Goal: Communication & Community: Share content

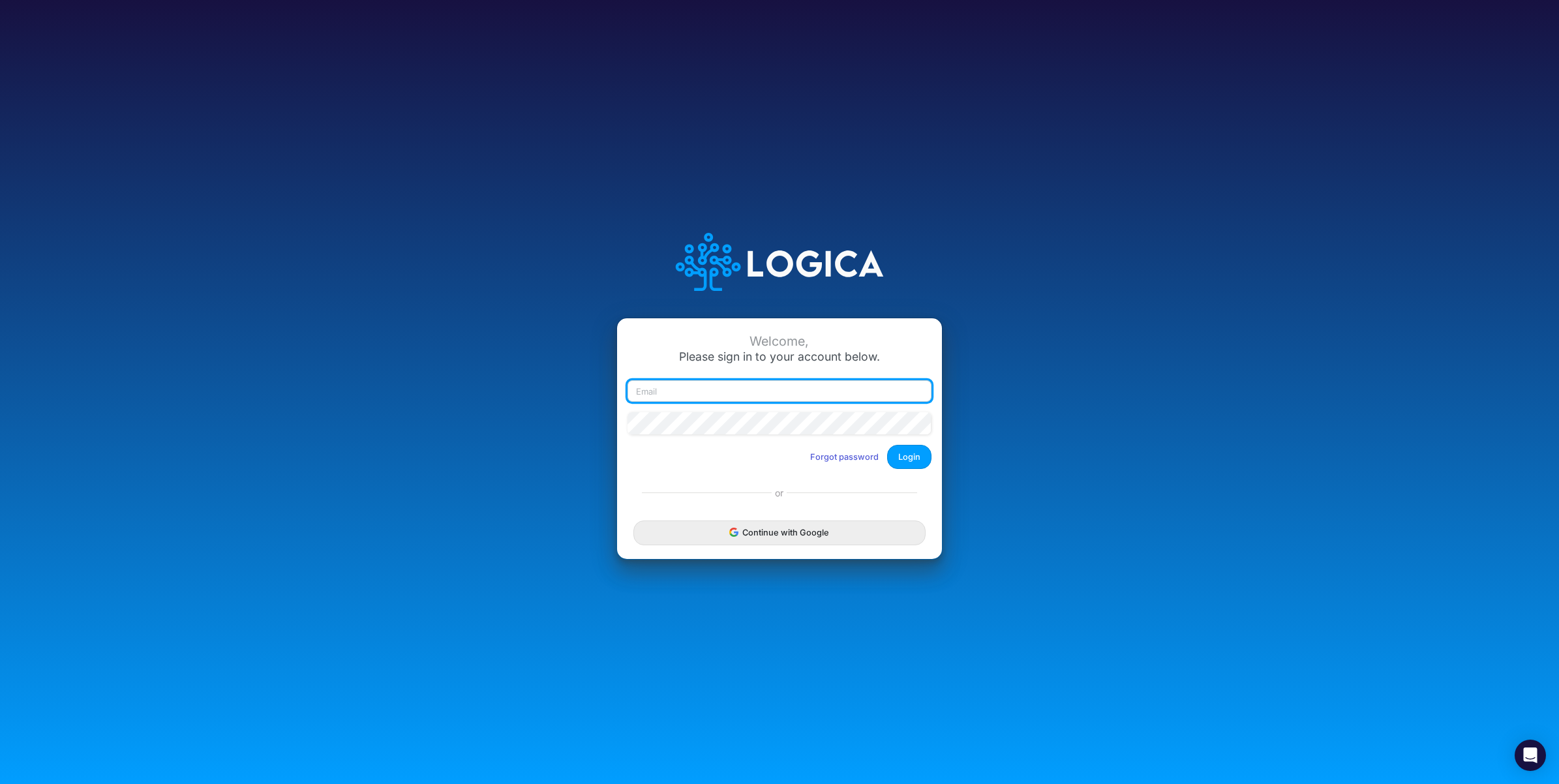
click at [711, 399] on input "email" at bounding box center [780, 391] width 304 height 22
paste input "logicat@logica.cloud"
type input "logicat@logica.cloud"
click at [911, 468] on button "Login" at bounding box center [909, 457] width 44 height 24
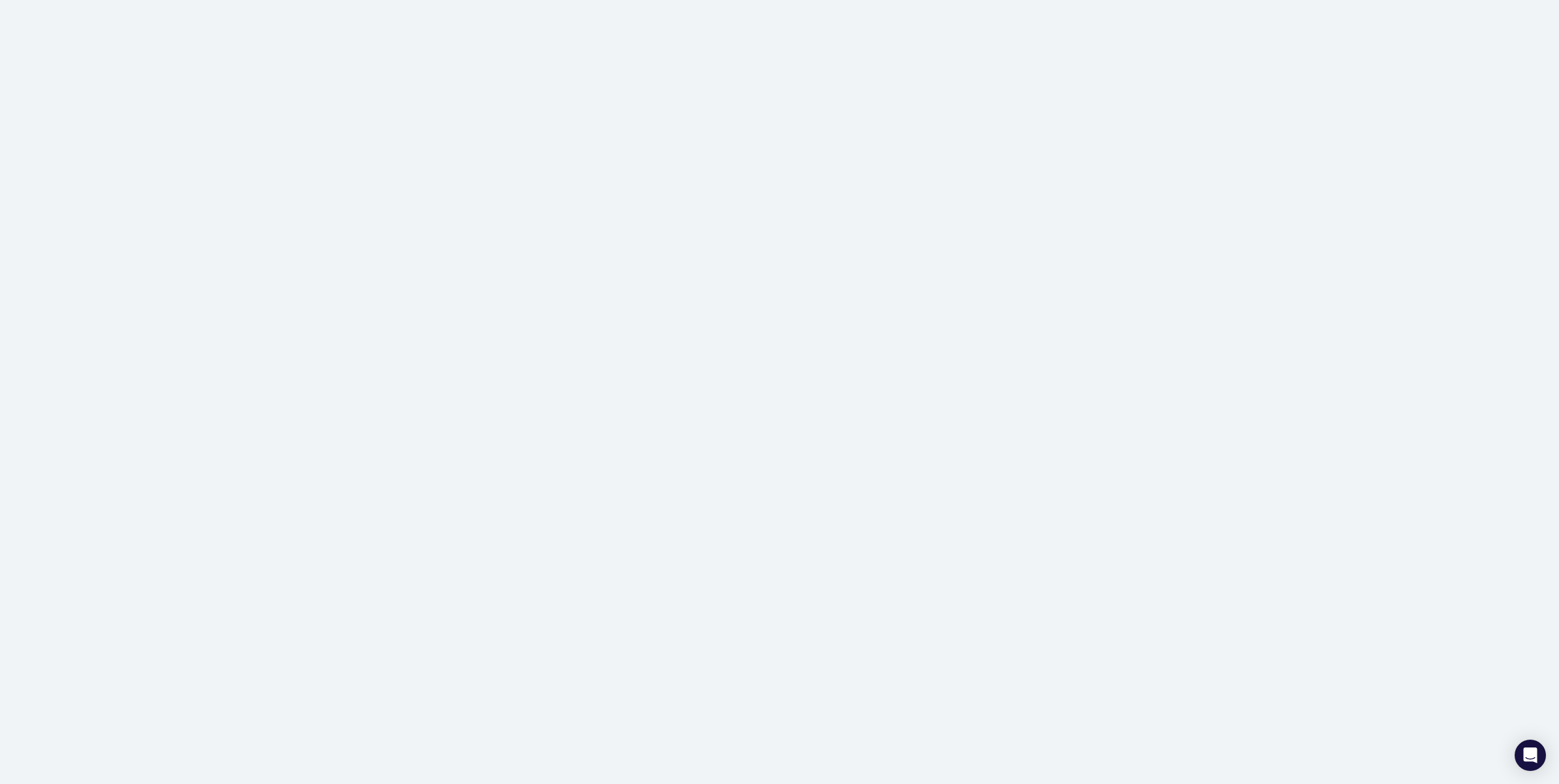
click at [86, 20] on div at bounding box center [779, 392] width 1559 height 784
click at [171, 62] on div at bounding box center [779, 392] width 1559 height 784
click at [632, 268] on div at bounding box center [779, 392] width 1559 height 784
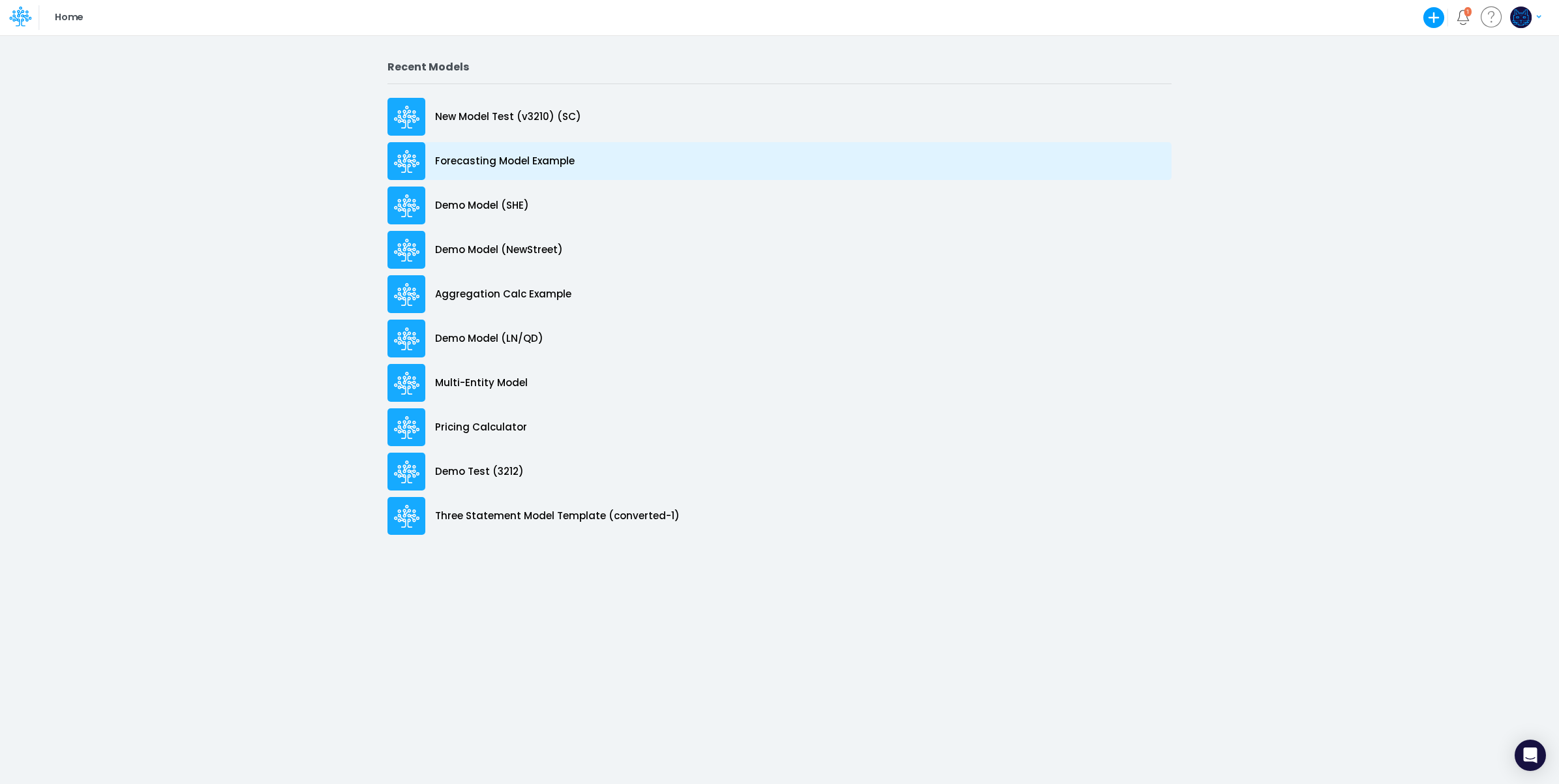
click at [574, 166] on div "Forecasting Model Example" at bounding box center [779, 161] width 784 height 38
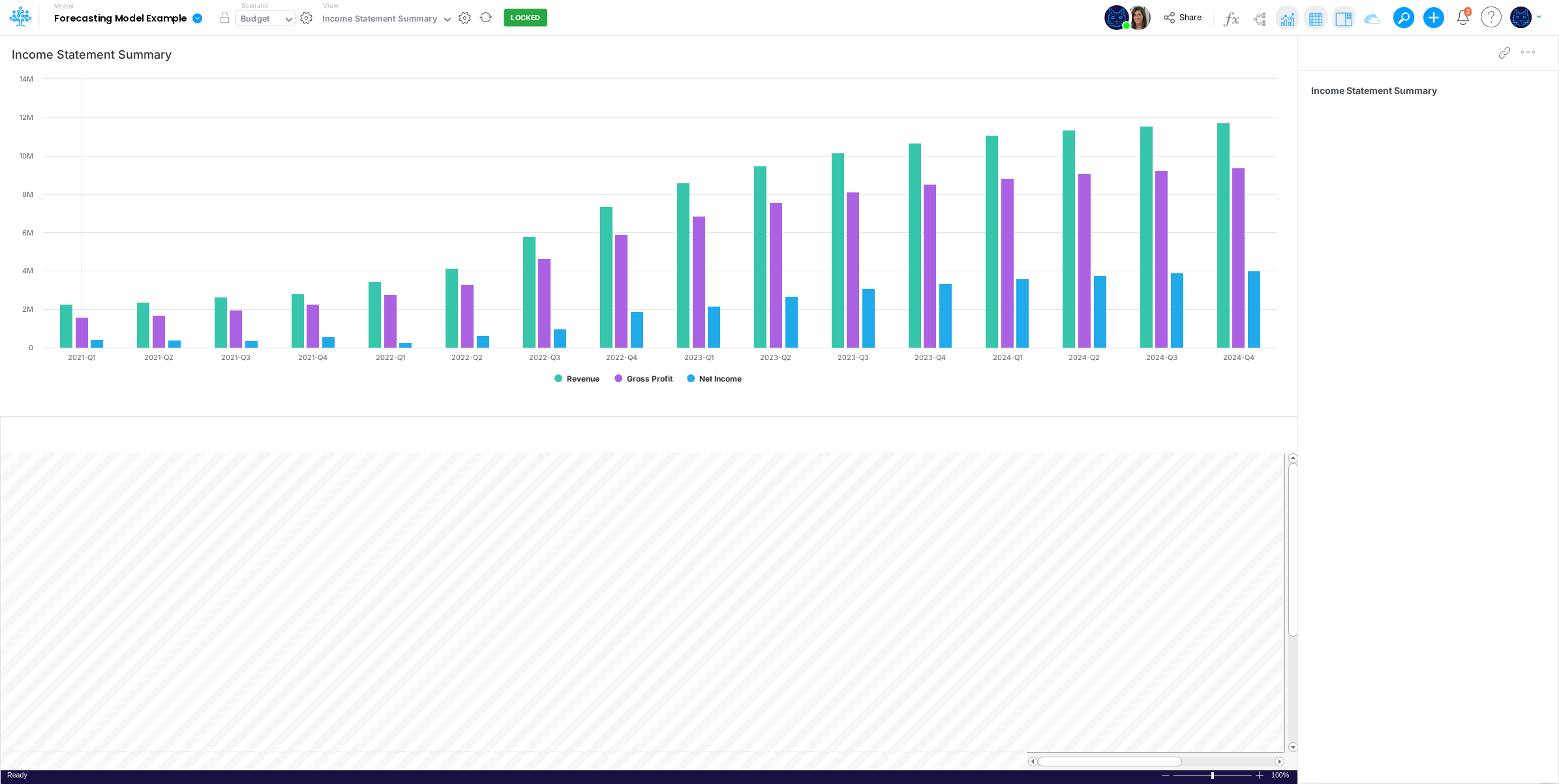
click at [259, 17] on div "Budget" at bounding box center [255, 20] width 29 height 15
click at [268, 89] on div "Actuals + Budget" at bounding box center [278, 86] width 69 height 12
click at [275, 23] on div "Actuals + Budget" at bounding box center [275, 20] width 69 height 15
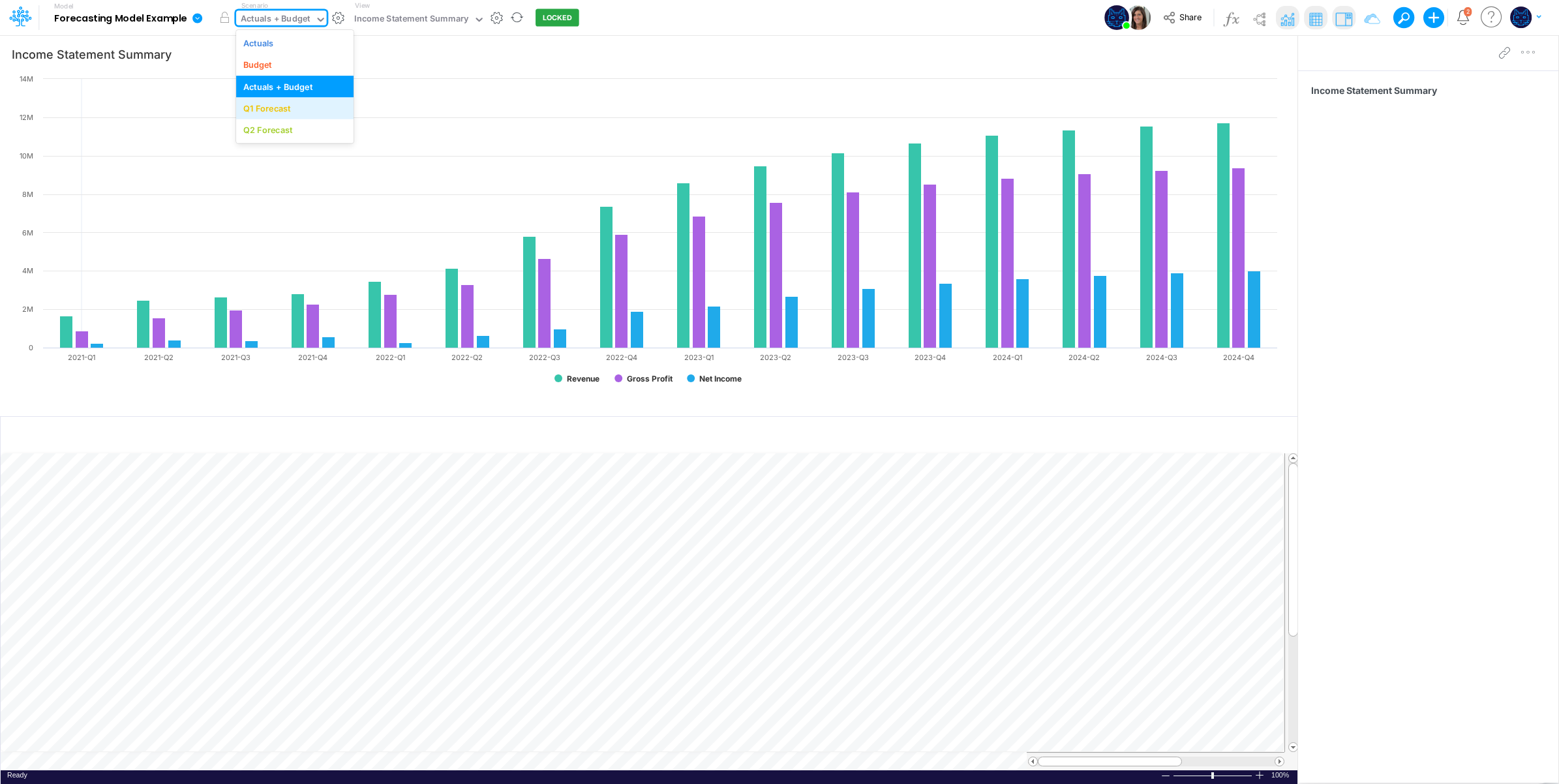
click at [272, 108] on div "Q1 Forecast" at bounding box center [267, 108] width 47 height 12
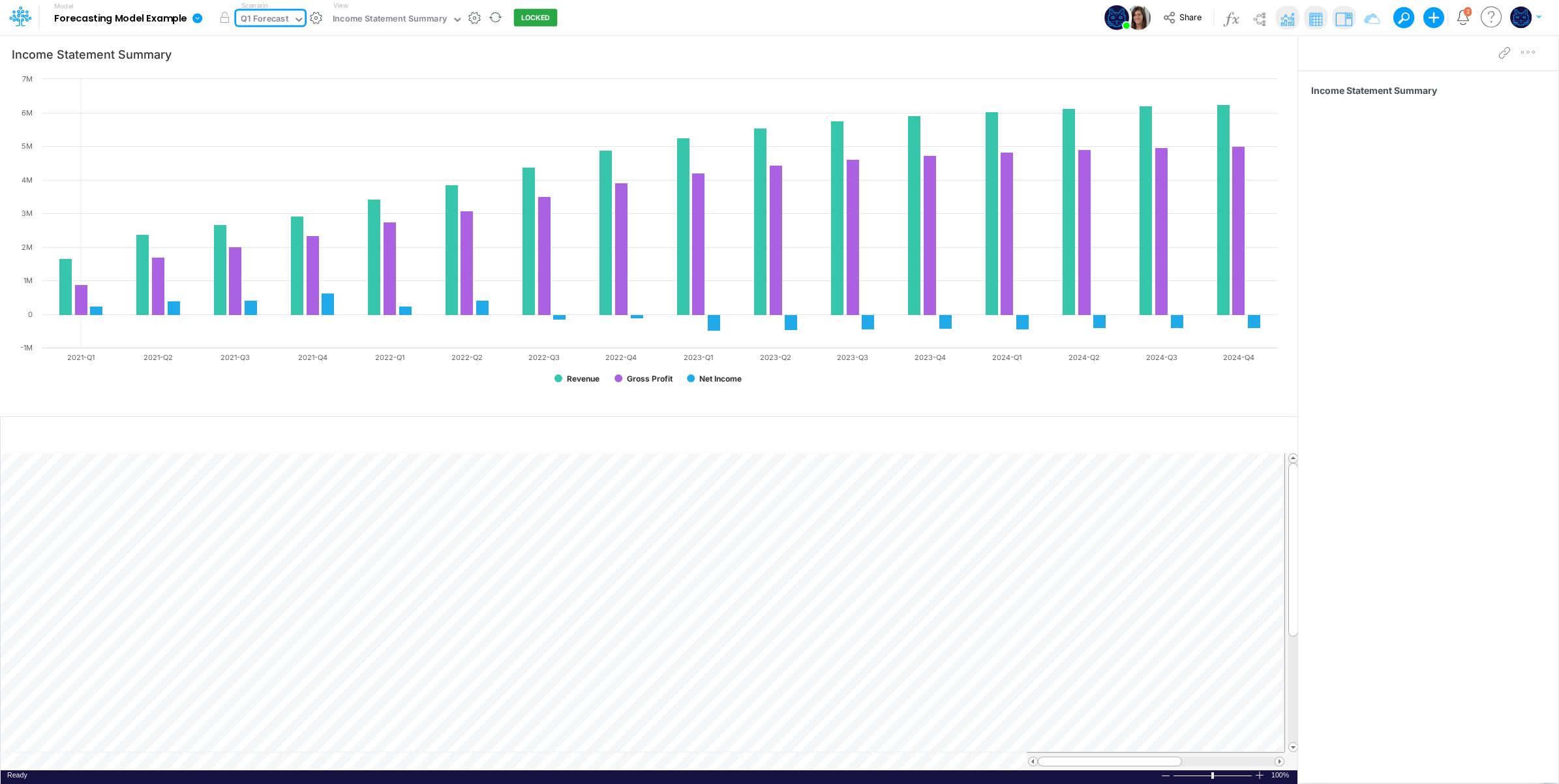
click at [282, 20] on div "Q1 Forecast" at bounding box center [264, 20] width 47 height 15
click at [278, 40] on div "Actuals" at bounding box center [295, 43] width 103 height 12
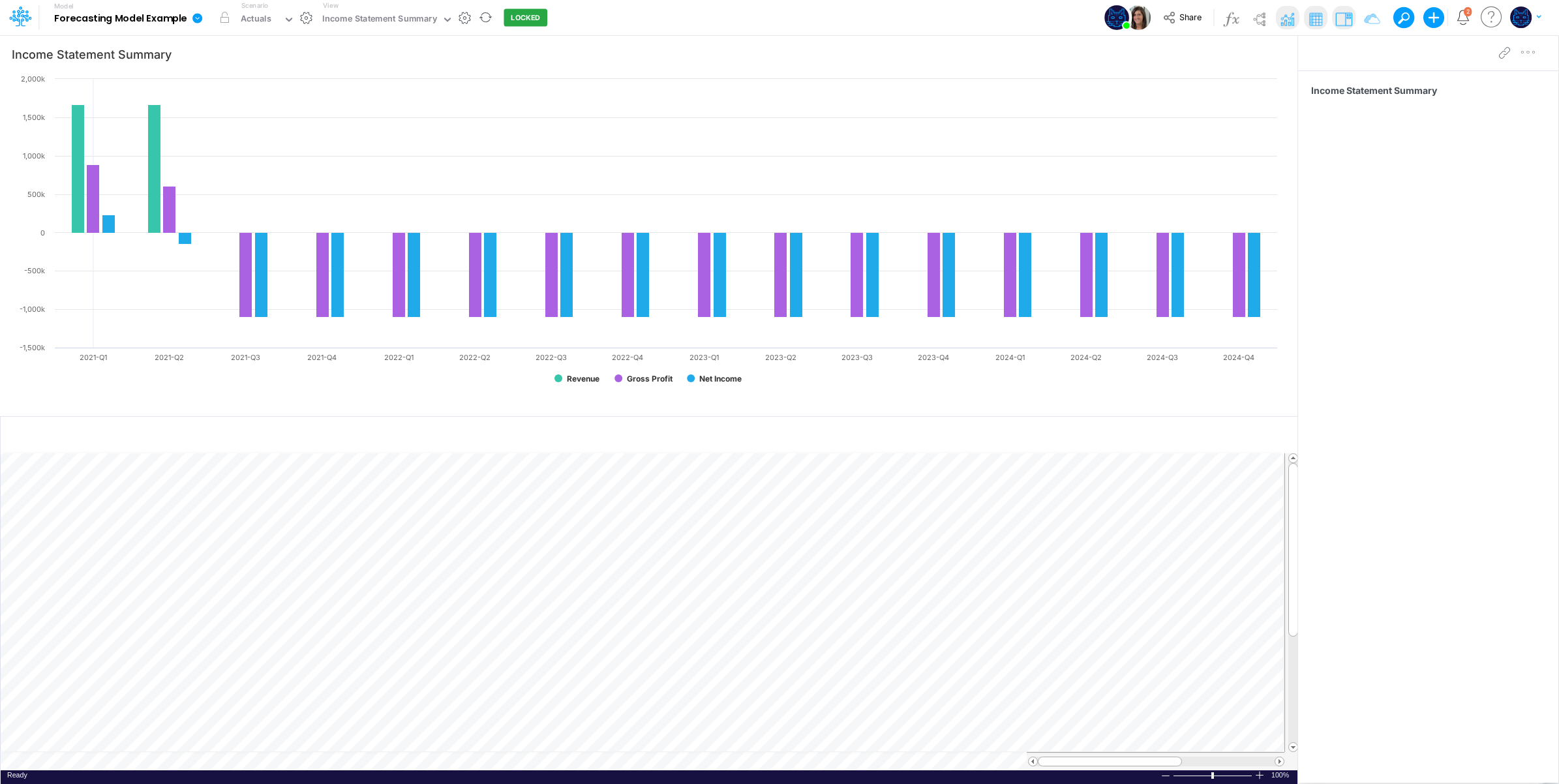
click at [579, 17] on div "Model Forecasting Model Example Edit model settings Duplicate Import QuickBooks…" at bounding box center [780, 17] width 1403 height 35
click at [272, 22] on div "Actuals" at bounding box center [259, 20] width 47 height 20
click at [271, 71] on div "Budget" at bounding box center [258, 65] width 29 height 12
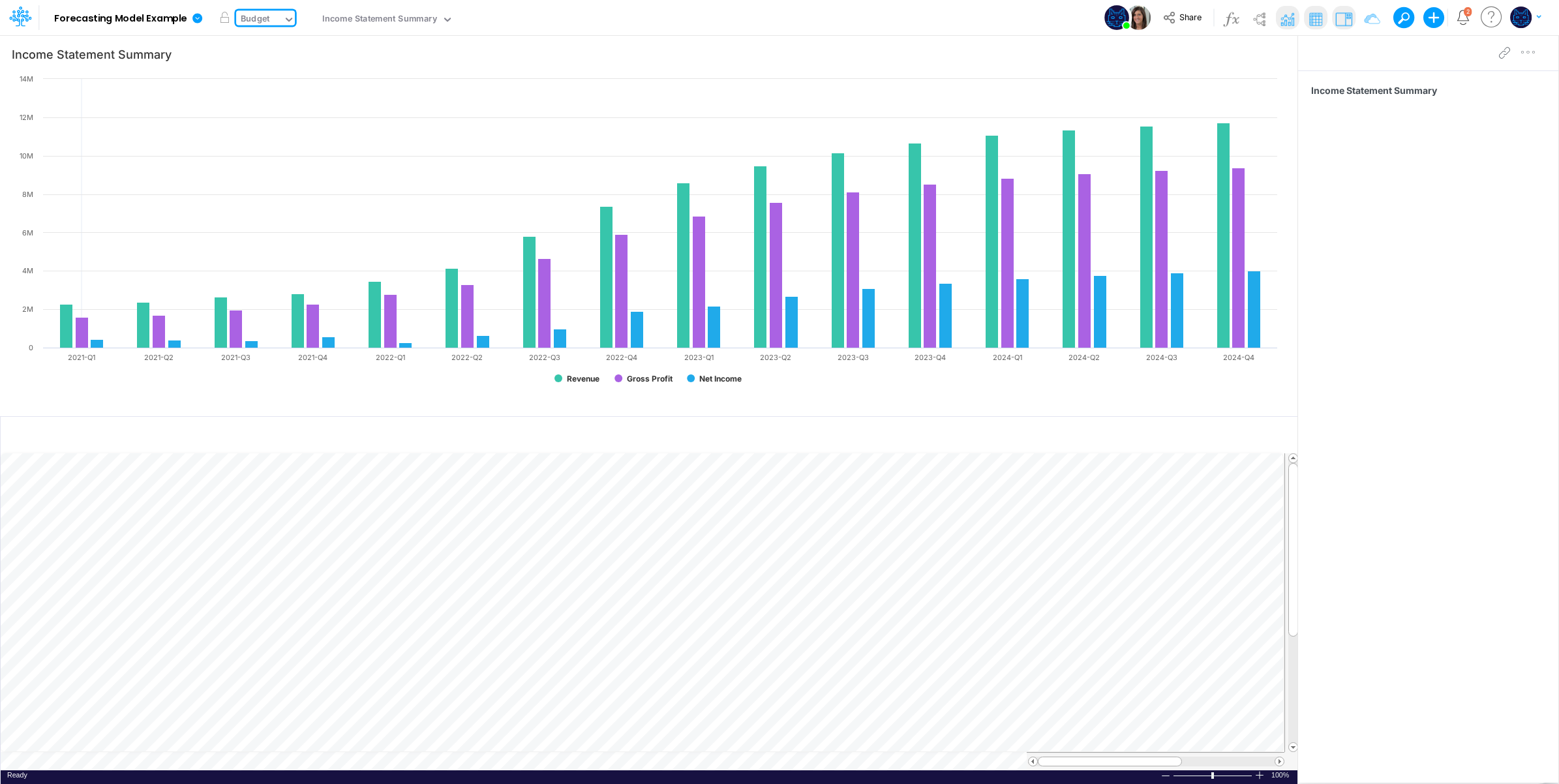
click at [568, 21] on div "Model Forecasting Model Example Edit model settings Duplicate Import QuickBooks…" at bounding box center [780, 17] width 1403 height 35
click at [365, 17] on div "Income Statement Summary" at bounding box center [380, 20] width 115 height 15
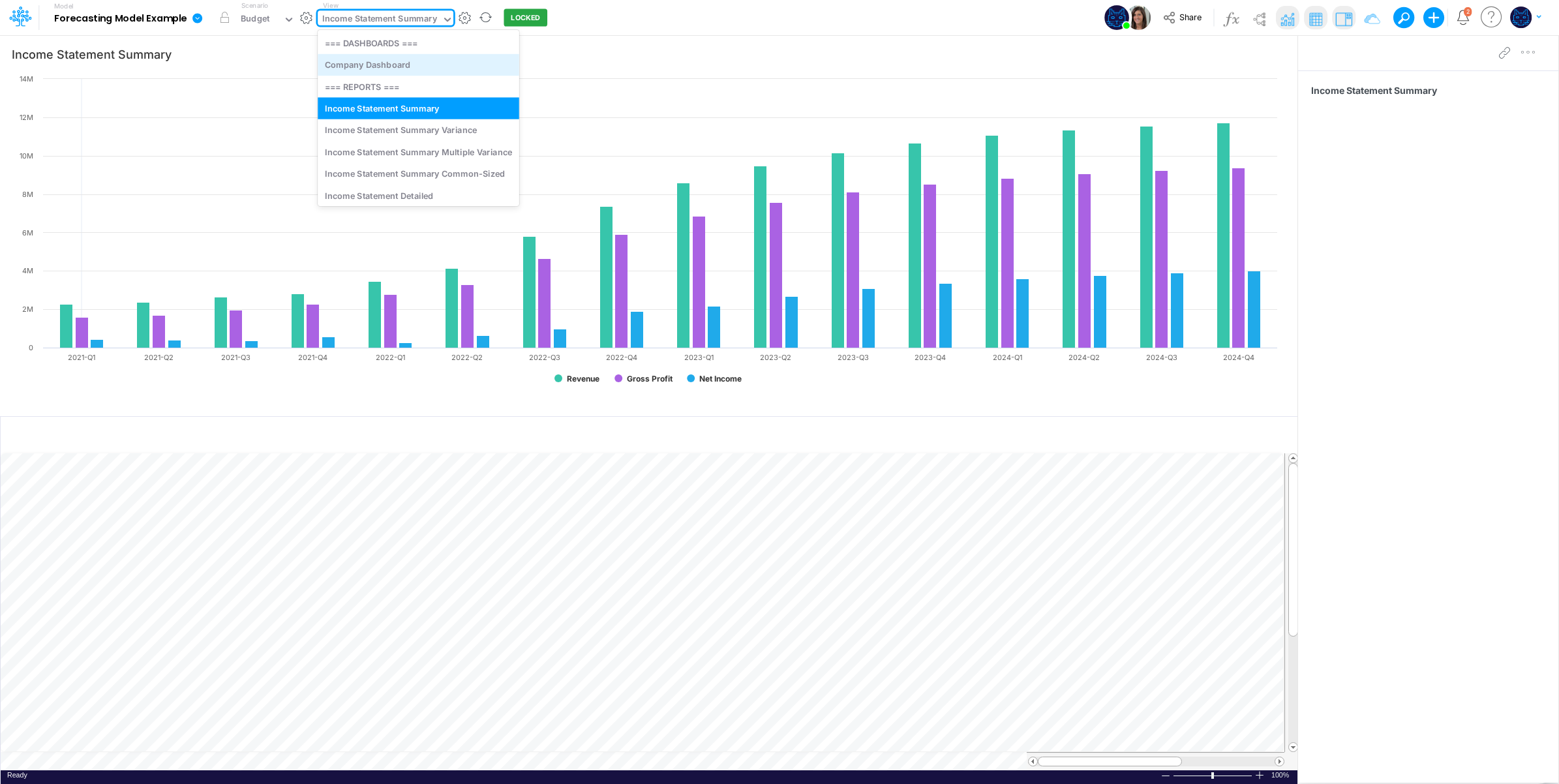
click at [396, 65] on div "Company Dashboard" at bounding box center [418, 65] width 202 height 22
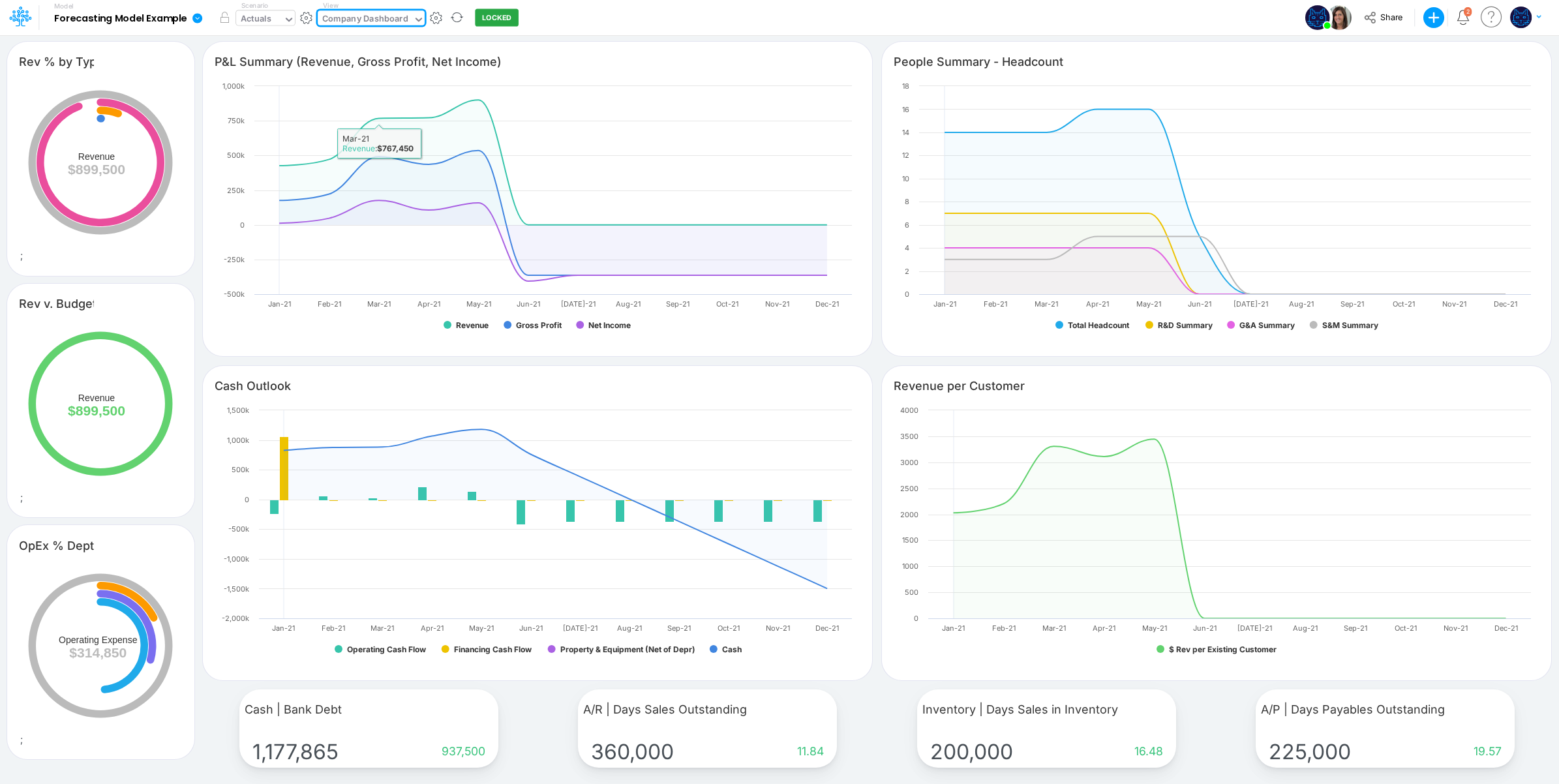
click at [268, 18] on div "Actuals" at bounding box center [256, 20] width 31 height 15
click at [276, 62] on div "Budget" at bounding box center [295, 65] width 103 height 12
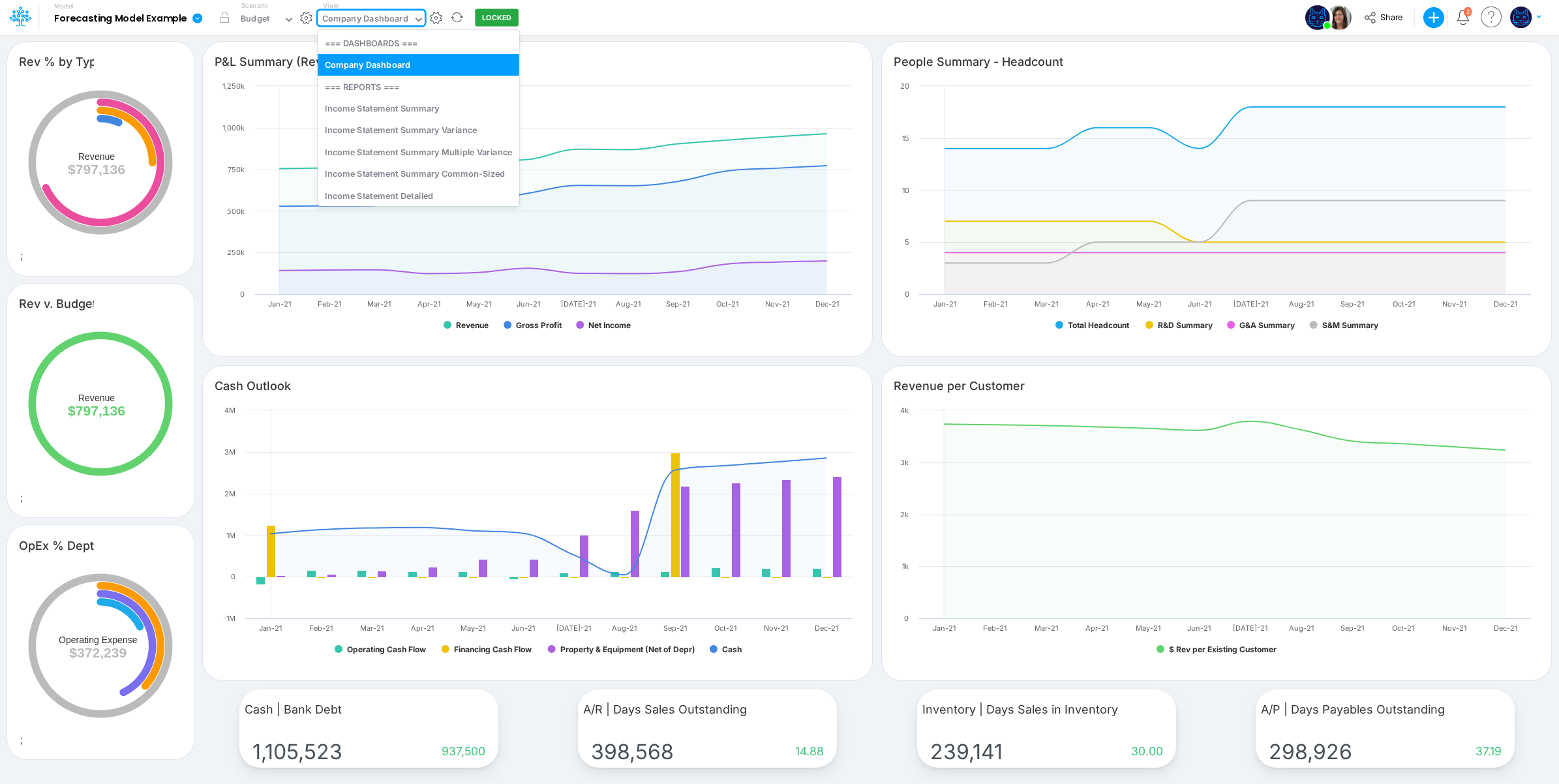
click at [396, 21] on div "Company Dashboard" at bounding box center [365, 20] width 86 height 15
click at [435, 112] on div "Income Statement Summary" at bounding box center [418, 107] width 202 height 22
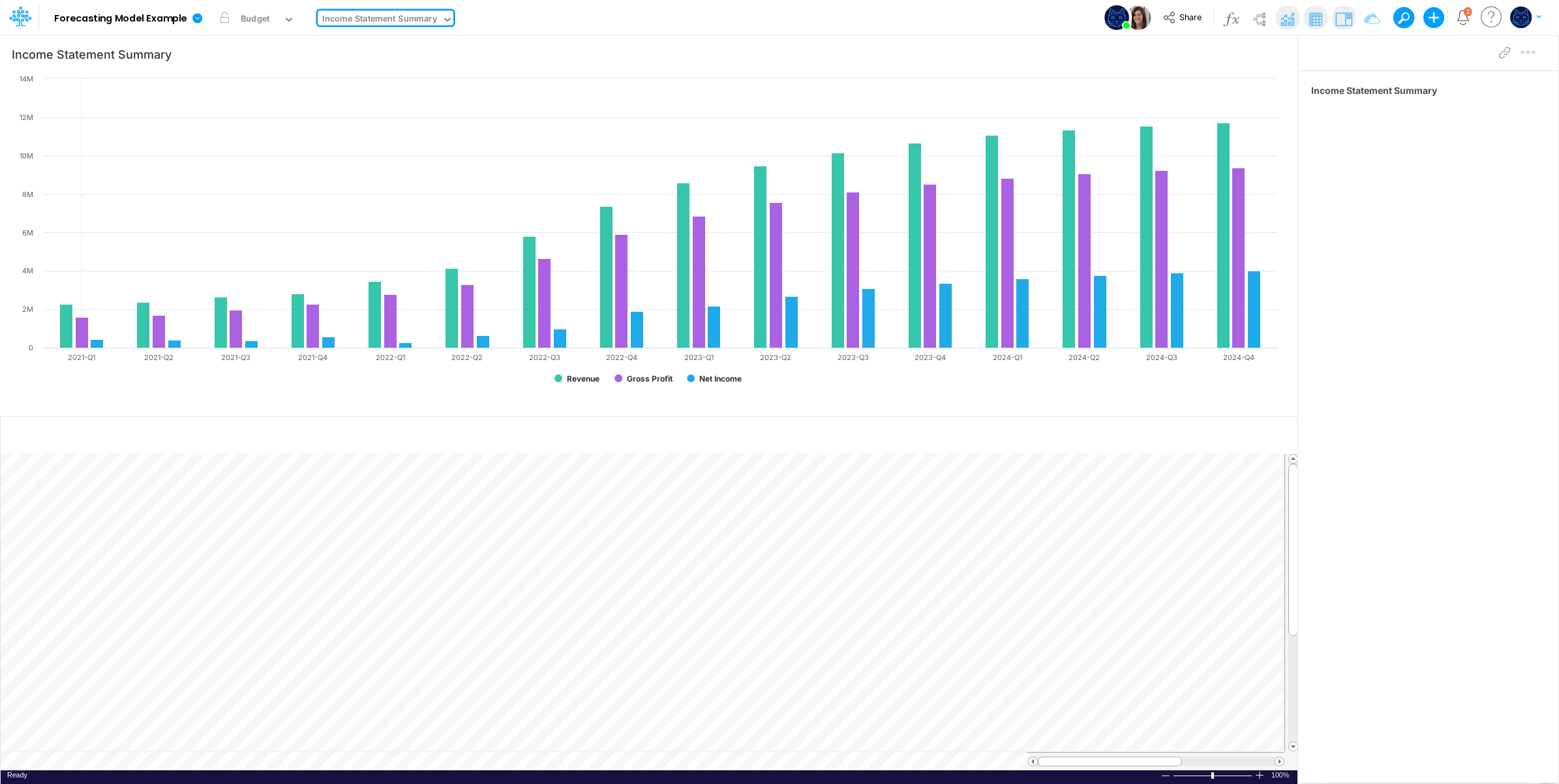
click at [549, 22] on div "Model Forecasting Model Example Edit model settings Duplicate Import QuickBooks…" at bounding box center [780, 17] width 1403 height 35
click at [638, 18] on div "Model Forecasting Model Example Edit model settings Duplicate Import QuickBooks…" at bounding box center [780, 17] width 1403 height 35
click at [268, 20] on div "Budget" at bounding box center [255, 20] width 29 height 15
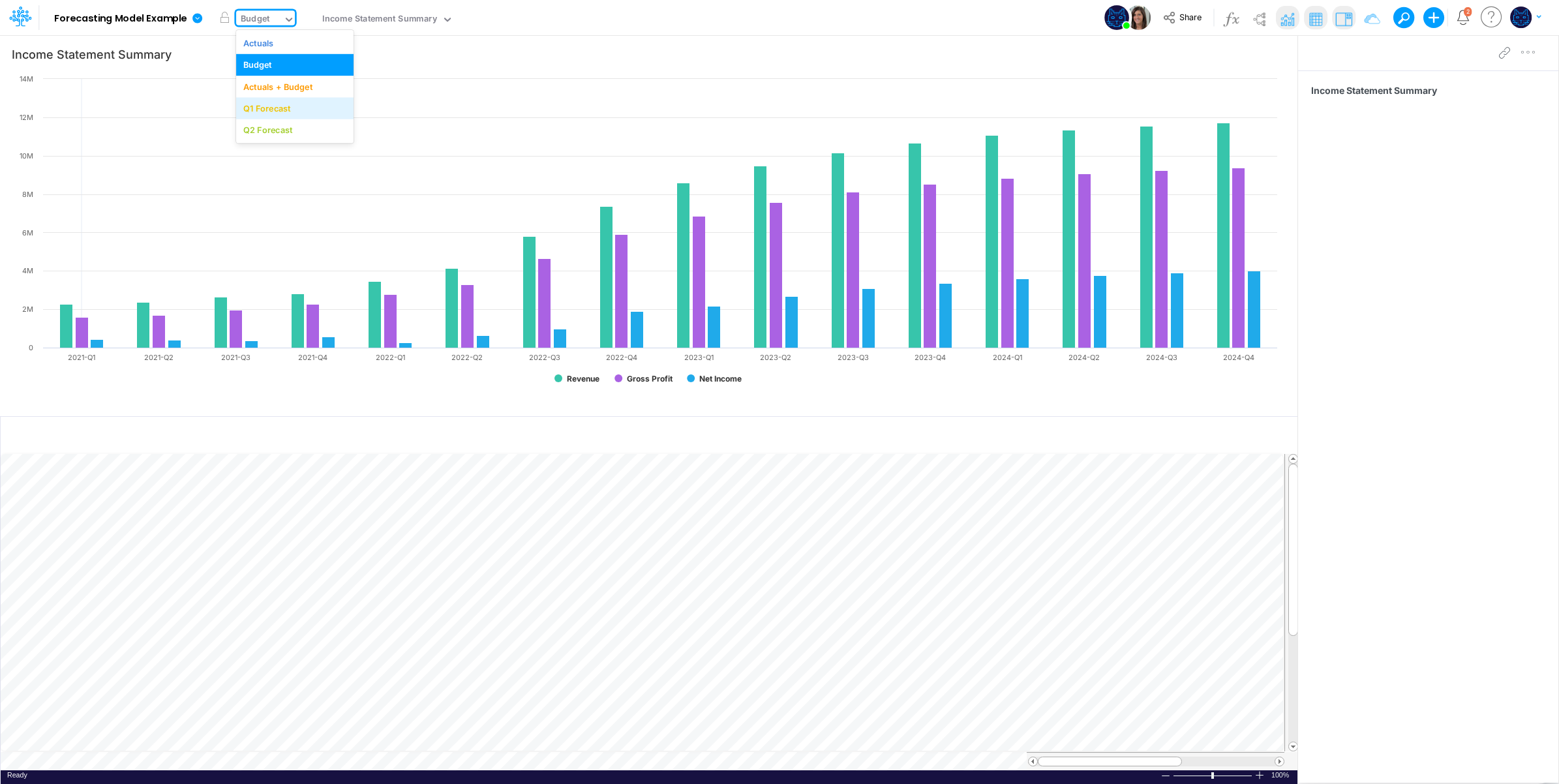
click at [281, 109] on div "Q1 Forecast" at bounding box center [267, 108] width 47 height 12
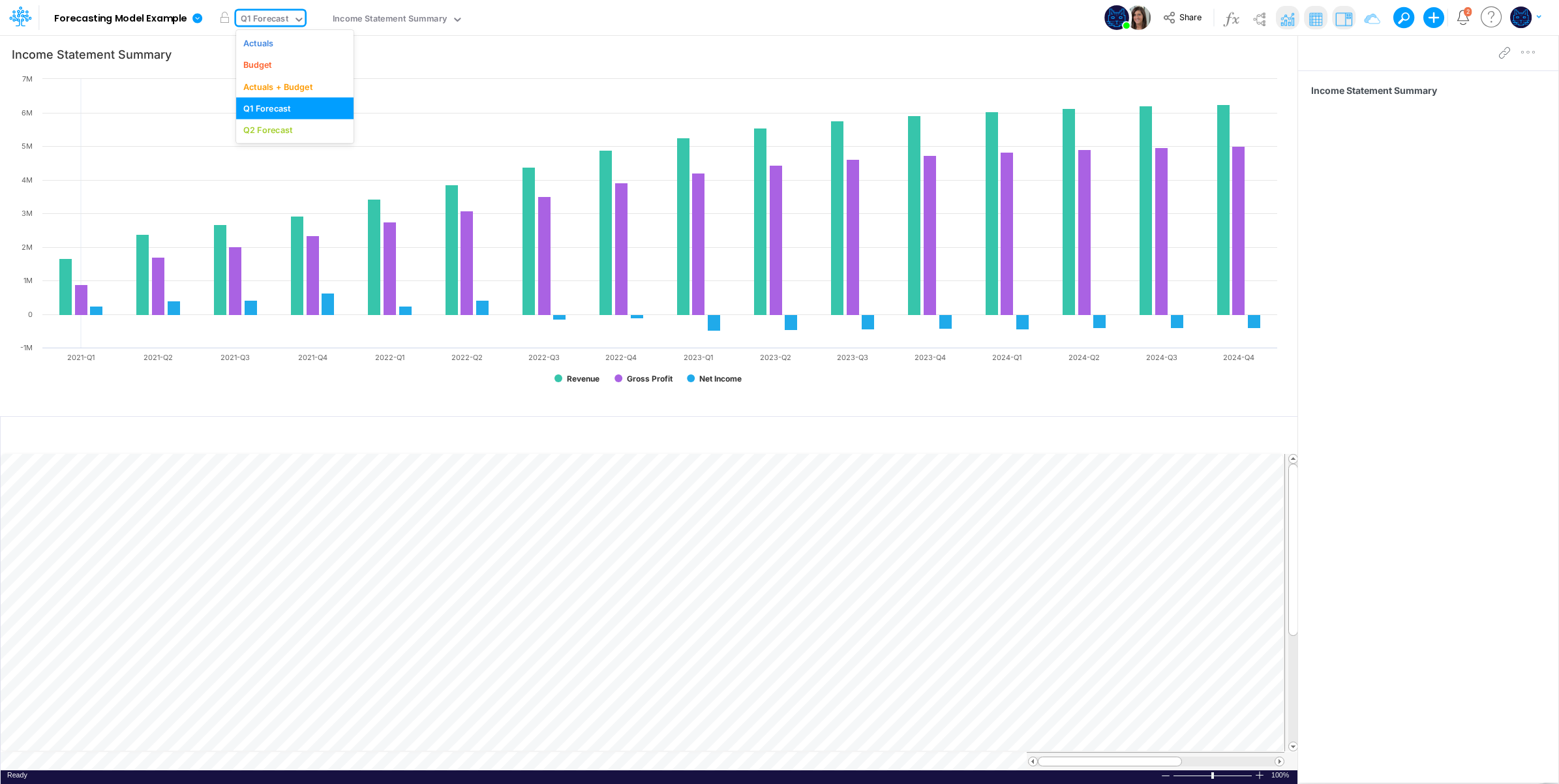
click at [278, 17] on div "Q1 Forecast" at bounding box center [264, 20] width 47 height 15
click at [290, 126] on div "Q2 Forecast" at bounding box center [268, 130] width 50 height 12
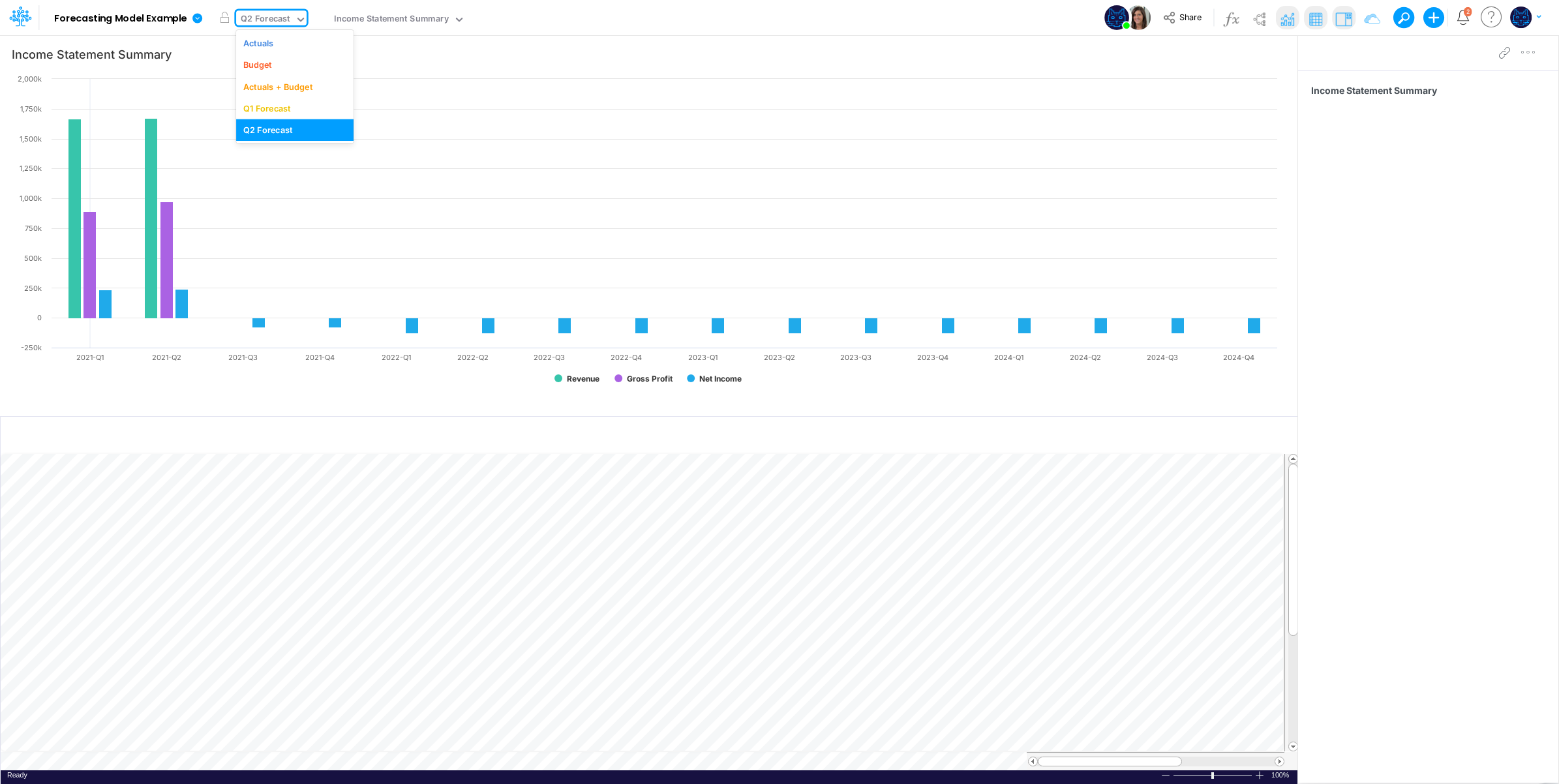
click at [281, 13] on div "Q2 Forecast" at bounding box center [265, 20] width 50 height 15
click at [271, 102] on div "Q1 Forecast" at bounding box center [267, 108] width 47 height 12
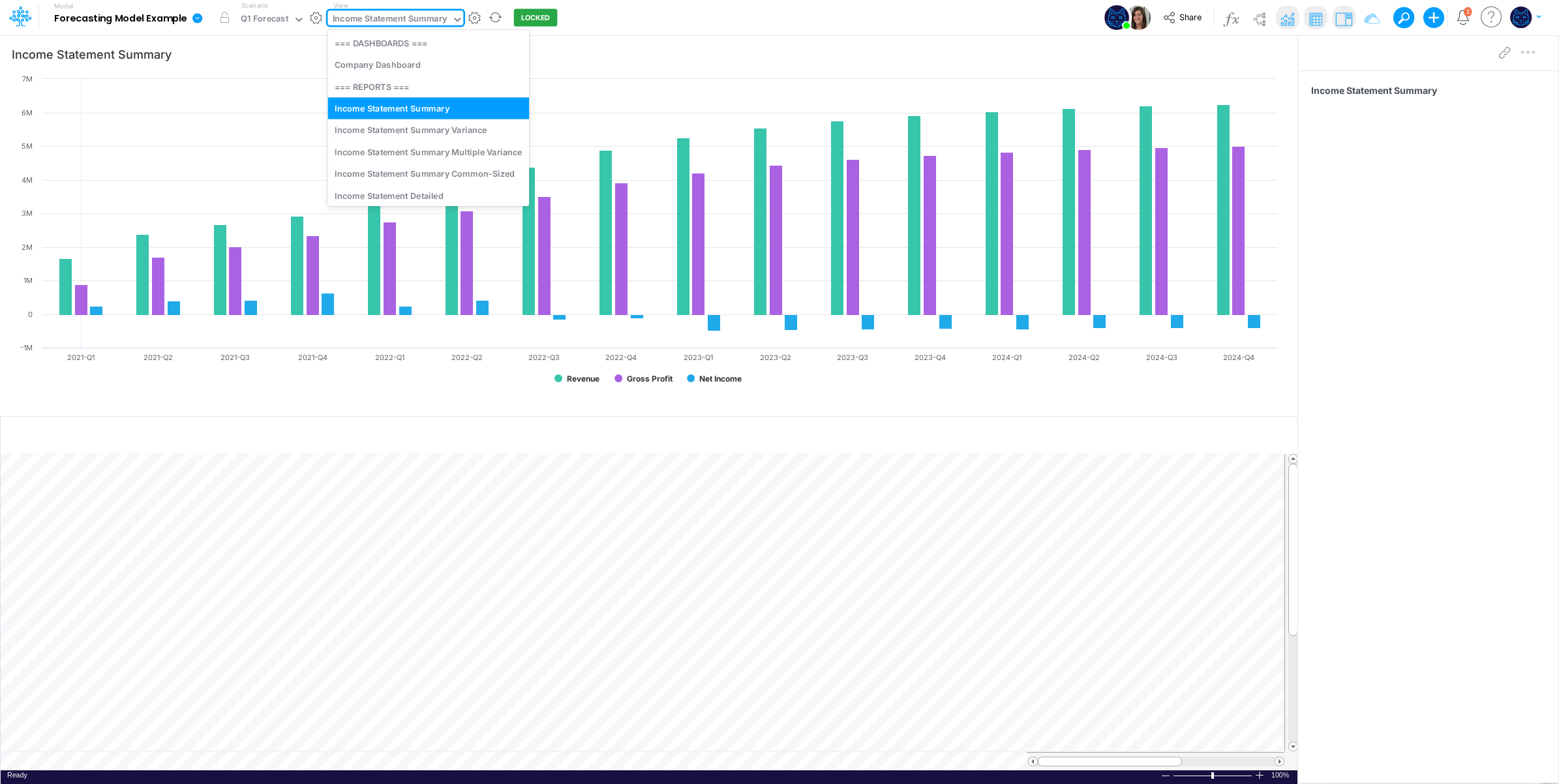
click at [413, 17] on div "Income Statement Summary" at bounding box center [390, 20] width 114 height 15
click at [454, 130] on div "Income Statement Summary Variance" at bounding box center [428, 130] width 202 height 22
type input "Income Statement Summary Variance"
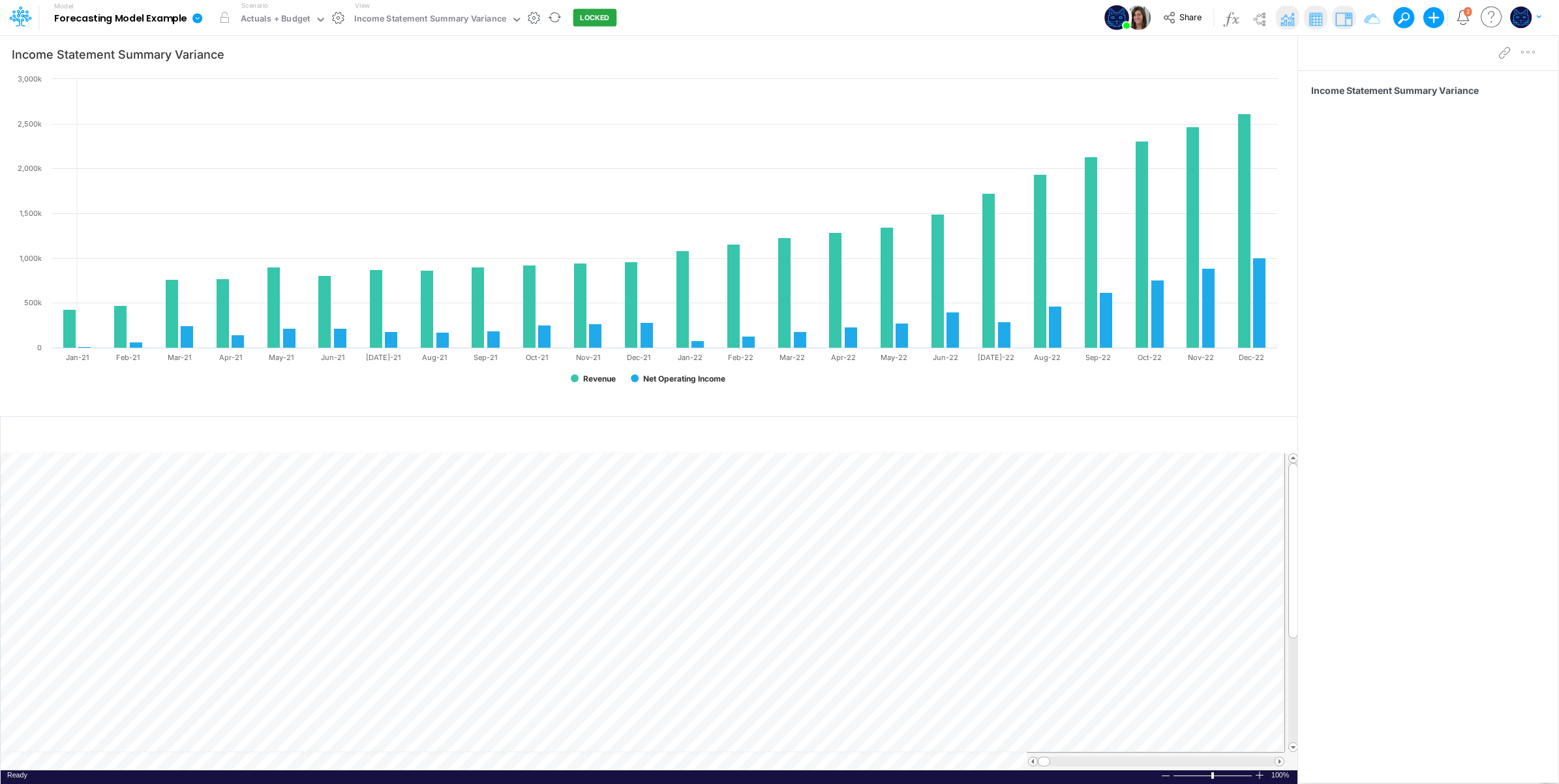
click at [736, 17] on div "Model Forecasting Model Example Edit model settings Duplicate Import QuickBooks…" at bounding box center [780, 17] width 1403 height 35
click at [760, 18] on div "Model Forecasting Model Example Edit model settings Duplicate Import QuickBooks…" at bounding box center [780, 17] width 1403 height 35
click at [814, 20] on div "Model Forecasting Model Example Edit model settings Duplicate Import QuickBooks…" at bounding box center [780, 17] width 1403 height 35
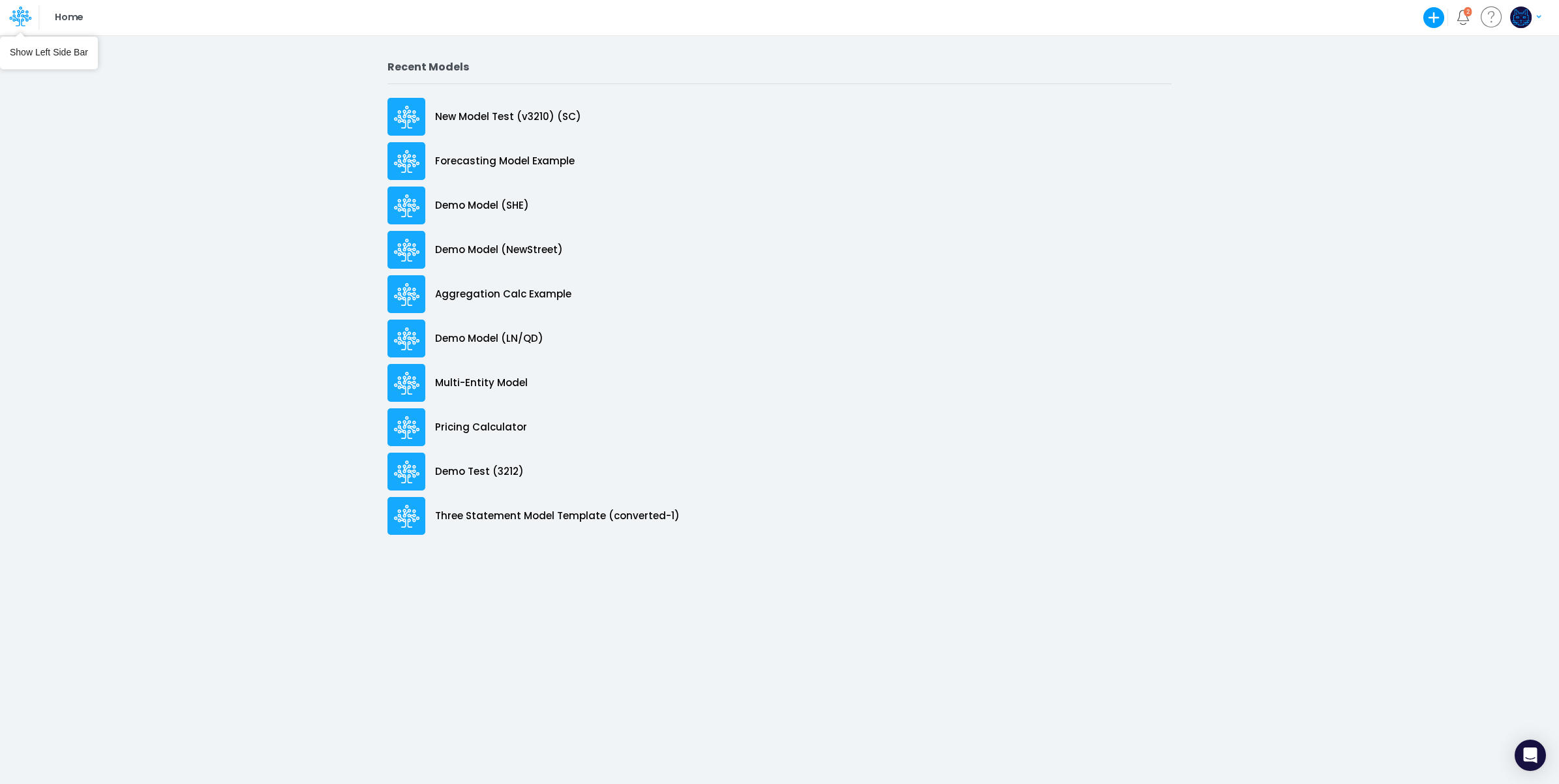
click at [17, 20] on icon at bounding box center [20, 16] width 22 height 22
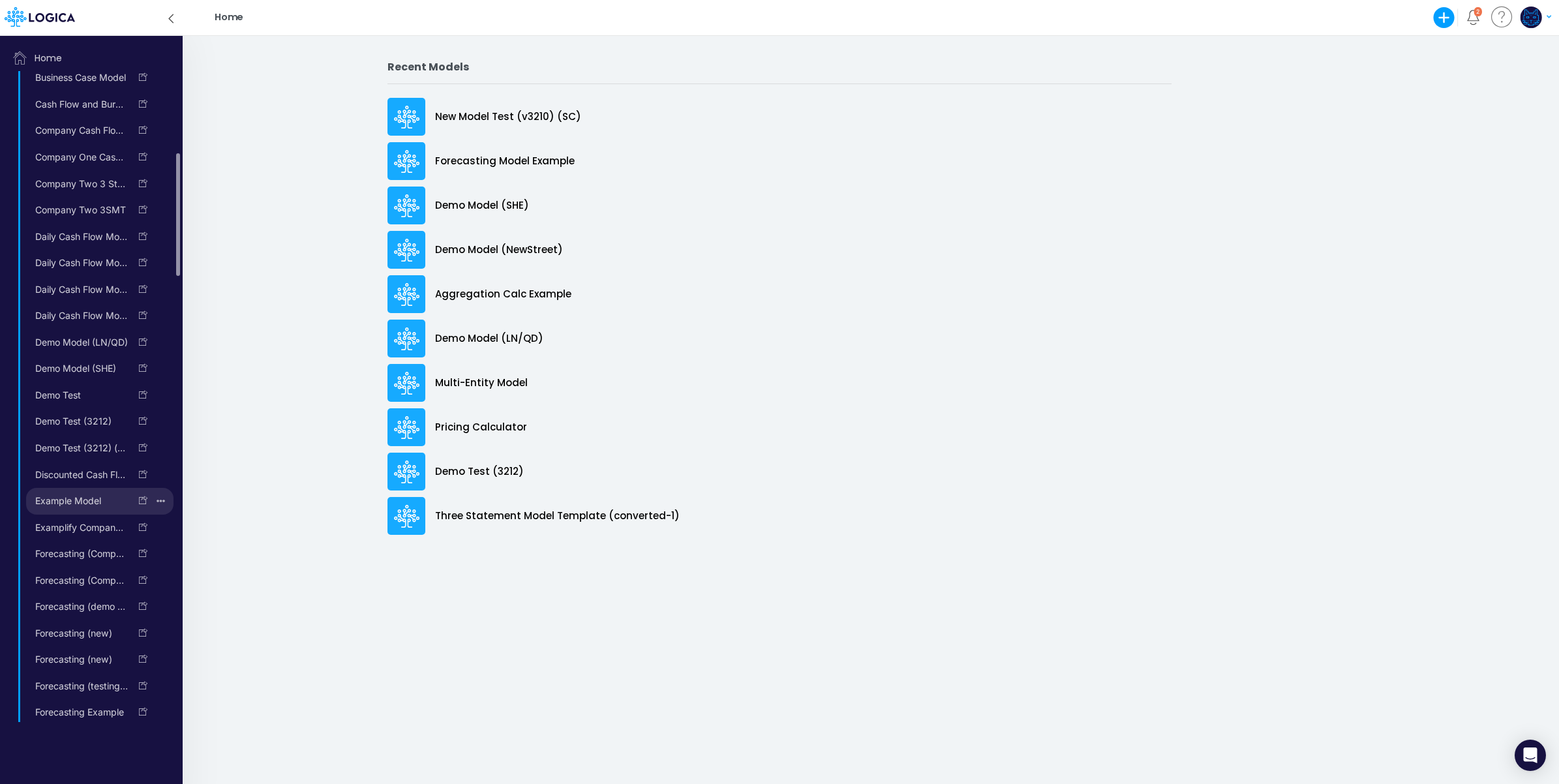
scroll to position [650, 0]
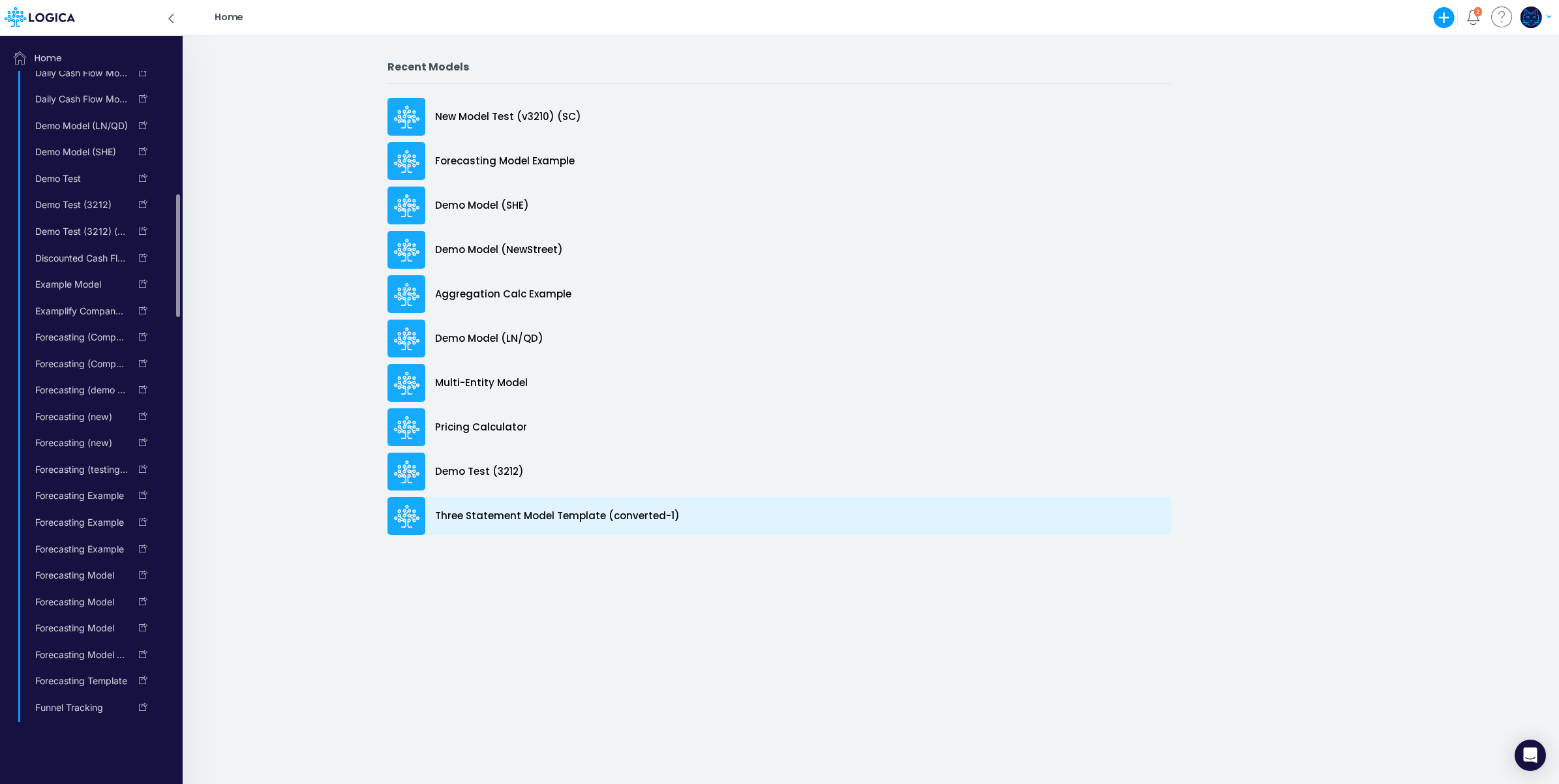
click at [583, 515] on p "Three Statement Model Template (converted-1)" at bounding box center [557, 516] width 244 height 15
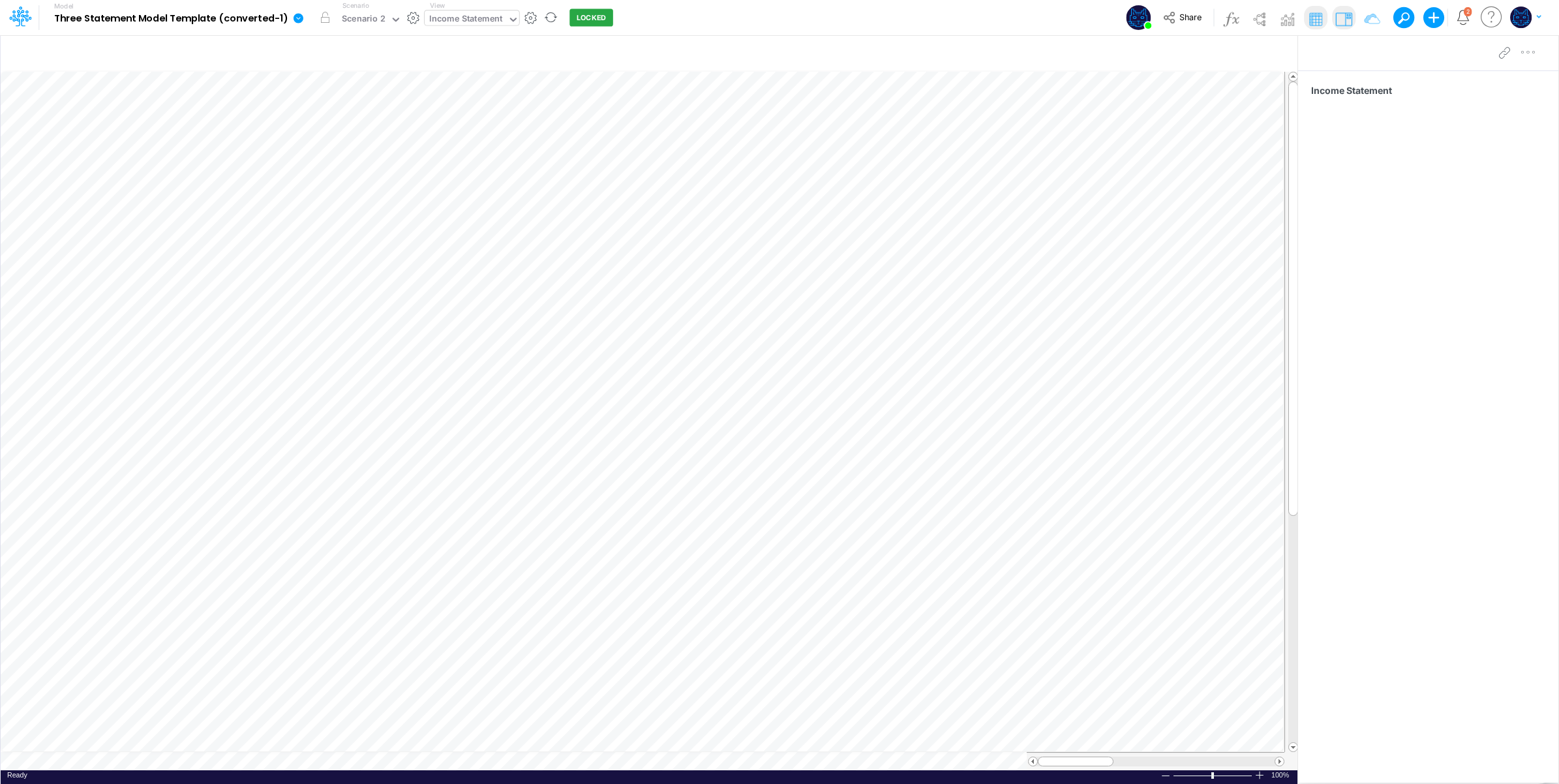
click at [460, 17] on div "Income Statement" at bounding box center [466, 20] width 74 height 15
click at [475, 64] on div "Balance Sheet" at bounding box center [513, 65] width 176 height 22
drag, startPoint x: 469, startPoint y: 17, endPoint x: 469, endPoint y: 26, distance: 9.0
click at [469, 17] on div "Balance Sheet" at bounding box center [457, 20] width 56 height 15
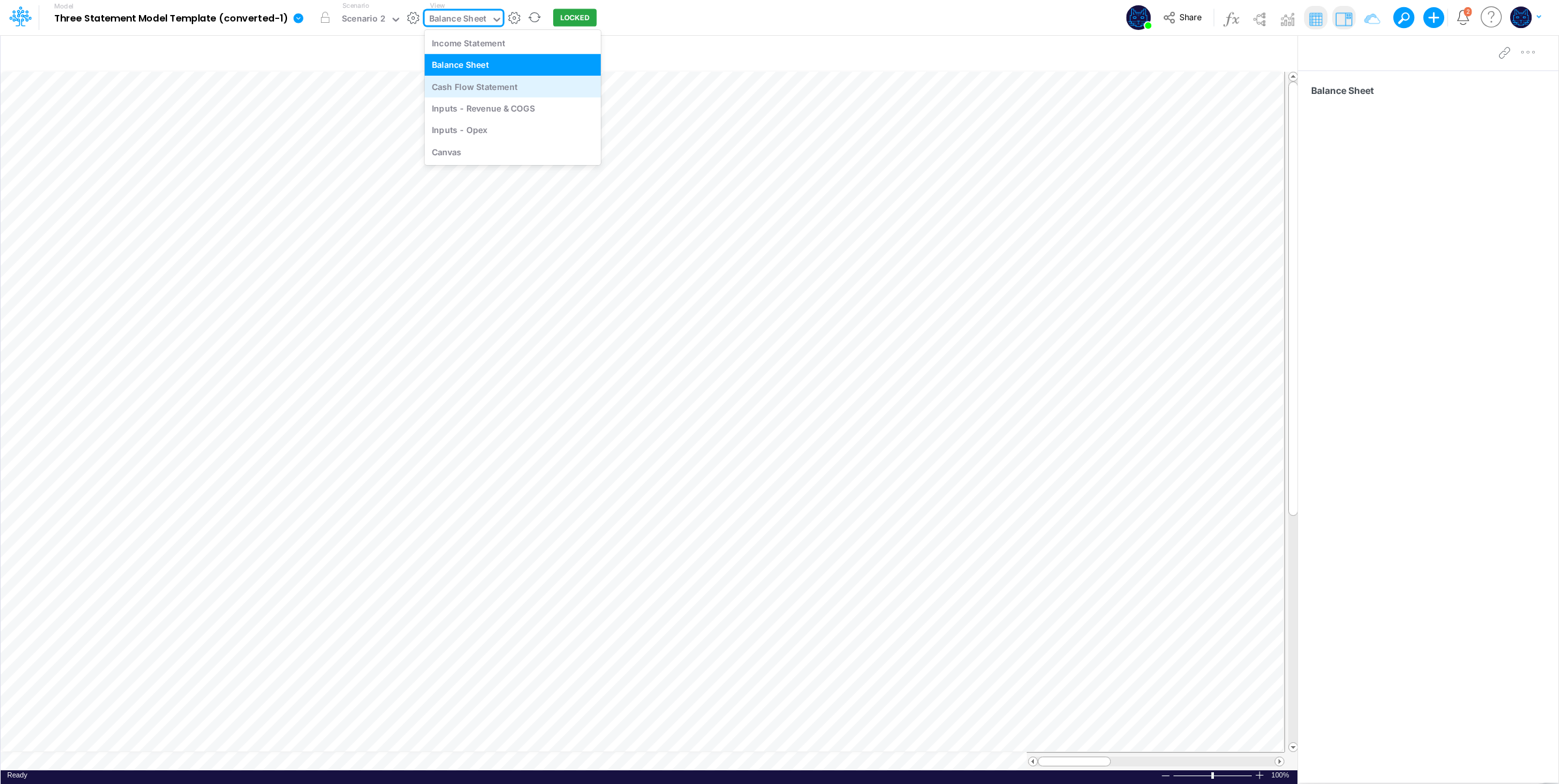
click at [471, 91] on div "Cash Flow Statement" at bounding box center [513, 86] width 176 height 22
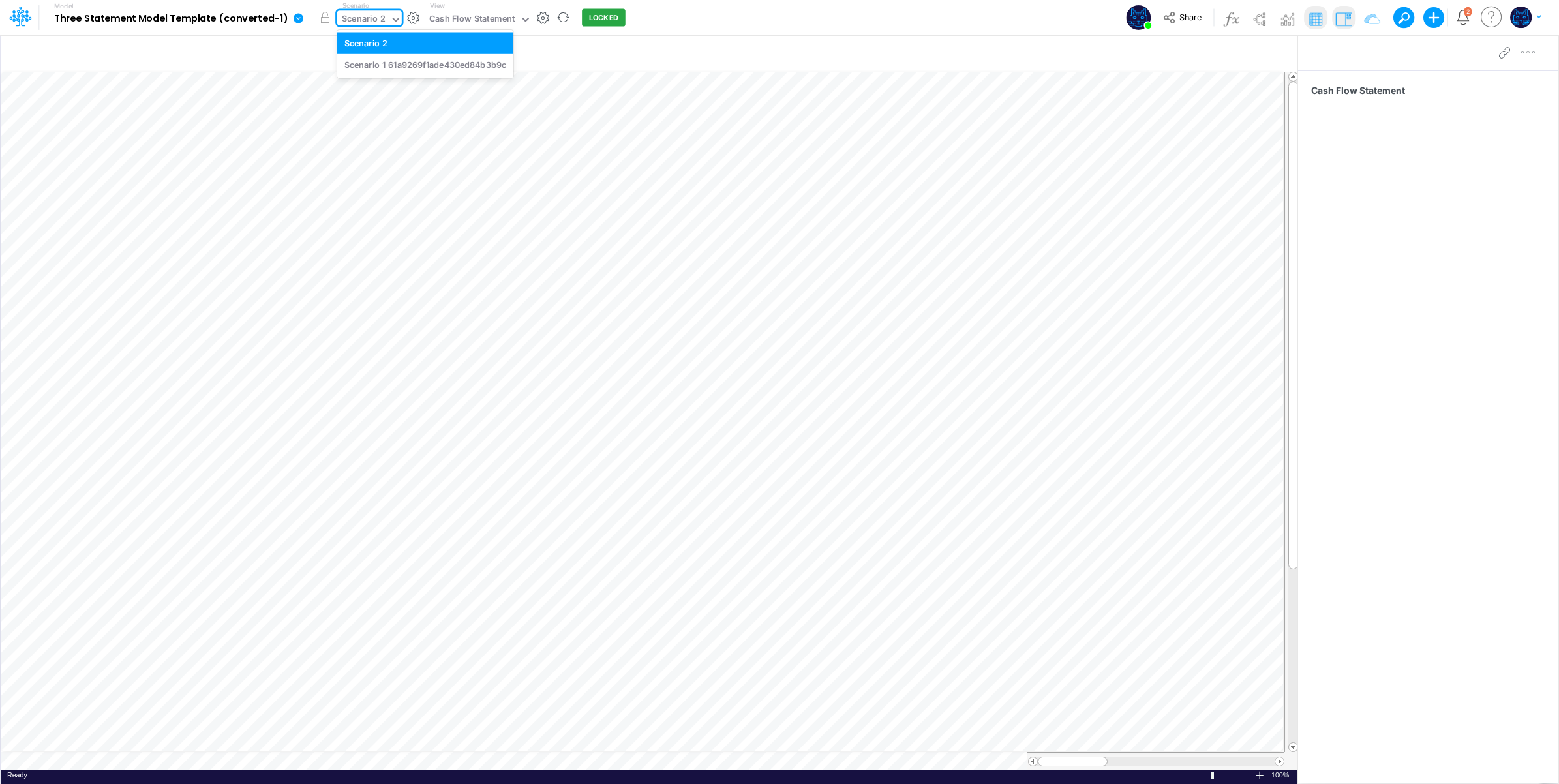
click at [373, 14] on div "Scenario 2" at bounding box center [364, 20] width 44 height 15
click at [401, 65] on div "Scenario 1 61a9269f1ade430ed84b3b9c" at bounding box center [425, 65] width 162 height 12
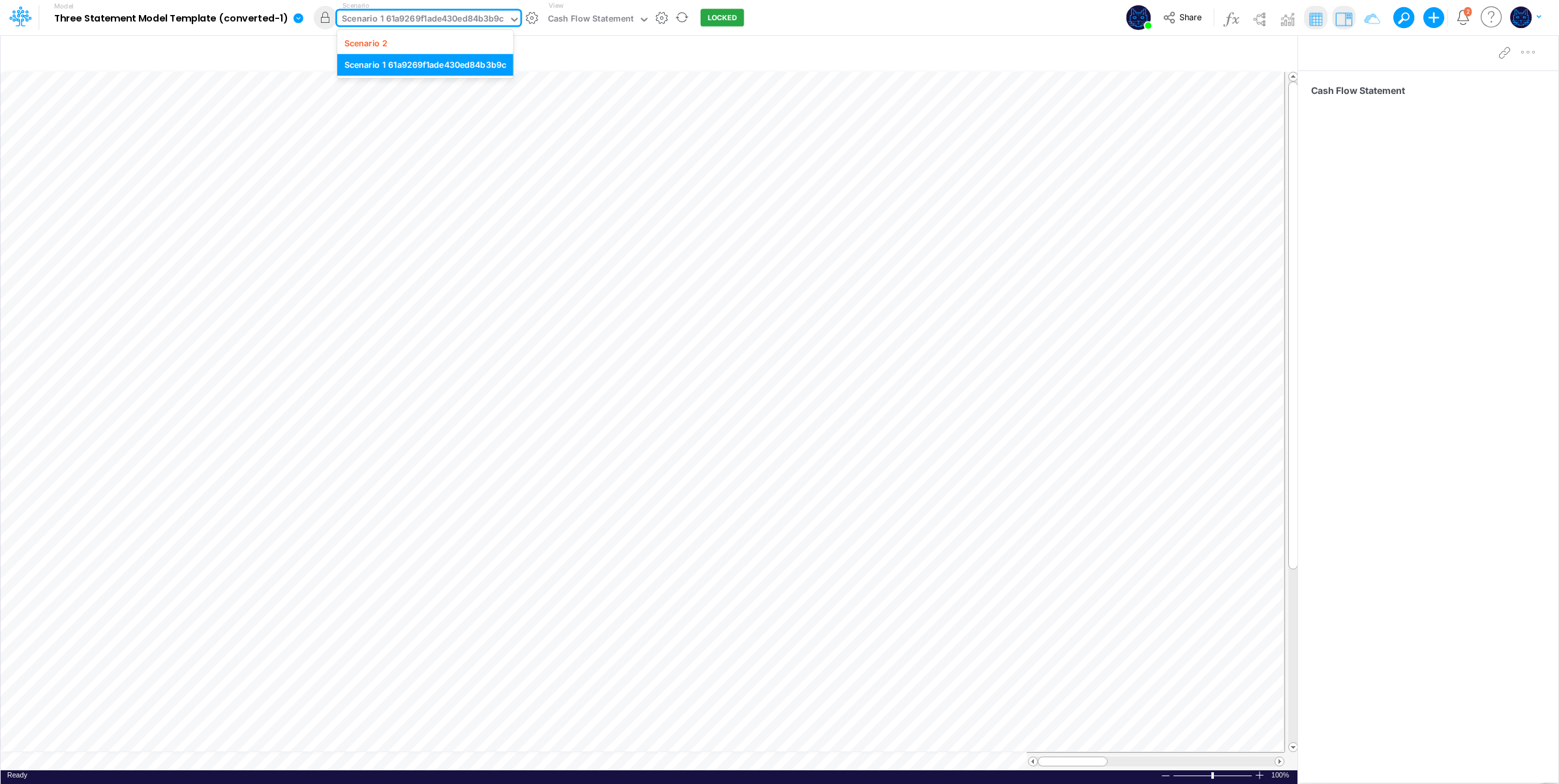
click at [418, 17] on div "Scenario 1 61a9269f1ade430ed84b3b9c" at bounding box center [423, 20] width 162 height 15
click at [411, 43] on div "Scenario 2" at bounding box center [425, 43] width 162 height 12
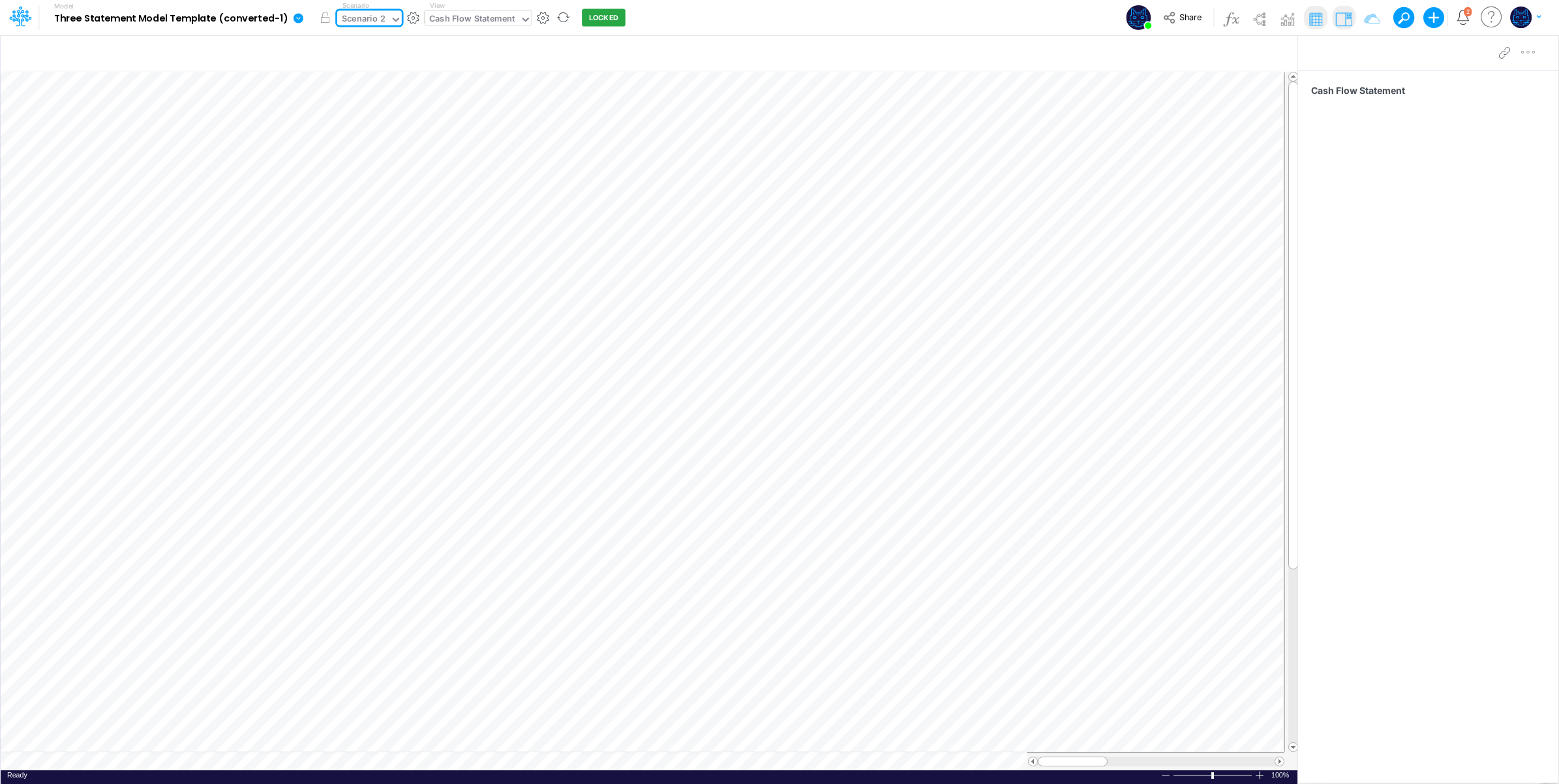
click at [466, 17] on div "Cash Flow Statement" at bounding box center [472, 20] width 86 height 15
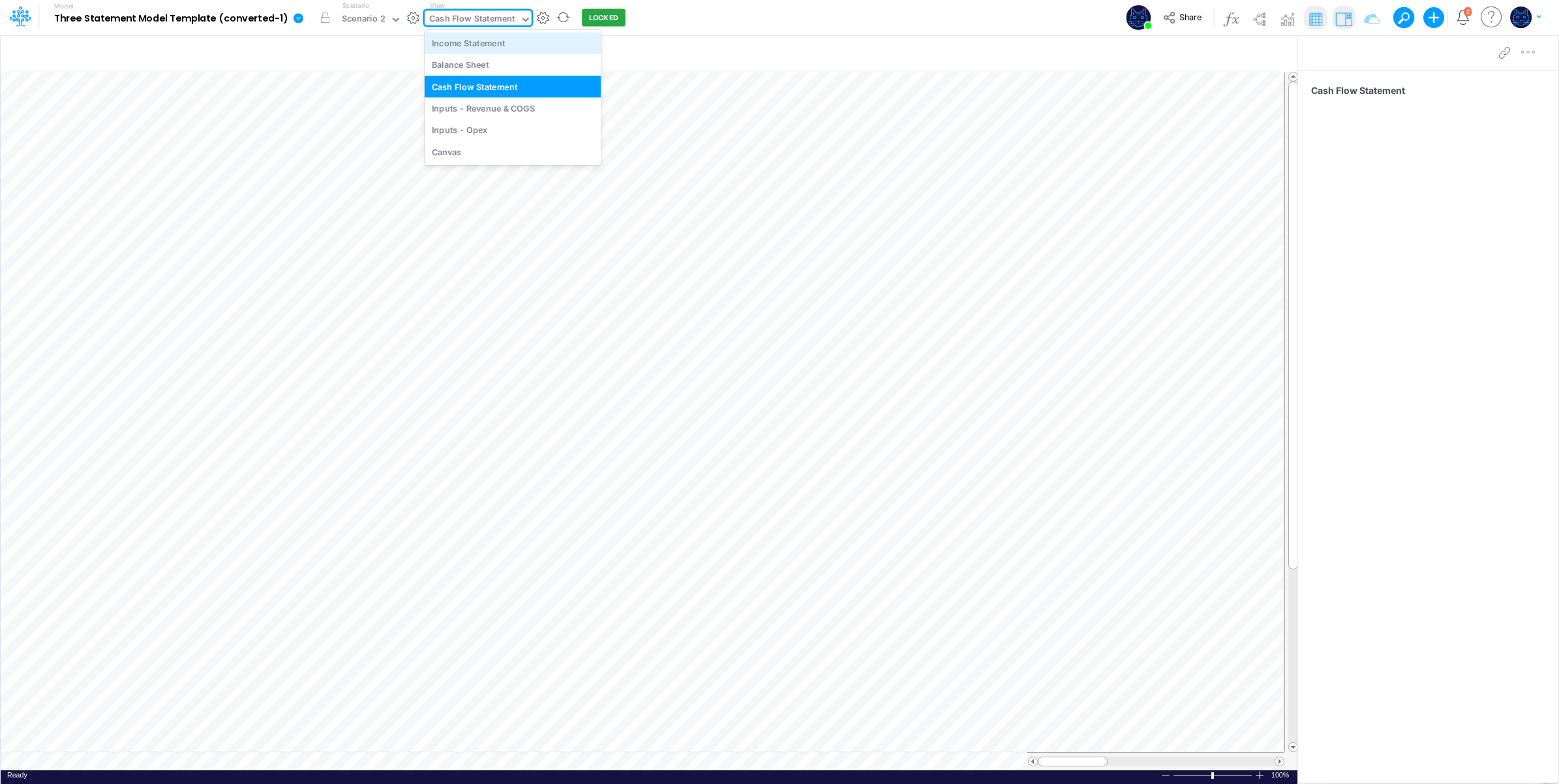
click at [467, 44] on div "Income Statement" at bounding box center [513, 43] width 176 height 22
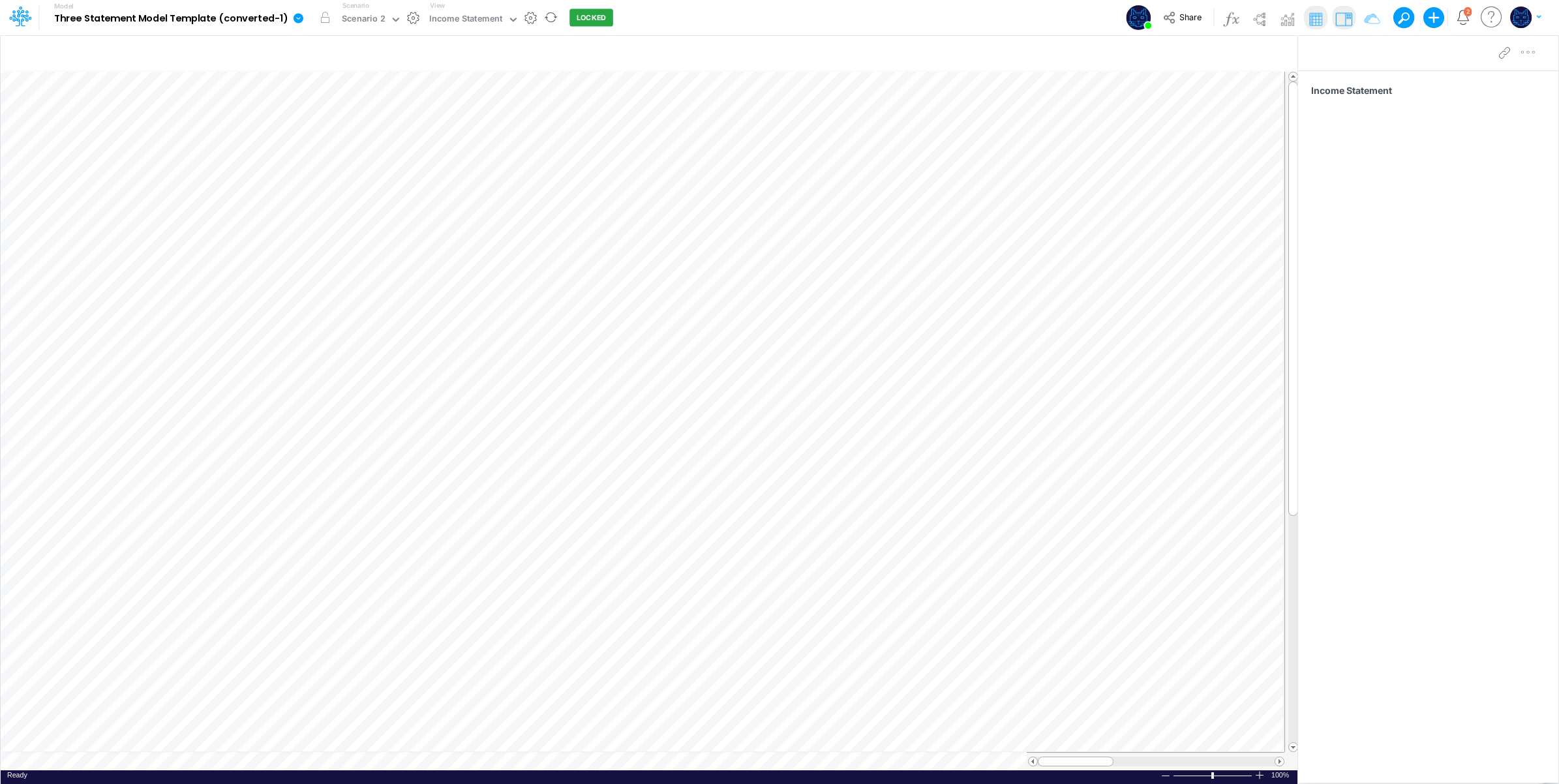
click at [673, 20] on div "Model Three Statement Model Template (converted-1) Edit model settings Duplicat…" at bounding box center [780, 17] width 1403 height 35
click at [481, 22] on div "Income Statement" at bounding box center [466, 20] width 74 height 15
click at [512, 110] on div "Inputs - Revenue & COGS" at bounding box center [513, 107] width 176 height 22
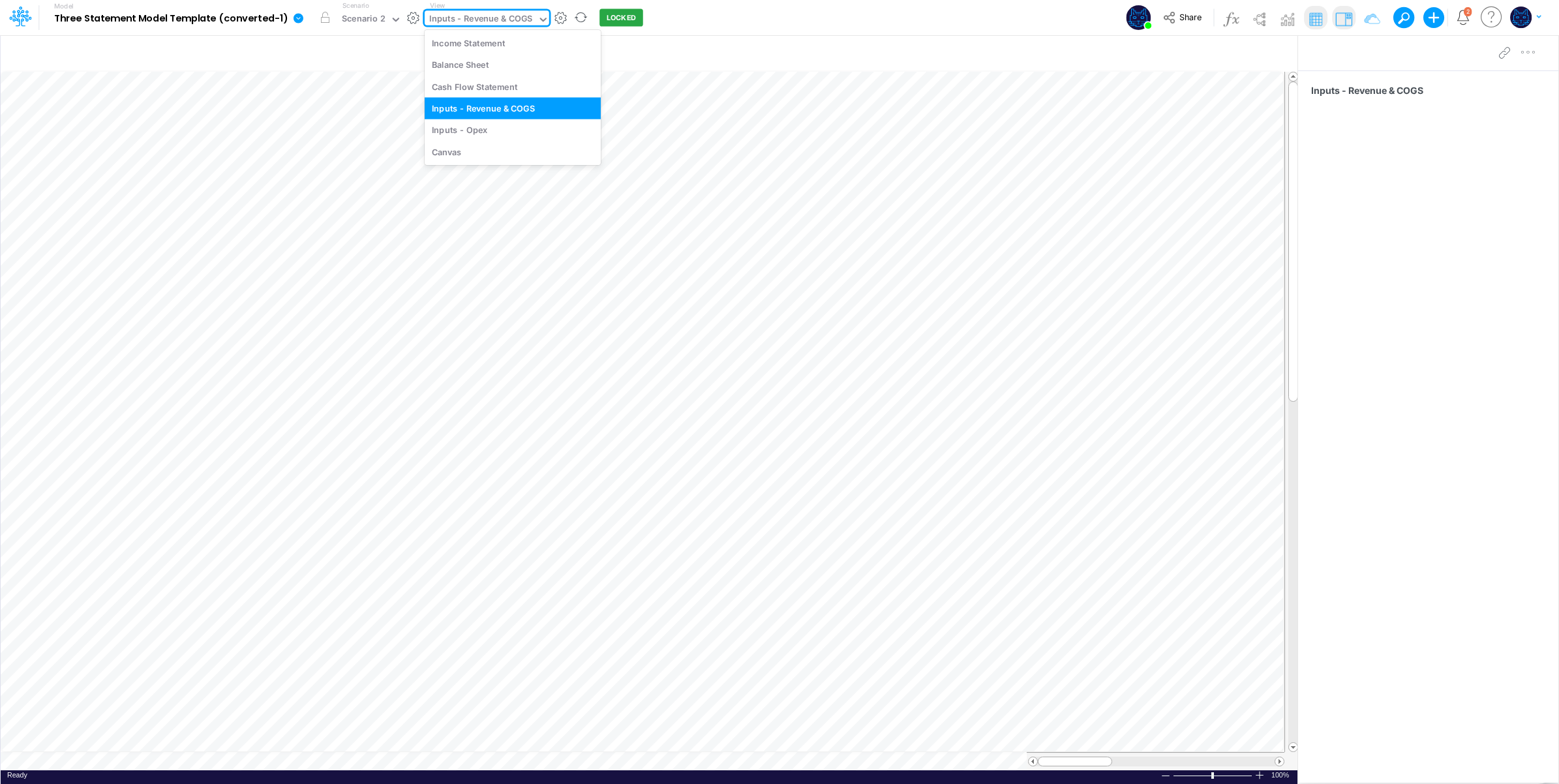
click at [510, 21] on div "Inputs - Revenue & COGS" at bounding box center [481, 20] width 103 height 15
click at [499, 46] on div "Income Statement" at bounding box center [513, 43] width 176 height 22
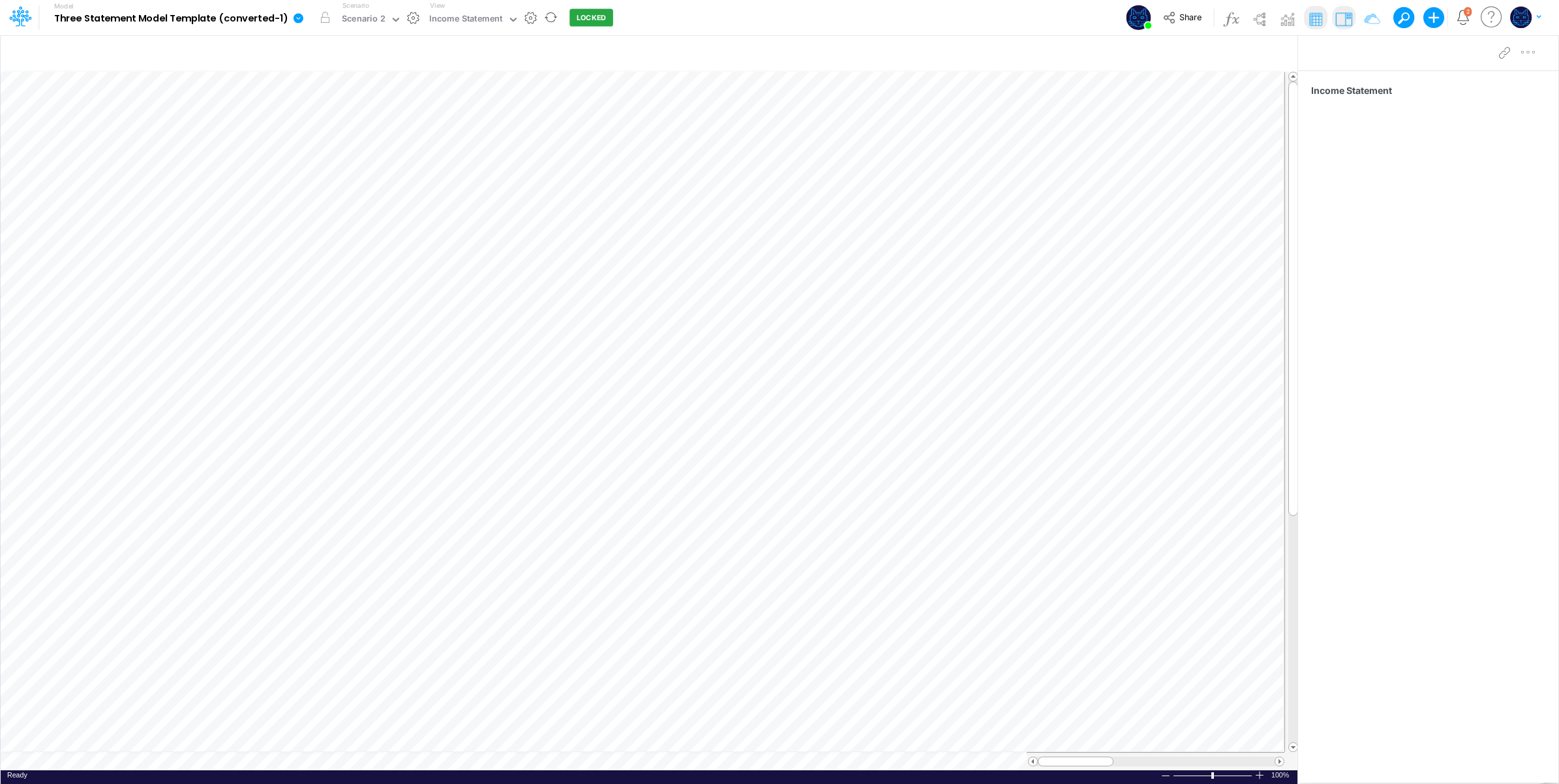
drag, startPoint x: 638, startPoint y: 24, endPoint x: 438, endPoint y: 0, distance: 201.4
click at [628, 24] on div "Model Three Statement Model Template (converted-1) Edit model settings Duplicat…" at bounding box center [780, 17] width 1403 height 35
click at [1288, 17] on img at bounding box center [1288, 19] width 21 height 21
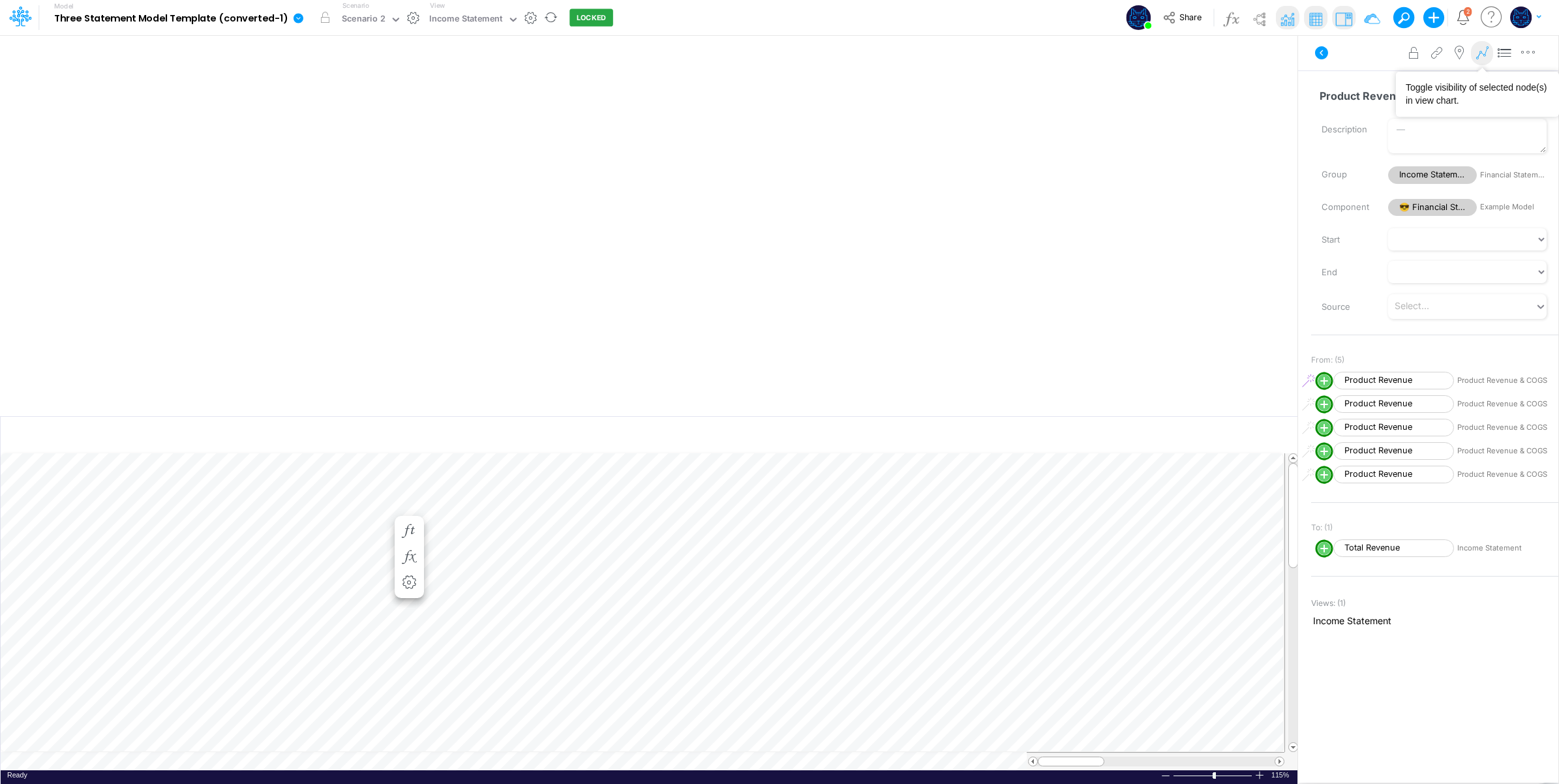
click at [1482, 56] on icon at bounding box center [1482, 53] width 20 height 14
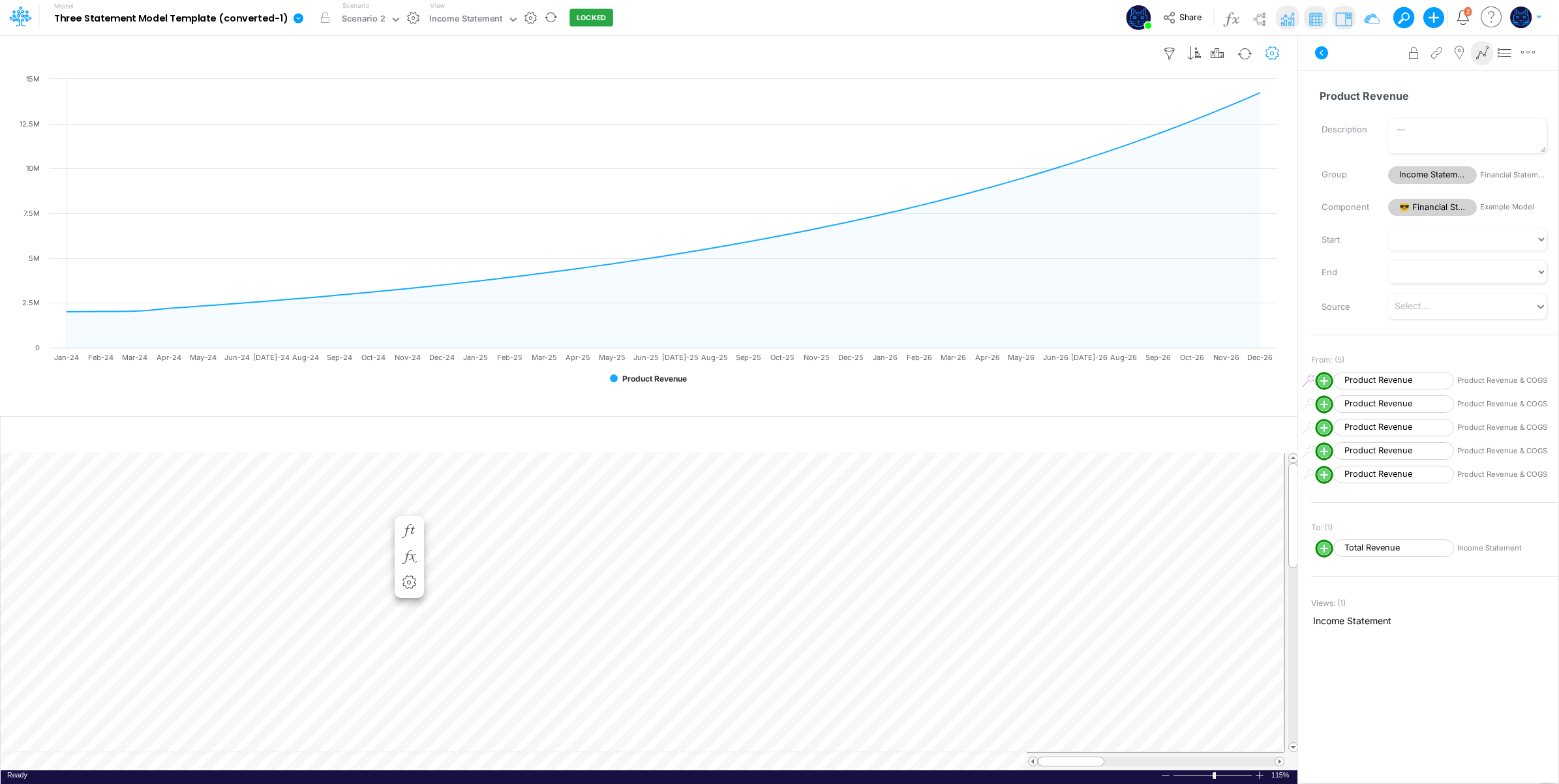
click at [1278, 56] on icon "button" at bounding box center [1272, 53] width 20 height 14
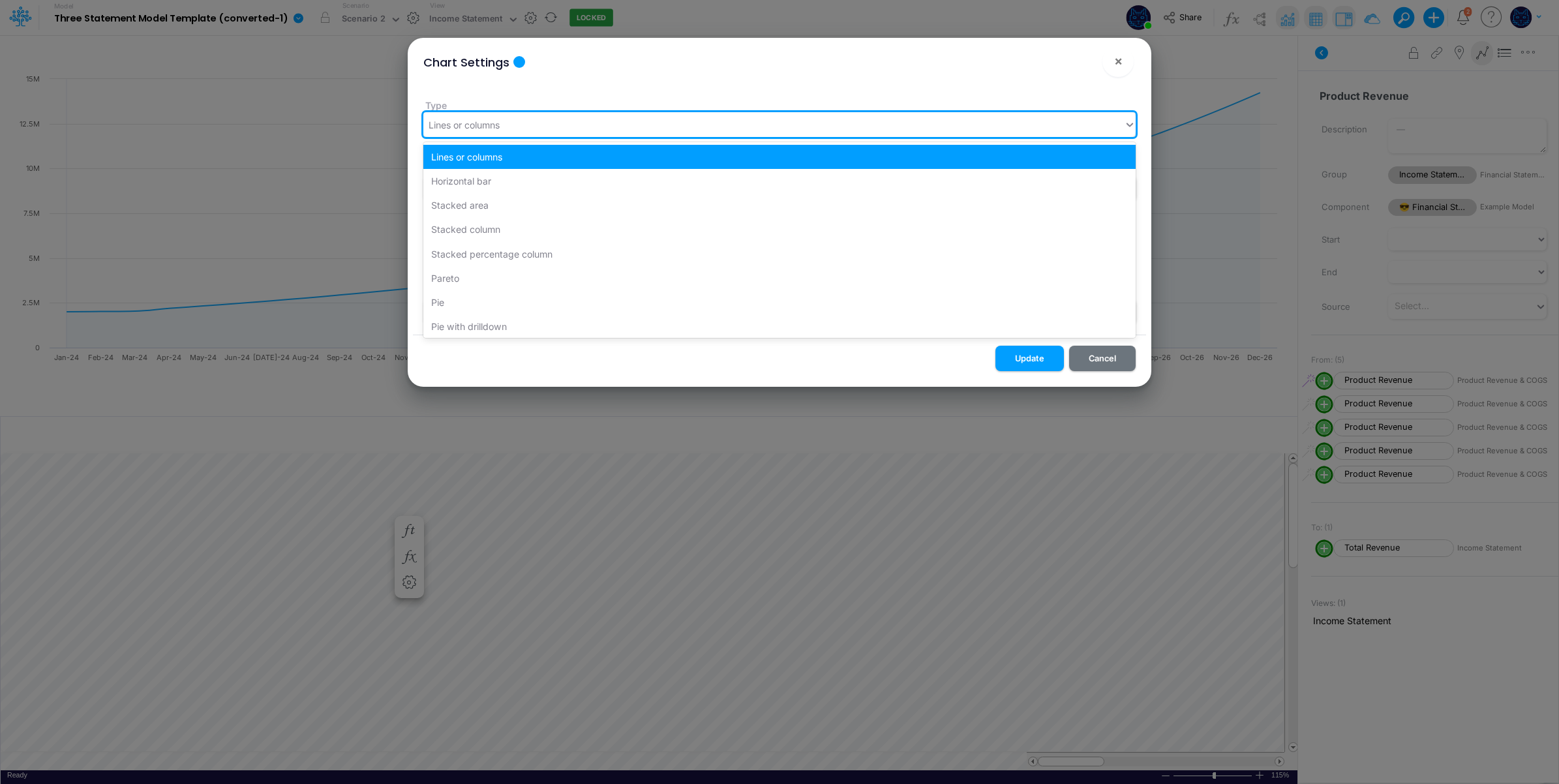
click at [582, 116] on div "Lines or columns" at bounding box center [774, 125] width 701 height 22
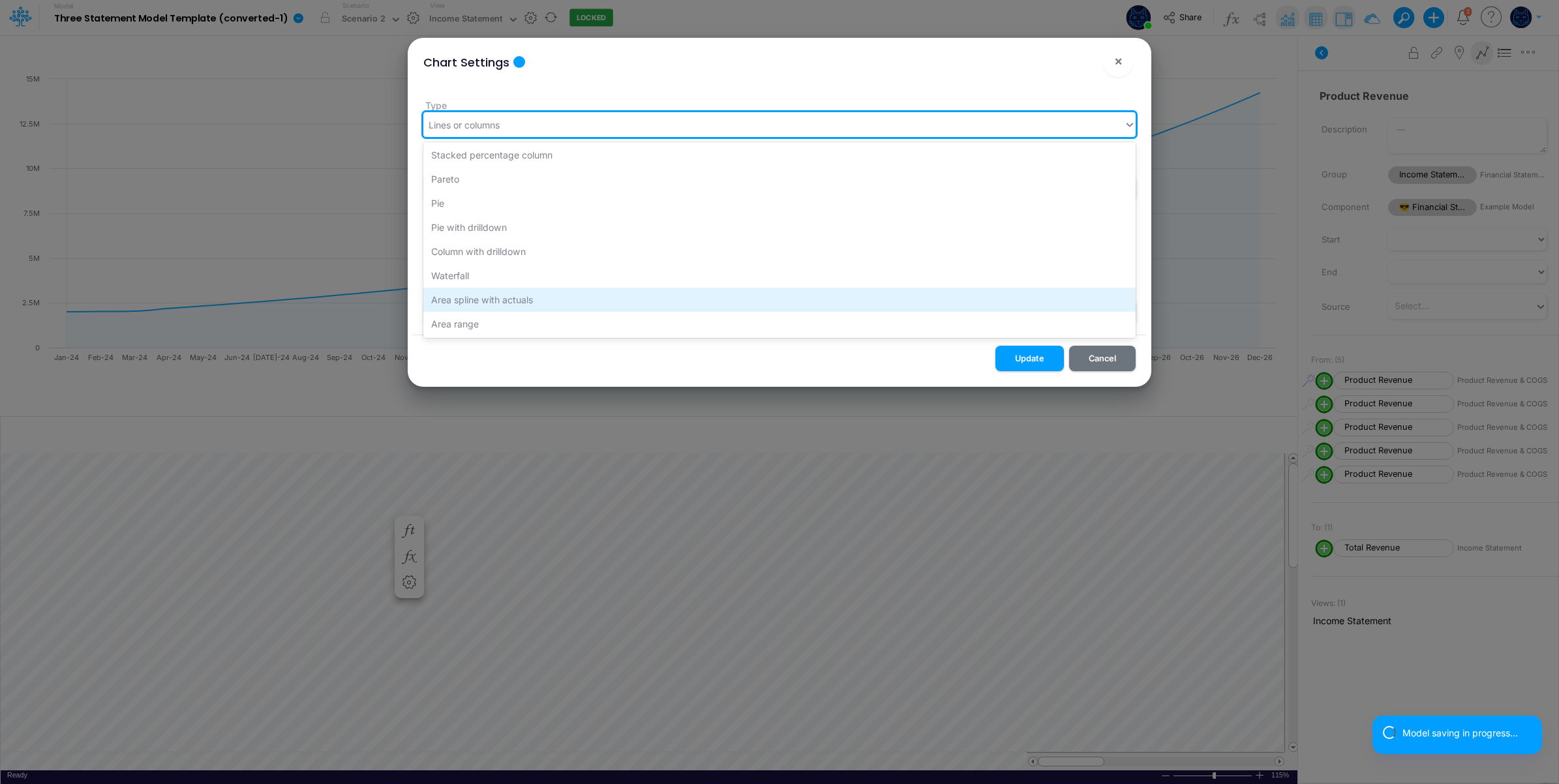
click at [549, 292] on div "Area spline with actuals" at bounding box center [779, 300] width 712 height 24
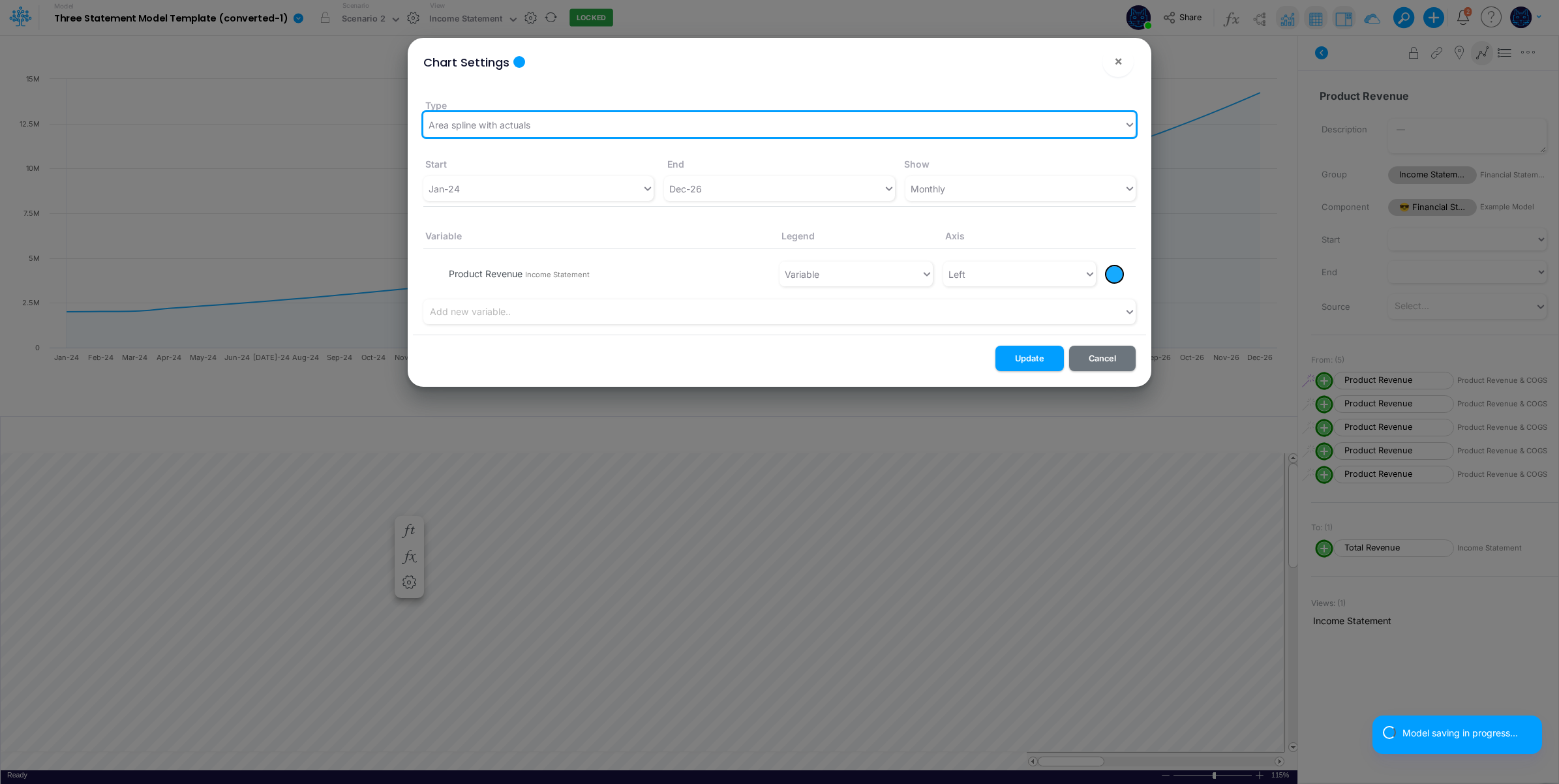
click at [975, 333] on div "Type option Area spline with actuals, selected. 0 results available. Select is …" at bounding box center [779, 207] width 733 height 253
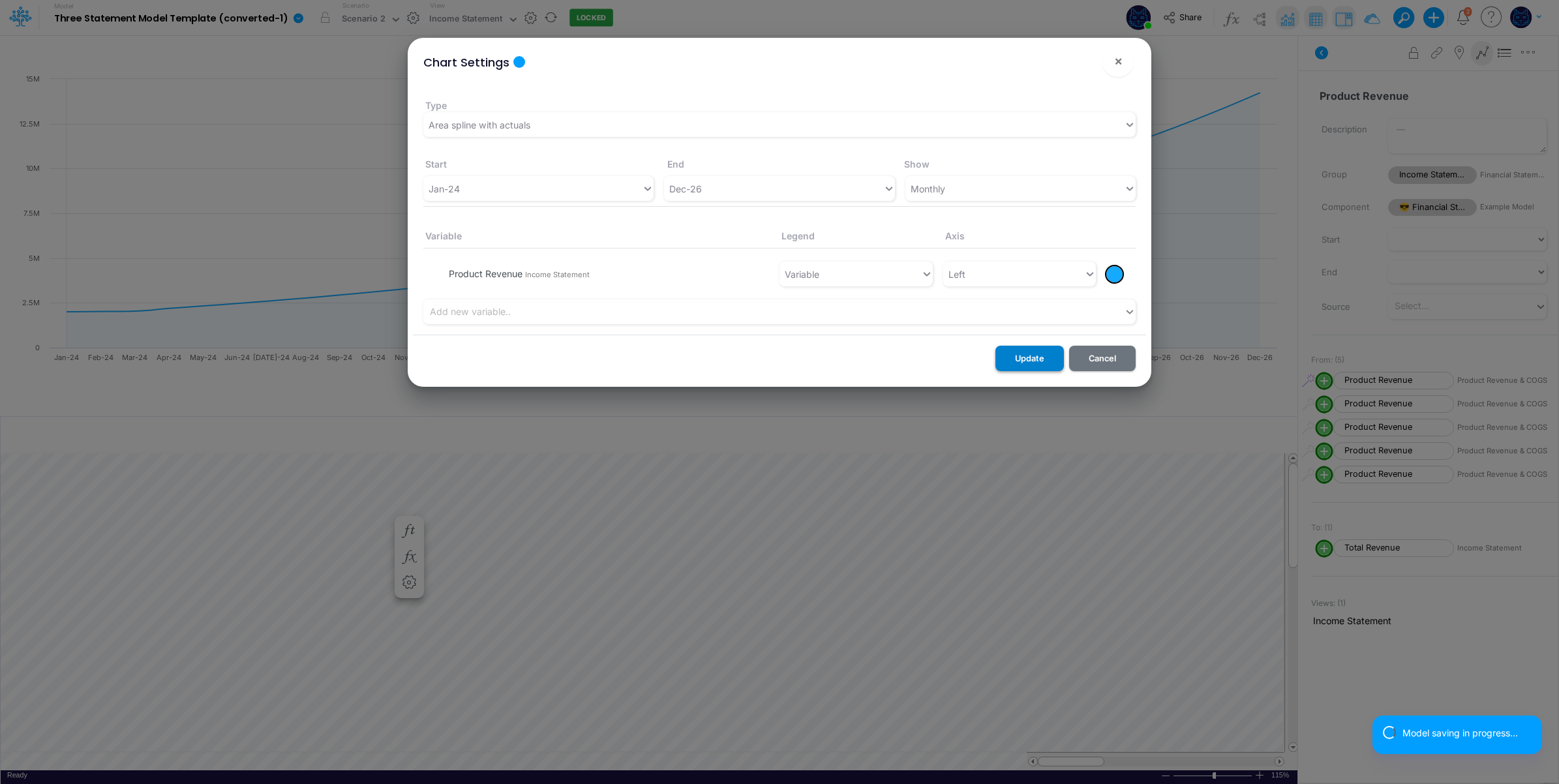
click at [1026, 360] on button "Update" at bounding box center [1030, 359] width 68 height 26
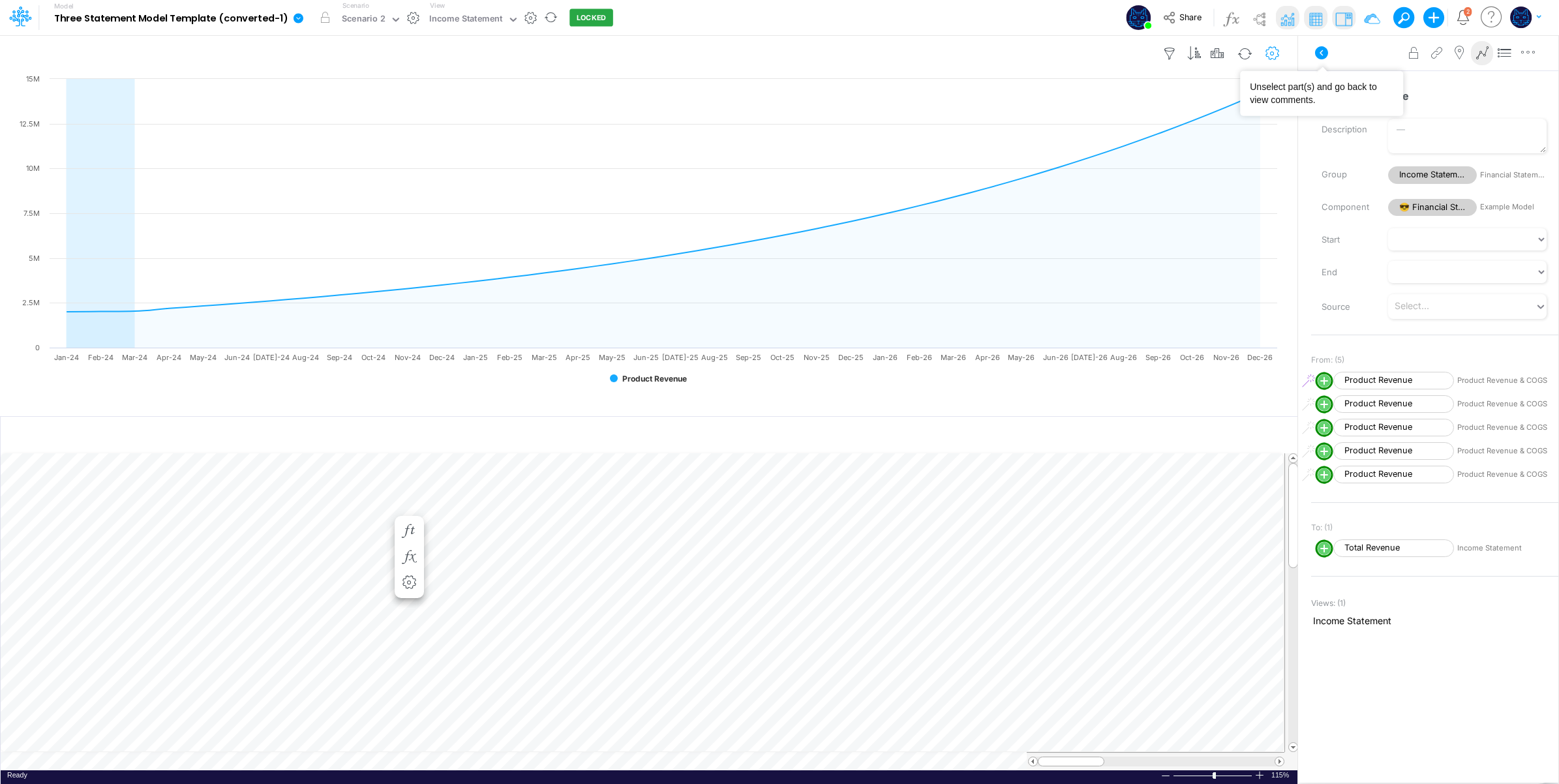
click at [1272, 51] on icon "button" at bounding box center [1272, 53] width 20 height 14
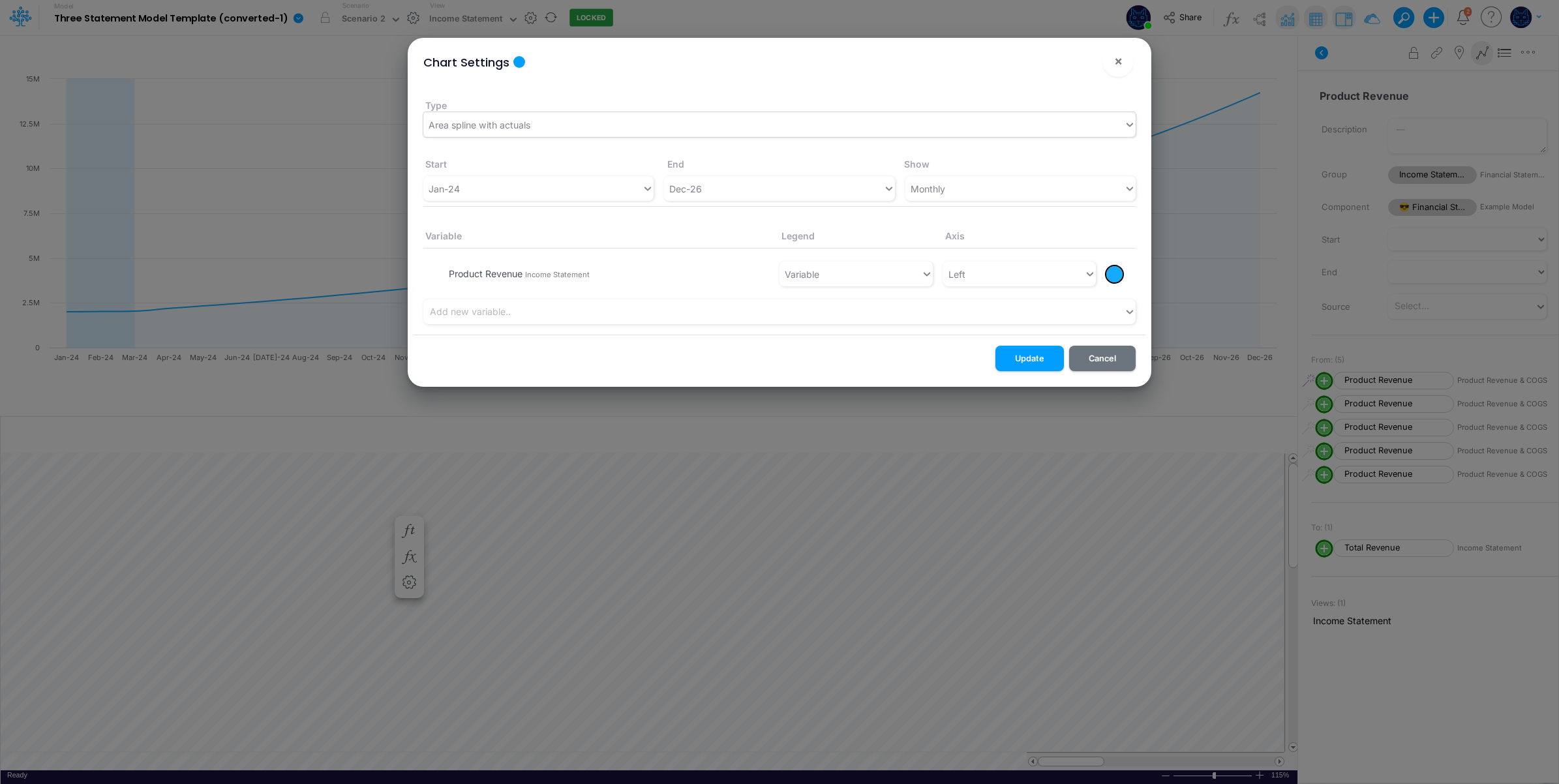
click at [541, 132] on div "Area spline with actuals" at bounding box center [774, 125] width 701 height 22
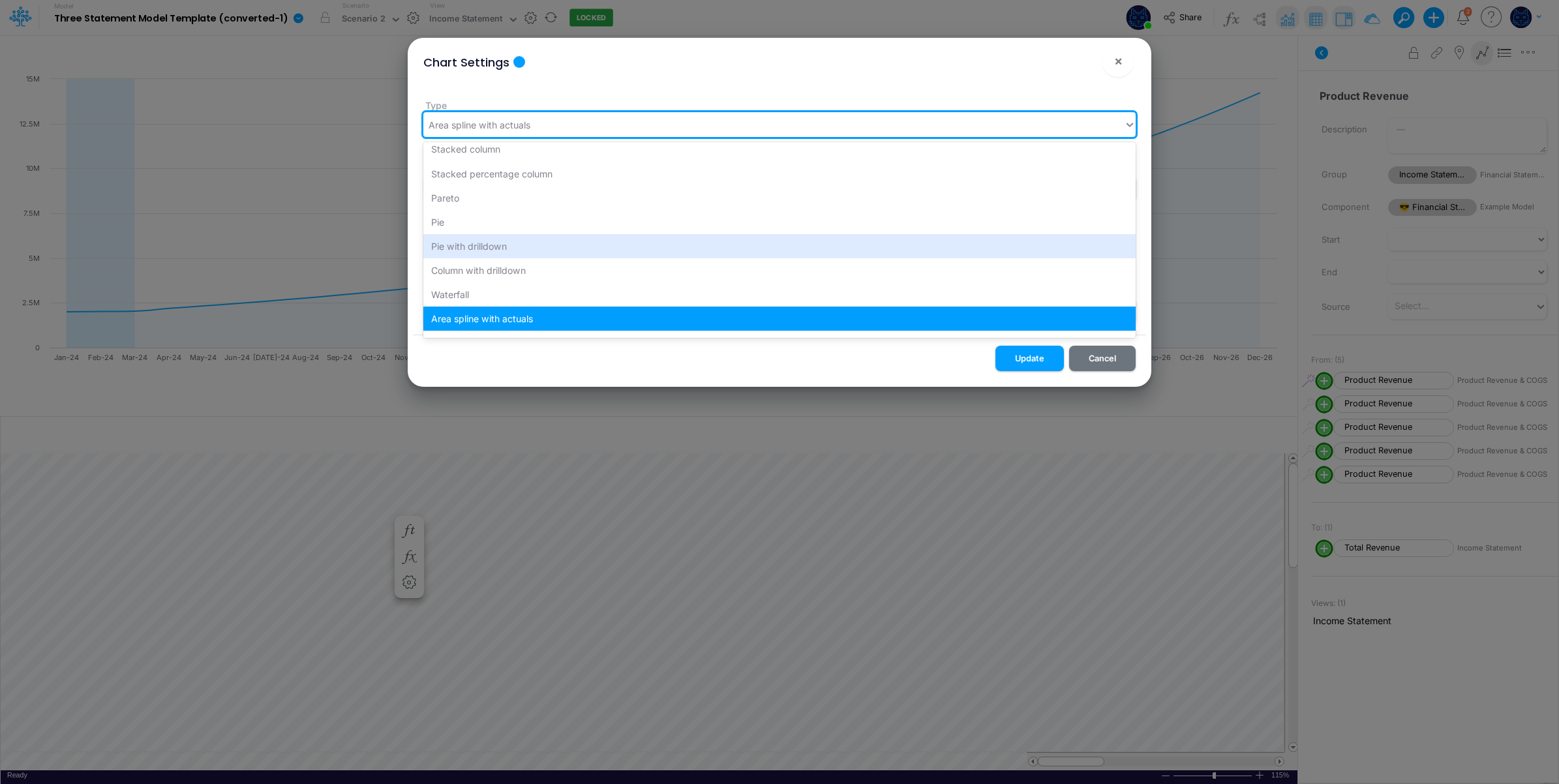
scroll to position [0, 0]
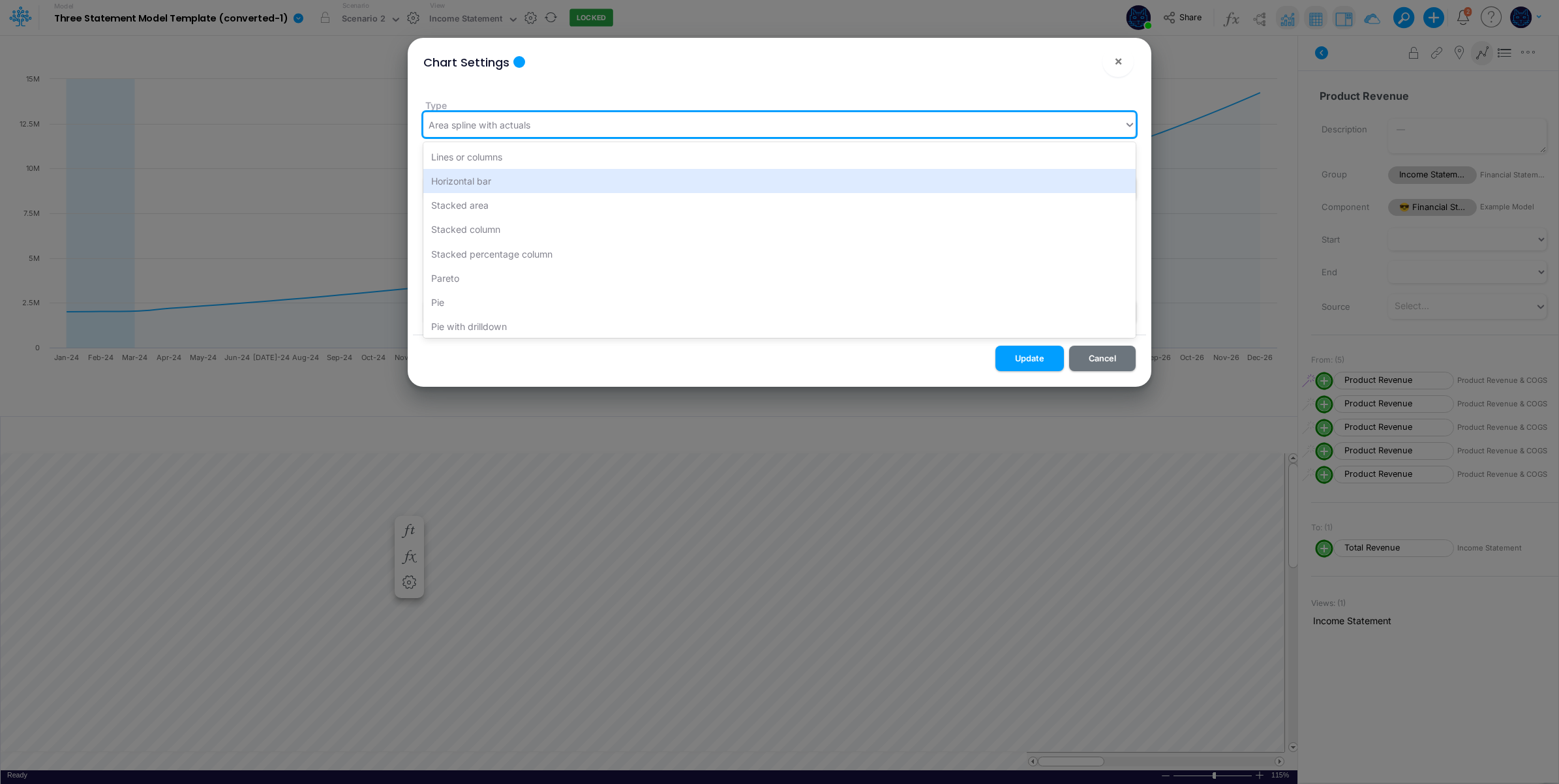
click at [712, 78] on div "Chart Settings ! ×" at bounding box center [779, 59] width 733 height 44
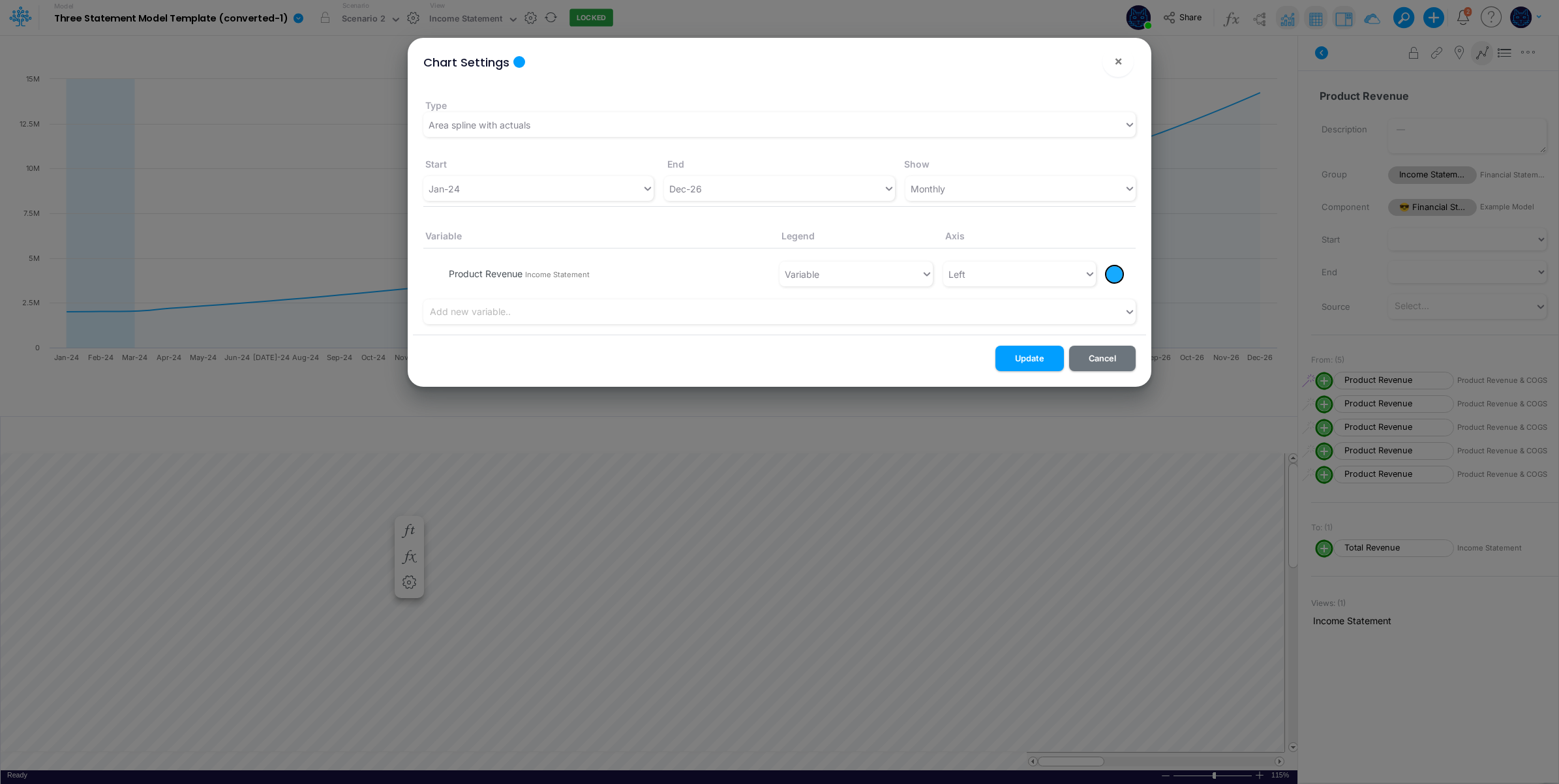
click at [1115, 272] on div at bounding box center [1115, 274] width 17 height 17
drag, startPoint x: 1218, startPoint y: 295, endPoint x: 1048, endPoint y: 327, distance: 173.0
click at [1217, 295] on div at bounding box center [1217, 295] width 17 height 17
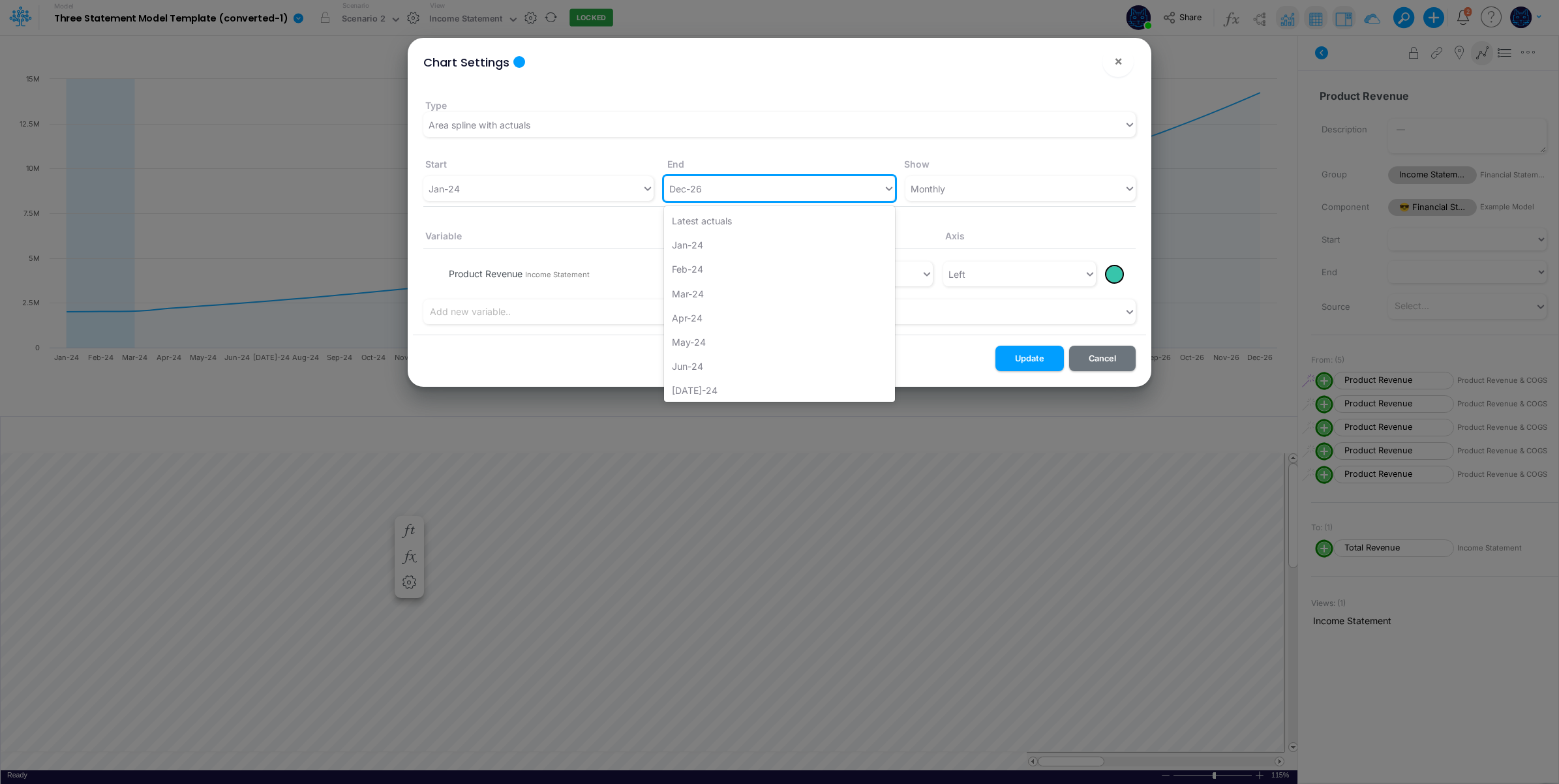
click at [738, 181] on div "Dec-26" at bounding box center [773, 189] width 219 height 22
click at [461, 174] on div "Start End Show" at bounding box center [779, 163] width 712 height 26
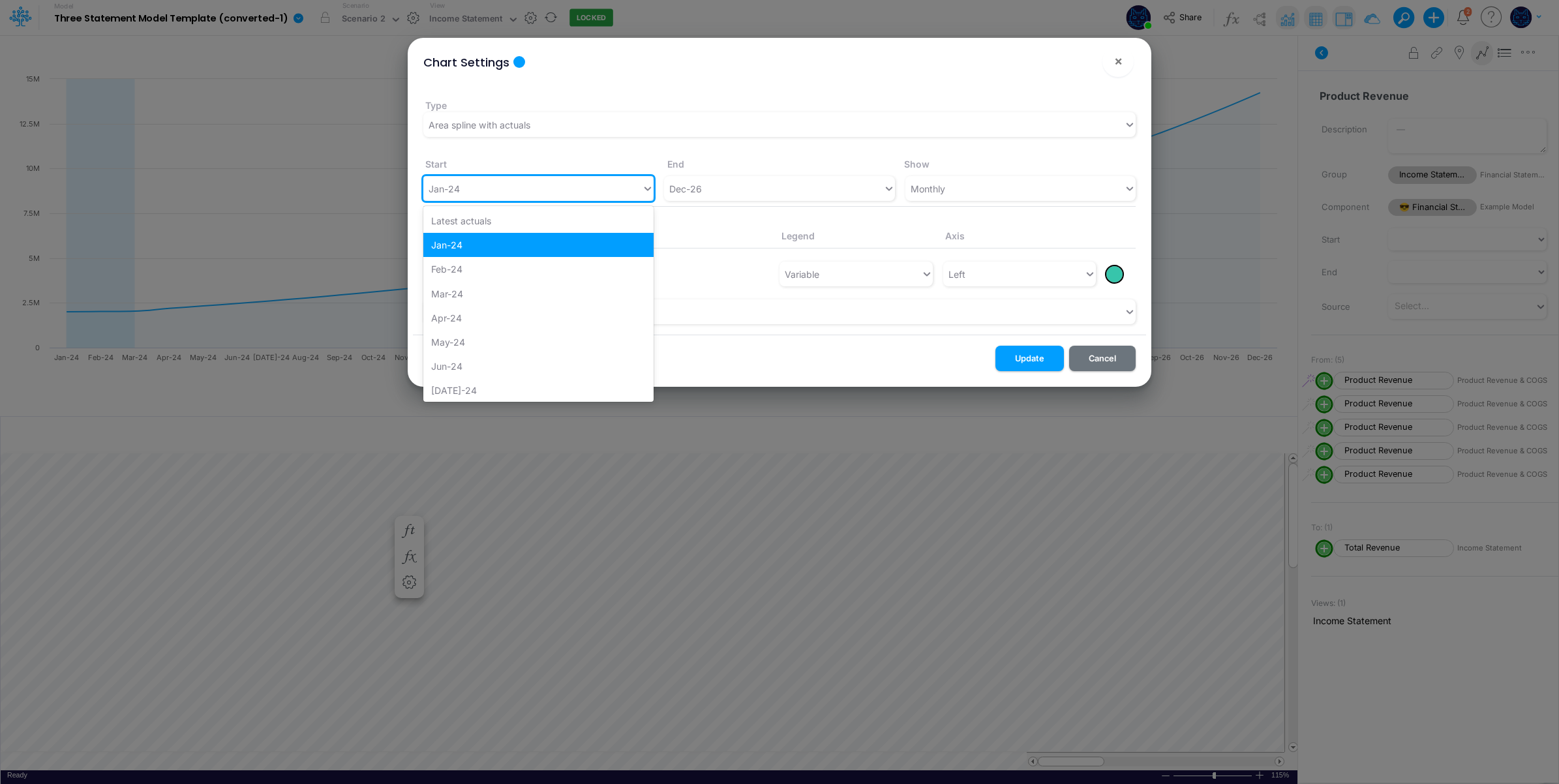
click at [467, 188] on div "Jan-24" at bounding box center [532, 189] width 219 height 22
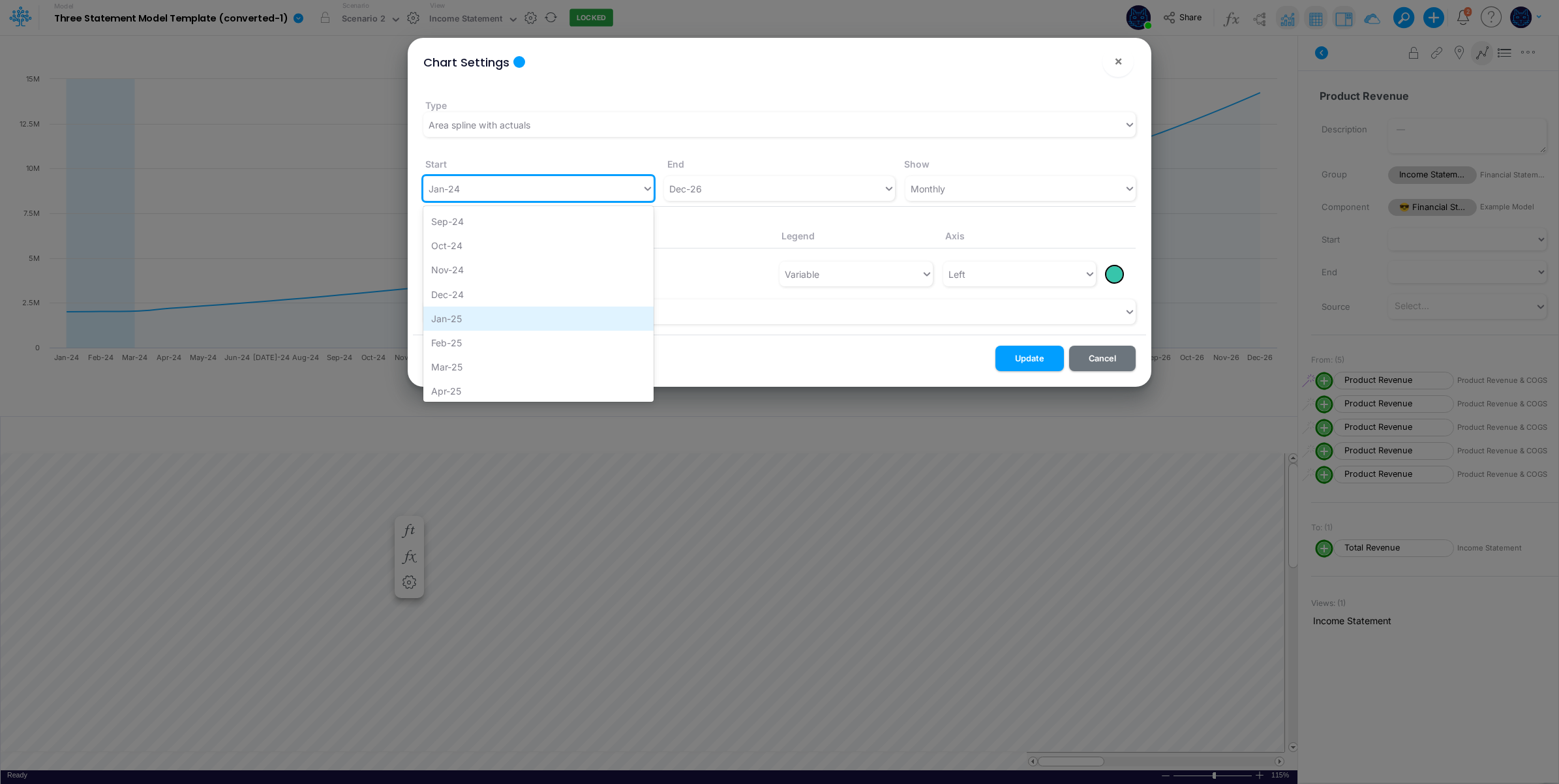
click at [477, 312] on div "Jan-25" at bounding box center [538, 319] width 230 height 24
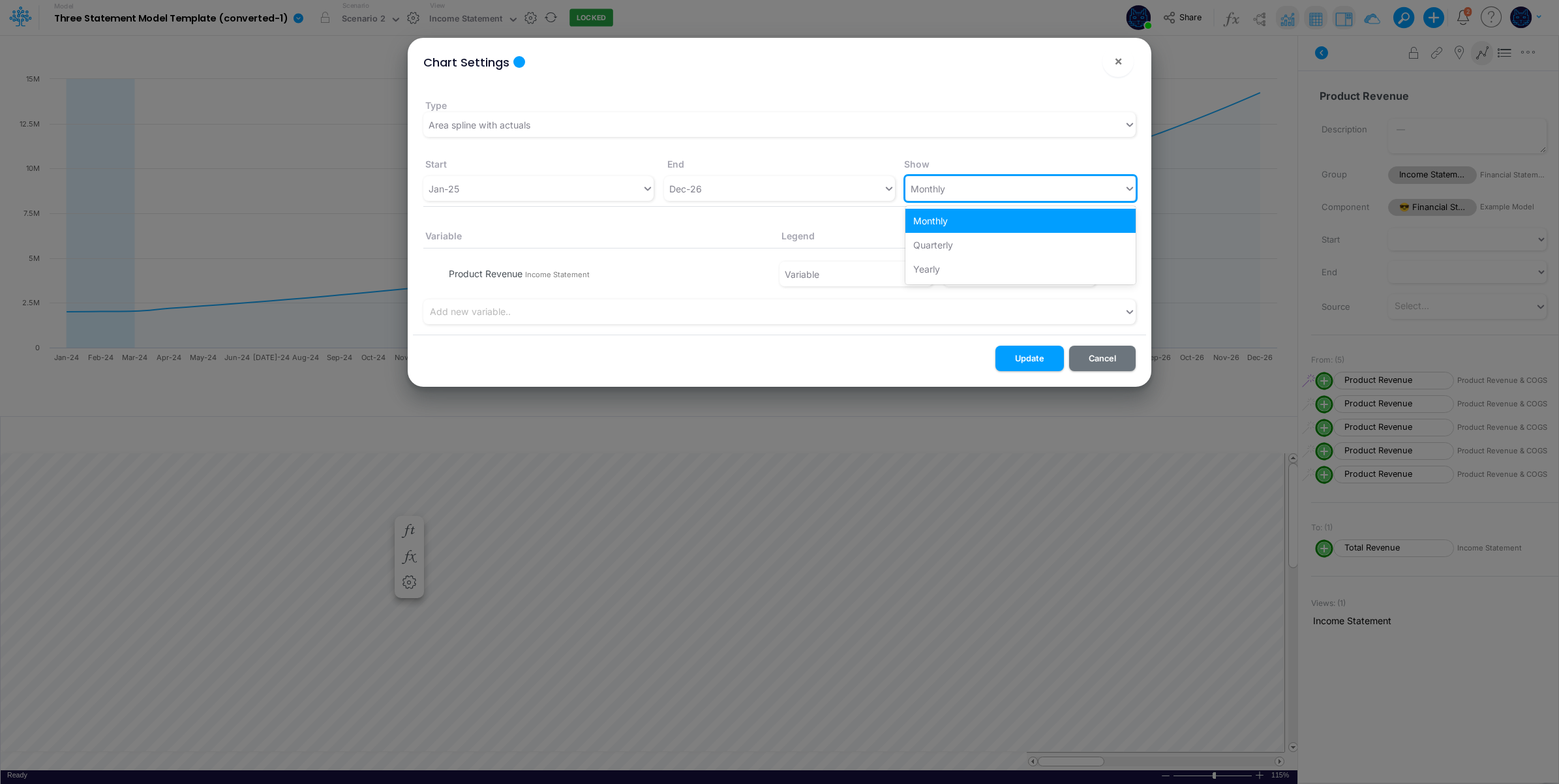
click at [971, 184] on div "Monthly" at bounding box center [1015, 189] width 219 height 22
click at [960, 244] on div "Quarterly" at bounding box center [1021, 245] width 230 height 24
click at [1031, 362] on button "Update" at bounding box center [1030, 359] width 68 height 26
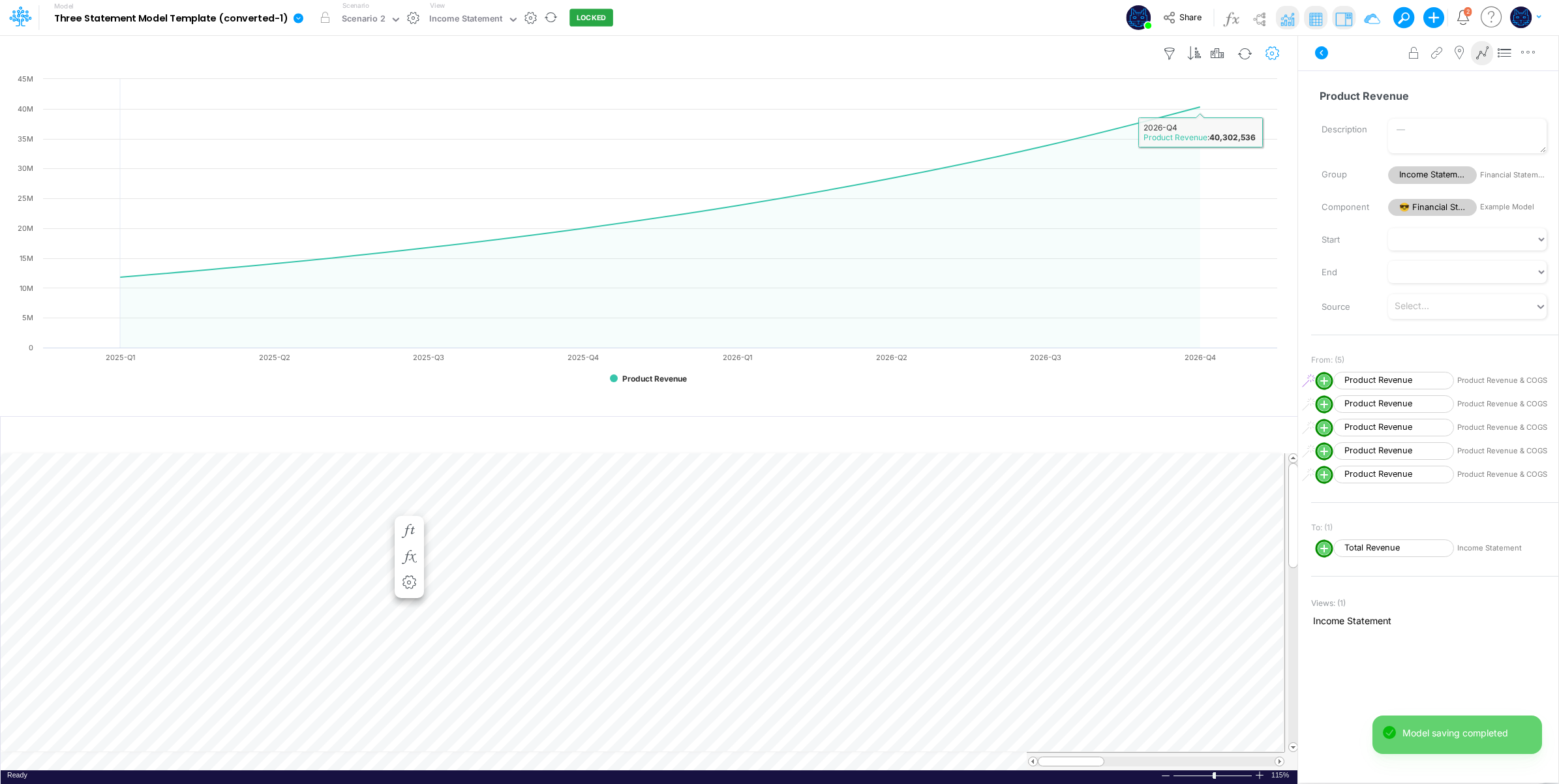
click at [1272, 56] on icon "button" at bounding box center [1272, 53] width 20 height 14
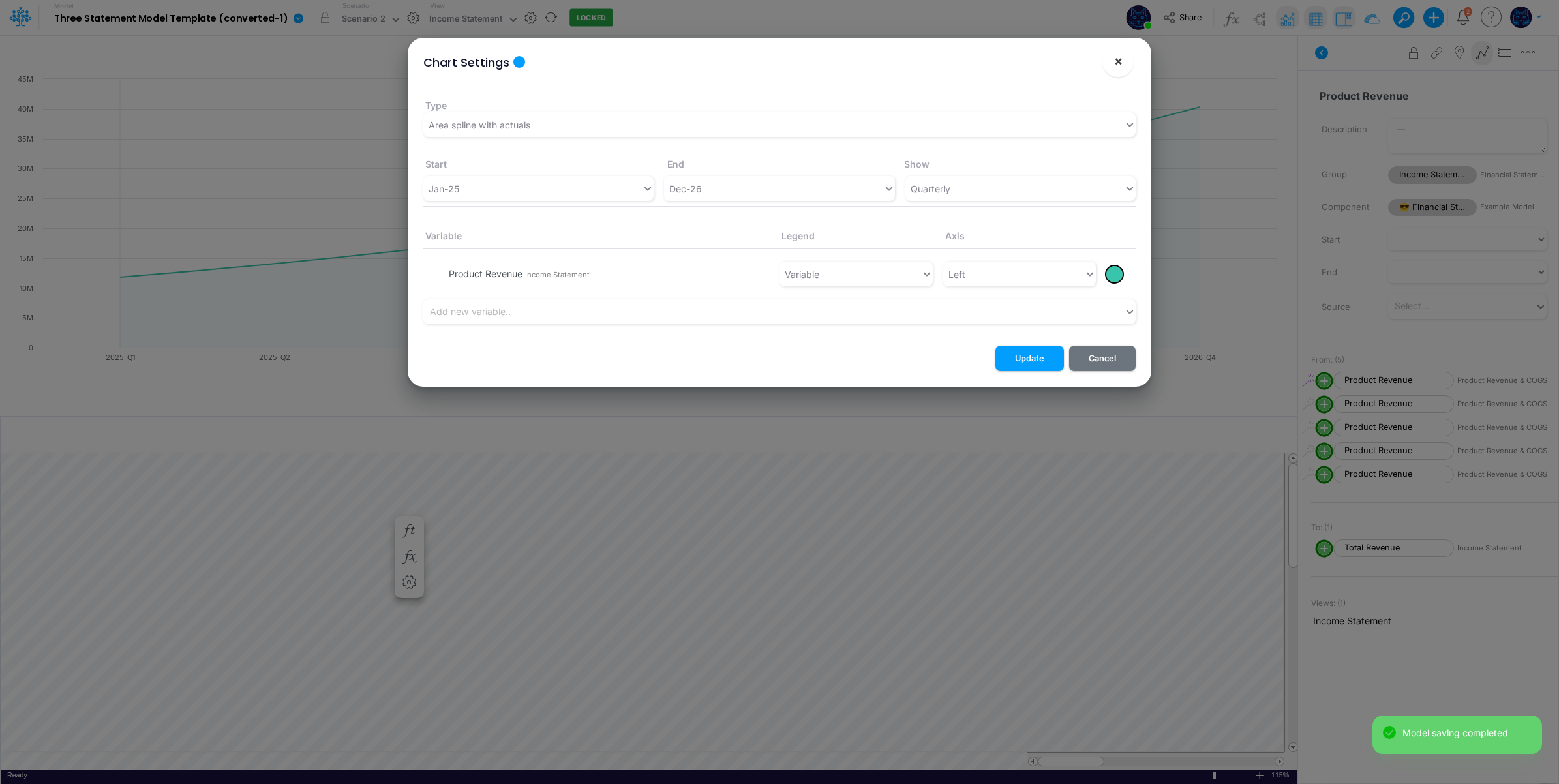
drag, startPoint x: 1116, startPoint y: 61, endPoint x: 948, endPoint y: 406, distance: 383.7
click at [1110, 70] on button "×" at bounding box center [1118, 62] width 32 height 32
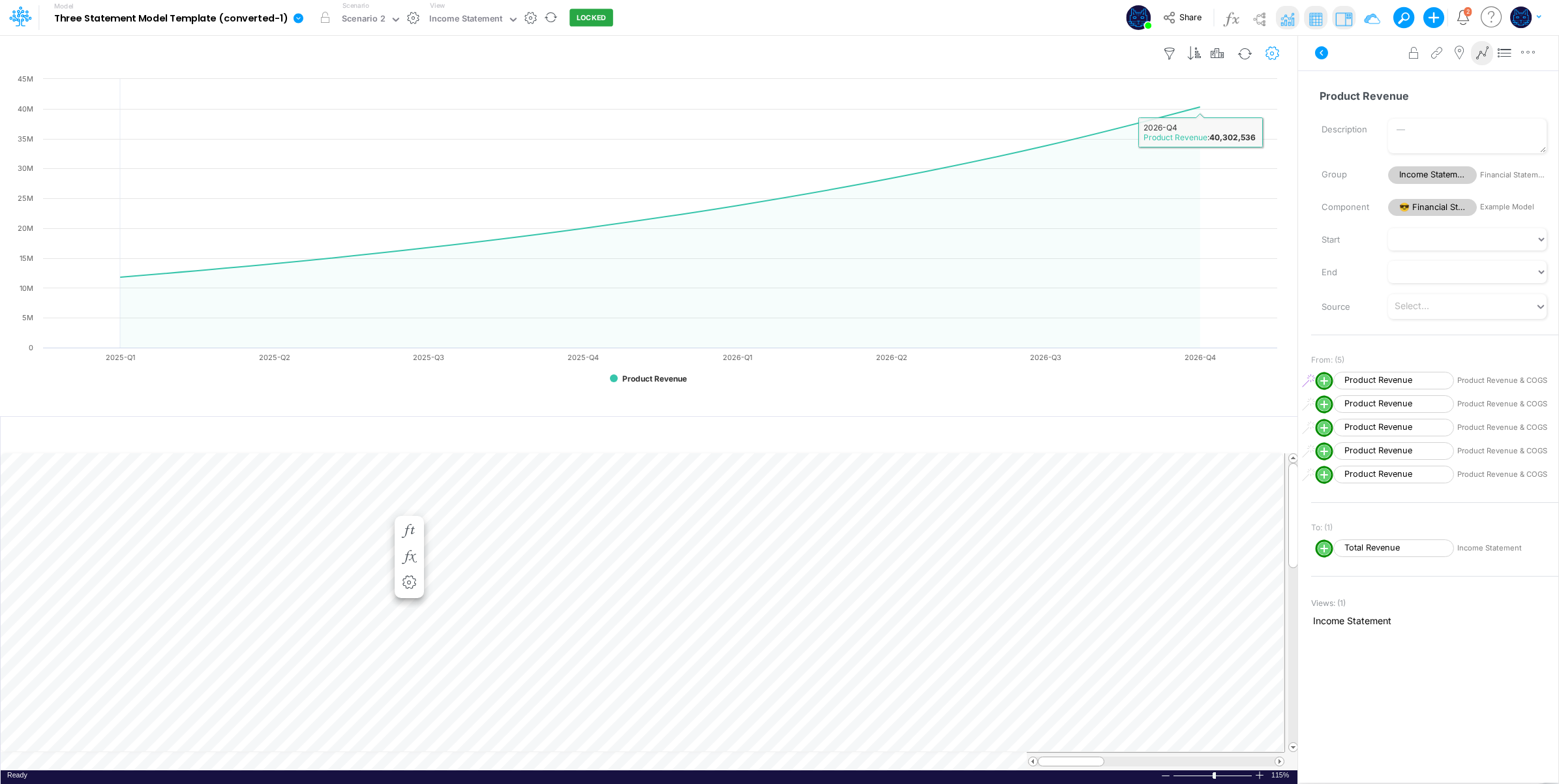
click at [1274, 50] on icon "button" at bounding box center [1272, 53] width 20 height 14
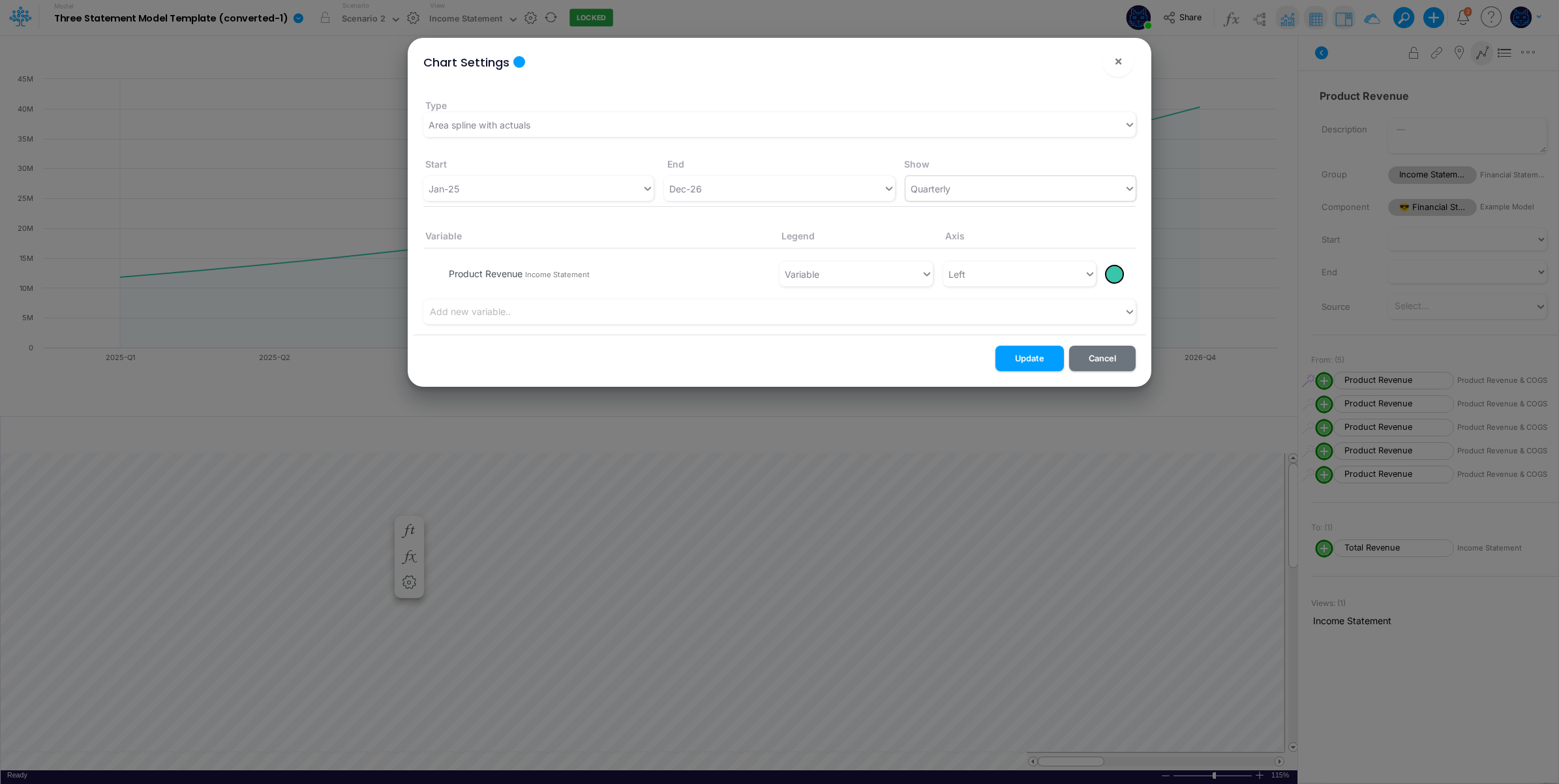
click at [986, 186] on div "Quarterly" at bounding box center [1015, 189] width 219 height 22
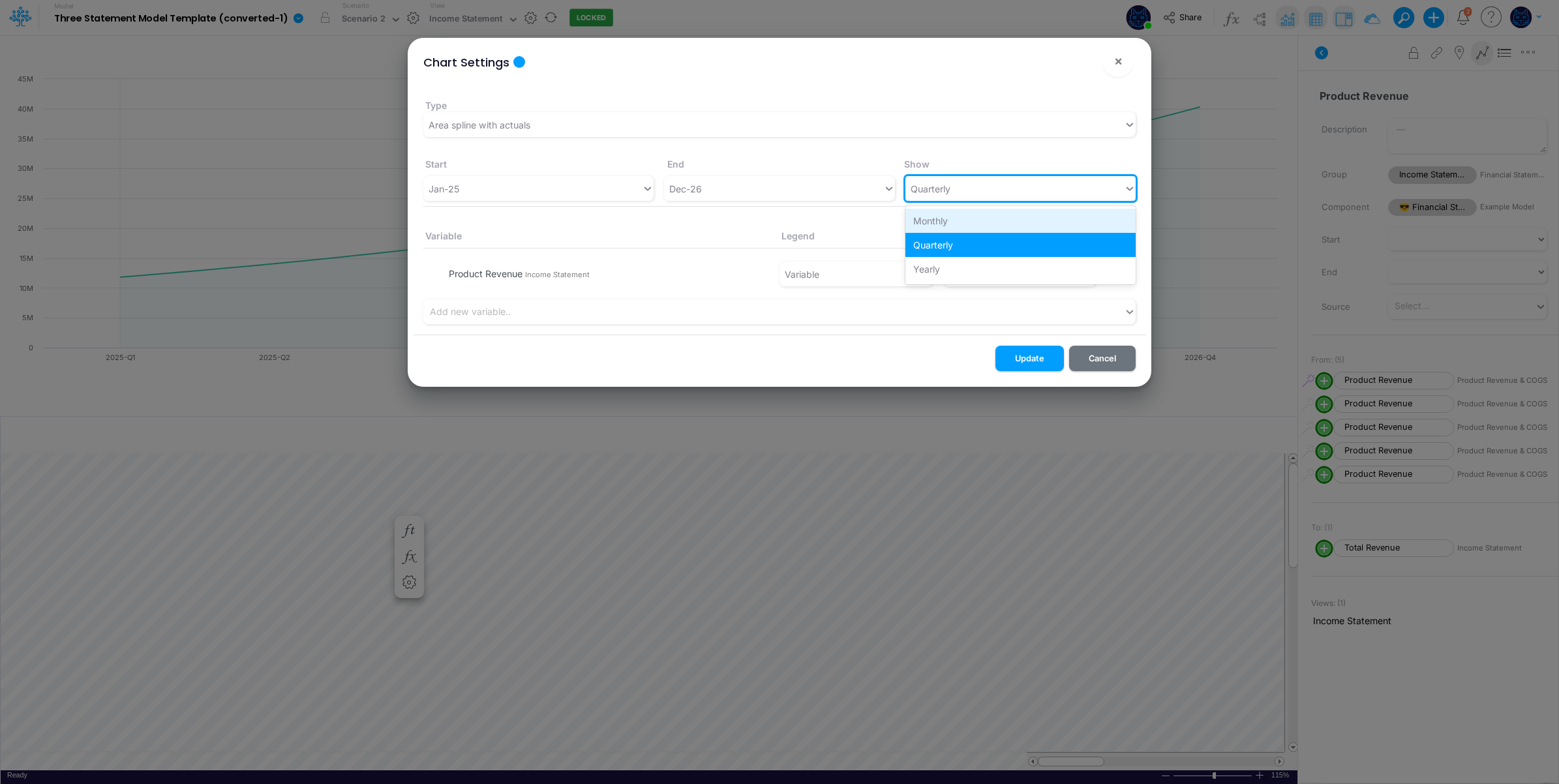
click at [960, 222] on div "Monthly" at bounding box center [1021, 221] width 230 height 24
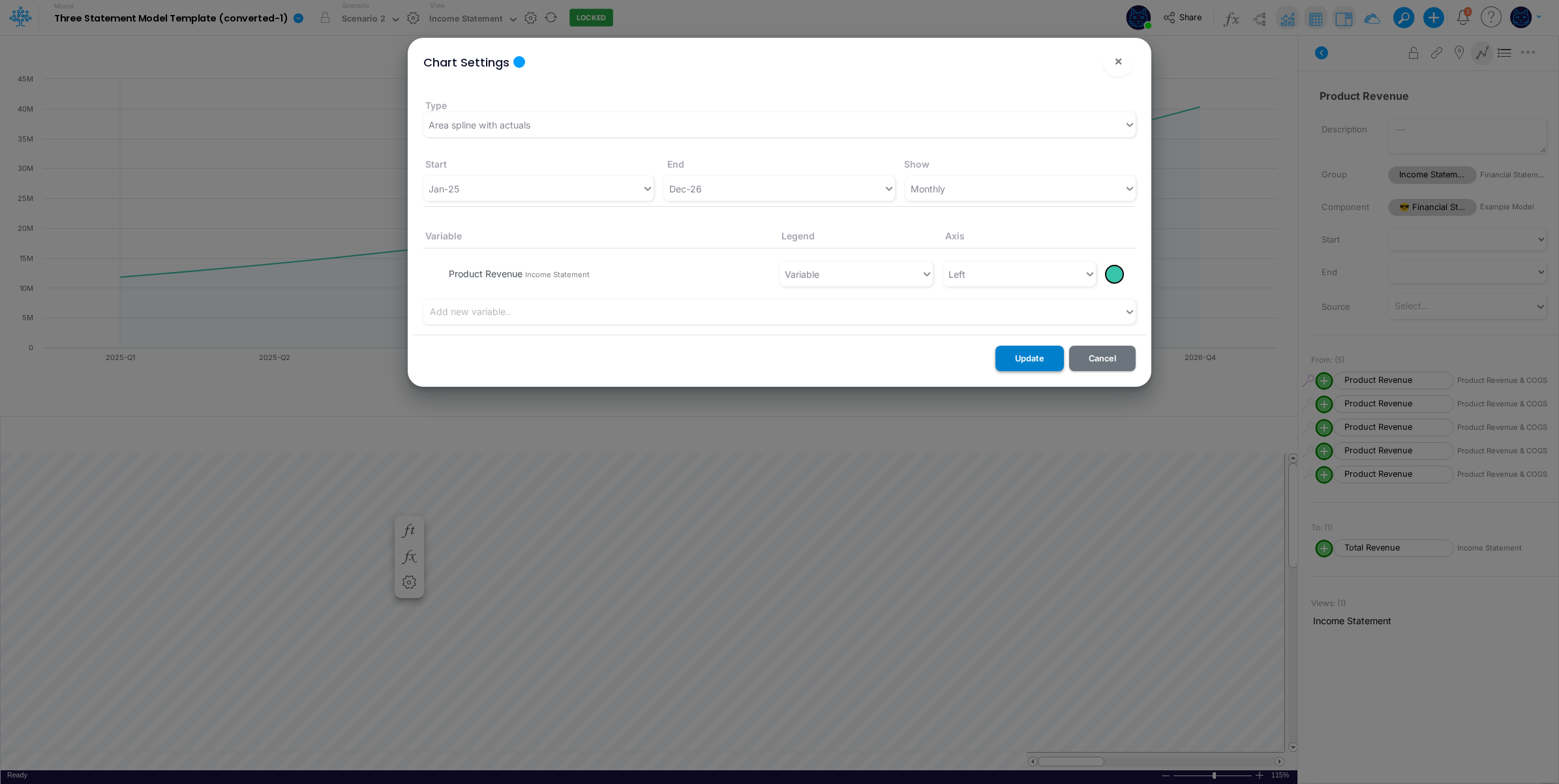
click at [1027, 350] on button "Update" at bounding box center [1030, 359] width 68 height 26
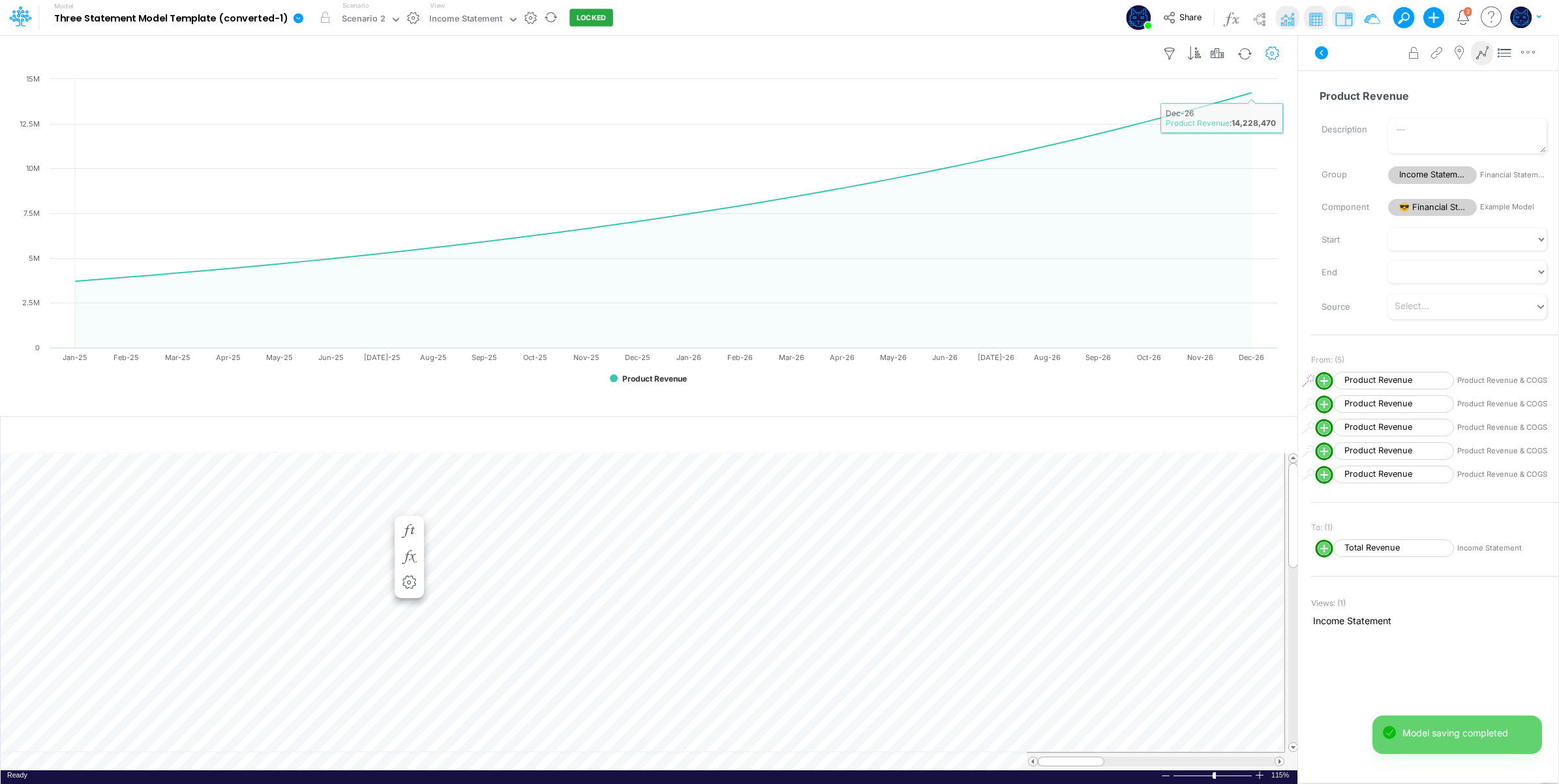
click at [1277, 47] on icon "button" at bounding box center [1272, 53] width 20 height 14
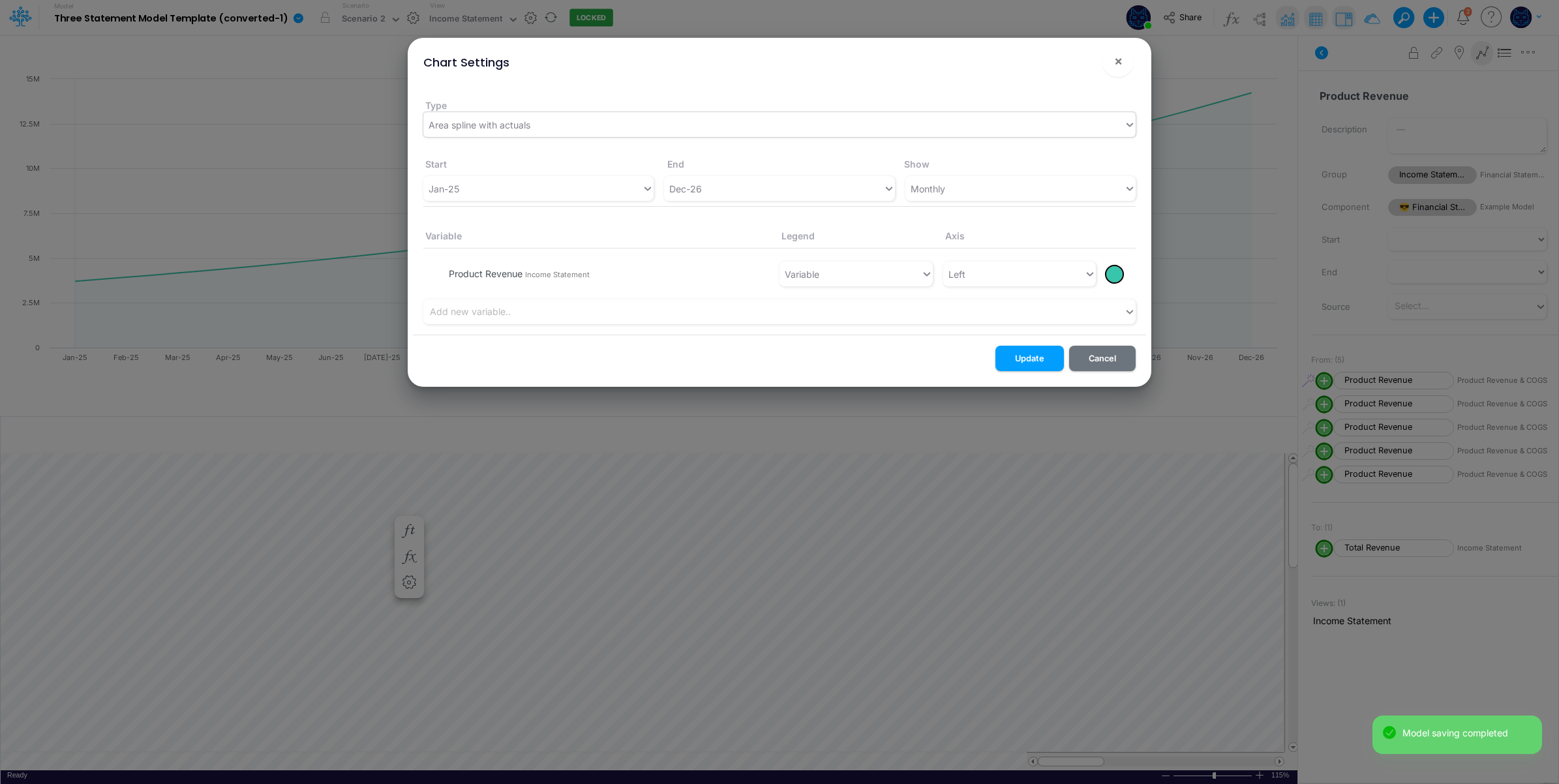
click at [526, 127] on div "Area spline with actuals" at bounding box center [479, 125] width 102 height 14
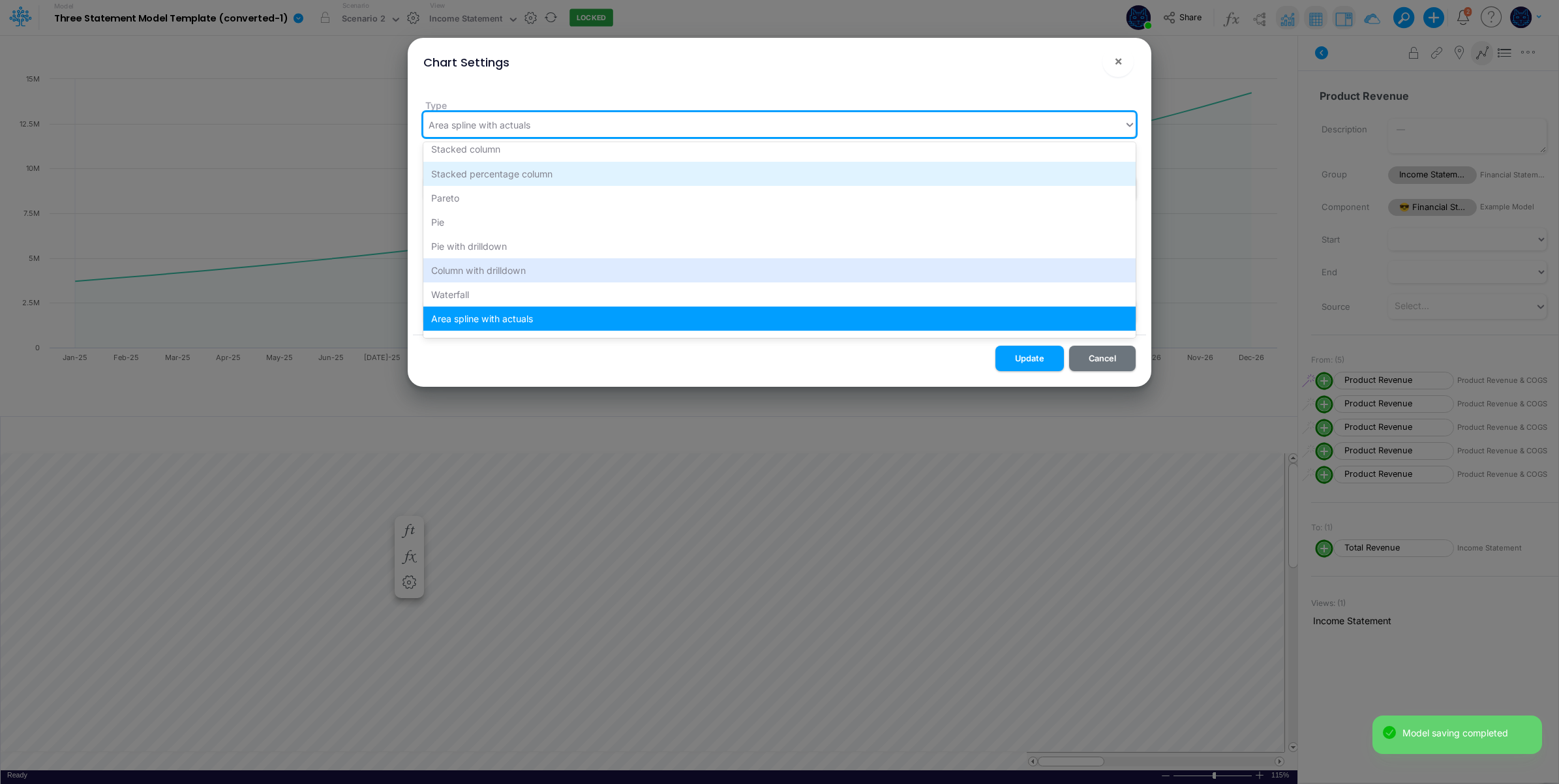
scroll to position [0, 0]
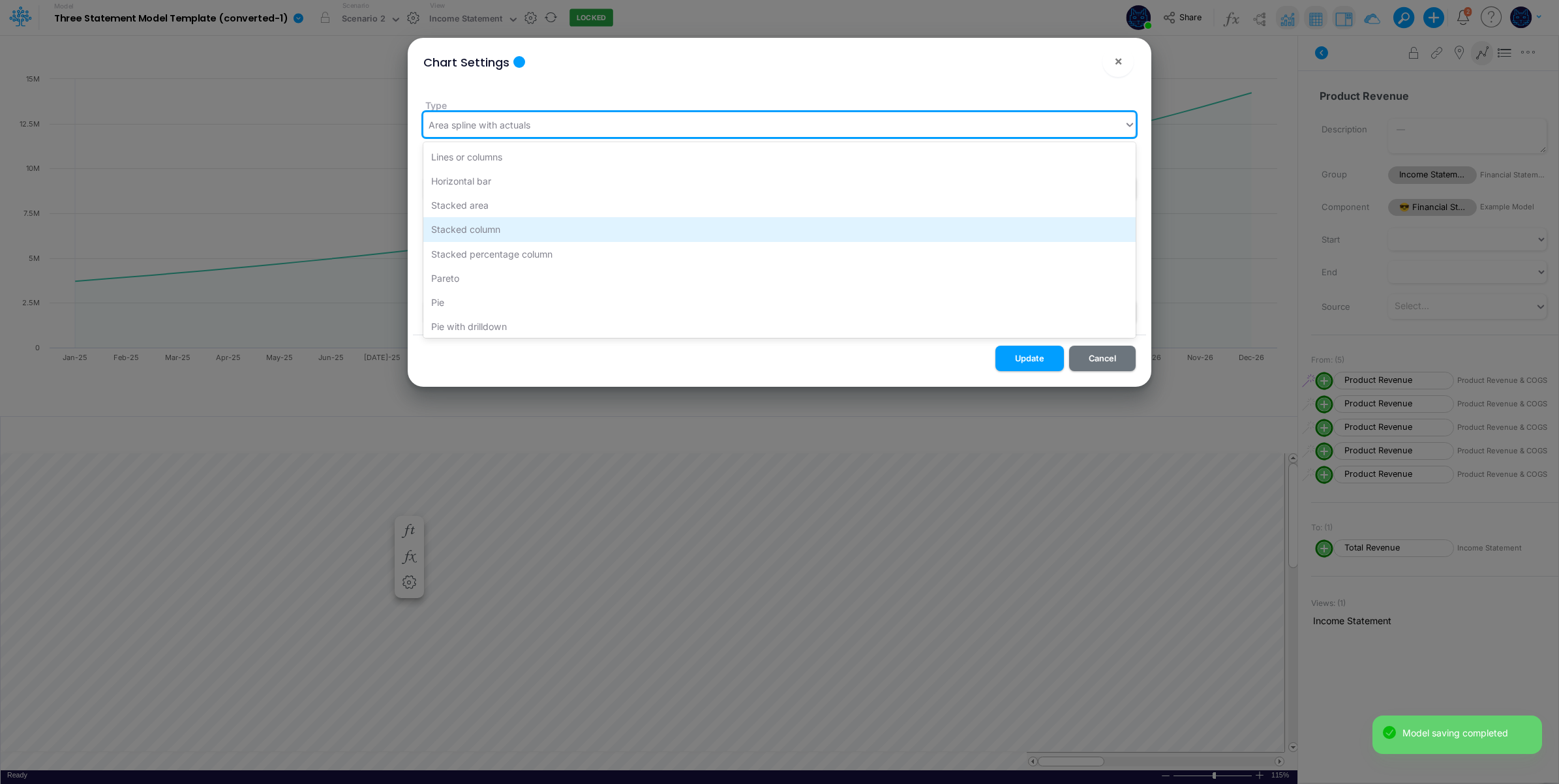
click at [502, 227] on div "Stacked column" at bounding box center [779, 229] width 712 height 24
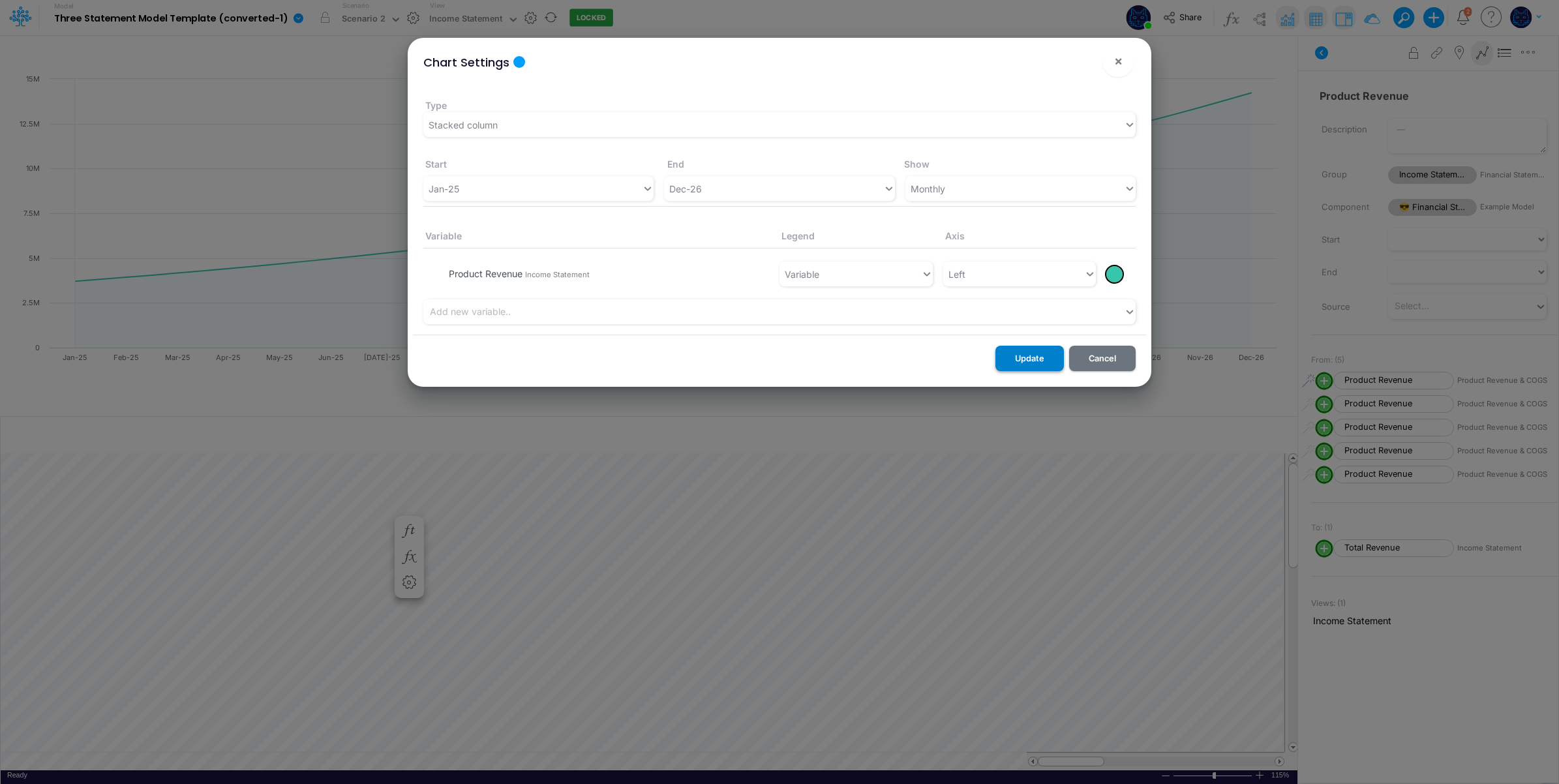
click at [1046, 360] on button "Update" at bounding box center [1030, 359] width 68 height 26
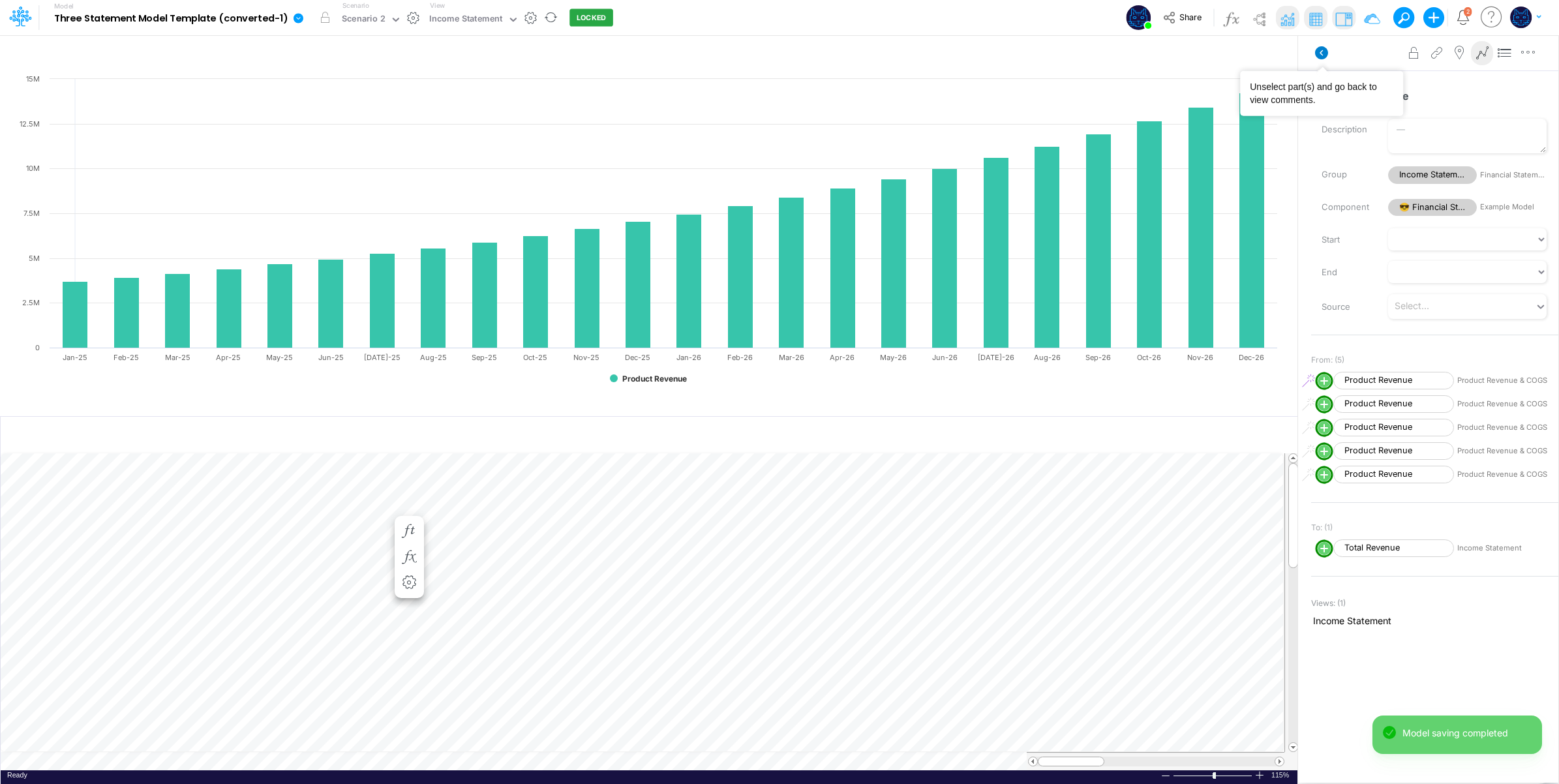
click at [1317, 54] on icon at bounding box center [1321, 53] width 13 height 13
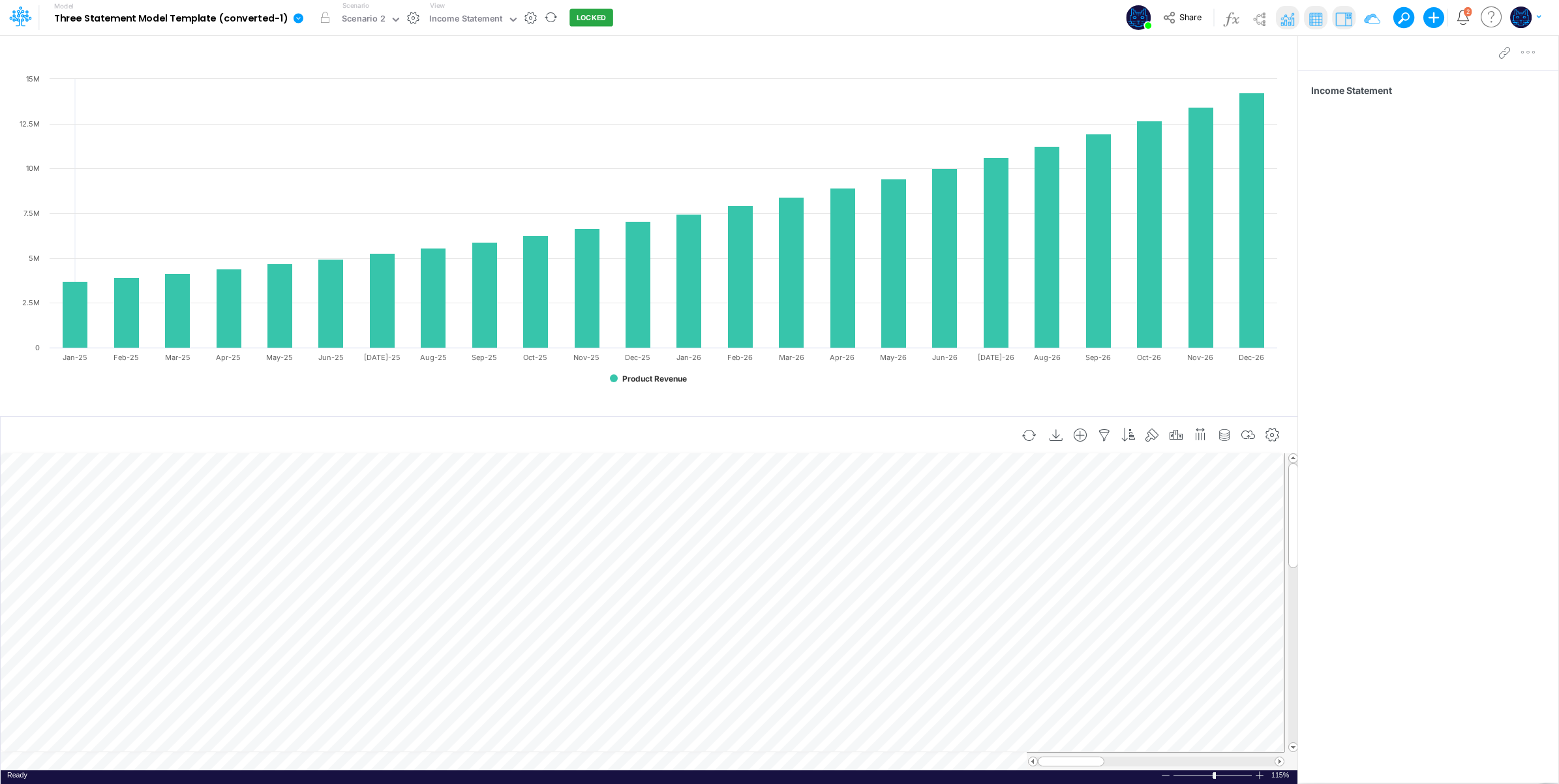
scroll to position [0, 1]
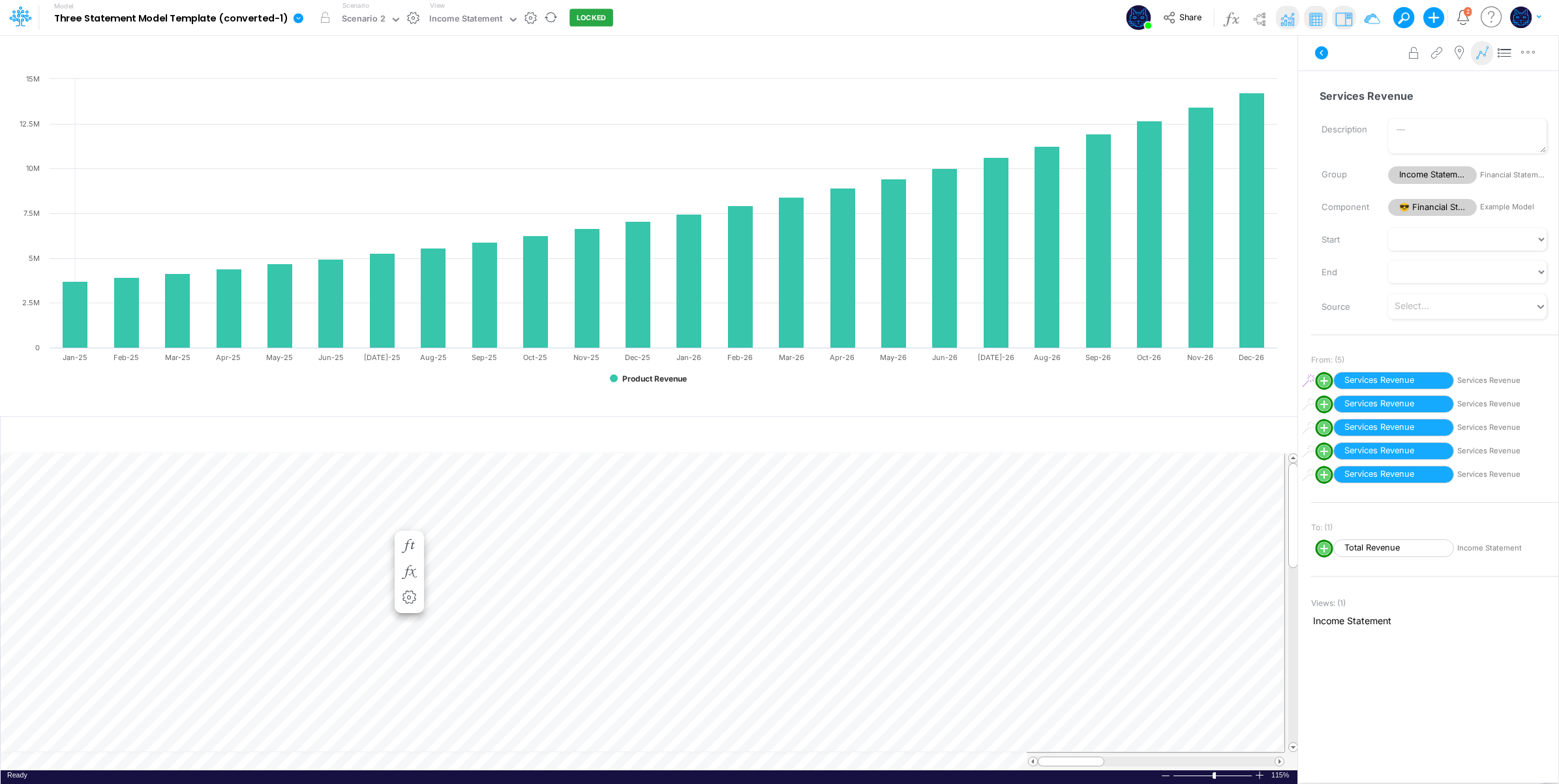
click at [1483, 49] on icon at bounding box center [1482, 53] width 20 height 14
click at [1321, 56] on icon at bounding box center [1321, 53] width 13 height 13
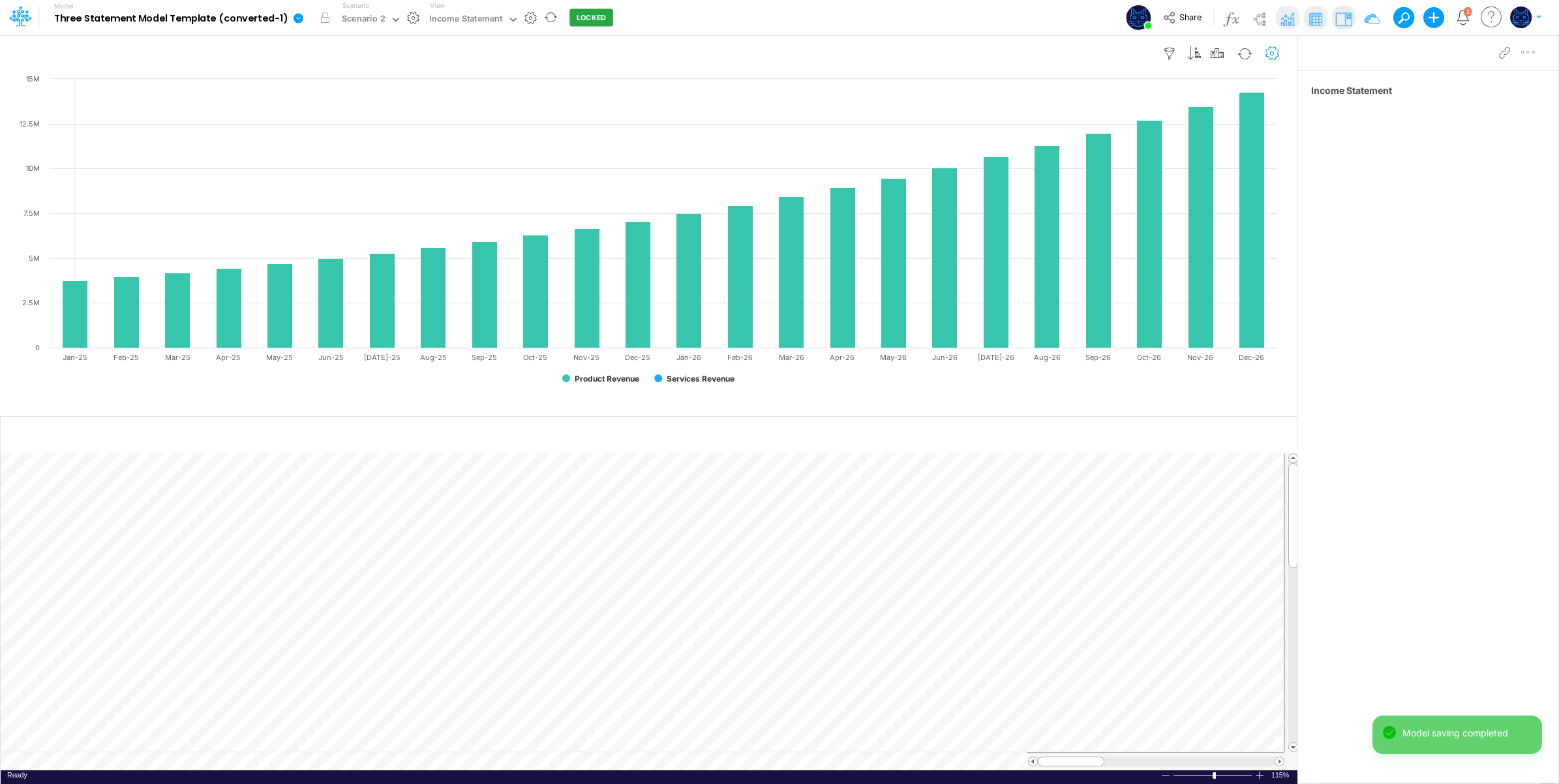
click at [1267, 54] on icon "button" at bounding box center [1272, 53] width 20 height 14
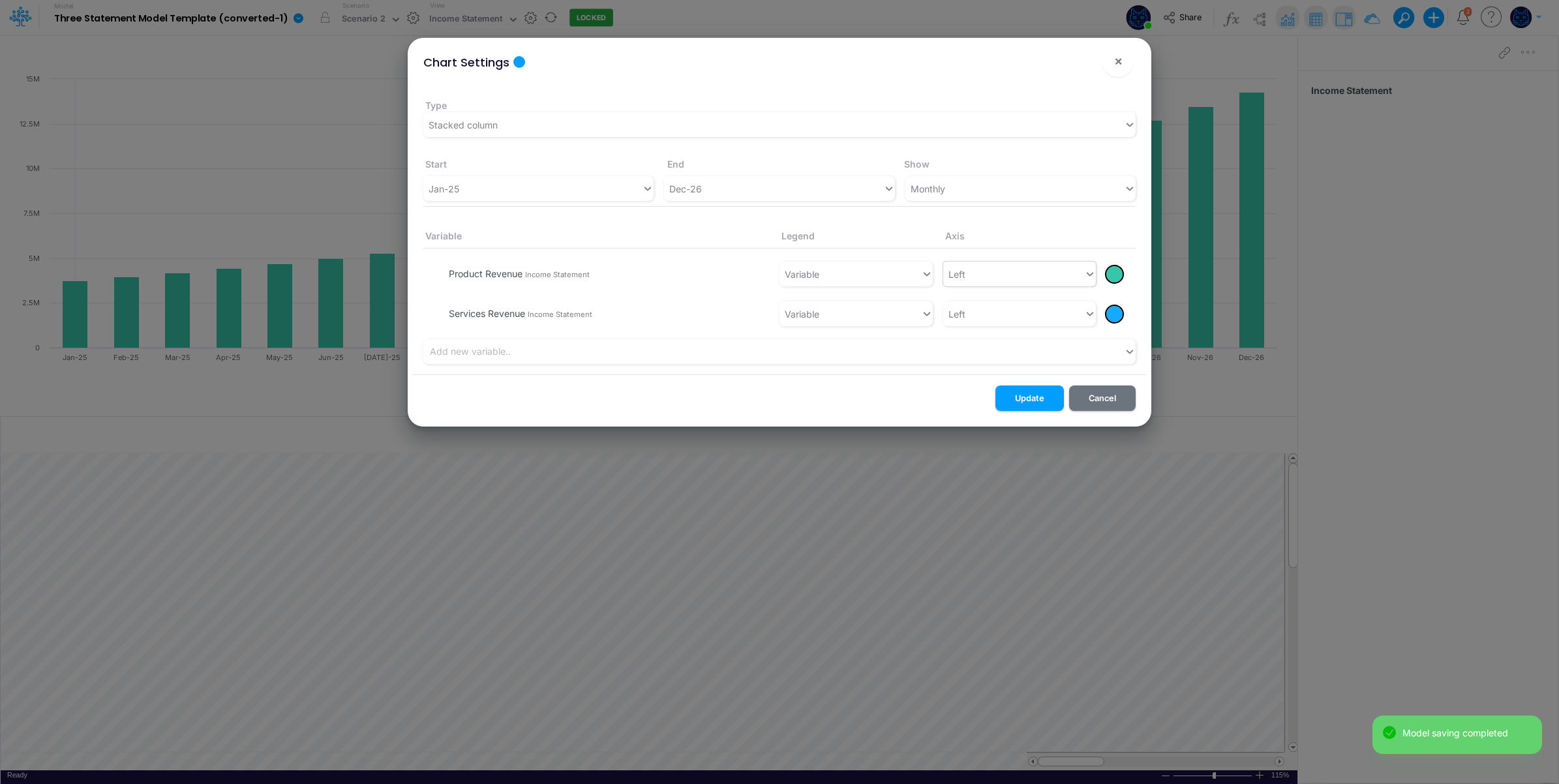
click at [1048, 279] on div "Left" at bounding box center [1014, 274] width 141 height 22
click at [1012, 272] on div "Left" at bounding box center [1014, 274] width 141 height 22
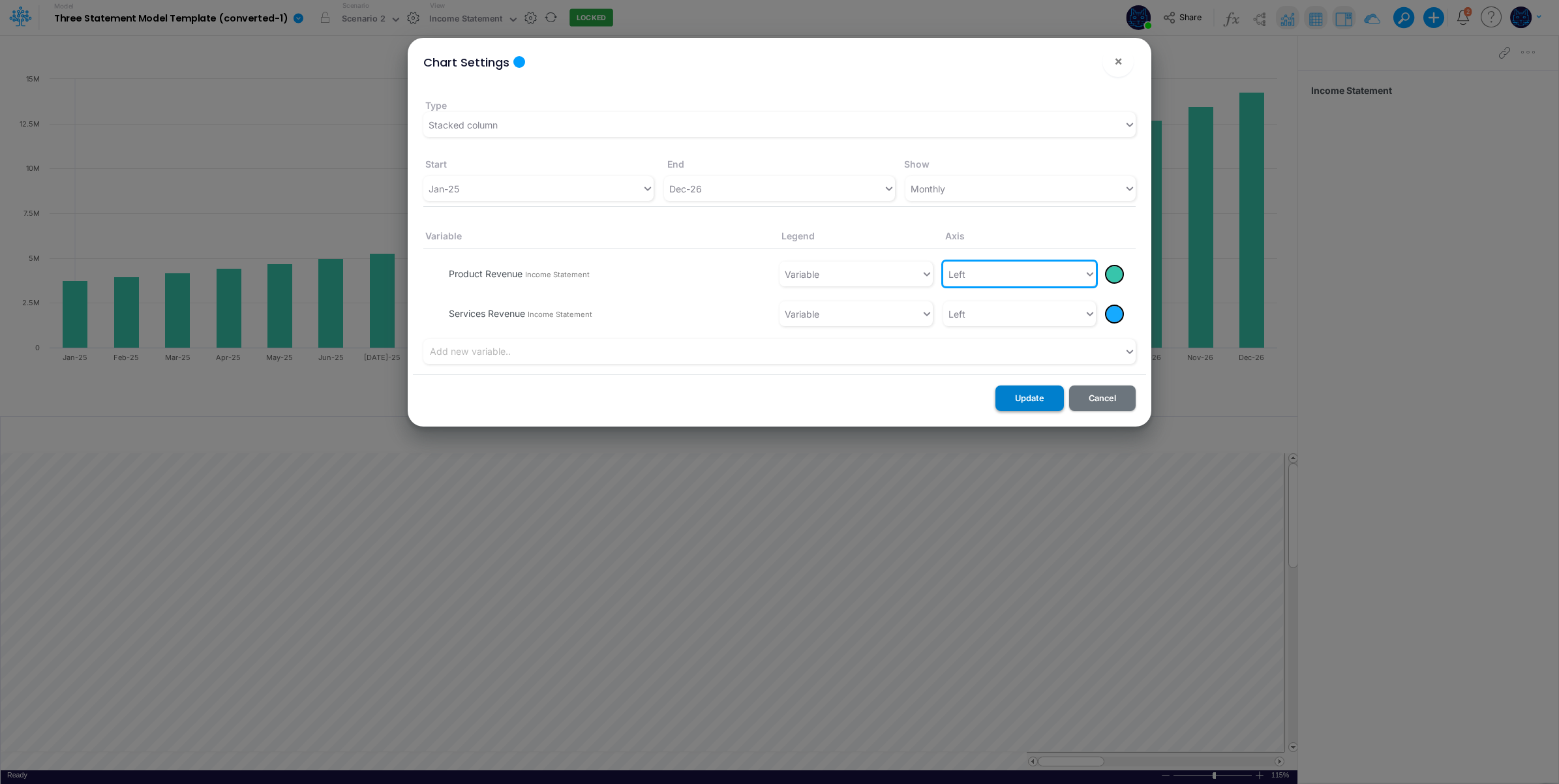
click at [1041, 392] on button "Update" at bounding box center [1030, 398] width 68 height 26
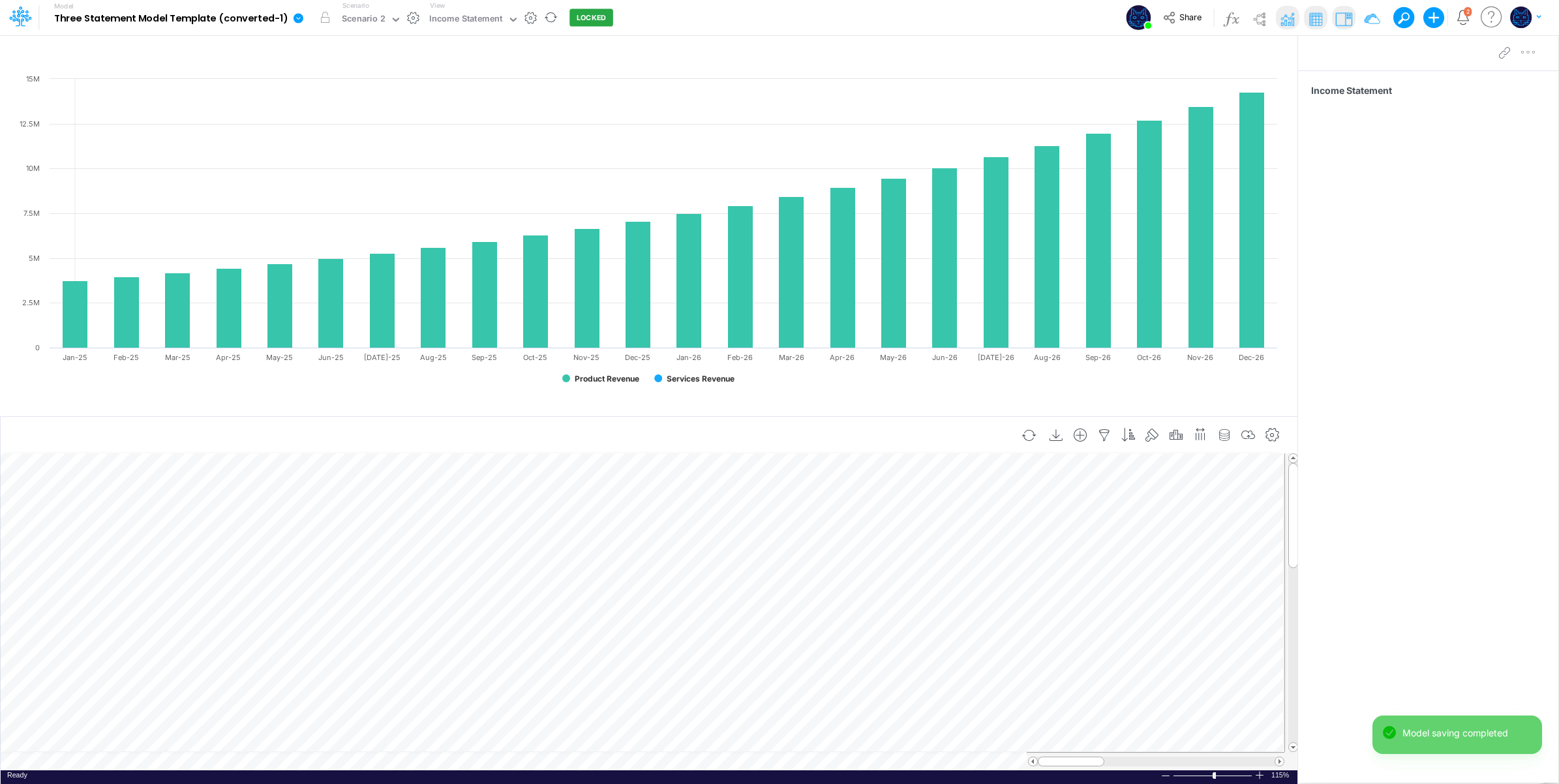
scroll to position [0, 1]
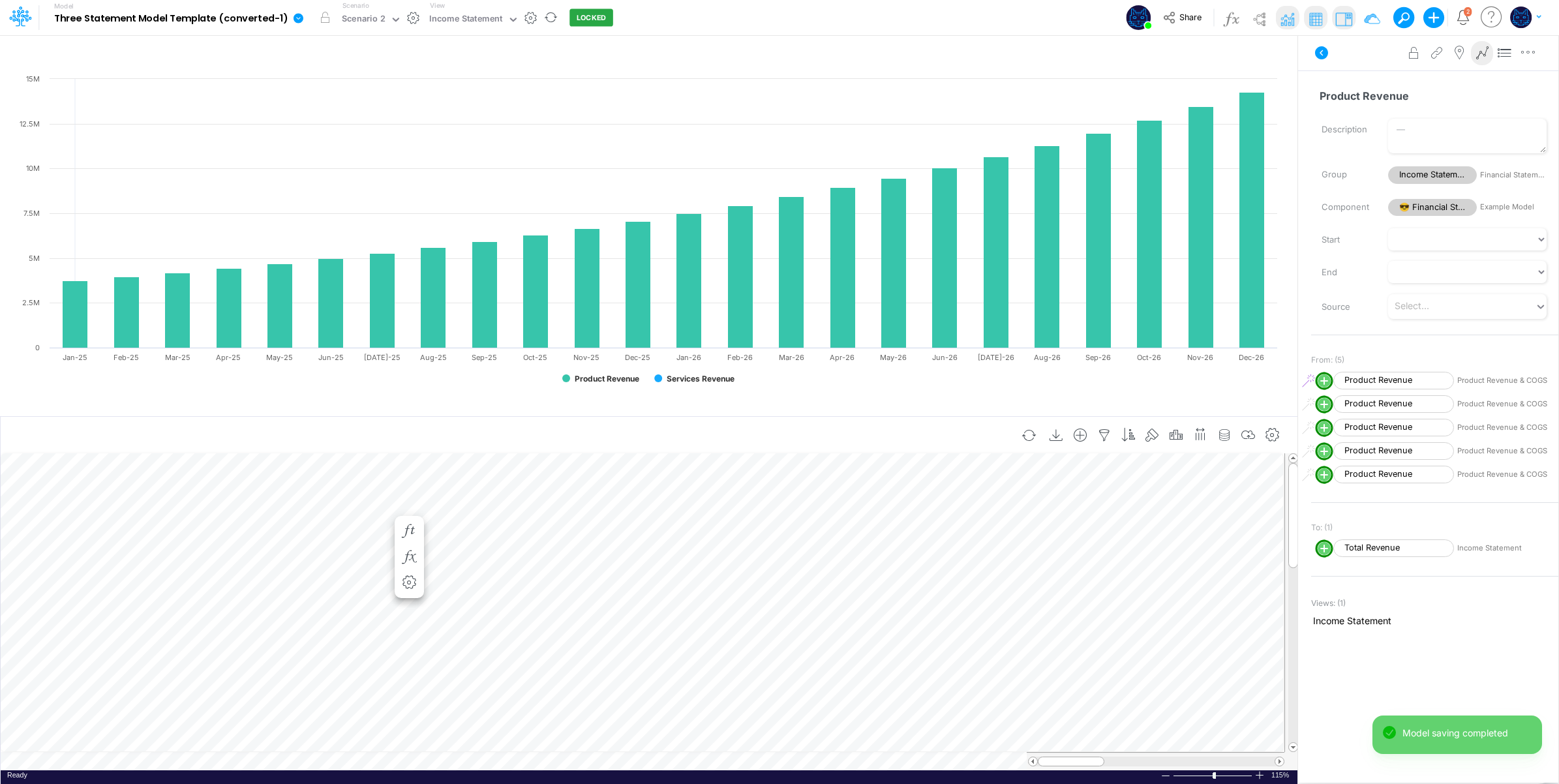
scroll to position [0, 1]
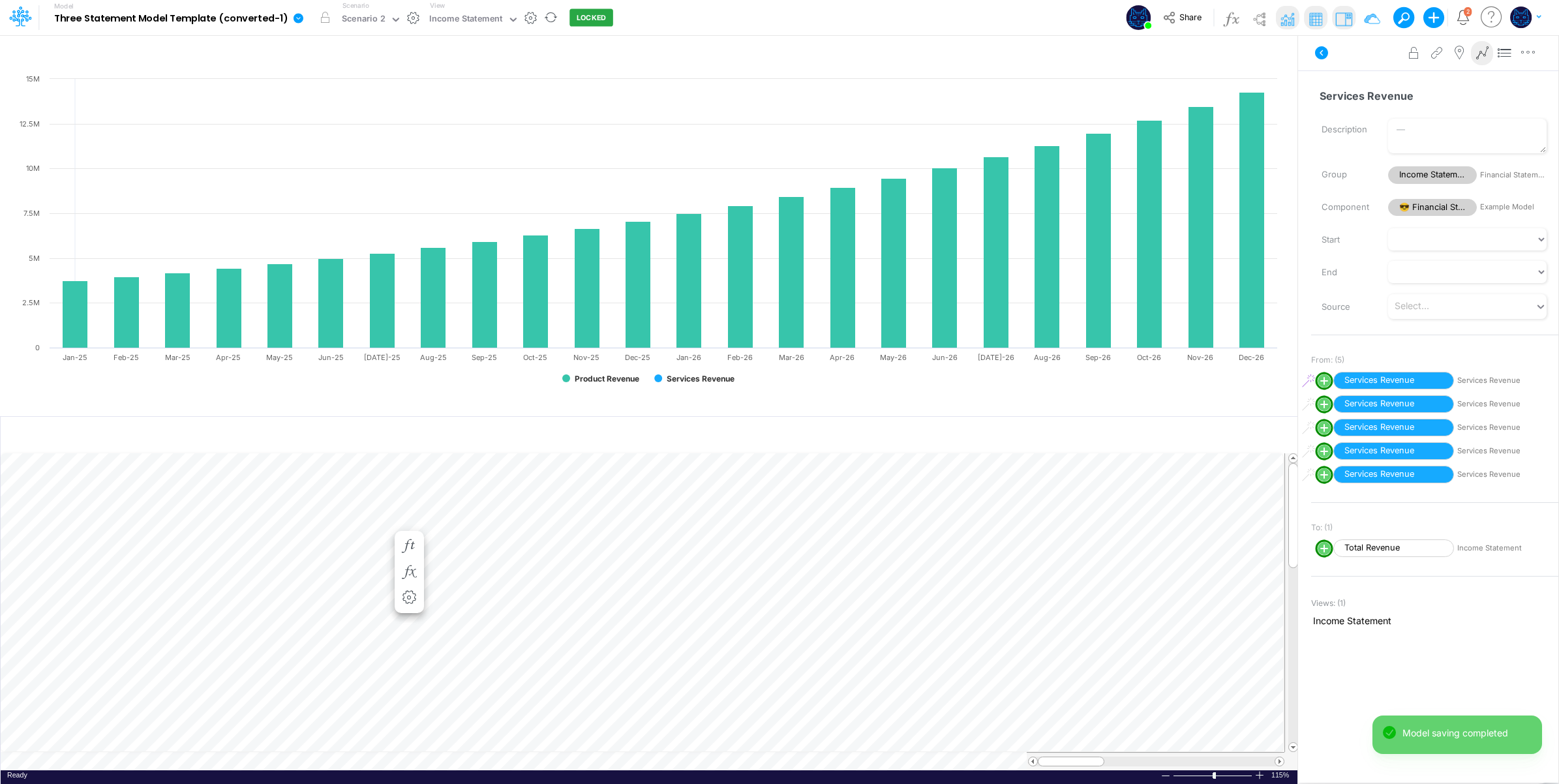
click at [1485, 56] on icon at bounding box center [1482, 53] width 20 height 14
drag, startPoint x: 1321, startPoint y: 52, endPoint x: 769, endPoint y: 237, distance: 582.2
click at [1321, 53] on icon at bounding box center [1321, 53] width 16 height 16
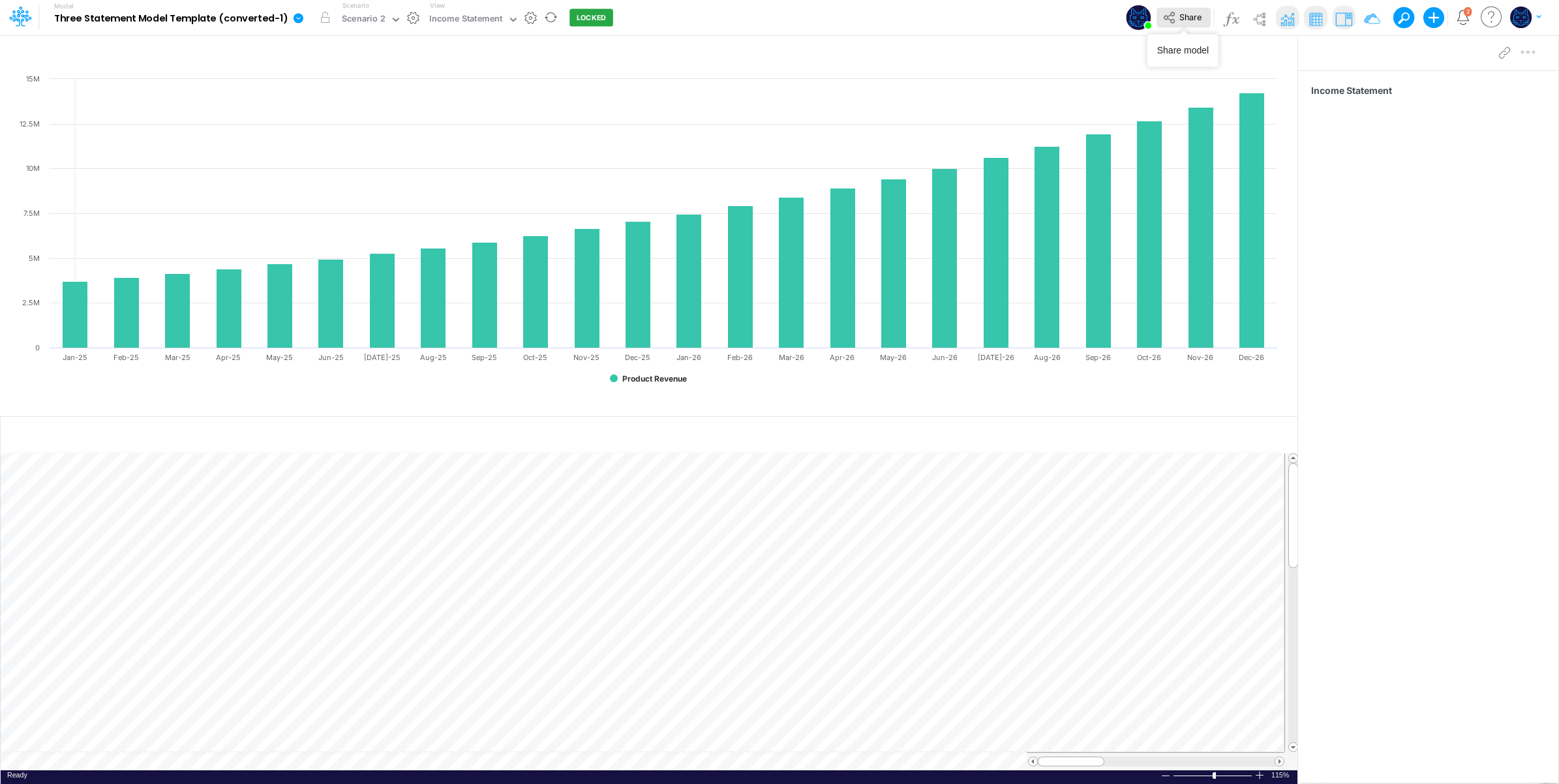
click at [1179, 25] on button "Share" at bounding box center [1184, 17] width 54 height 20
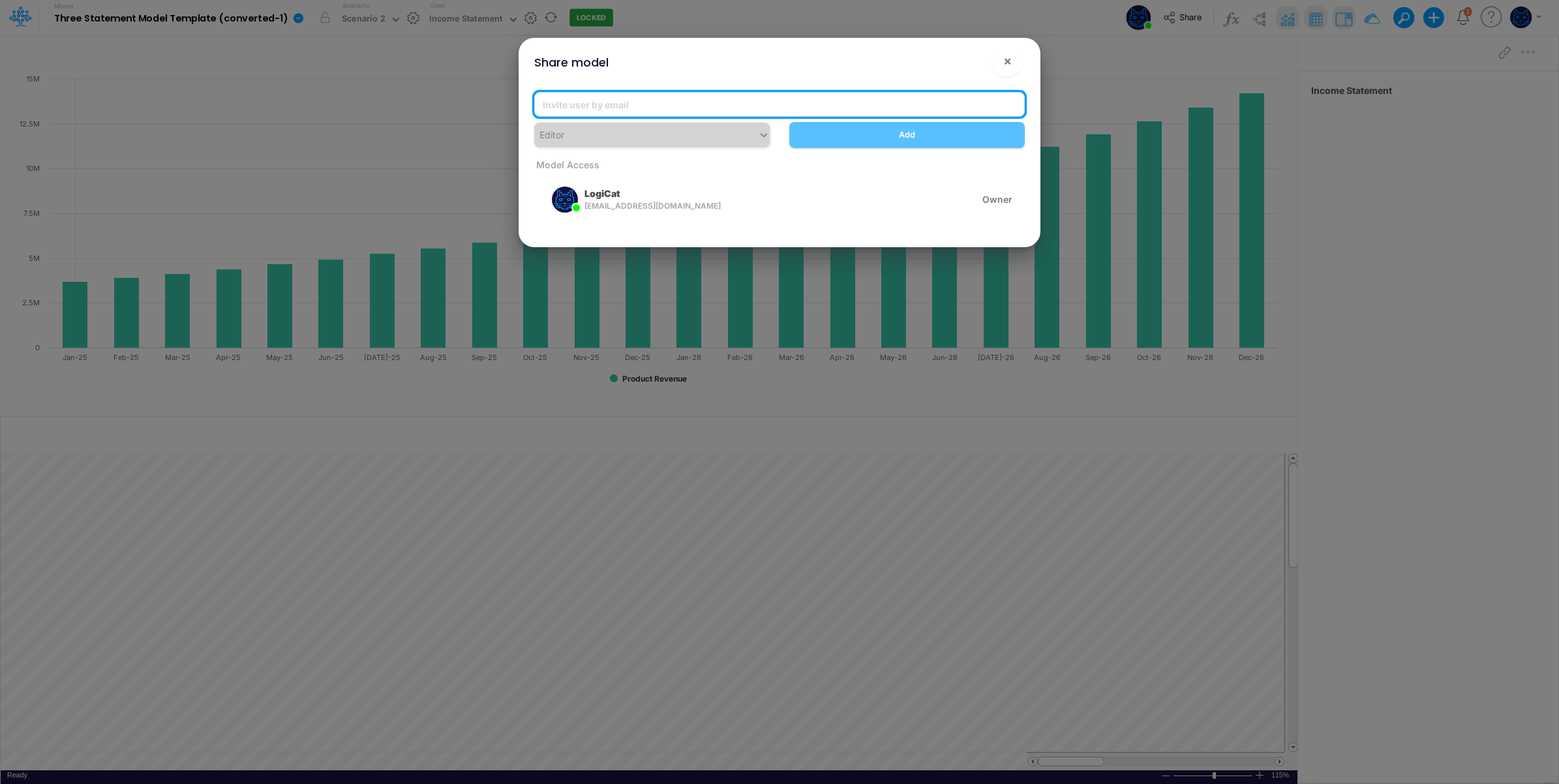
click at [702, 106] on input "email" at bounding box center [779, 104] width 490 height 25
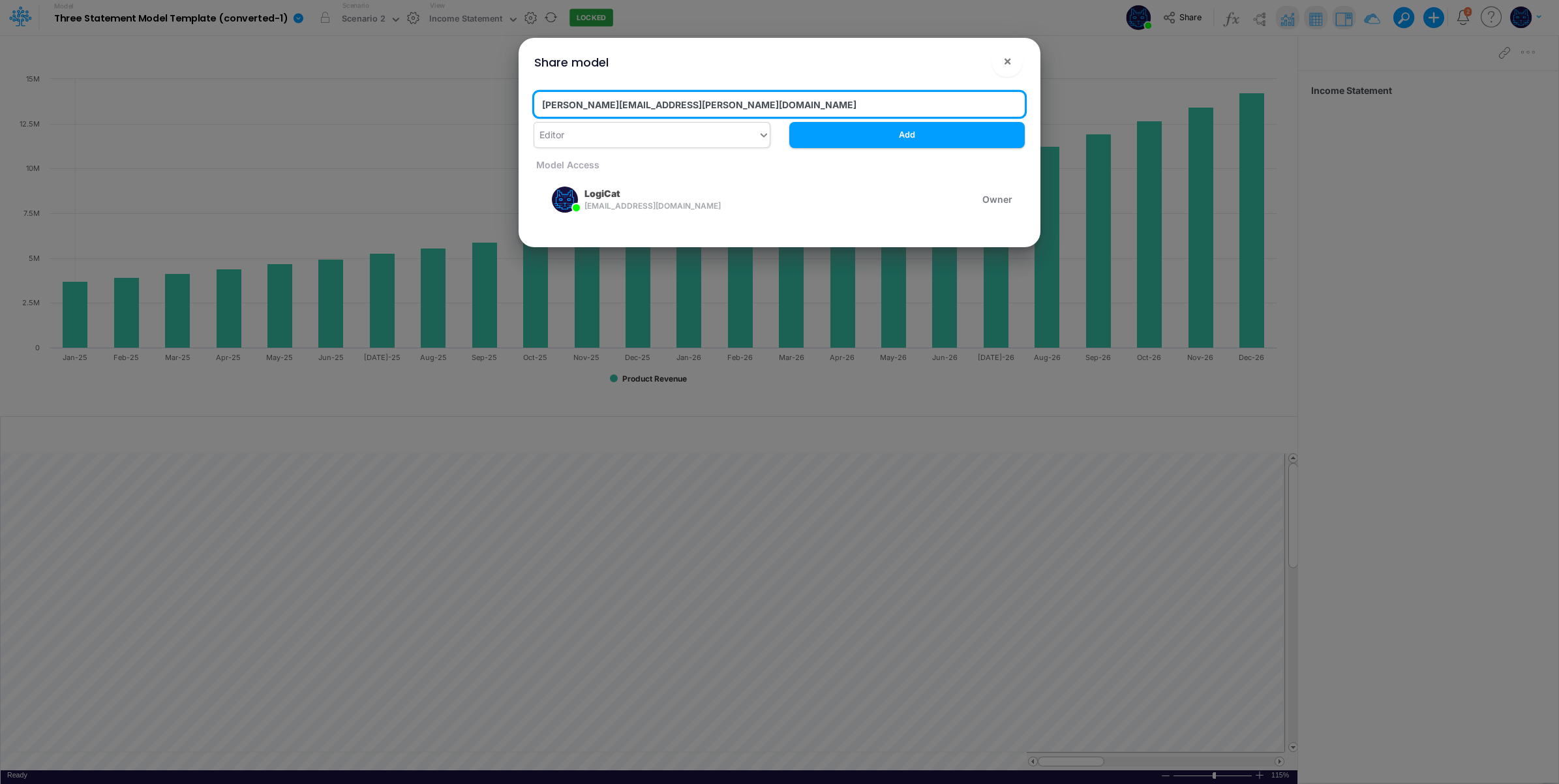
type input "carissa.castro@logica.cloud"
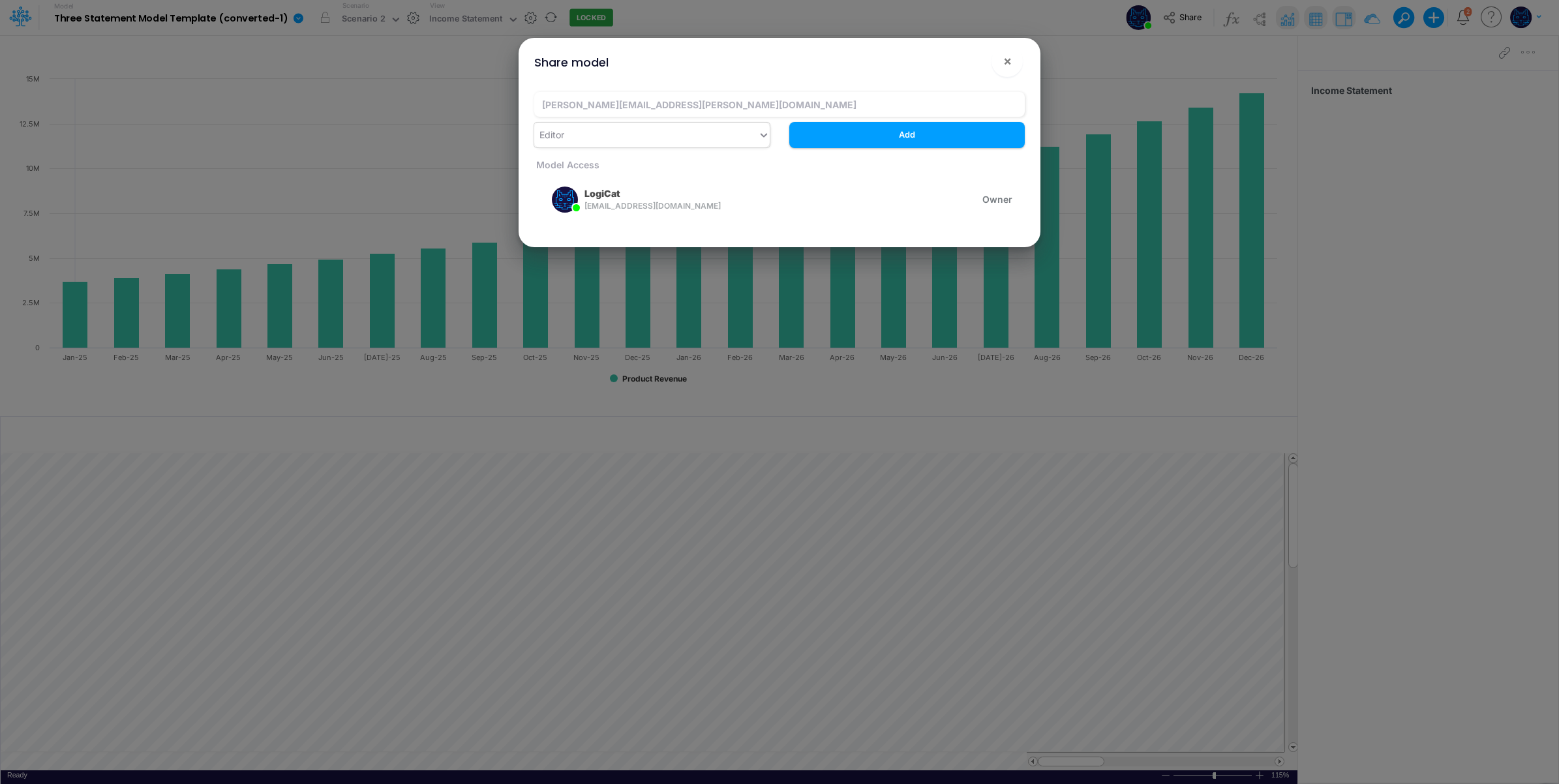
click at [684, 131] on div "Editor" at bounding box center [646, 135] width 224 height 22
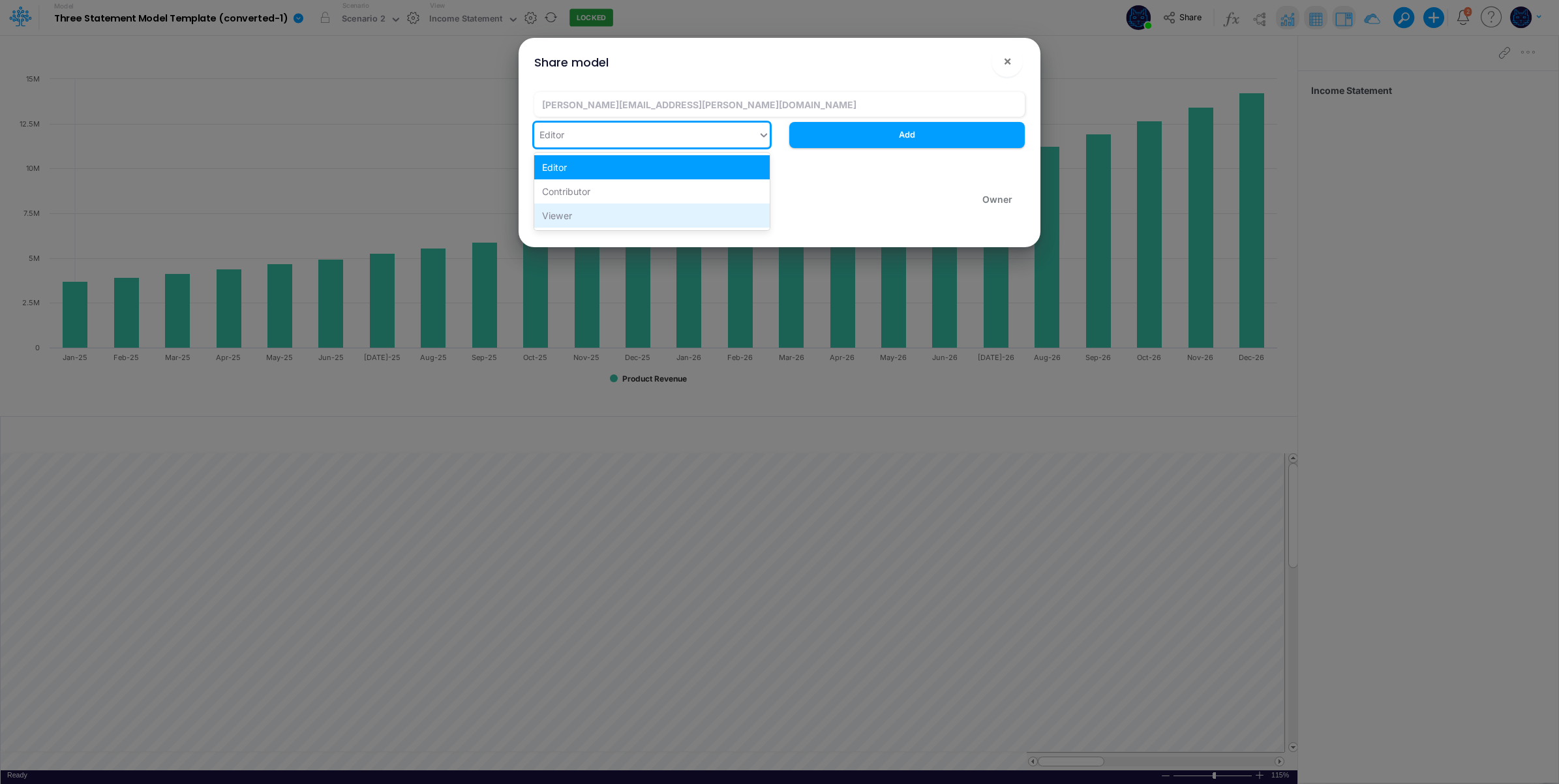
click at [615, 217] on div "Viewer" at bounding box center [651, 216] width 235 height 24
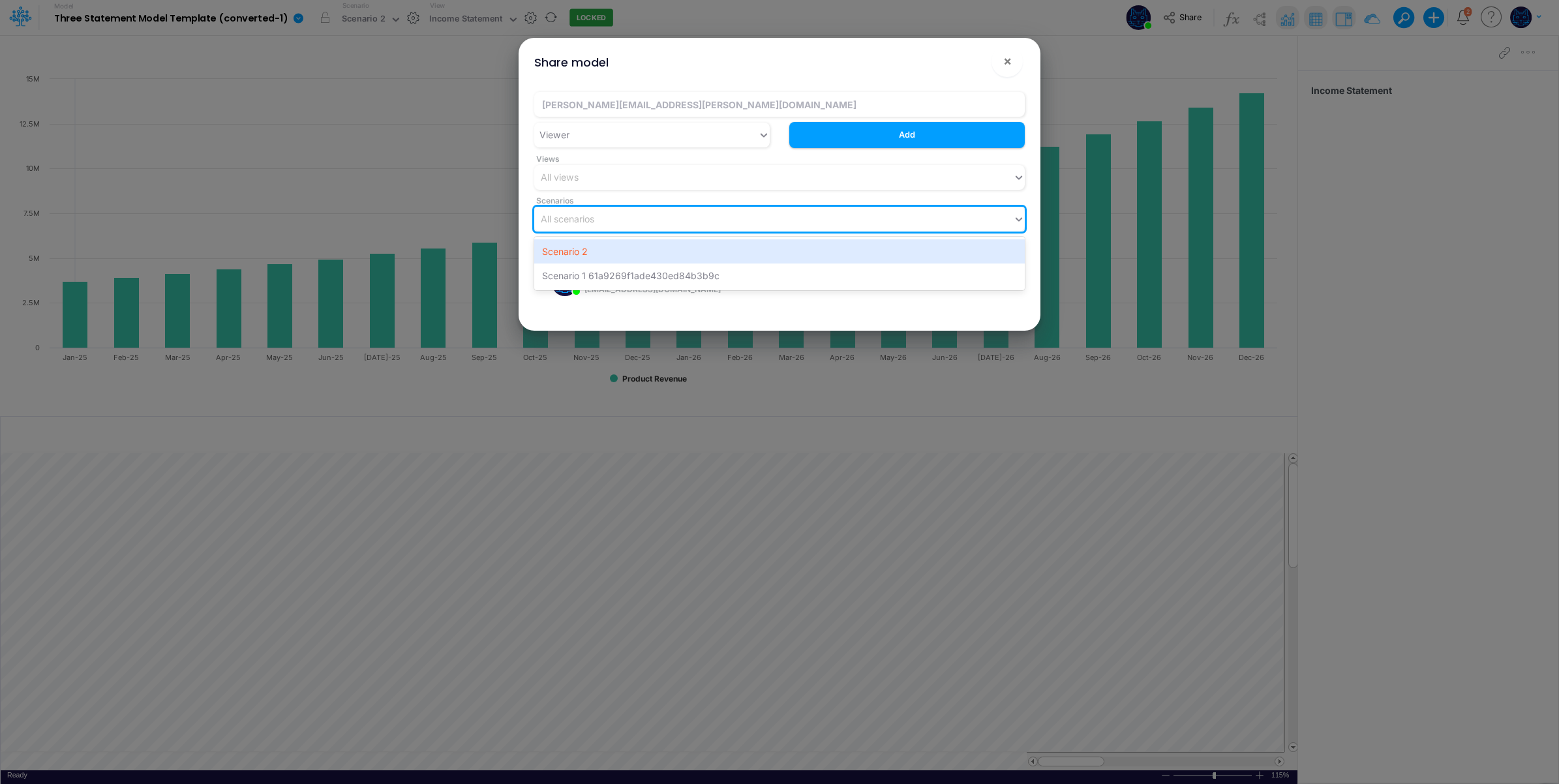
click at [594, 222] on div "All scenarios" at bounding box center [567, 219] width 53 height 14
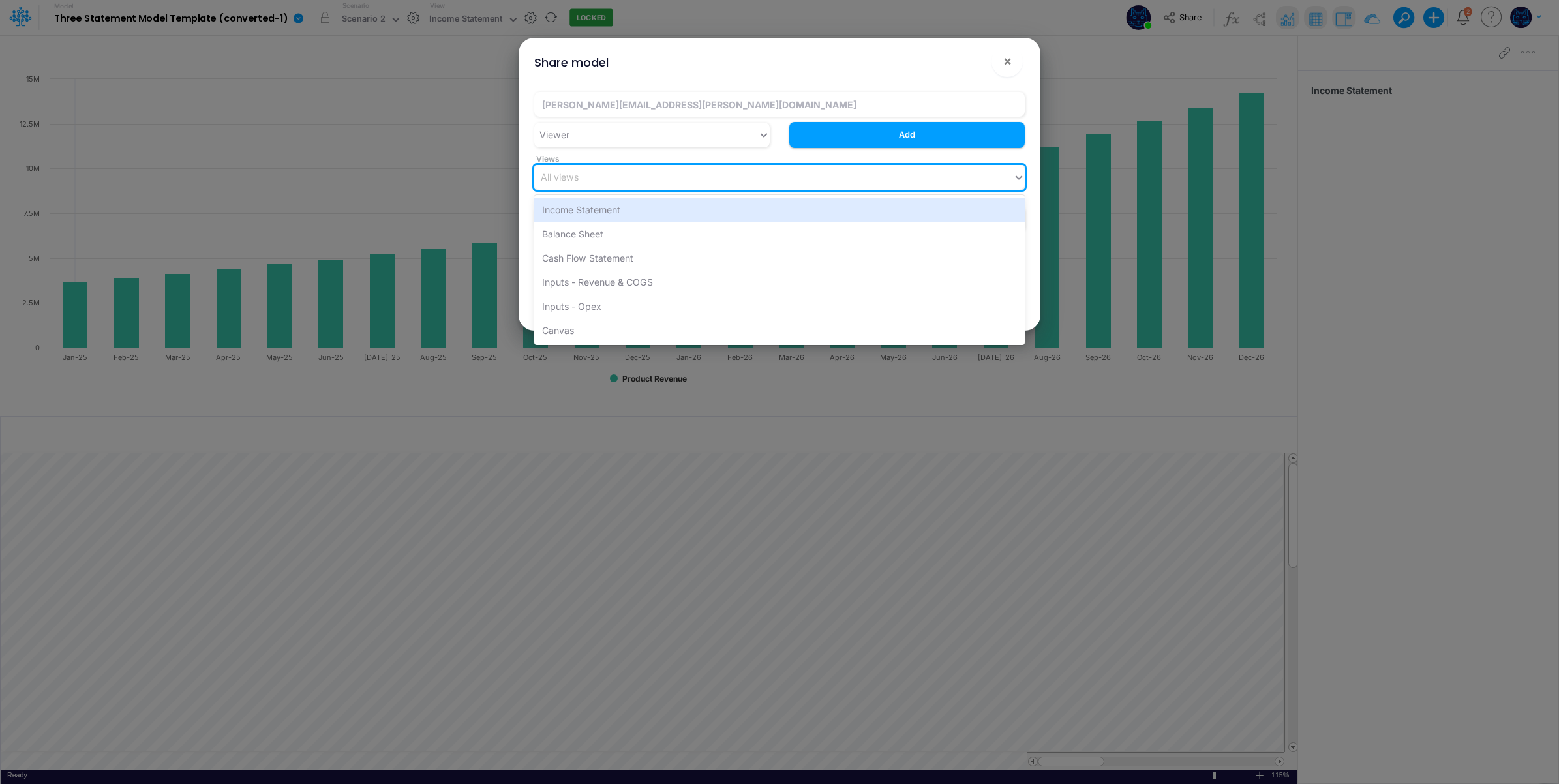
click at [610, 177] on div "All views" at bounding box center [773, 177] width 479 height 22
click at [623, 207] on div "Income Statement" at bounding box center [779, 210] width 490 height 24
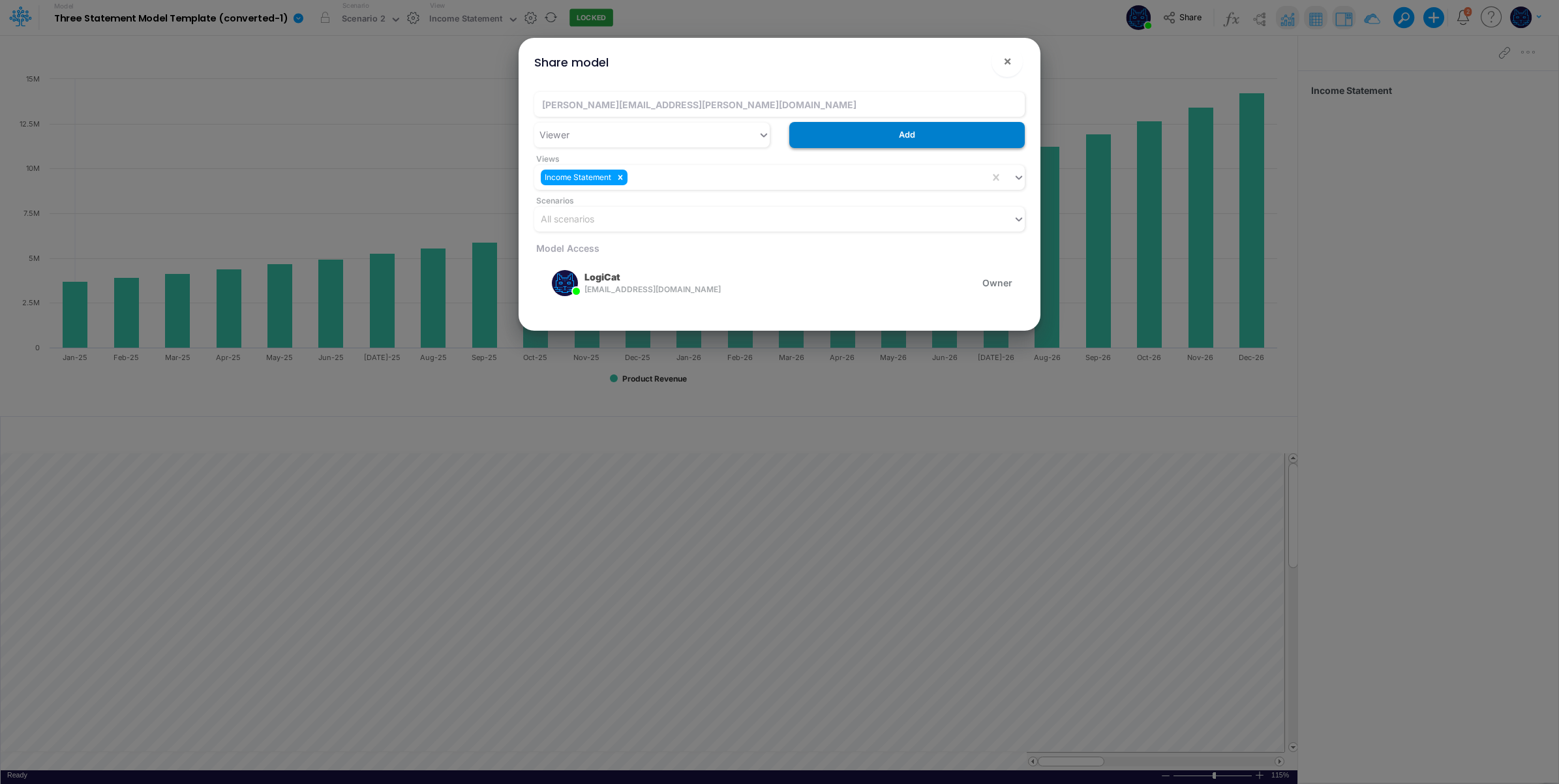
click at [871, 135] on button "Add" at bounding box center [907, 135] width 235 height 26
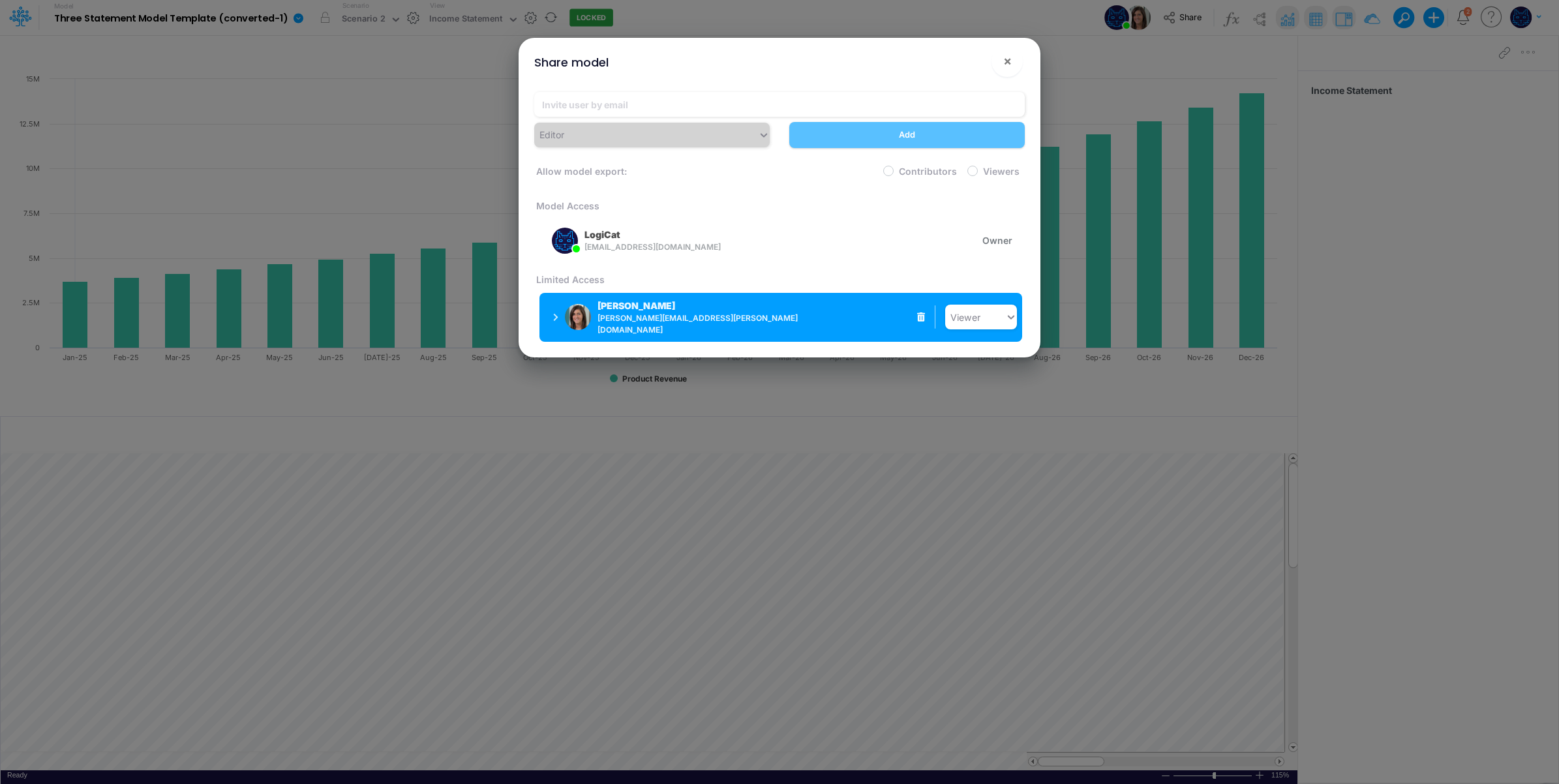
click at [629, 317] on span "carissa.castro@logica.cloud" at bounding box center [706, 324] width 217 height 23
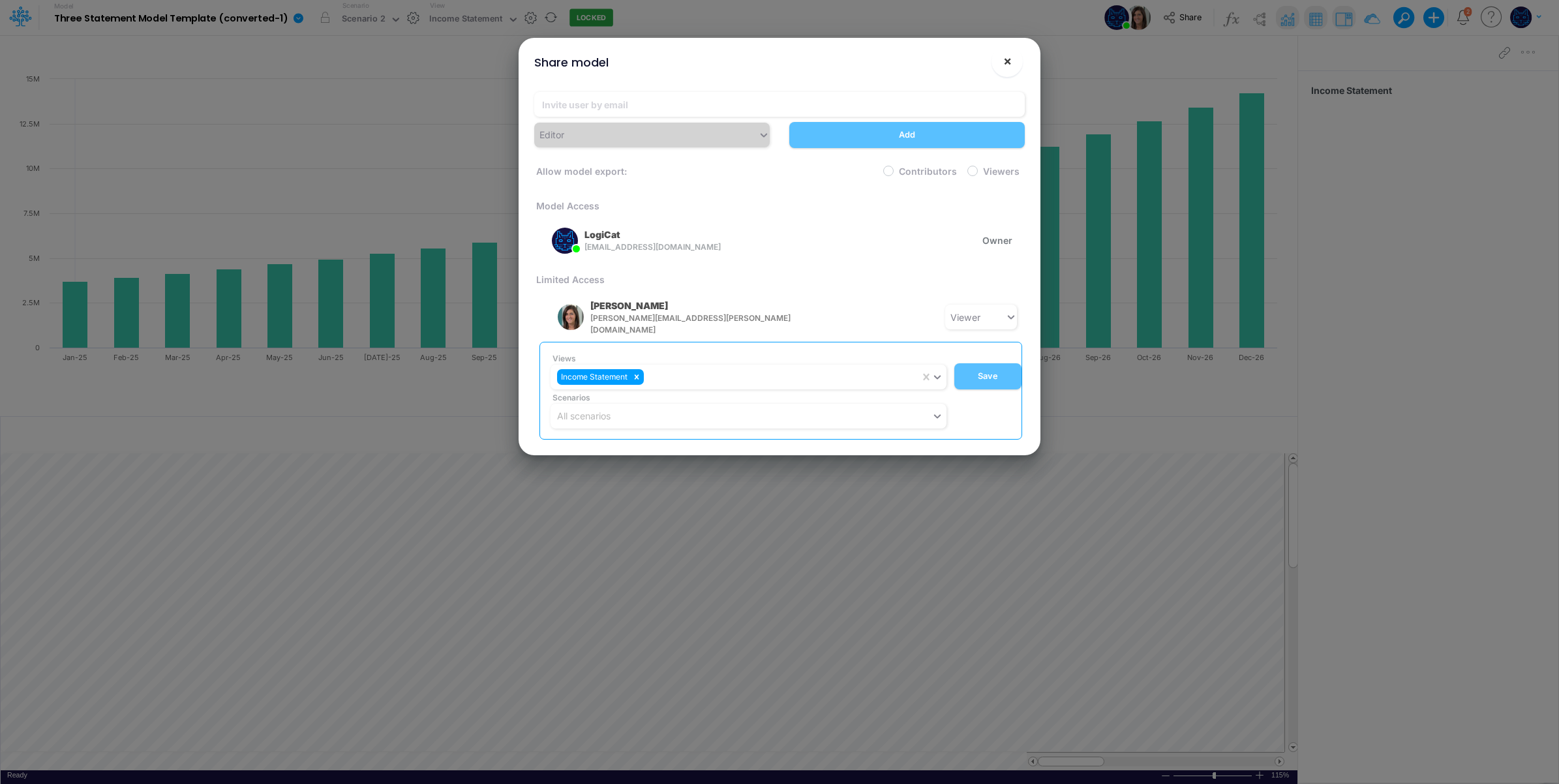
click at [1007, 63] on span "×" at bounding box center [1007, 60] width 8 height 16
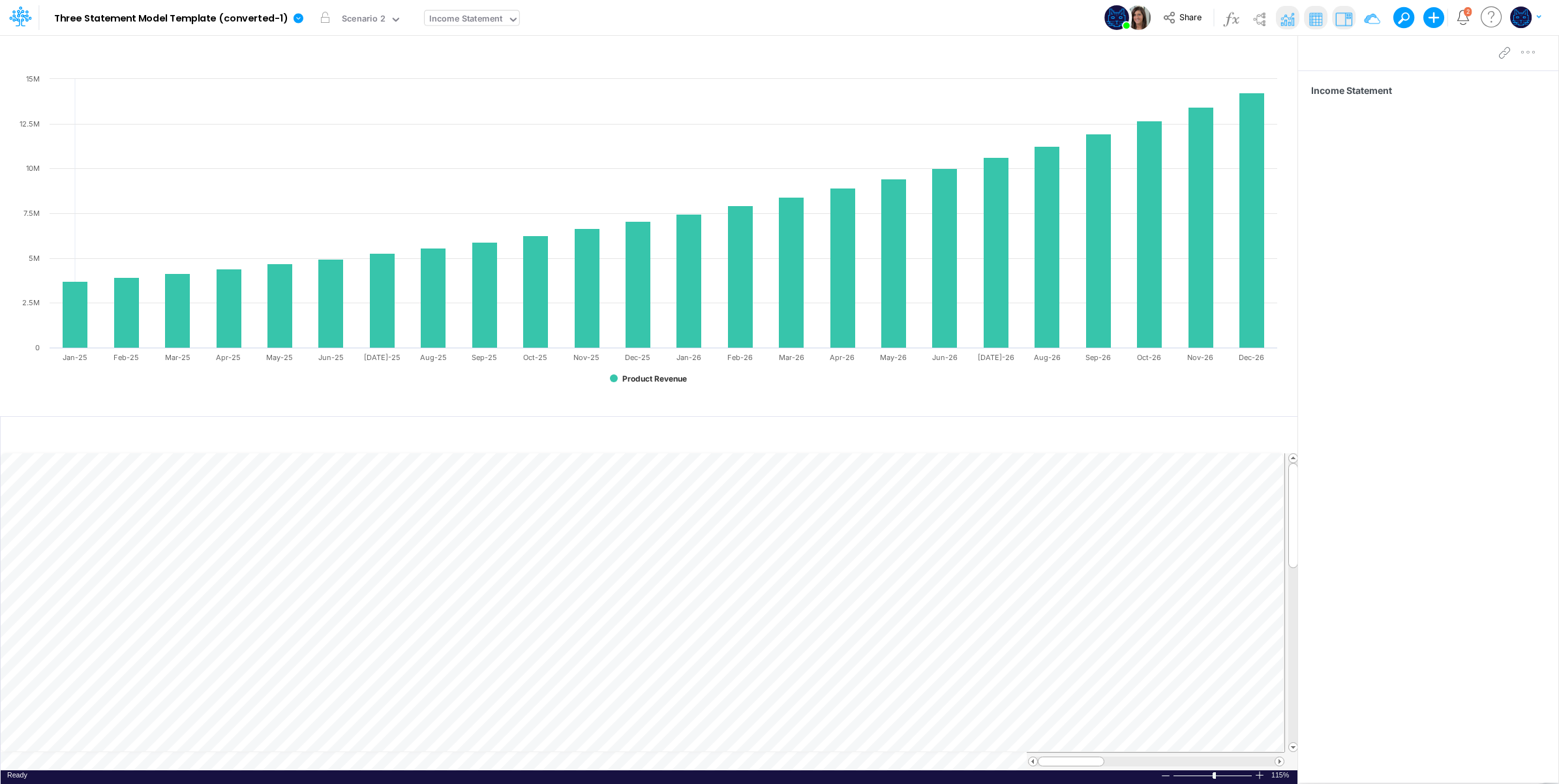
click at [474, 14] on div "Income Statement" at bounding box center [466, 20] width 74 height 15
click at [713, 20] on div "Model Three Statement Model Template (converted-1) Edit model settings Duplicat…" at bounding box center [780, 17] width 1403 height 35
click at [1185, 17] on span "Share" at bounding box center [1190, 17] width 22 height 10
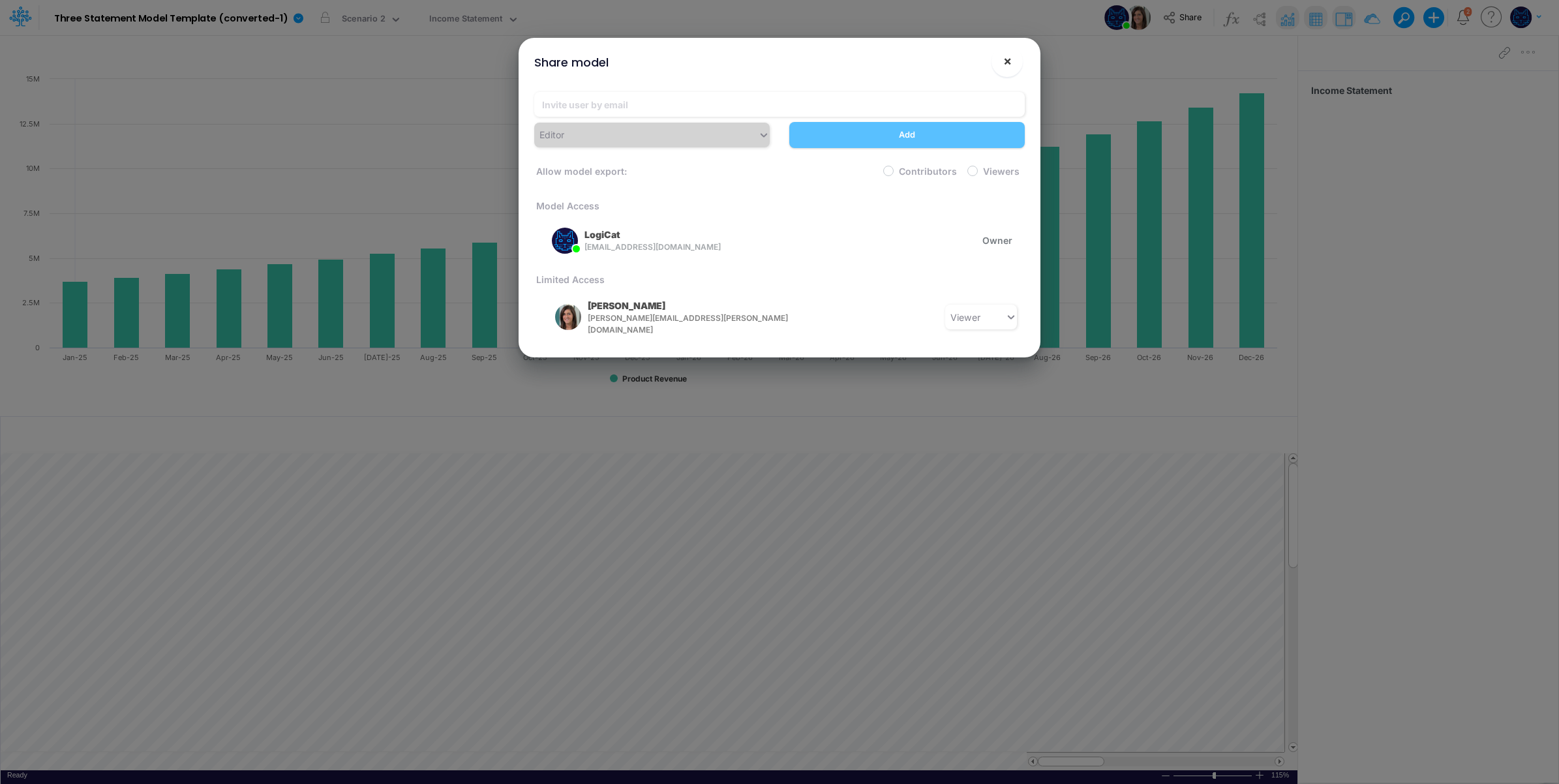
click at [1012, 56] on button "×" at bounding box center [1008, 62] width 32 height 32
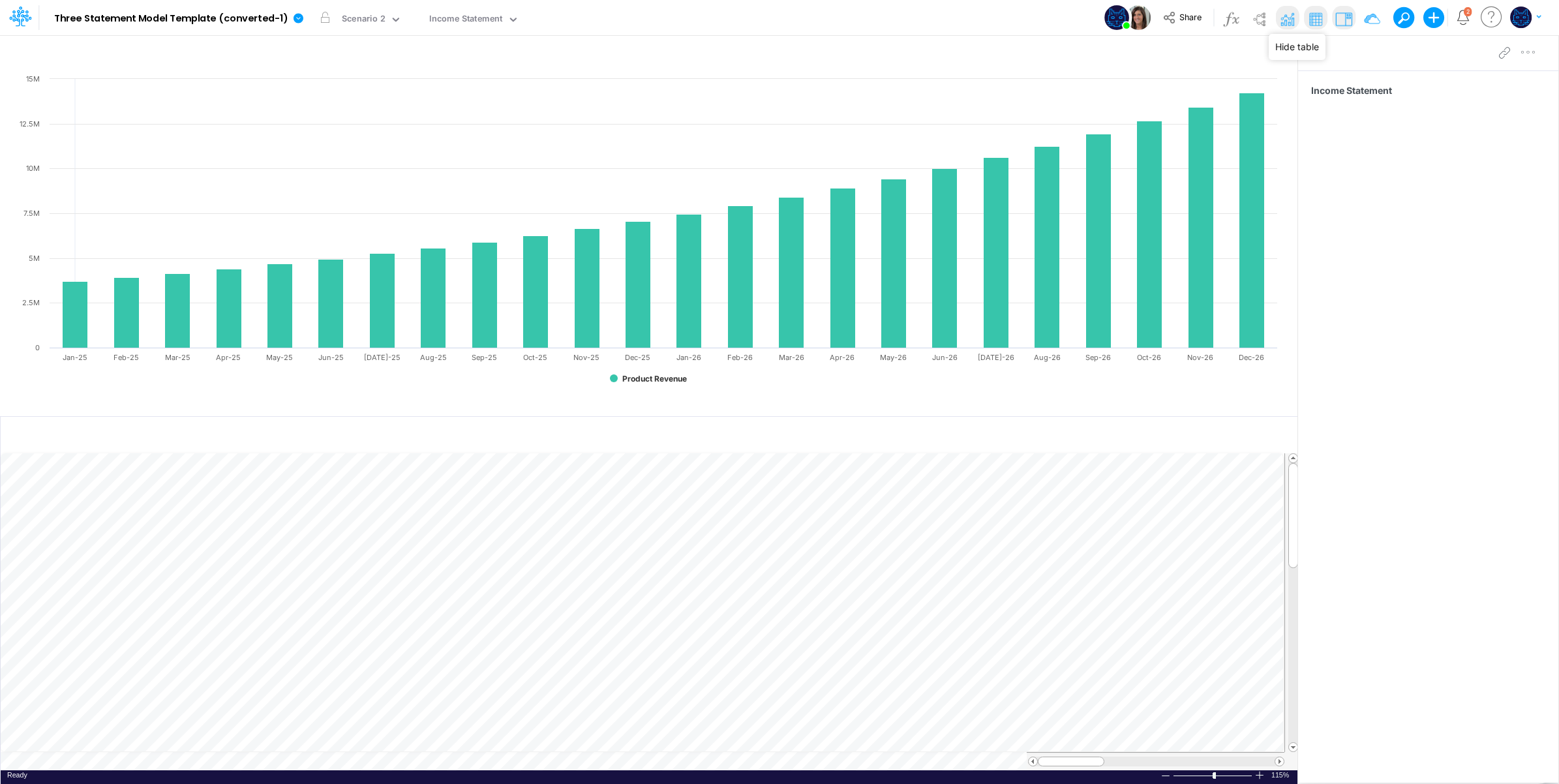
click at [1316, 17] on img at bounding box center [1316, 19] width 21 height 21
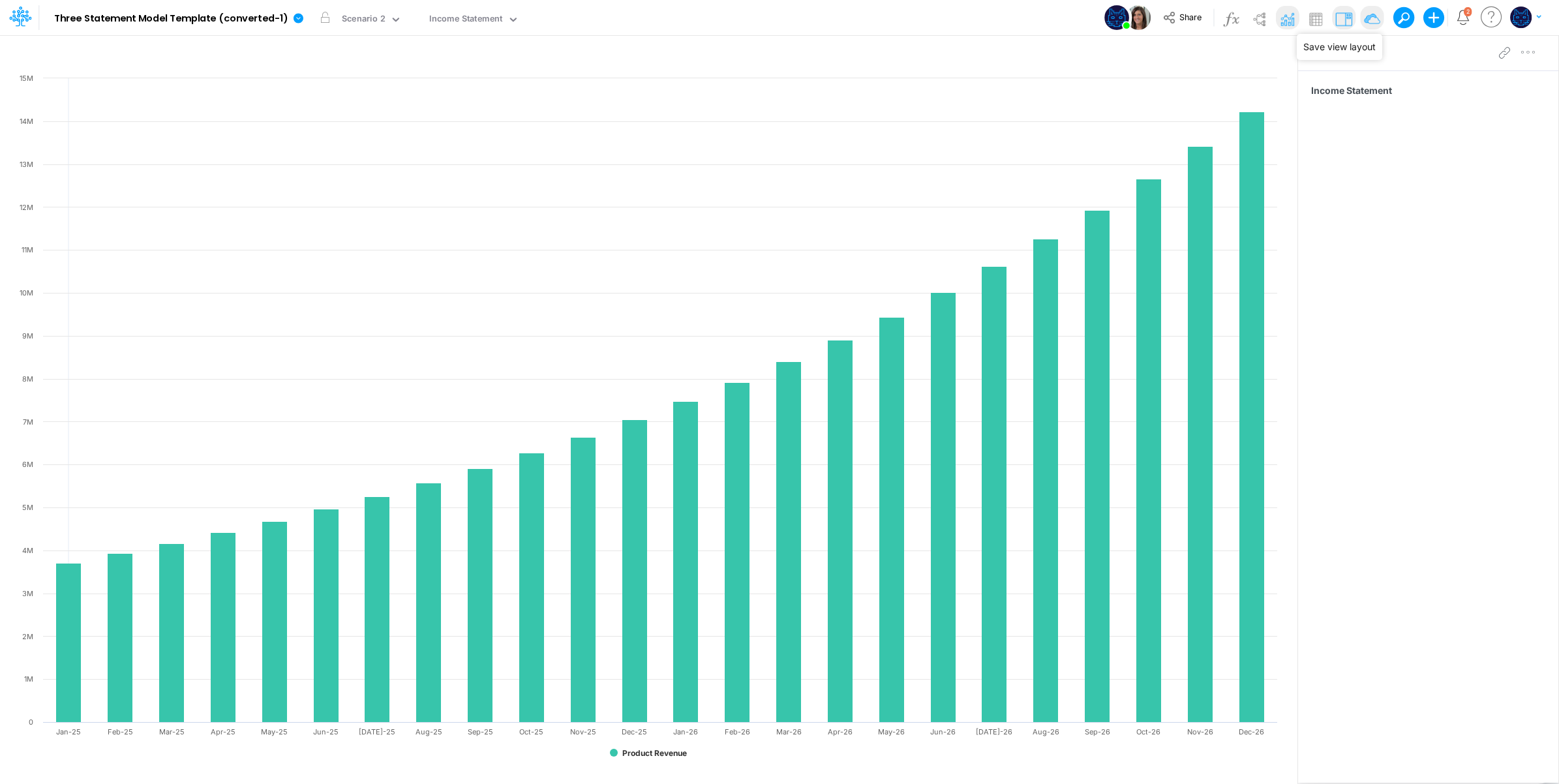
click at [1366, 17] on img at bounding box center [1372, 19] width 21 height 21
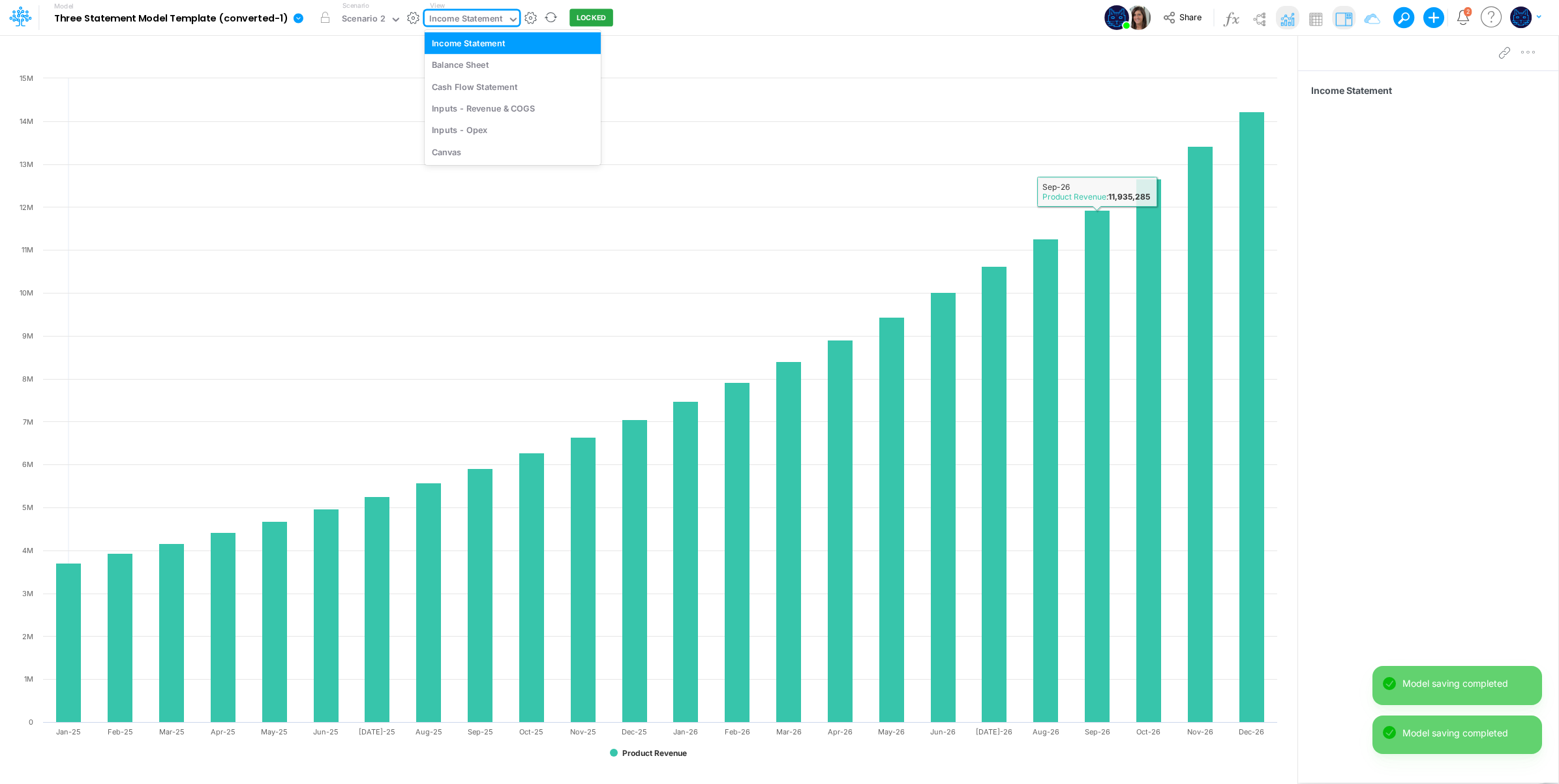
click at [474, 20] on div "Income Statement" at bounding box center [466, 20] width 74 height 15
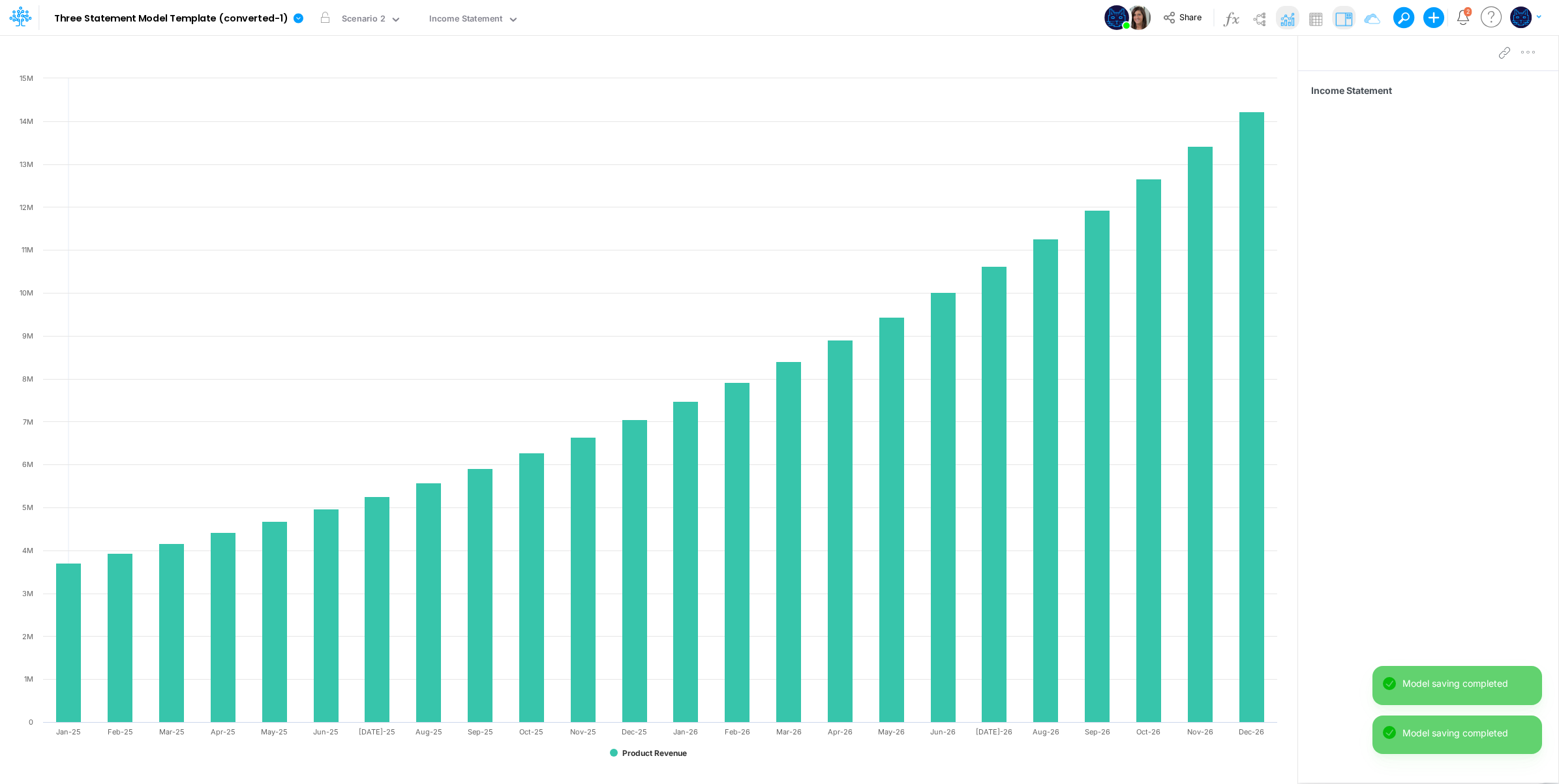
click at [815, 11] on div "Model Three Statement Model Template (converted-1) Edit model settings Duplicat…" at bounding box center [780, 17] width 1403 height 35
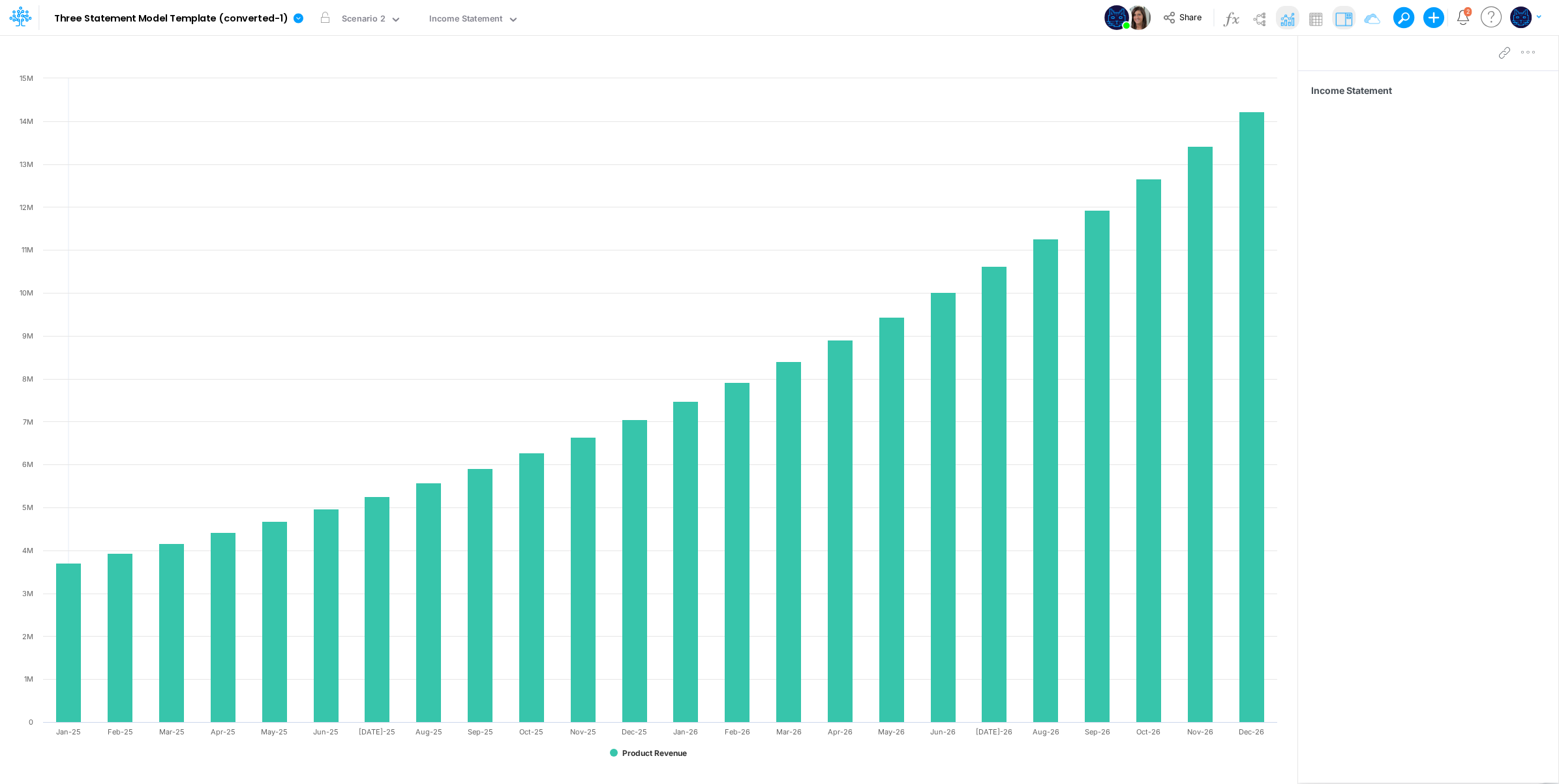
click at [1282, 20] on img at bounding box center [1288, 19] width 21 height 21
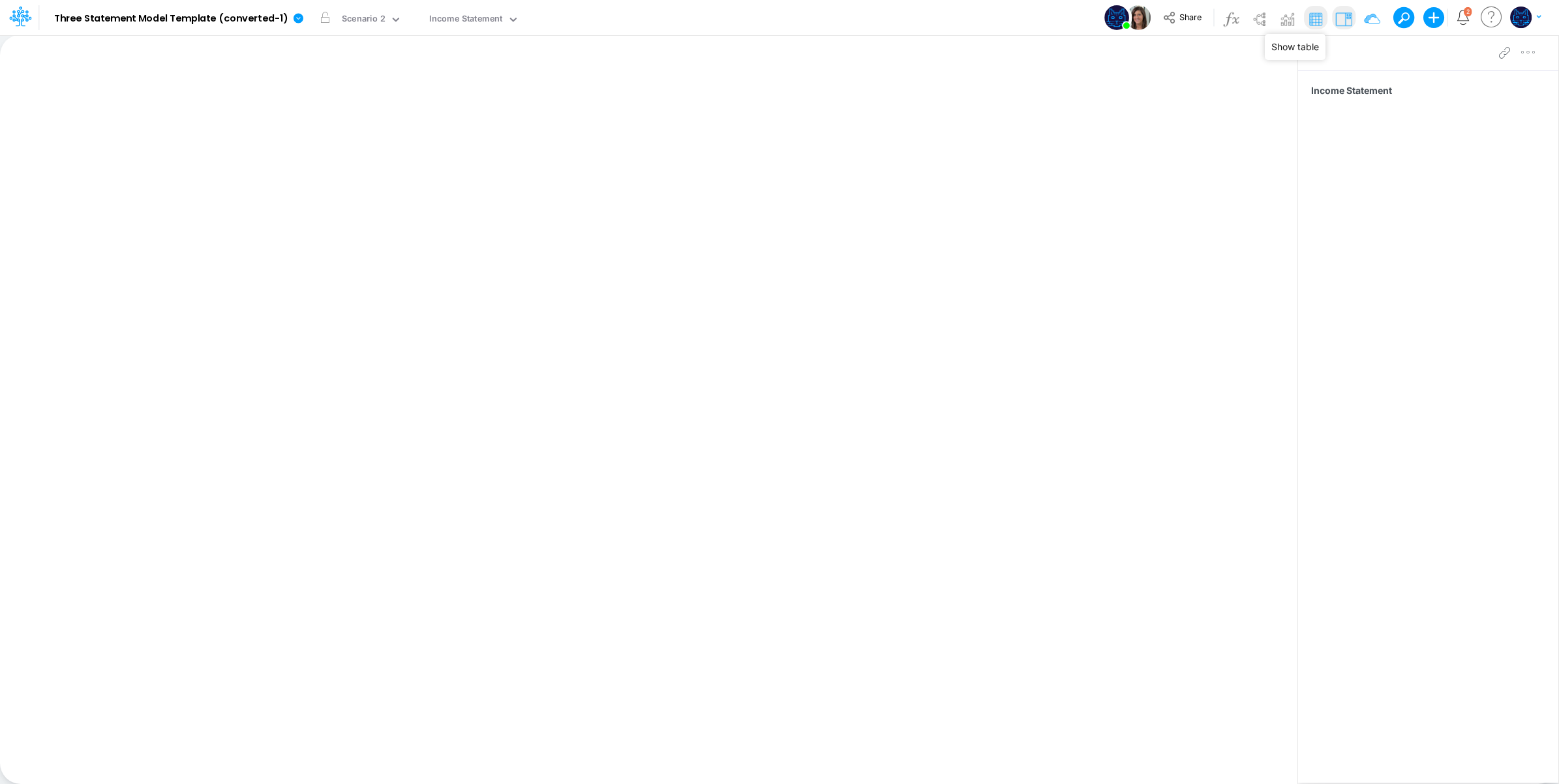
click at [1315, 12] on img at bounding box center [1316, 19] width 21 height 21
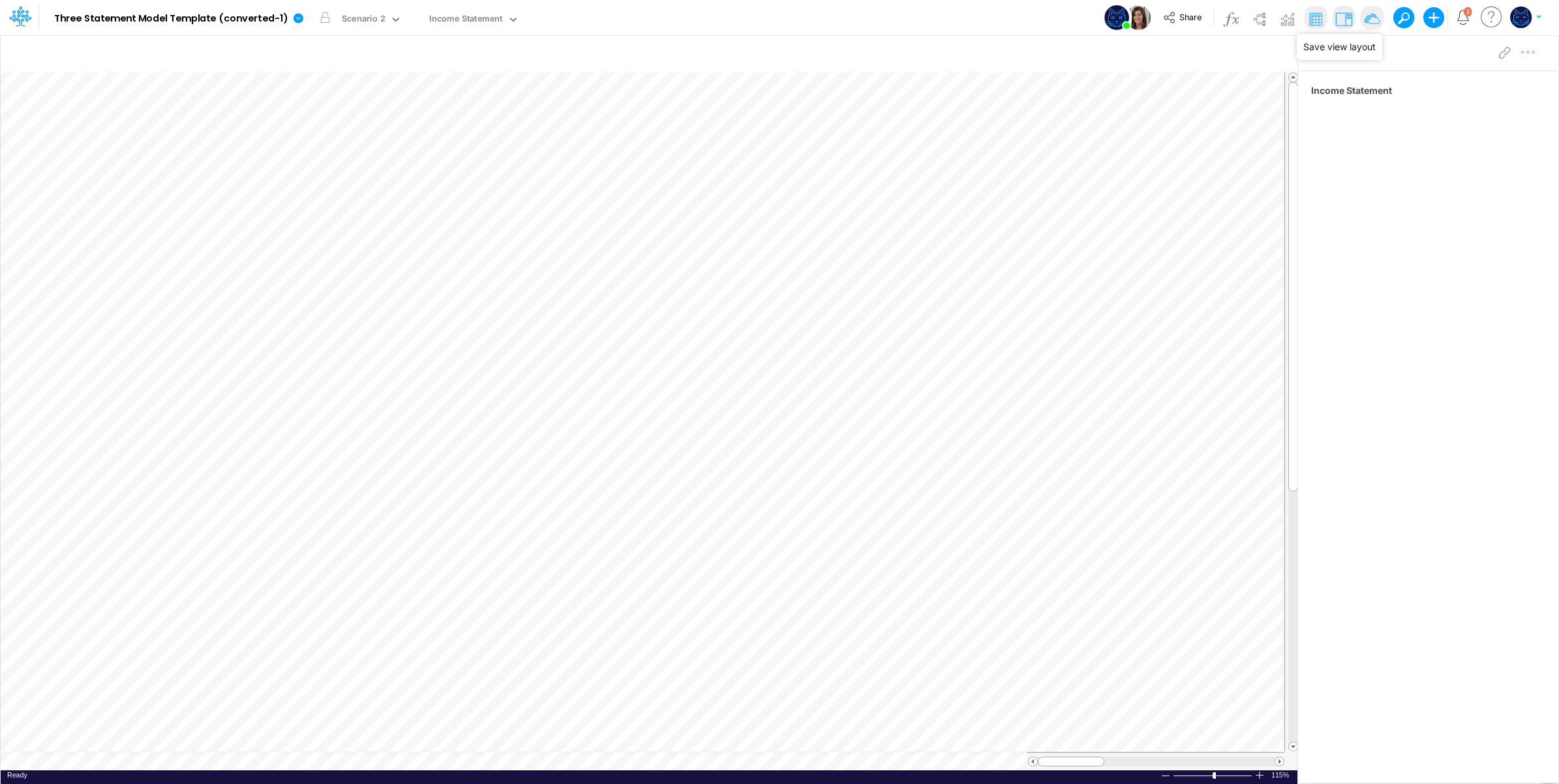
click at [1367, 14] on img at bounding box center [1372, 19] width 21 height 21
click at [527, 14] on button "button" at bounding box center [531, 18] width 14 height 14
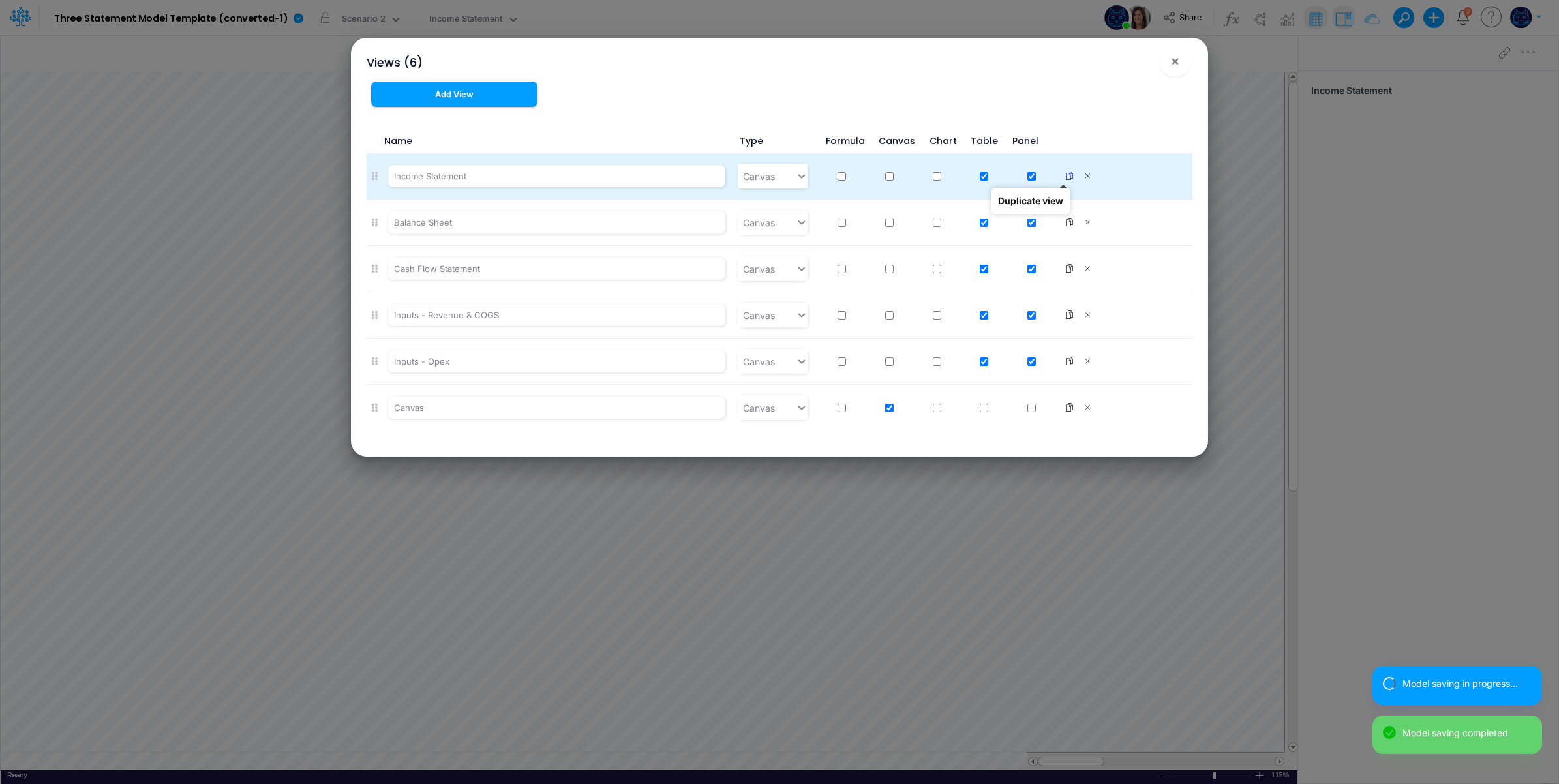
click at [1065, 171] on icon at bounding box center [1069, 176] width 9 height 9
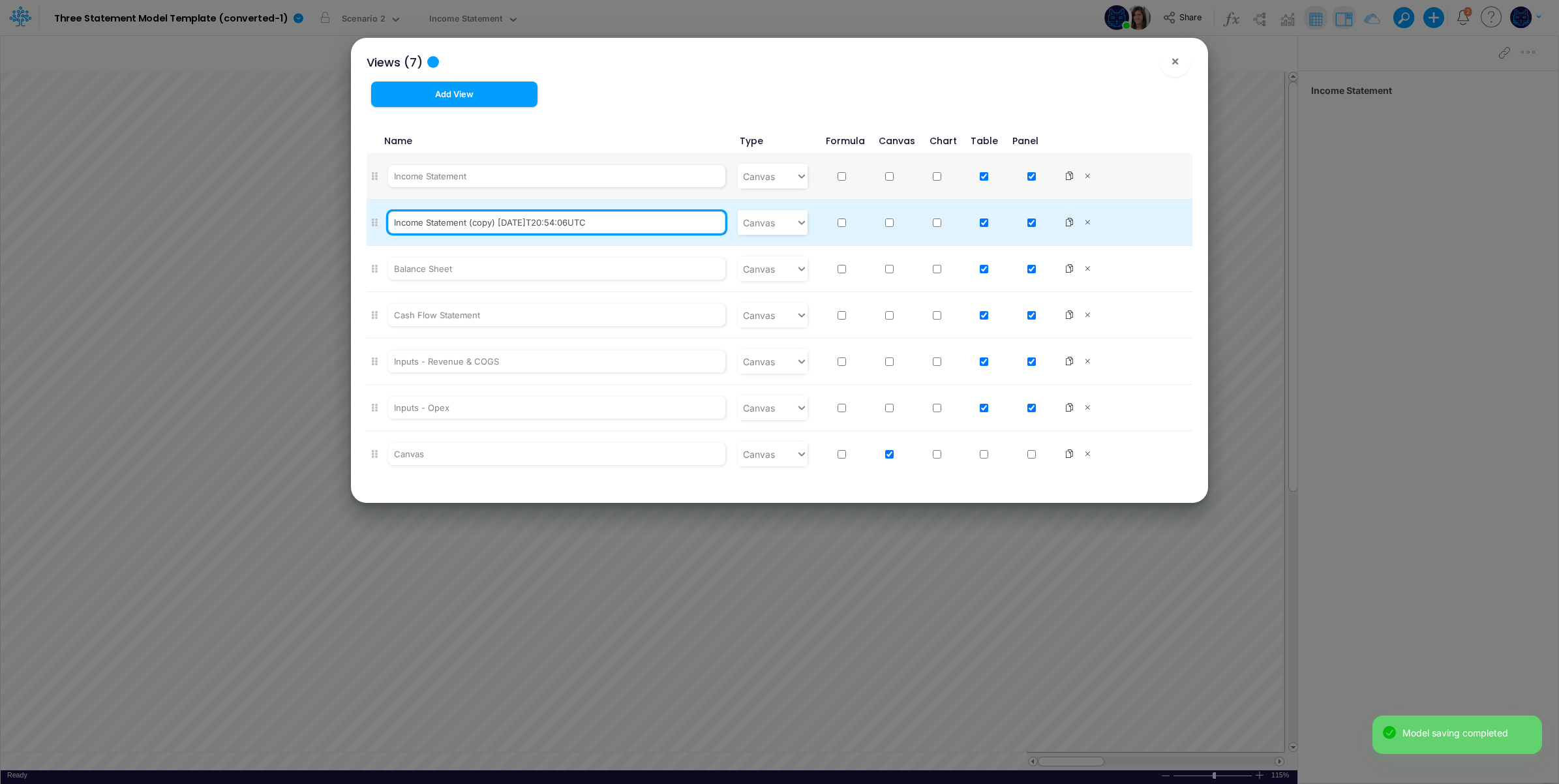
drag, startPoint x: 468, startPoint y: 222, endPoint x: 693, endPoint y: 222, distance: 225.0
click at [693, 222] on input "Income Statement (copy) 2025-09-18T20:54:06UTC" at bounding box center [557, 222] width 337 height 22
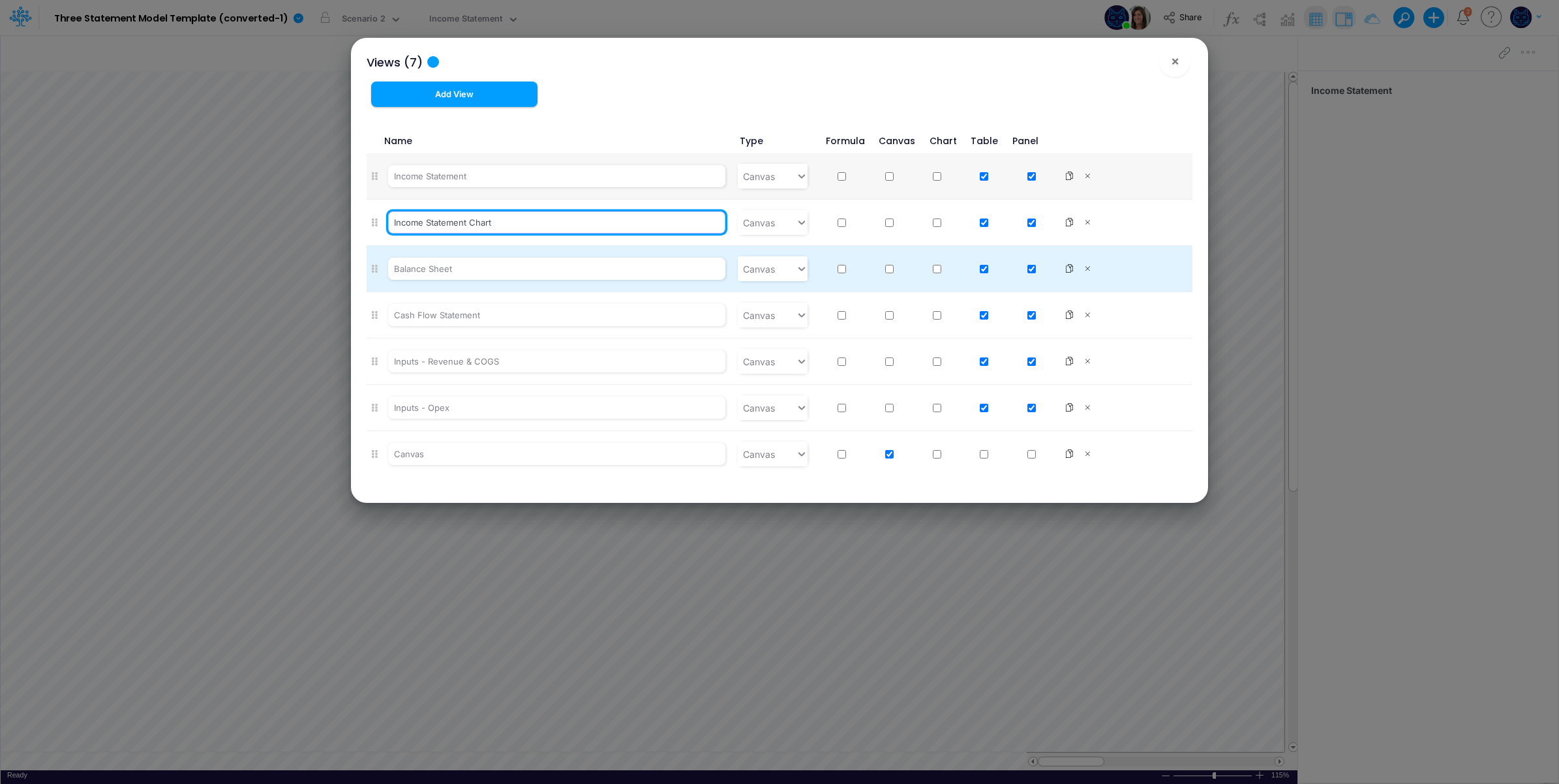
type input "Income Statement Chart"
click at [687, 249] on li "Balance Sheet Canvas" at bounding box center [780, 269] width 827 height 47
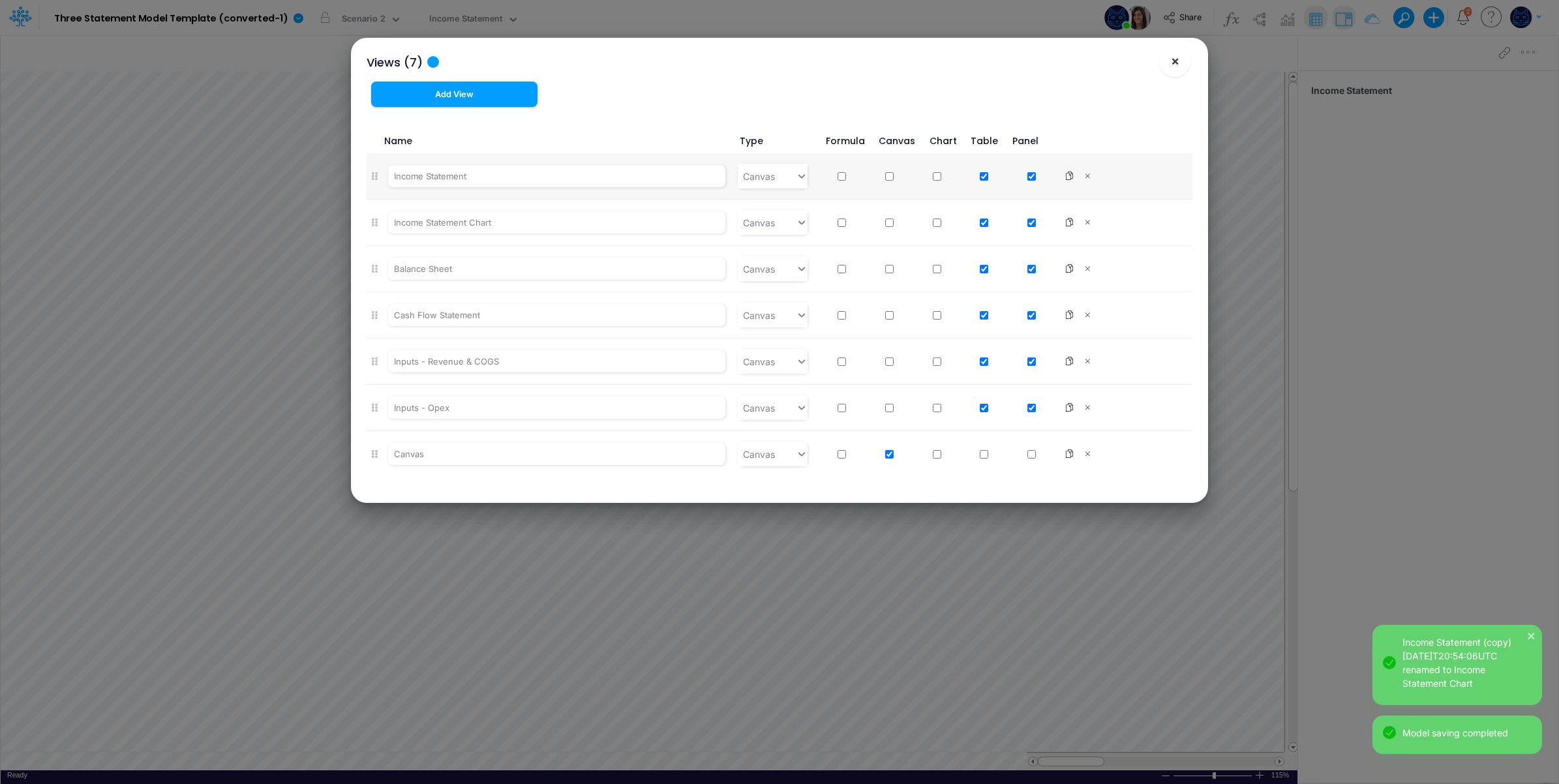
click at [1181, 67] on button "×" at bounding box center [1175, 62] width 32 height 32
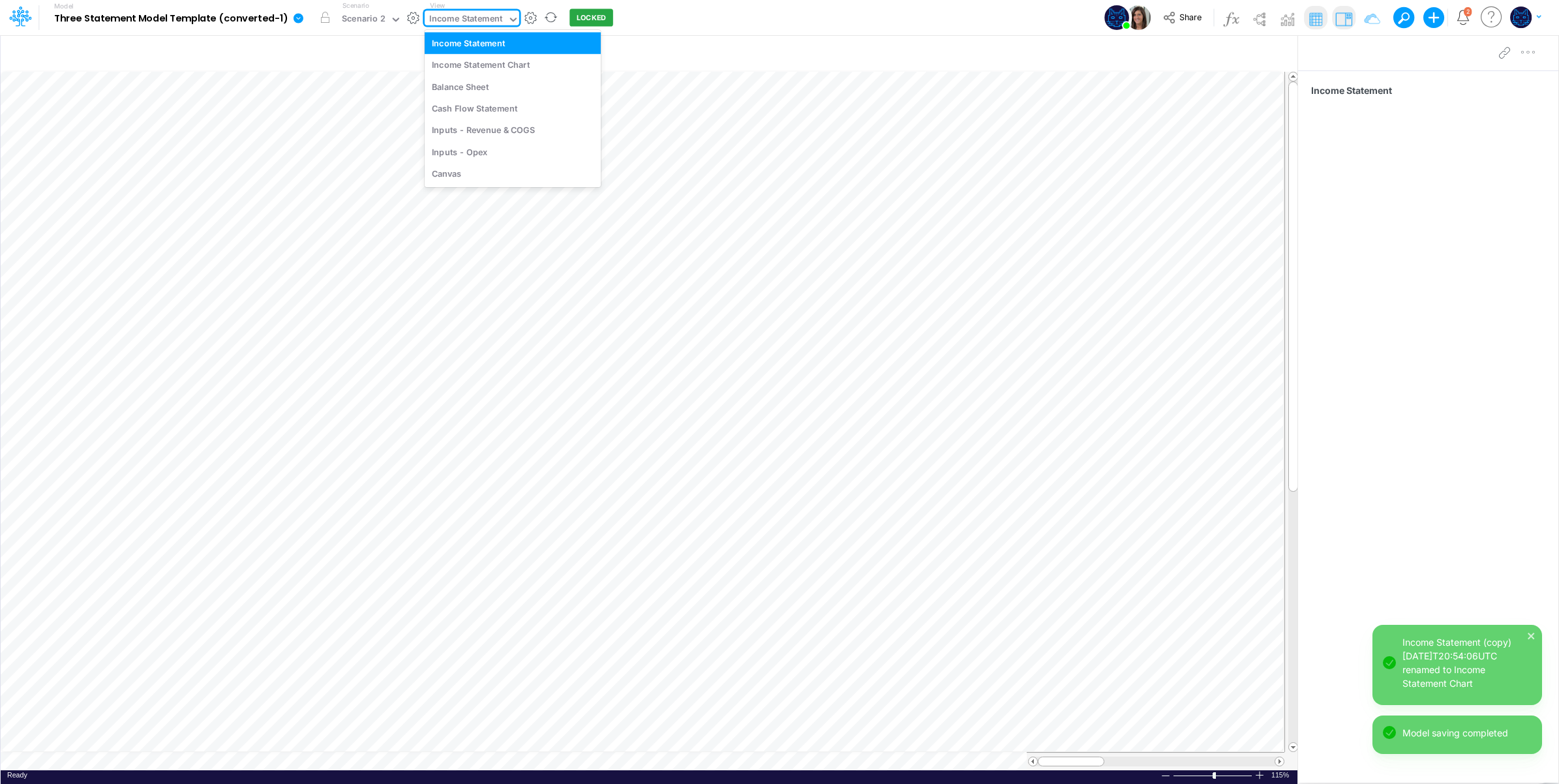
click at [456, 20] on div "Income Statement" at bounding box center [466, 20] width 74 height 15
click at [465, 69] on div "Income Statement Chart" at bounding box center [513, 65] width 176 height 22
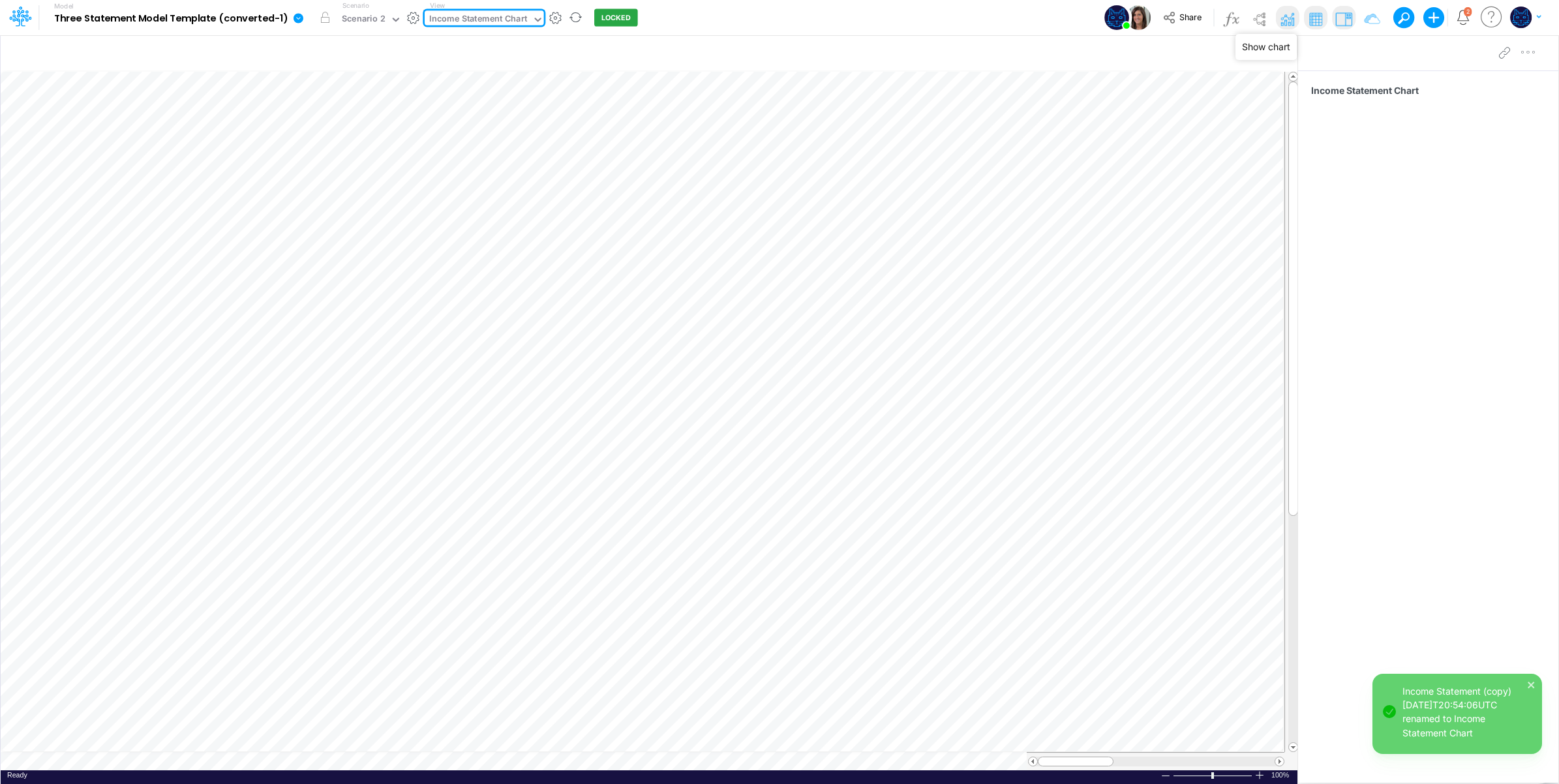
click at [1286, 17] on img at bounding box center [1288, 19] width 21 height 21
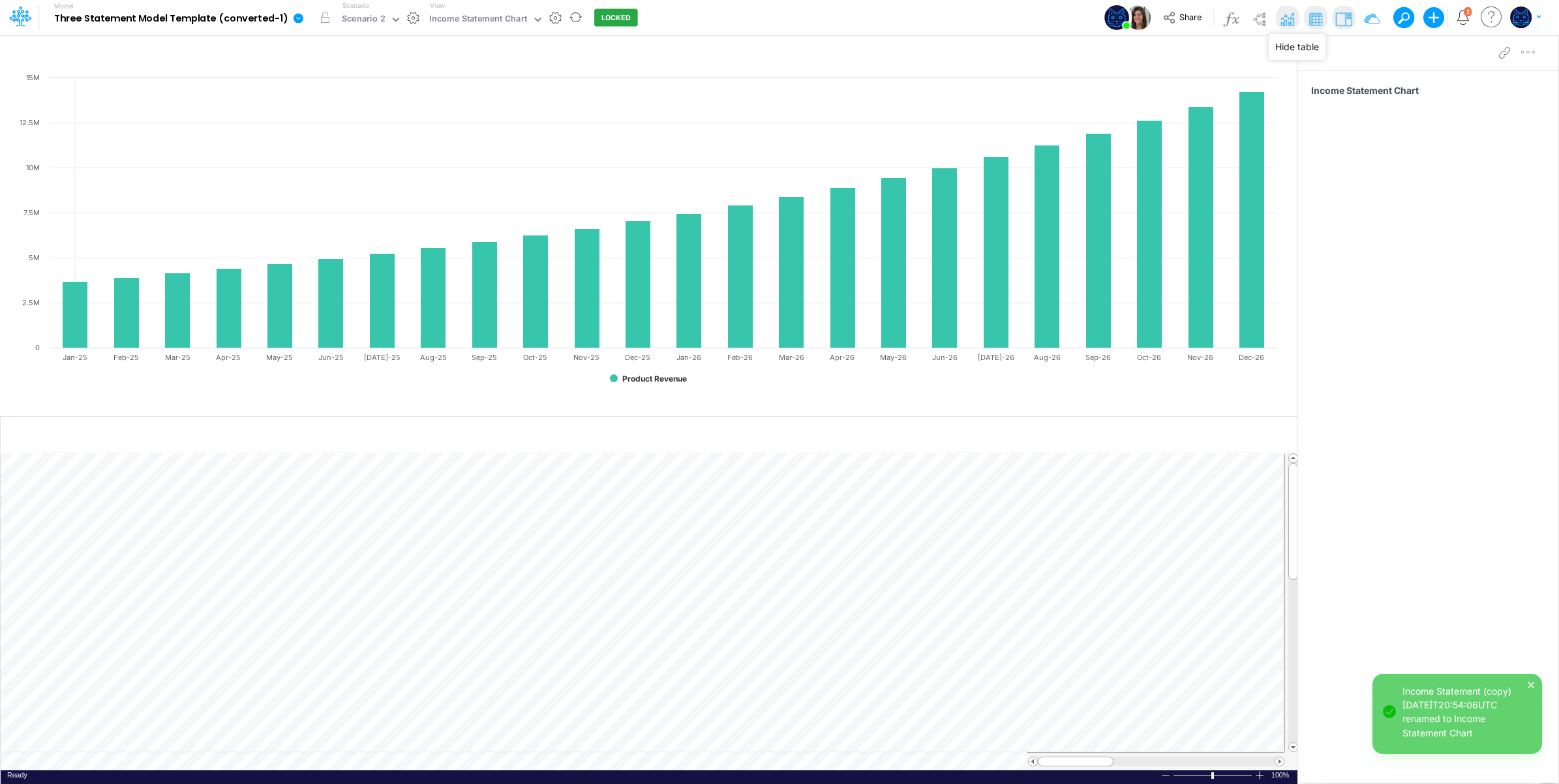
click at [1315, 15] on img at bounding box center [1316, 19] width 21 height 21
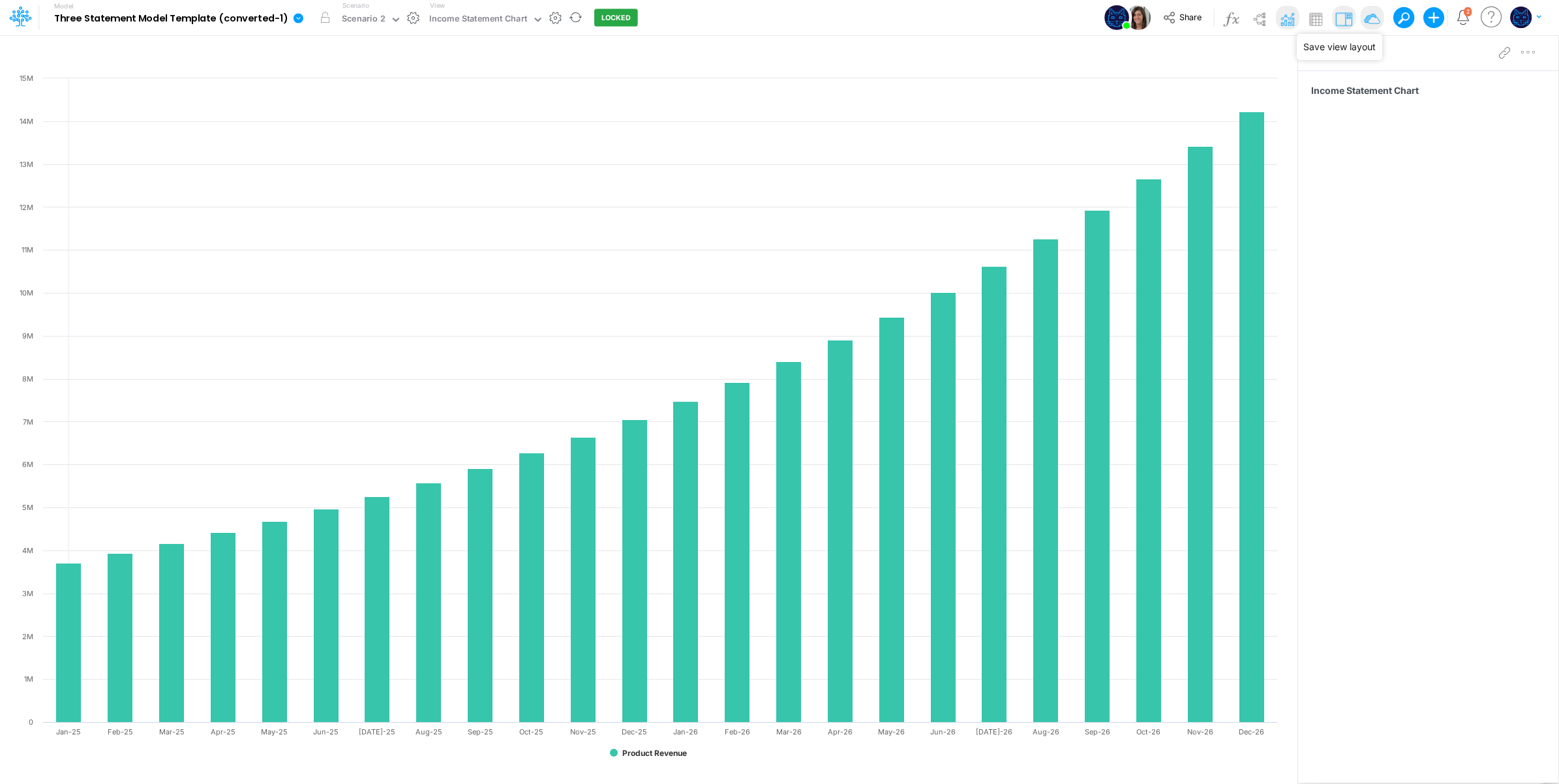
click at [1376, 18] on img at bounding box center [1372, 19] width 21 height 21
click at [1184, 13] on span "Share" at bounding box center [1190, 17] width 22 height 10
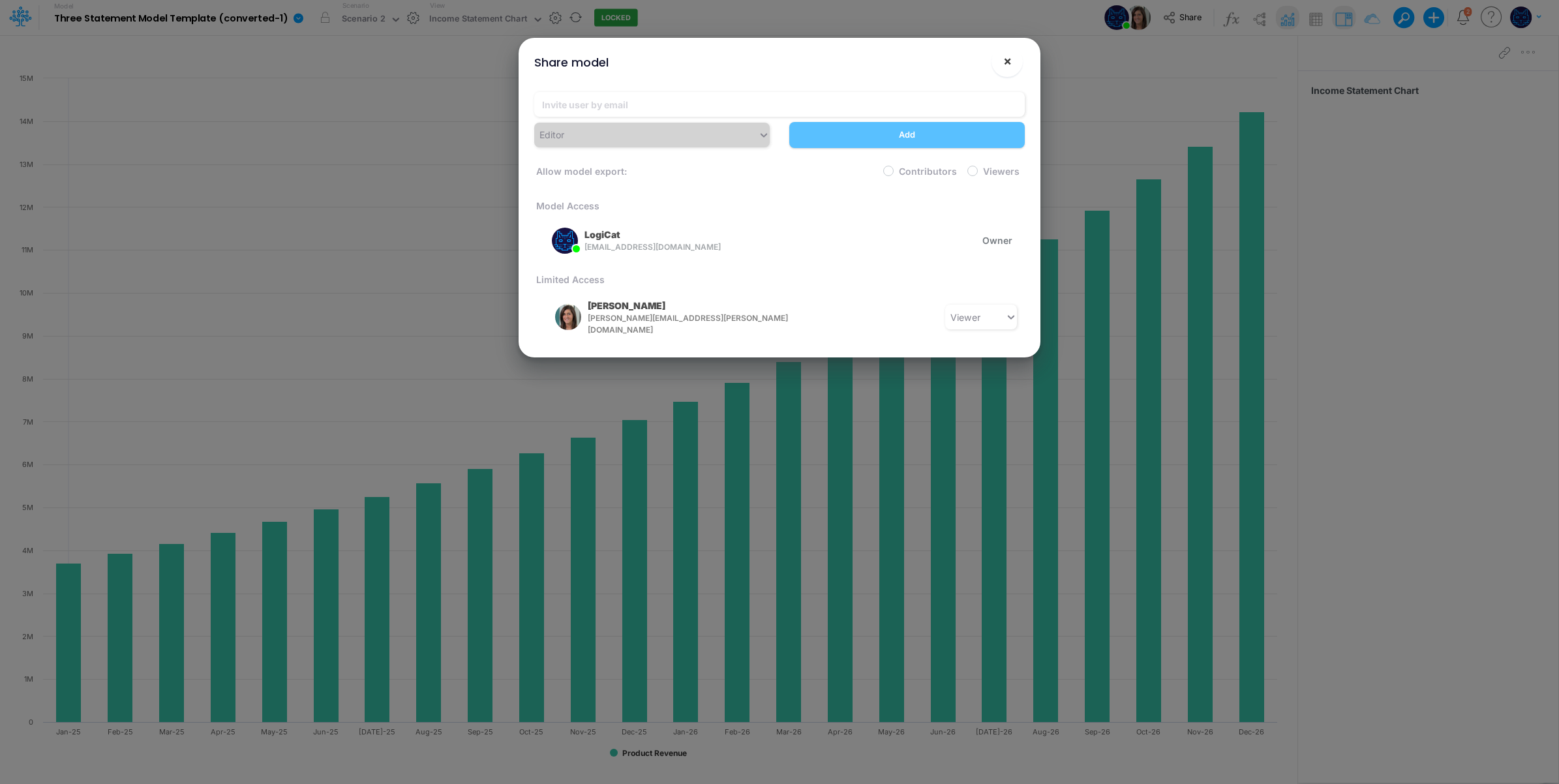
click at [1006, 61] on span "×" at bounding box center [1007, 60] width 8 height 16
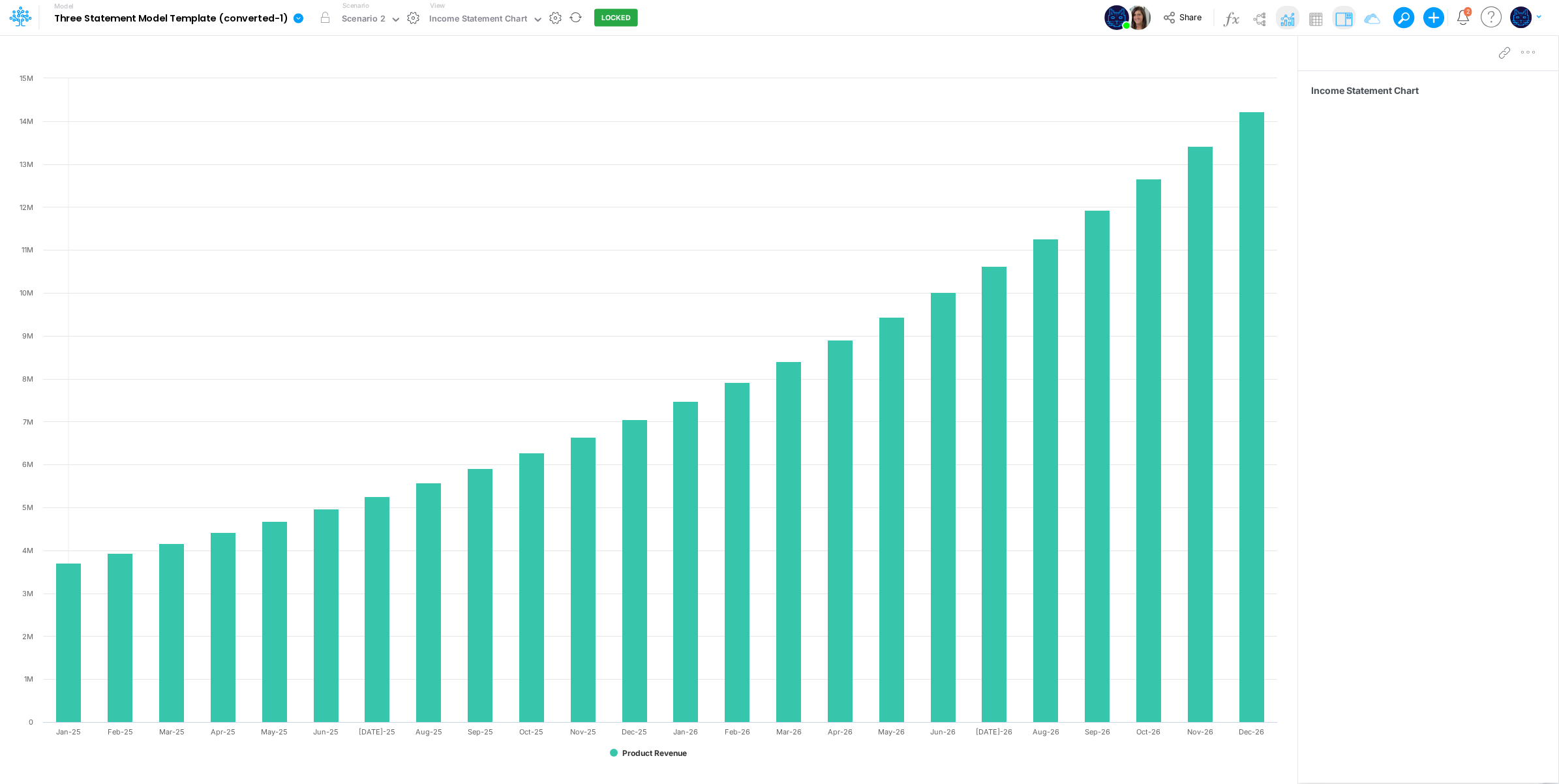
click at [810, 20] on div "Model Three Statement Model Template (converted-1) Edit model settings Duplicat…" at bounding box center [780, 17] width 1403 height 35
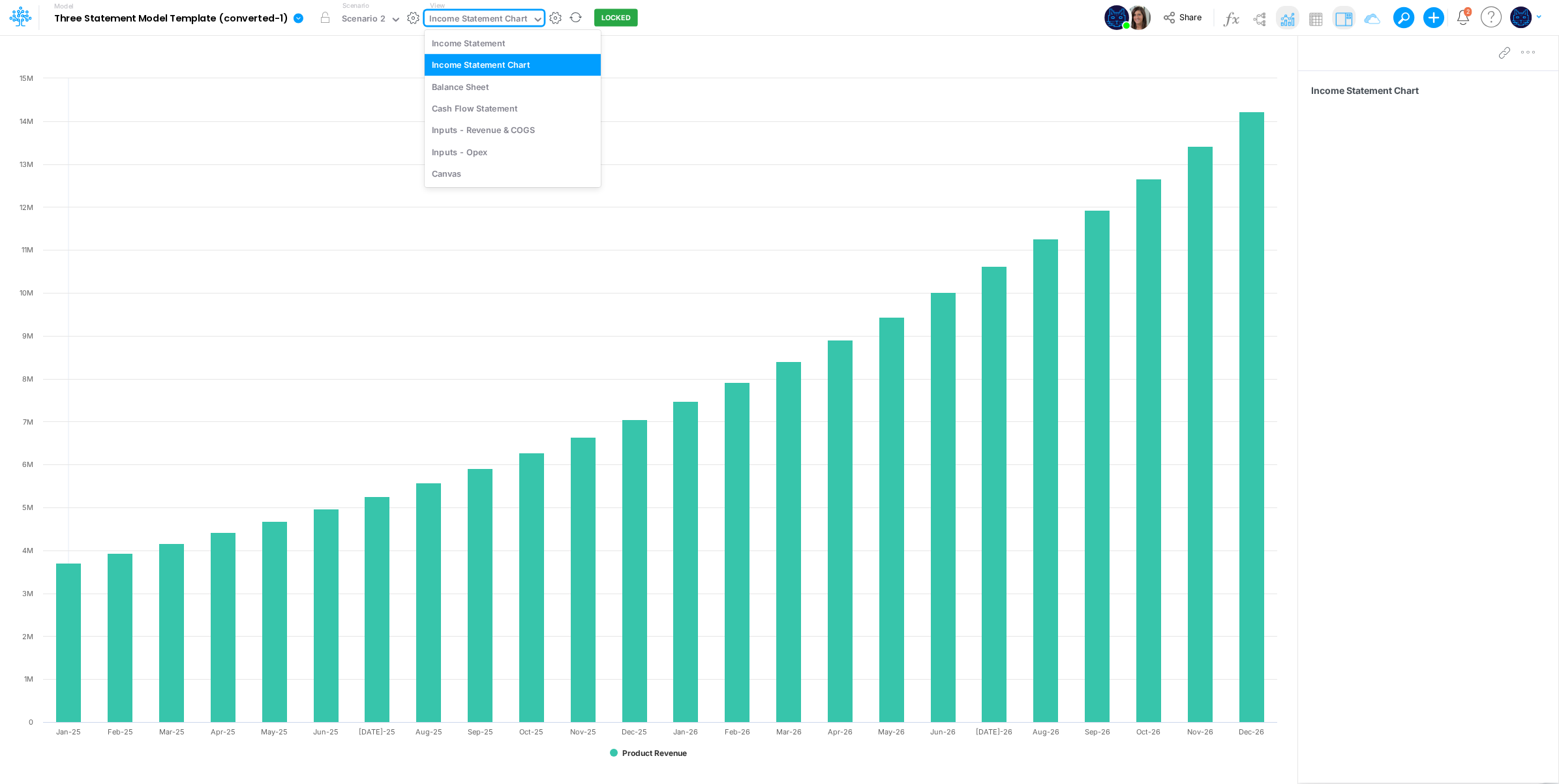
click at [490, 17] on div "Income Statement Chart" at bounding box center [478, 20] width 98 height 15
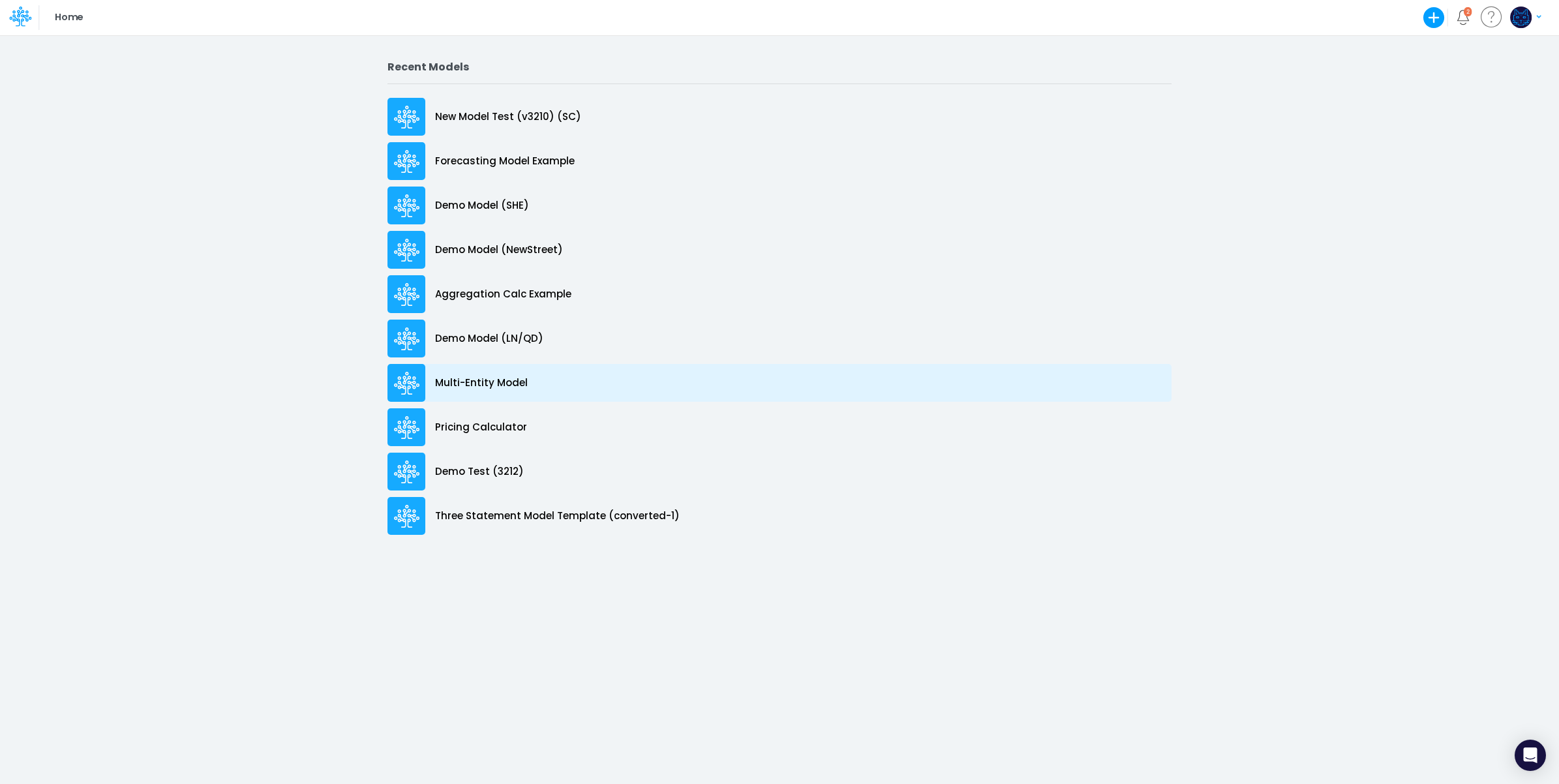
click at [516, 389] on p "Multi-Entity Model" at bounding box center [481, 383] width 93 height 15
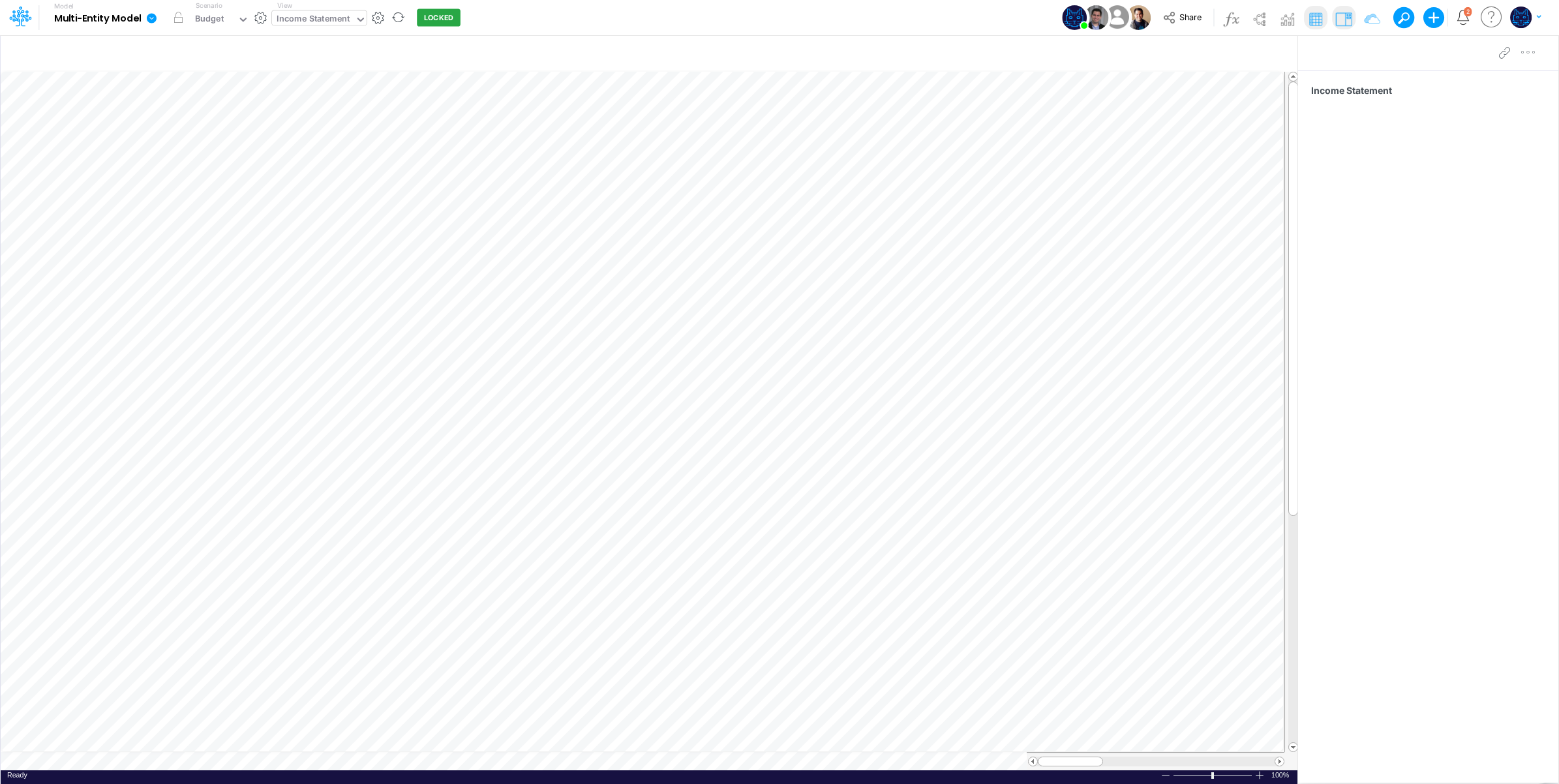
click at [320, 13] on div "Income Statement" at bounding box center [314, 20] width 74 height 15
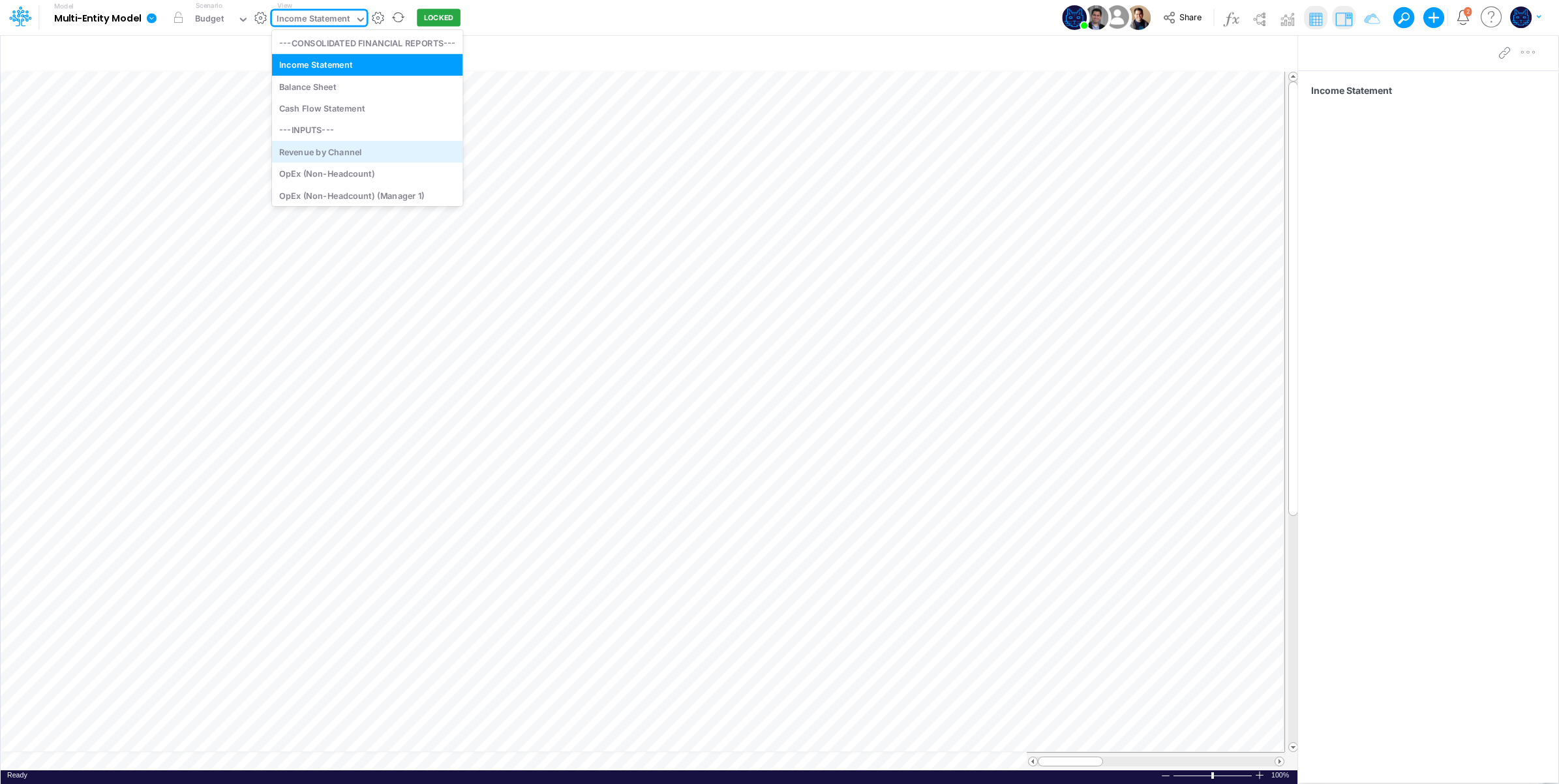
click at [383, 155] on div "Revenue by Channel" at bounding box center [368, 151] width 191 height 22
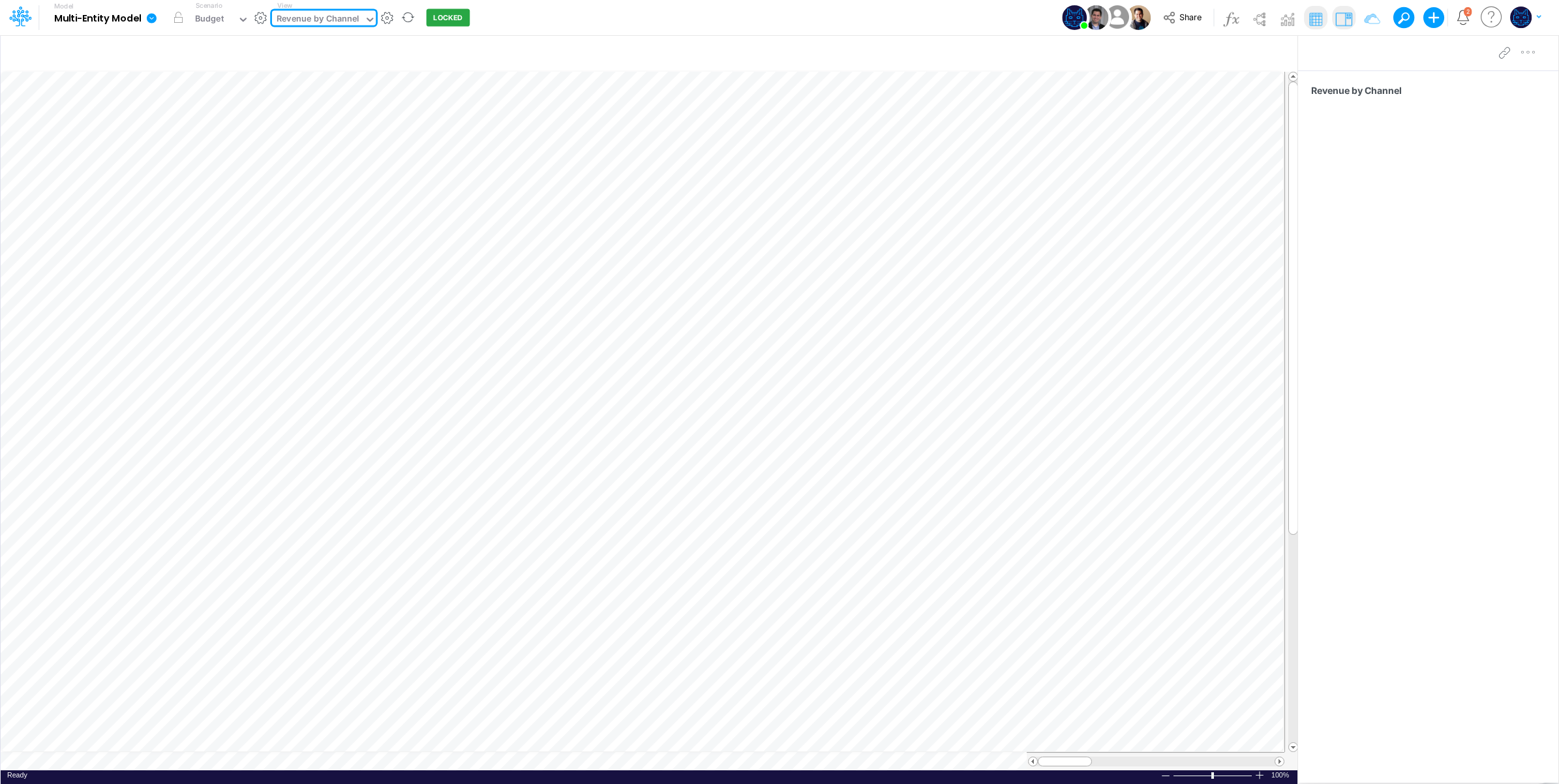
drag, startPoint x: 331, startPoint y: 18, endPoint x: 335, endPoint y: 27, distance: 9.8
click at [333, 21] on div "Revenue by Channel" at bounding box center [318, 20] width 83 height 15
click at [354, 78] on div "OpEx (Non-Headcount)" at bounding box center [368, 76] width 191 height 22
drag, startPoint x: 340, startPoint y: 17, endPoint x: 343, endPoint y: 28, distance: 11.4
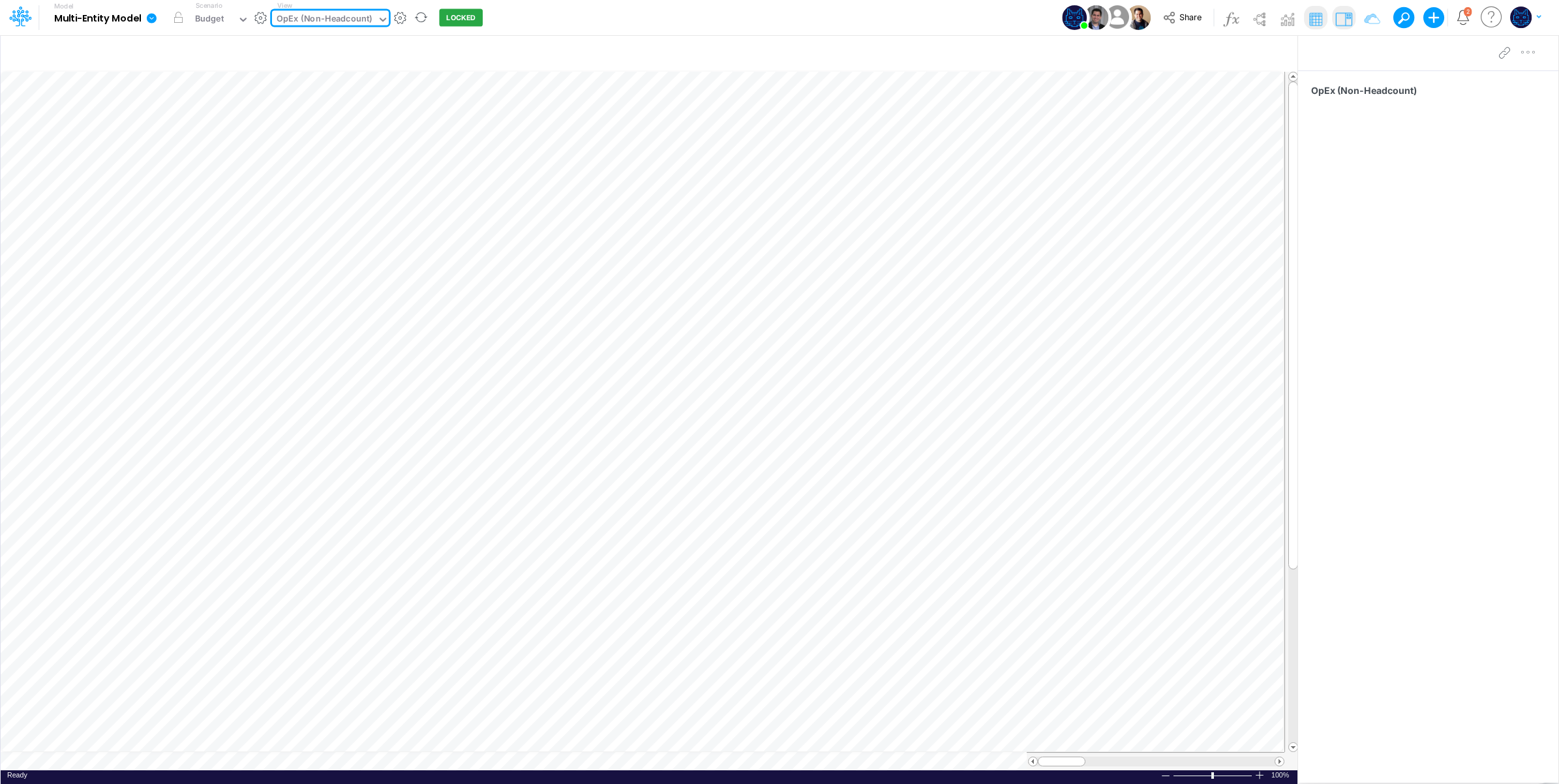
click at [341, 18] on div "OpEx (Non-Headcount)" at bounding box center [325, 20] width 96 height 15
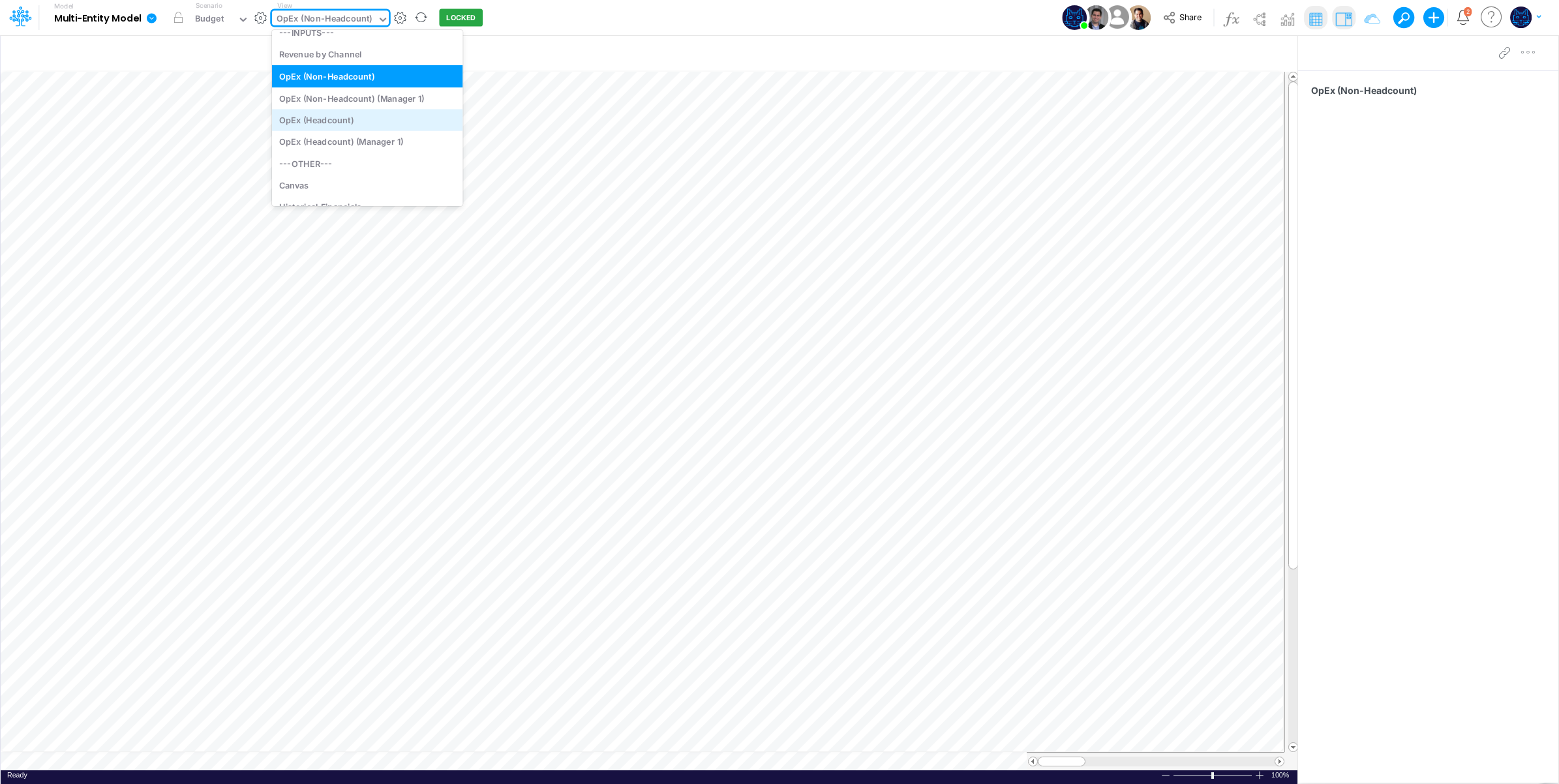
click at [353, 125] on div "OpEx (Headcount)" at bounding box center [368, 120] width 191 height 22
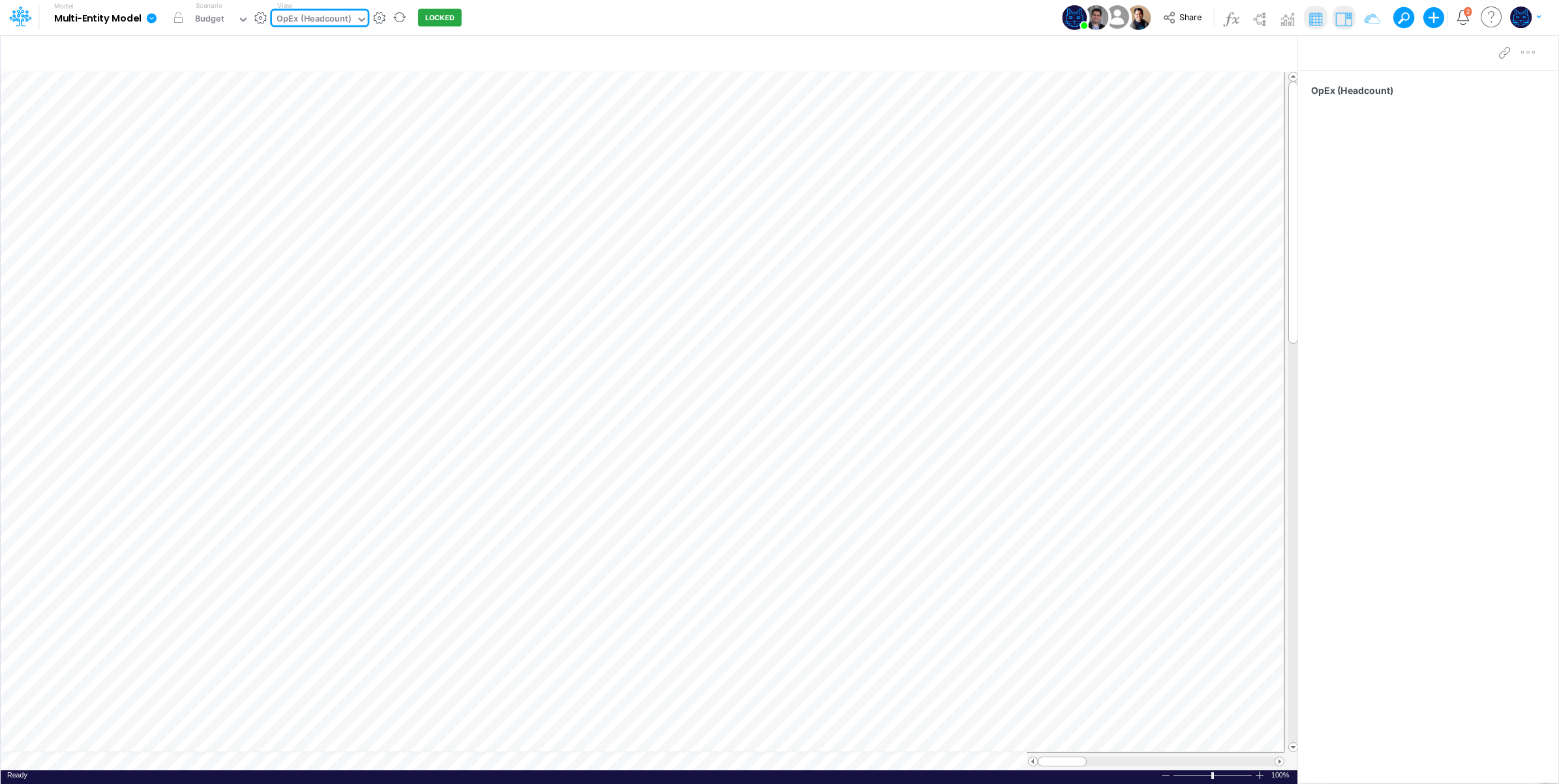
click at [343, 18] on div "OpEx (Headcount)" at bounding box center [314, 20] width 74 height 15
click at [359, 117] on div "OpEx (Headcount) (Manager 1)" at bounding box center [368, 111] width 191 height 22
click at [556, 17] on div "Model Multi-Entity Model Edit model settings Duplicate Import QuickBooks QuickB…" at bounding box center [780, 17] width 1403 height 35
click at [1179, 24] on button "Share" at bounding box center [1184, 17] width 54 height 20
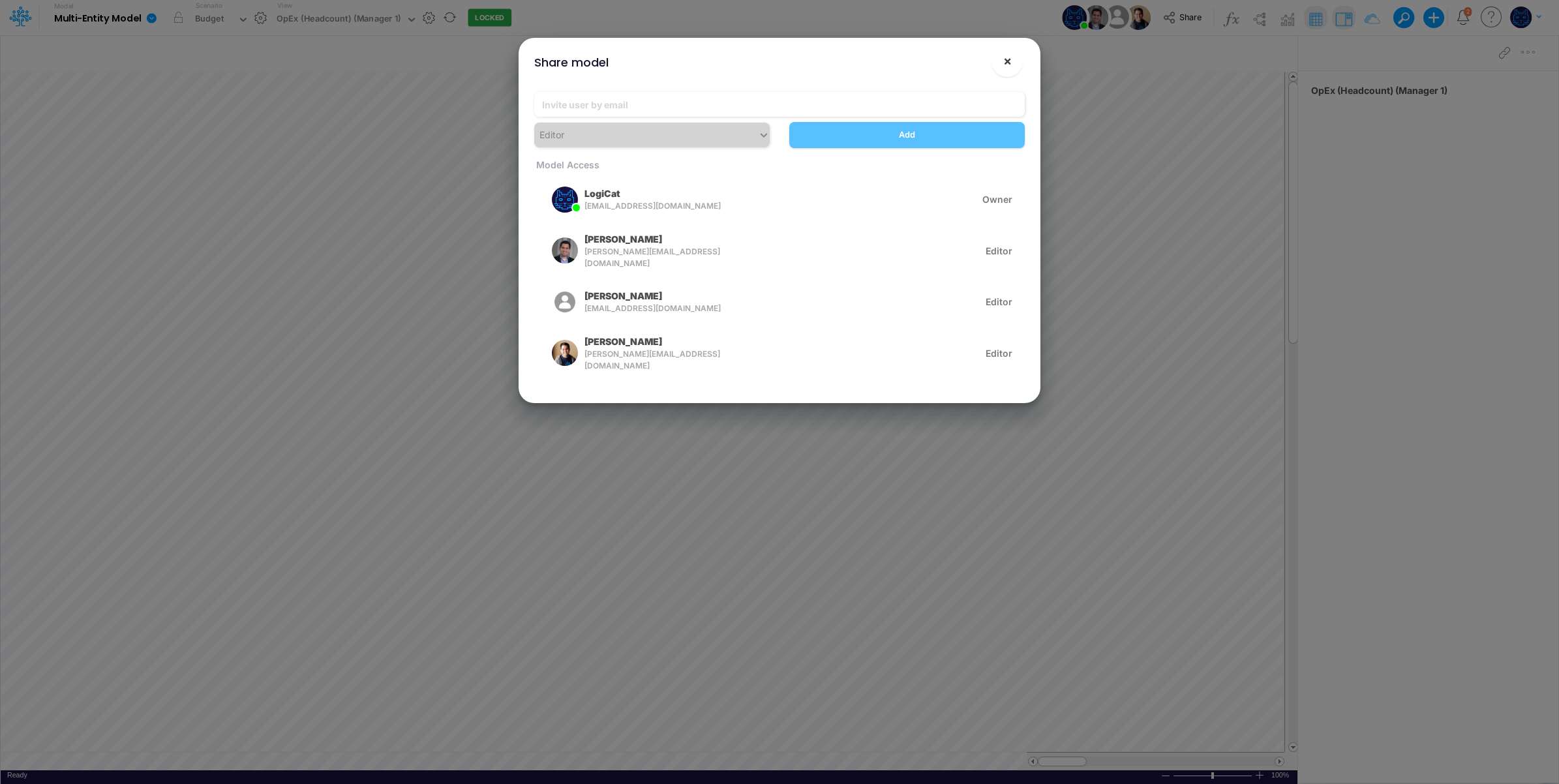
click at [1002, 68] on button "×" at bounding box center [1008, 62] width 32 height 32
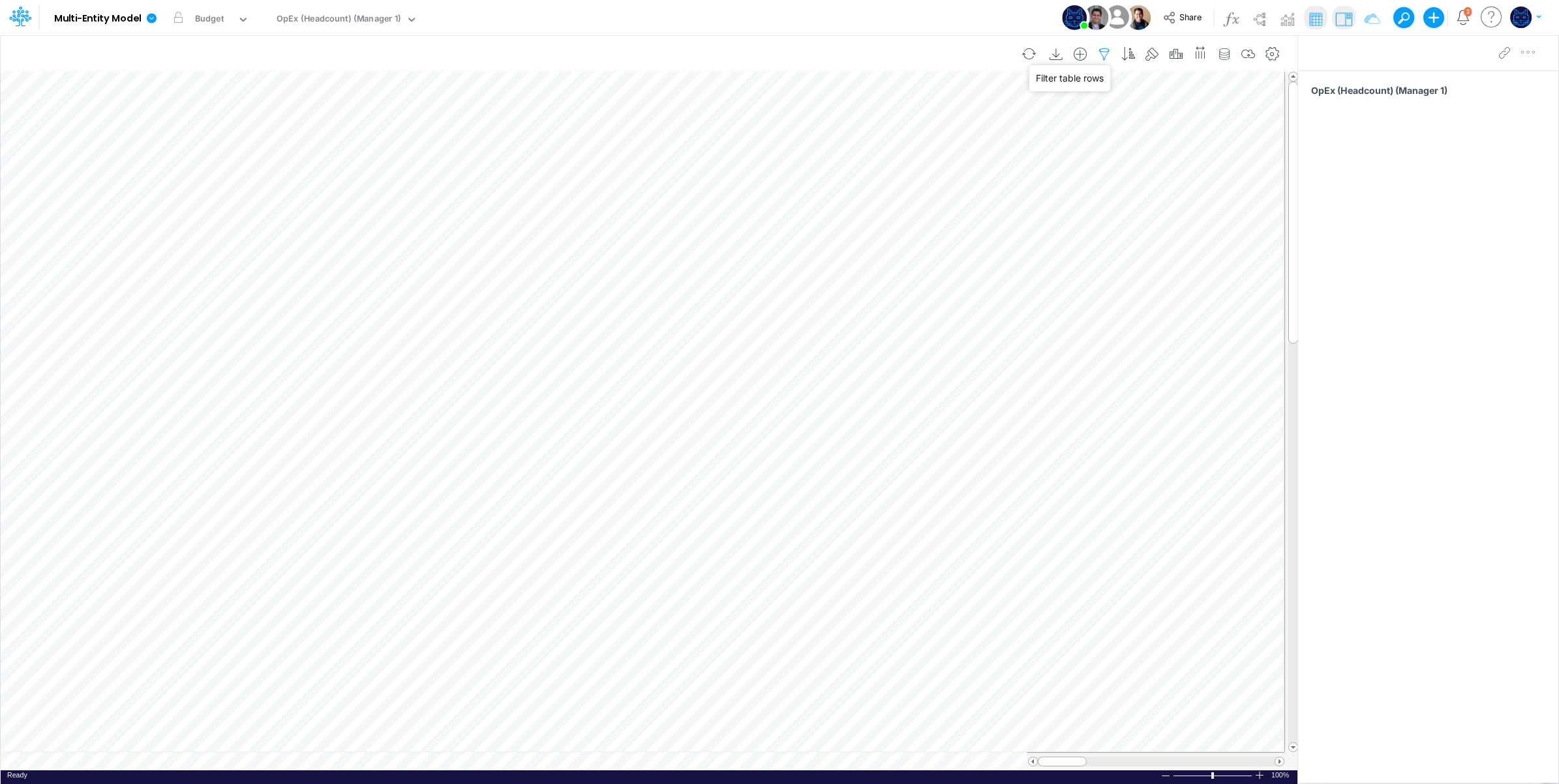
click at [1097, 54] on icon "button" at bounding box center [1105, 54] width 20 height 14
select select "tableSearchOR"
click at [728, 187] on icon "button" at bounding box center [726, 179] width 18 height 18
type input "Total Headcount"
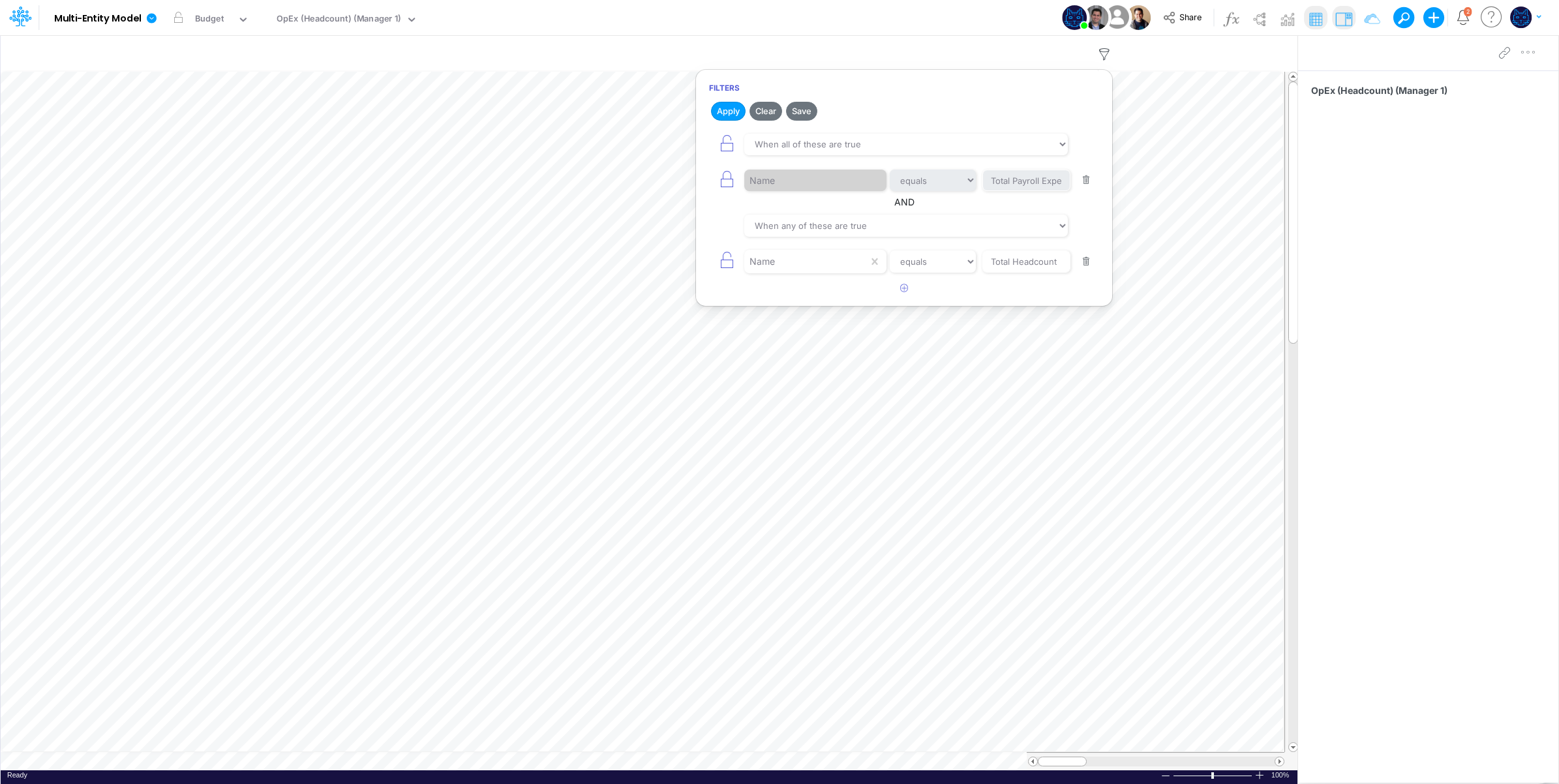
drag, startPoint x: 727, startPoint y: 262, endPoint x: 726, endPoint y: 238, distance: 24.0
click at [726, 259] on icon "button" at bounding box center [726, 260] width 18 height 18
click at [732, 135] on icon "button" at bounding box center [726, 144] width 18 height 18
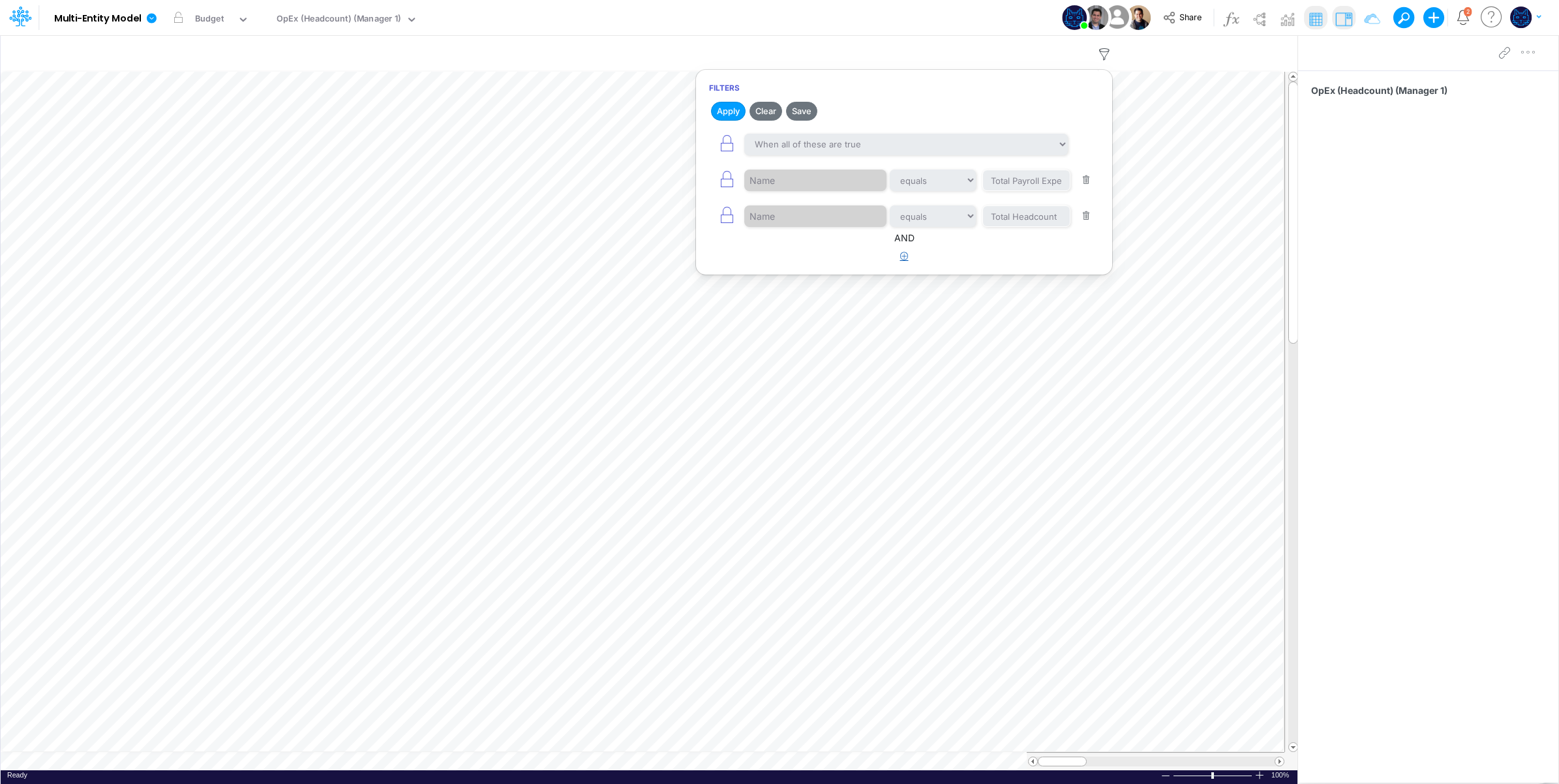
drag, startPoint x: 902, startPoint y: 259, endPoint x: 839, endPoint y: 283, distance: 67.4
click at [902, 259] on icon "button" at bounding box center [904, 256] width 8 height 8
select select "tableSearchOR"
click at [796, 304] on div at bounding box center [806, 297] width 124 height 22
type input "d"
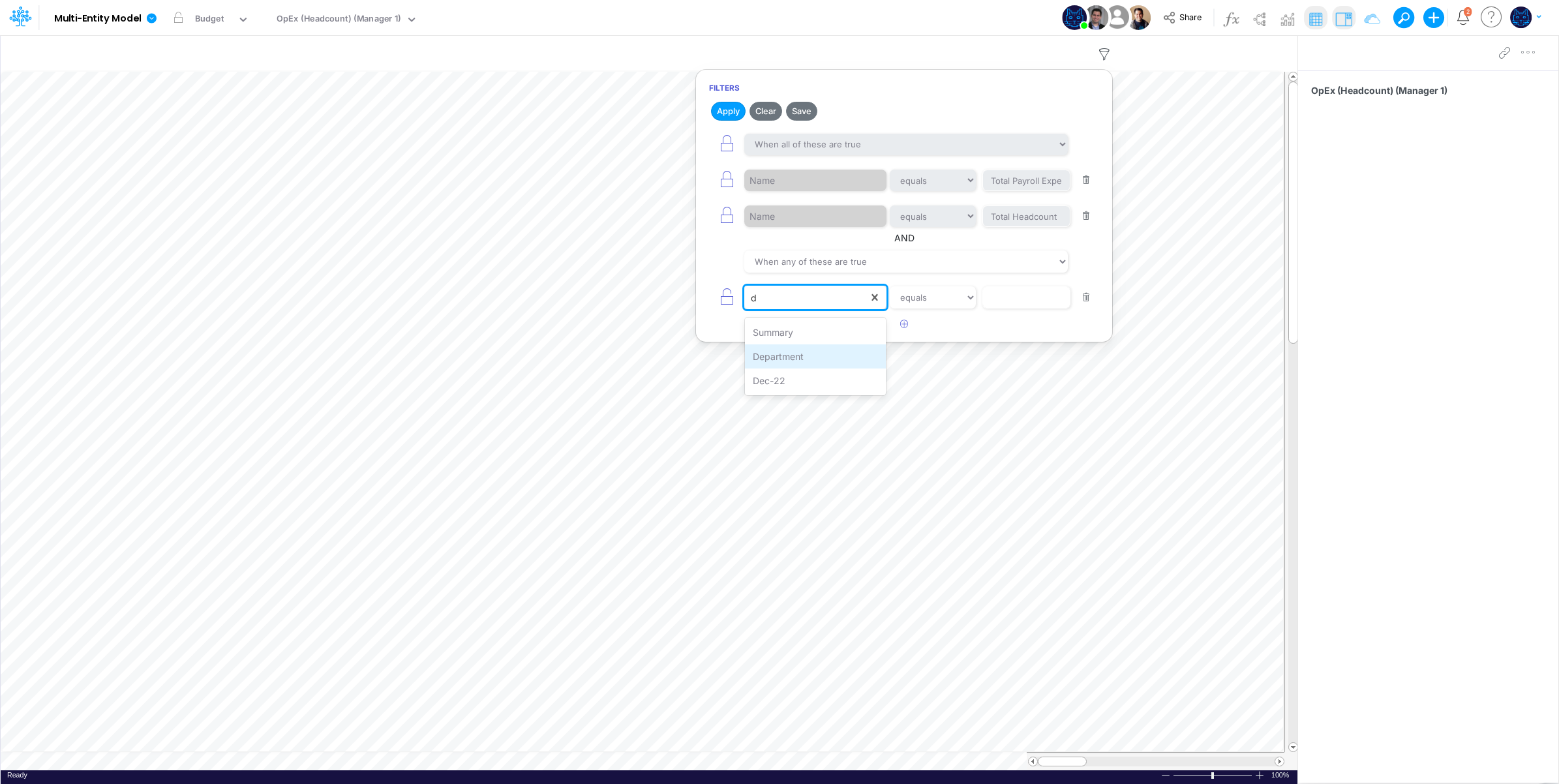
drag, startPoint x: 830, startPoint y: 357, endPoint x: 878, endPoint y: 333, distance: 53.7
click at [830, 357] on div "Department" at bounding box center [816, 356] width 141 height 24
click at [1012, 301] on input "text" at bounding box center [1026, 297] width 88 height 22
type input "Marketing"
click at [720, 298] on icon "button" at bounding box center [726, 297] width 18 height 18
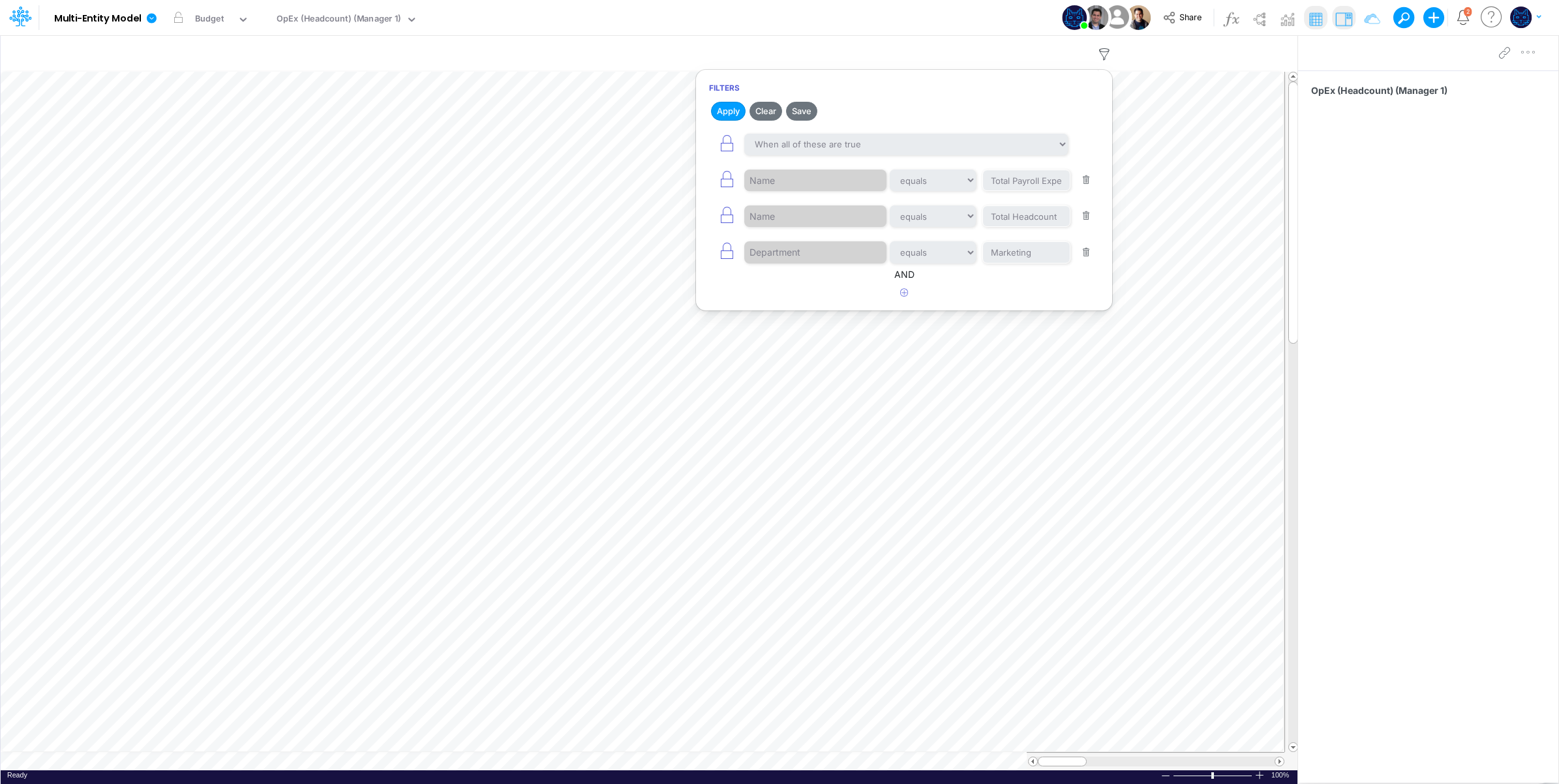
click at [796, 109] on button "Save" at bounding box center [802, 110] width 32 height 19
click at [1084, 215] on button "button" at bounding box center [1087, 216] width 26 height 17
type input "Marketing"
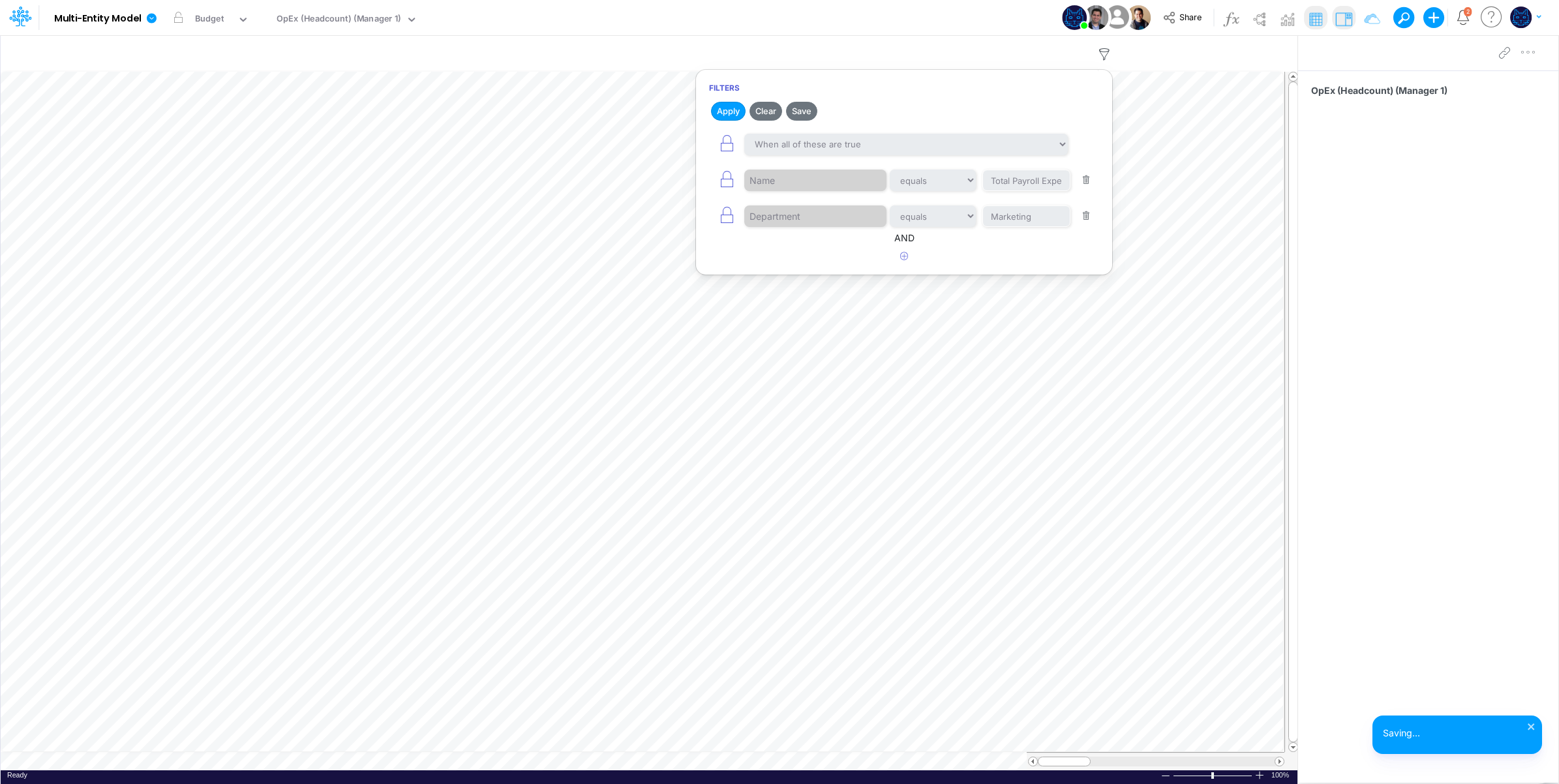
click at [1081, 178] on button "button" at bounding box center [1087, 180] width 26 height 17
type input "Marketing"
click at [731, 113] on button "Apply" at bounding box center [729, 110] width 35 height 19
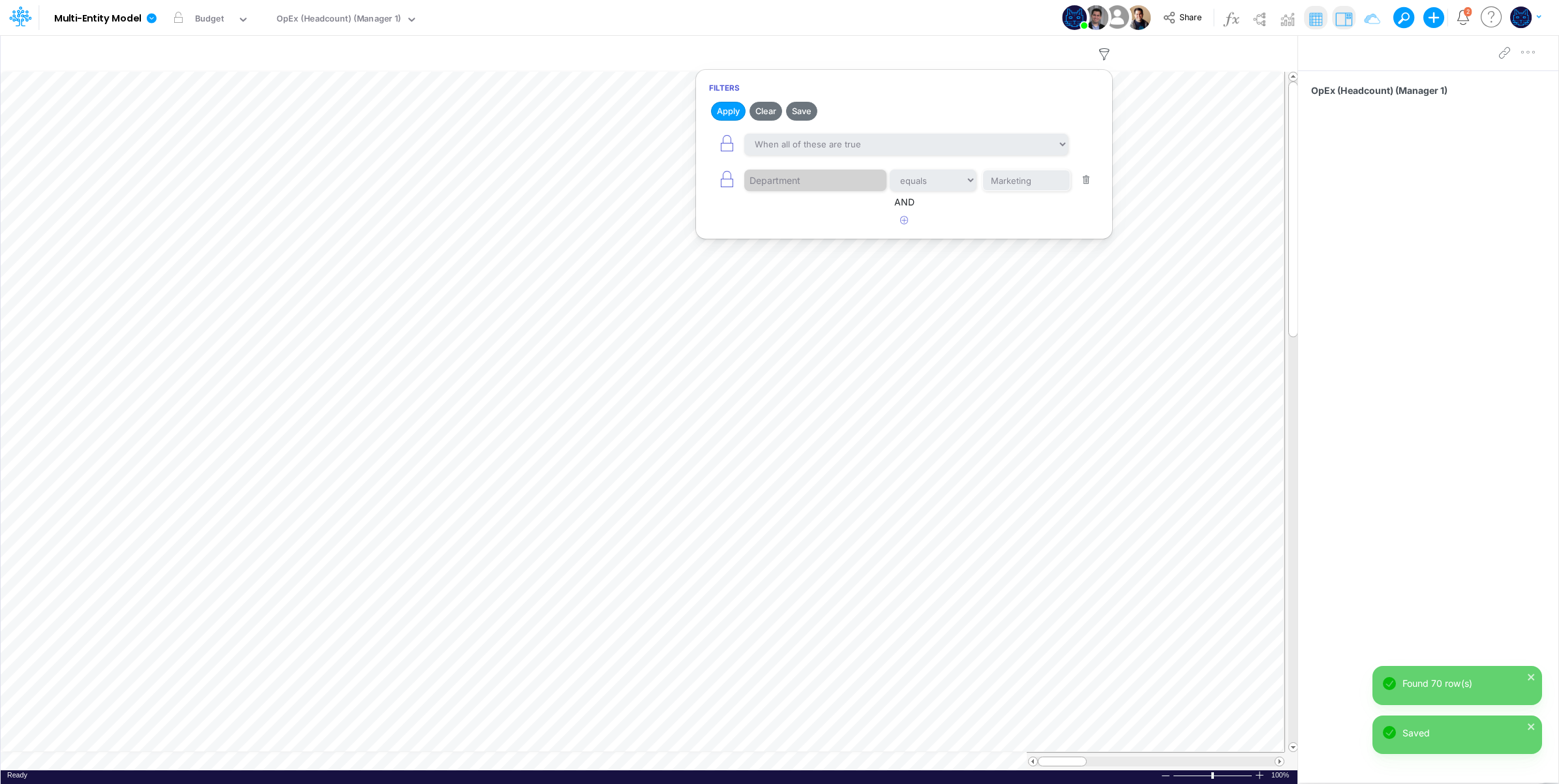
click at [859, 29] on div "Model Multi-Entity Model Edit model settings Duplicate Import QuickBooks QuickB…" at bounding box center [780, 17] width 1403 height 35
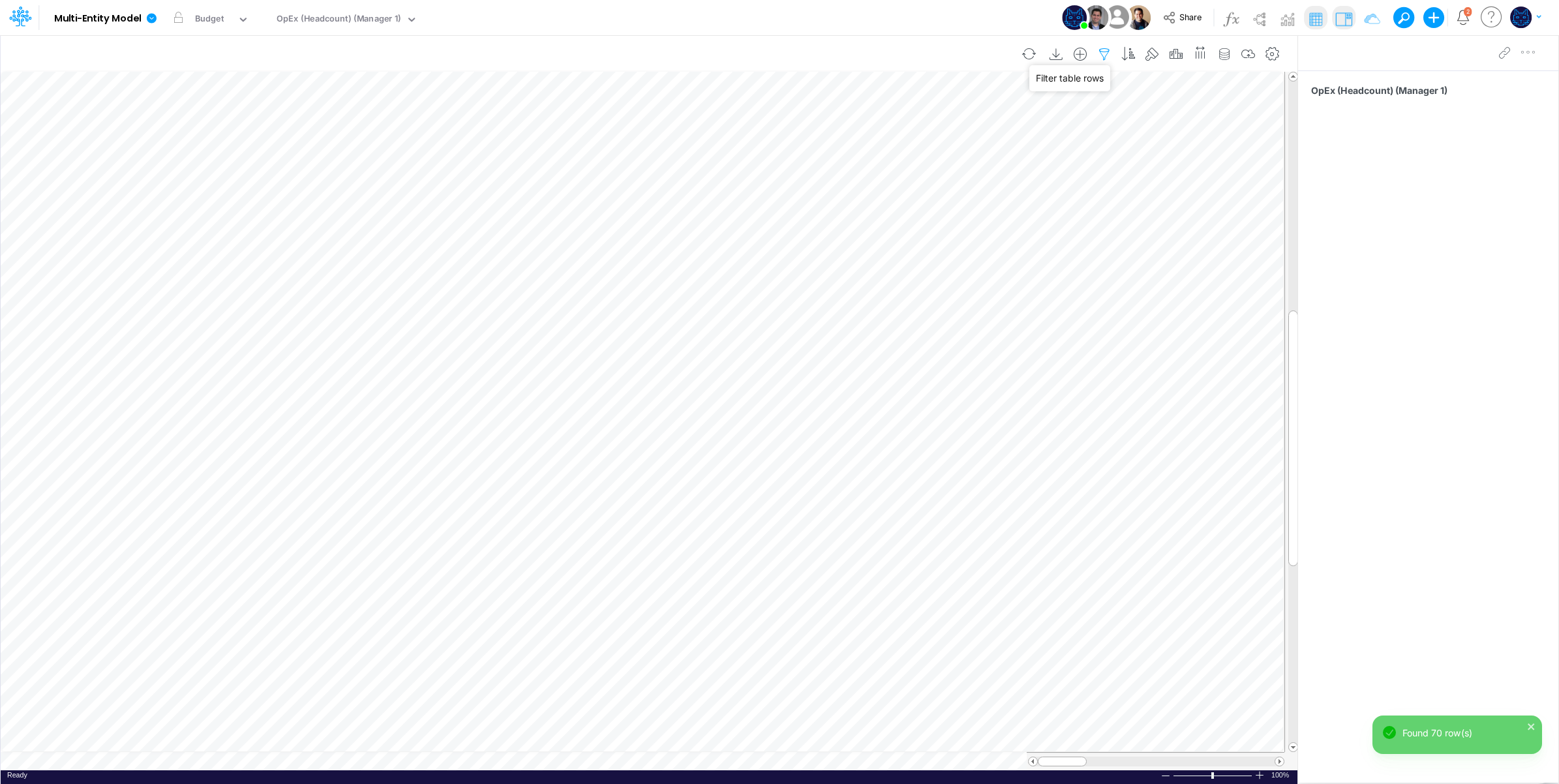
click at [1100, 53] on icon "button" at bounding box center [1105, 54] width 20 height 14
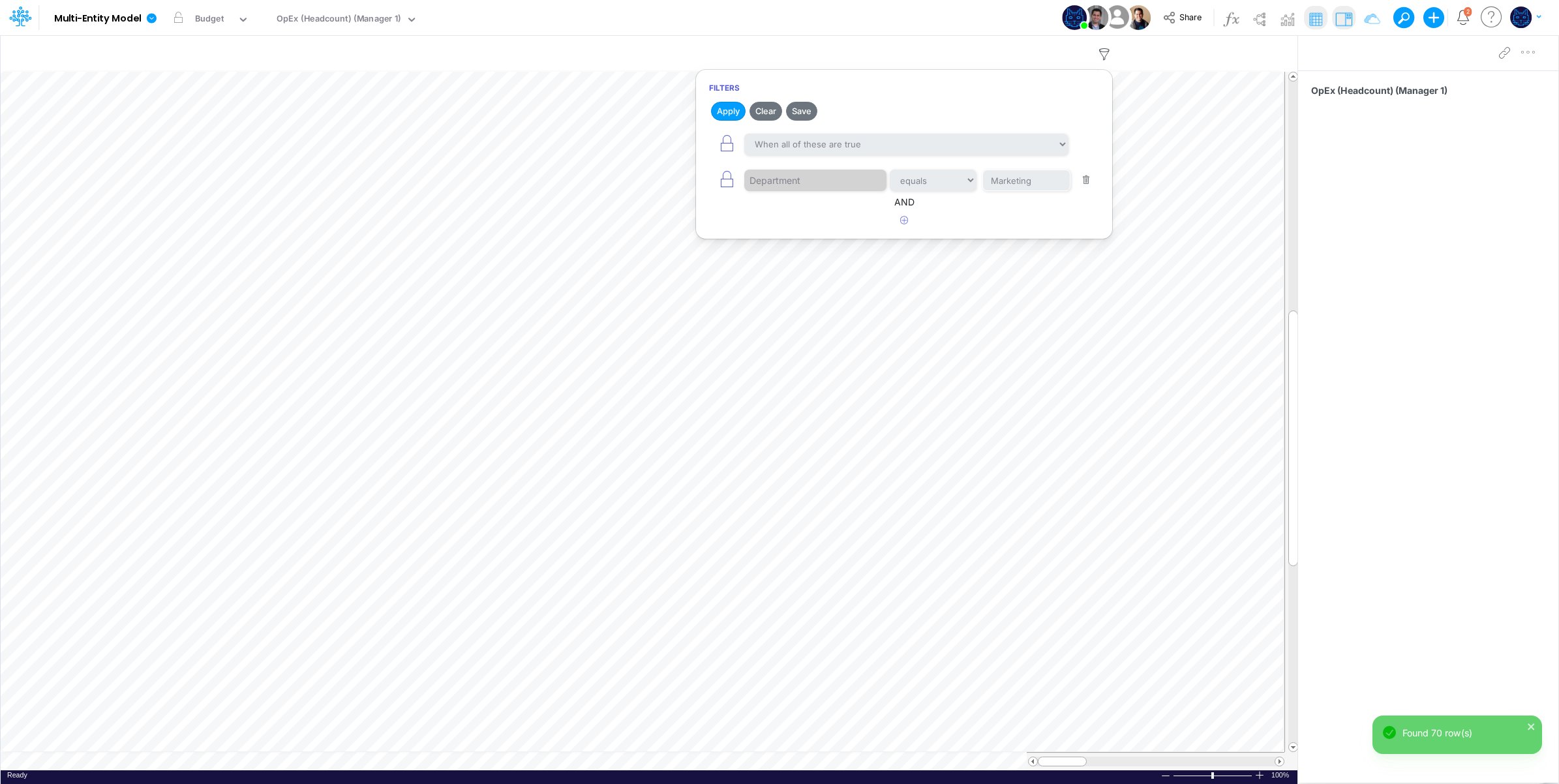
click at [967, 23] on div "Model Multi-Entity Model Edit model settings Duplicate Import QuickBooks QuickB…" at bounding box center [780, 17] width 1403 height 35
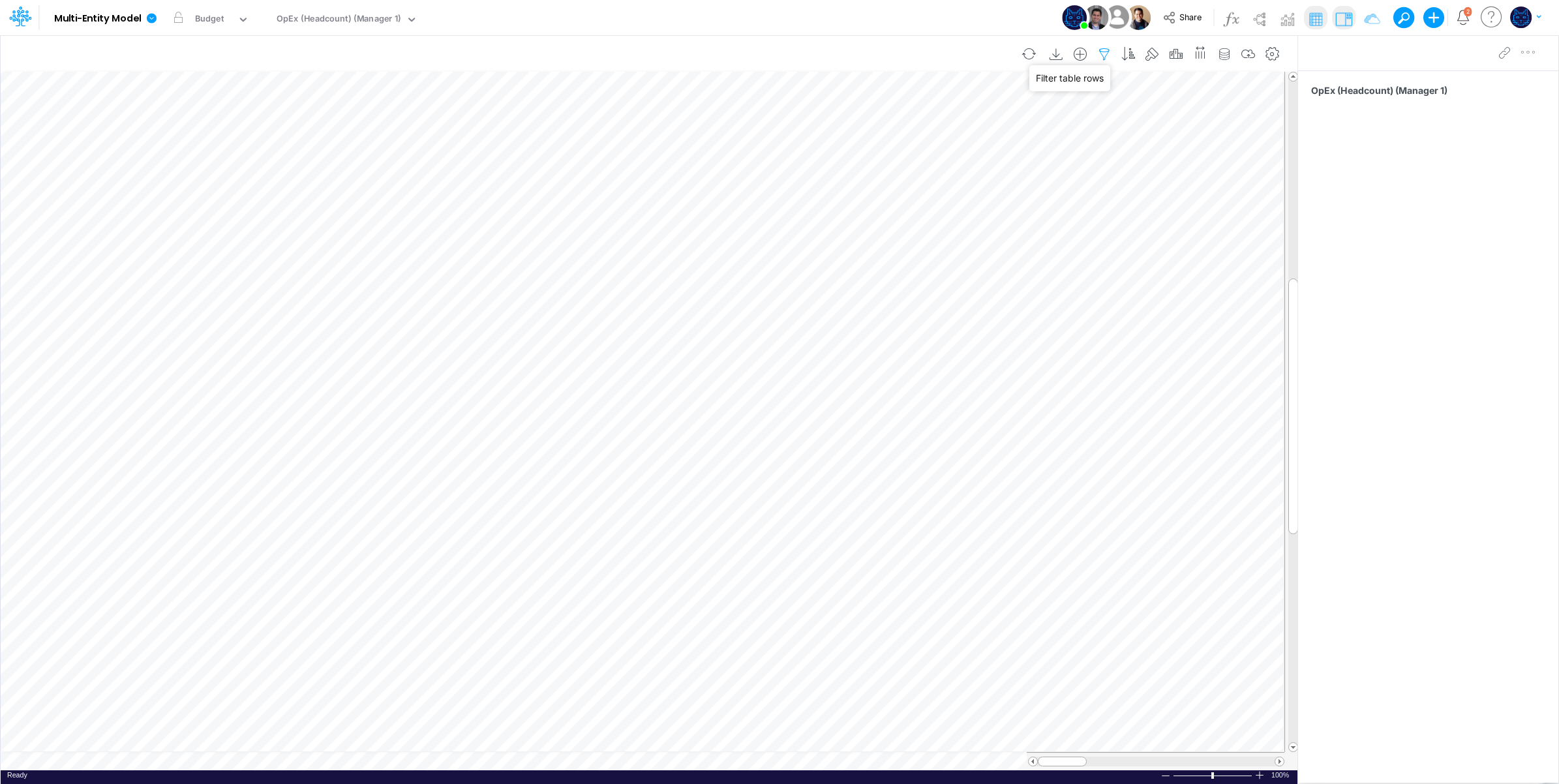
click at [1107, 52] on icon "button" at bounding box center [1105, 54] width 20 height 14
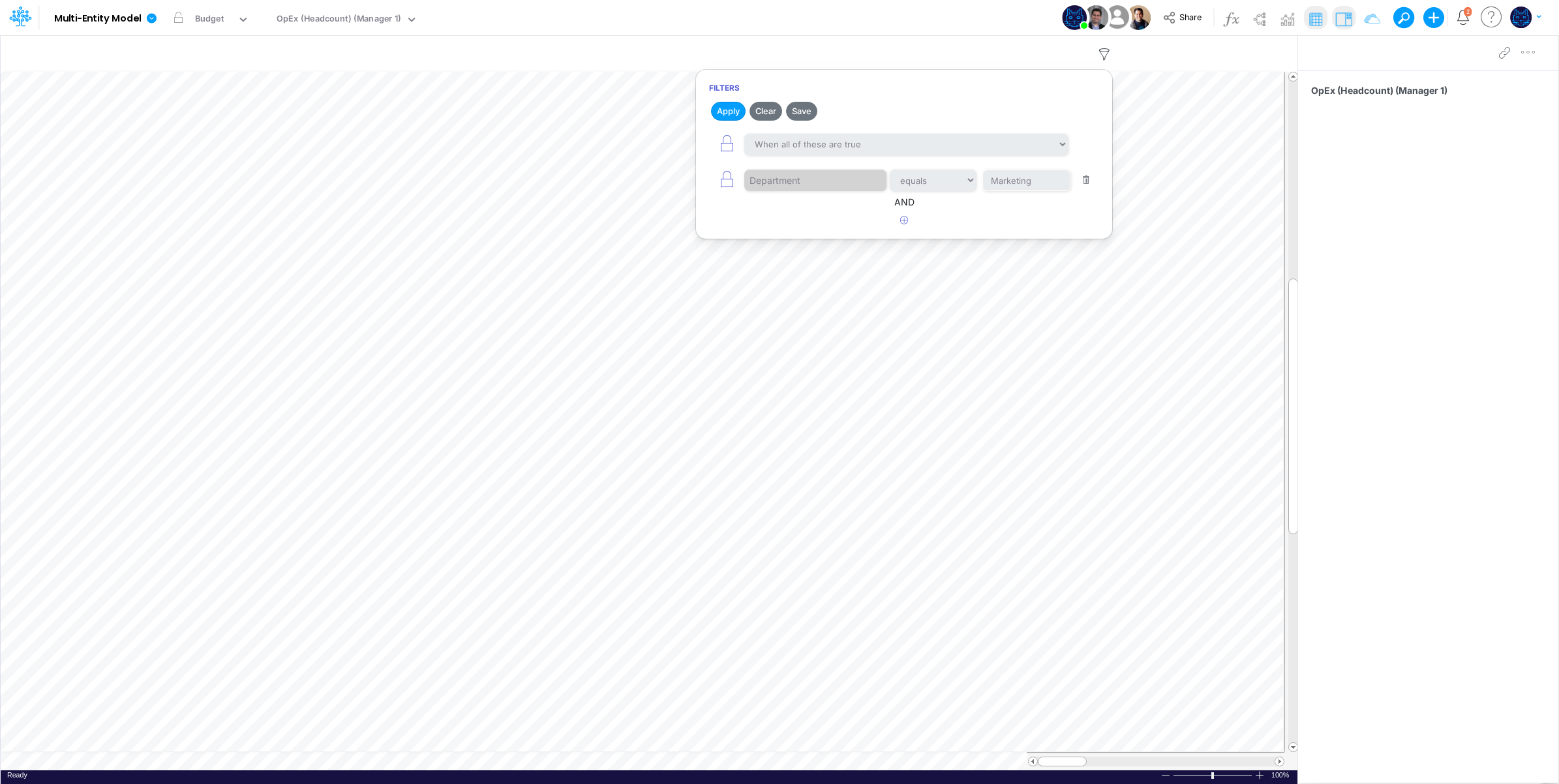
click at [845, 15] on div "Model Multi-Entity Model Edit model settings Duplicate Import QuickBooks QuickB…" at bounding box center [780, 17] width 1403 height 35
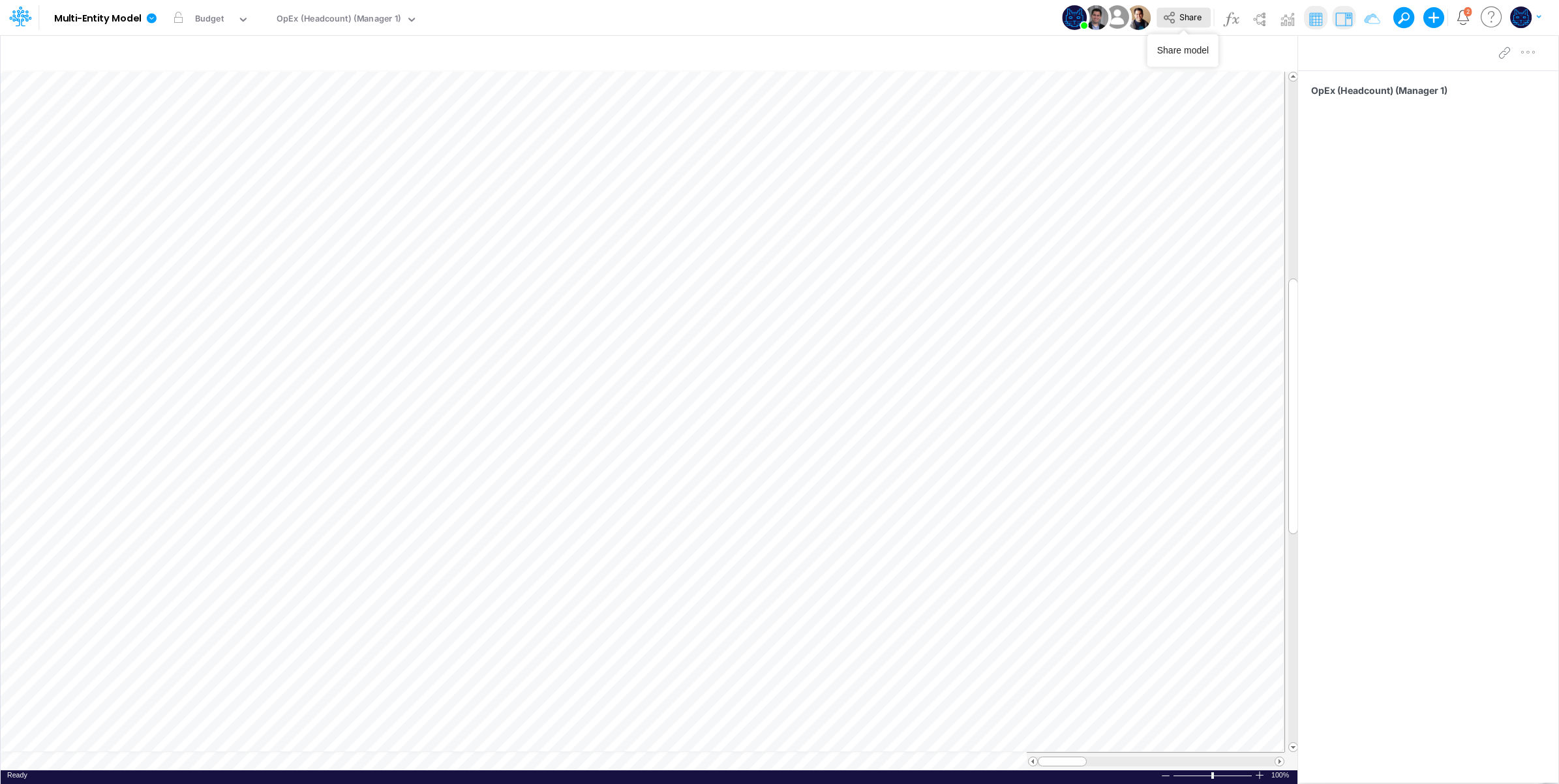
click at [1187, 20] on span "Share" at bounding box center [1190, 17] width 22 height 10
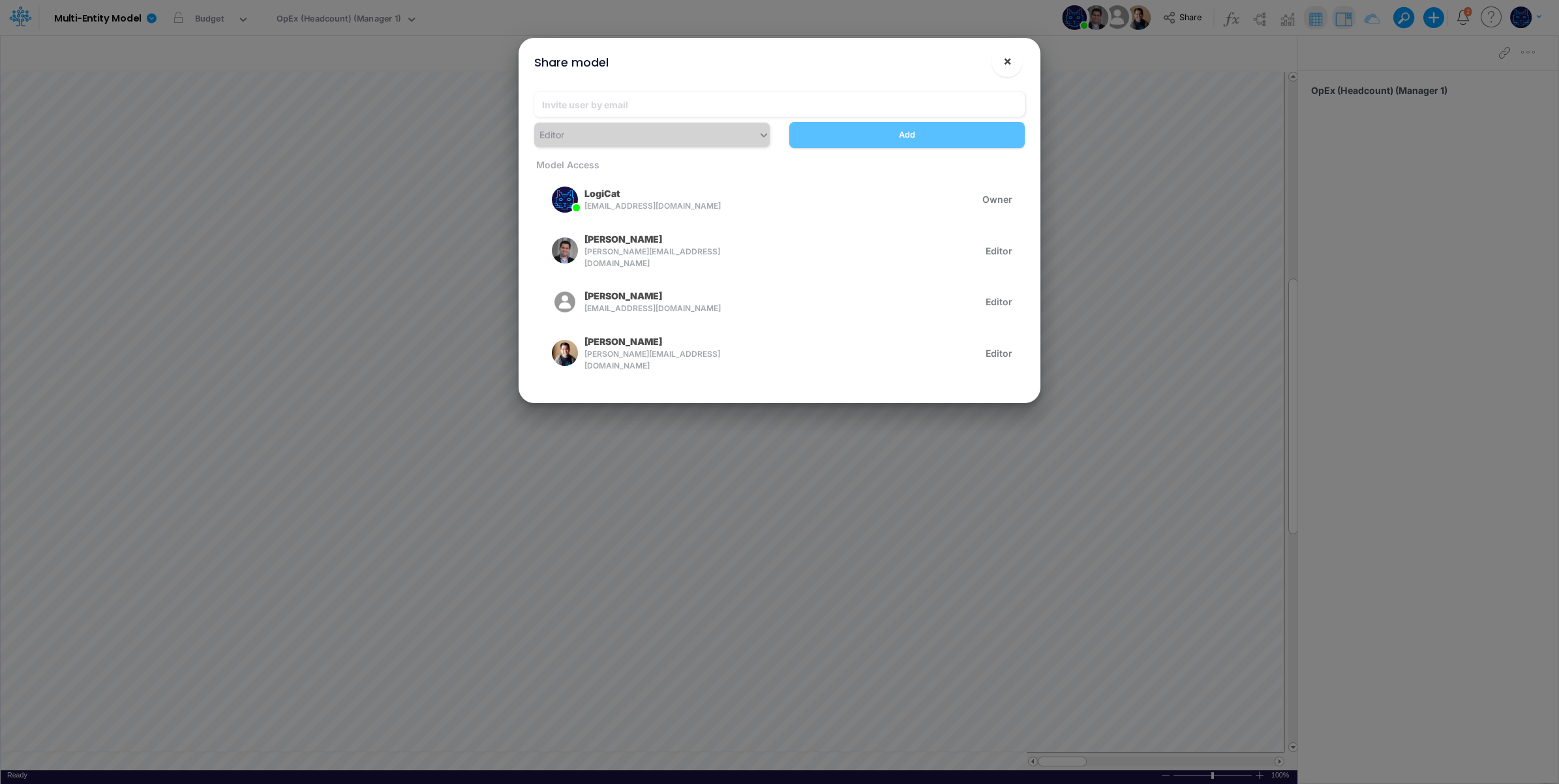
click at [1005, 63] on span "×" at bounding box center [1007, 60] width 8 height 16
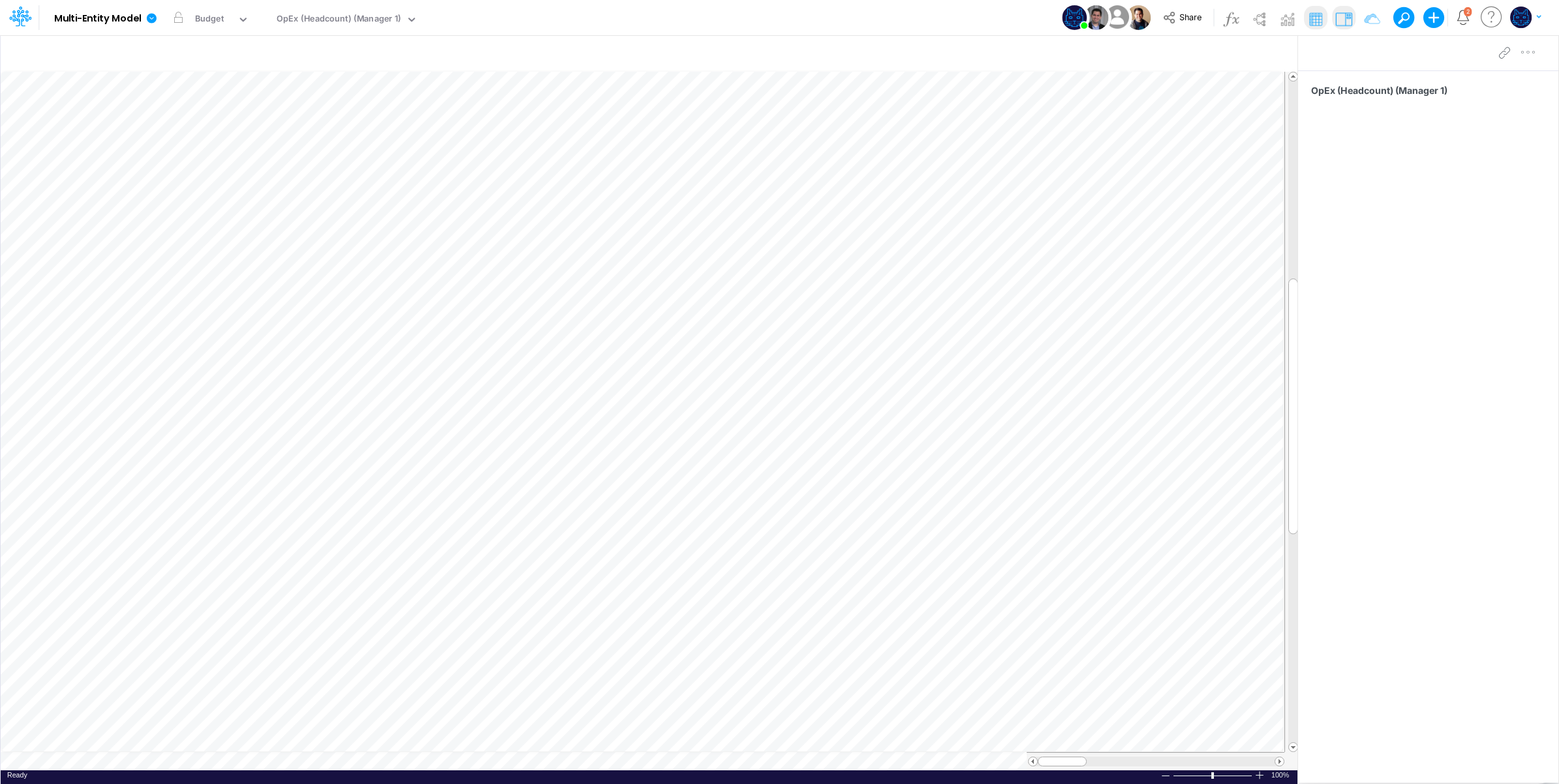
click at [928, 21] on div "Model Multi-Entity Model Edit model settings Duplicate Import QuickBooks QuickB…" at bounding box center [780, 17] width 1403 height 35
drag, startPoint x: 1462, startPoint y: 11, endPoint x: 1159, endPoint y: 38, distance: 304.2
click at [1462, 11] on icon "Notifications" at bounding box center [1463, 17] width 15 height 15
click at [998, 14] on div "Model Multi-Entity Model Edit model settings Duplicate Import QuickBooks QuickB…" at bounding box center [780, 17] width 1403 height 35
click at [1185, 20] on span "Share" at bounding box center [1190, 17] width 22 height 10
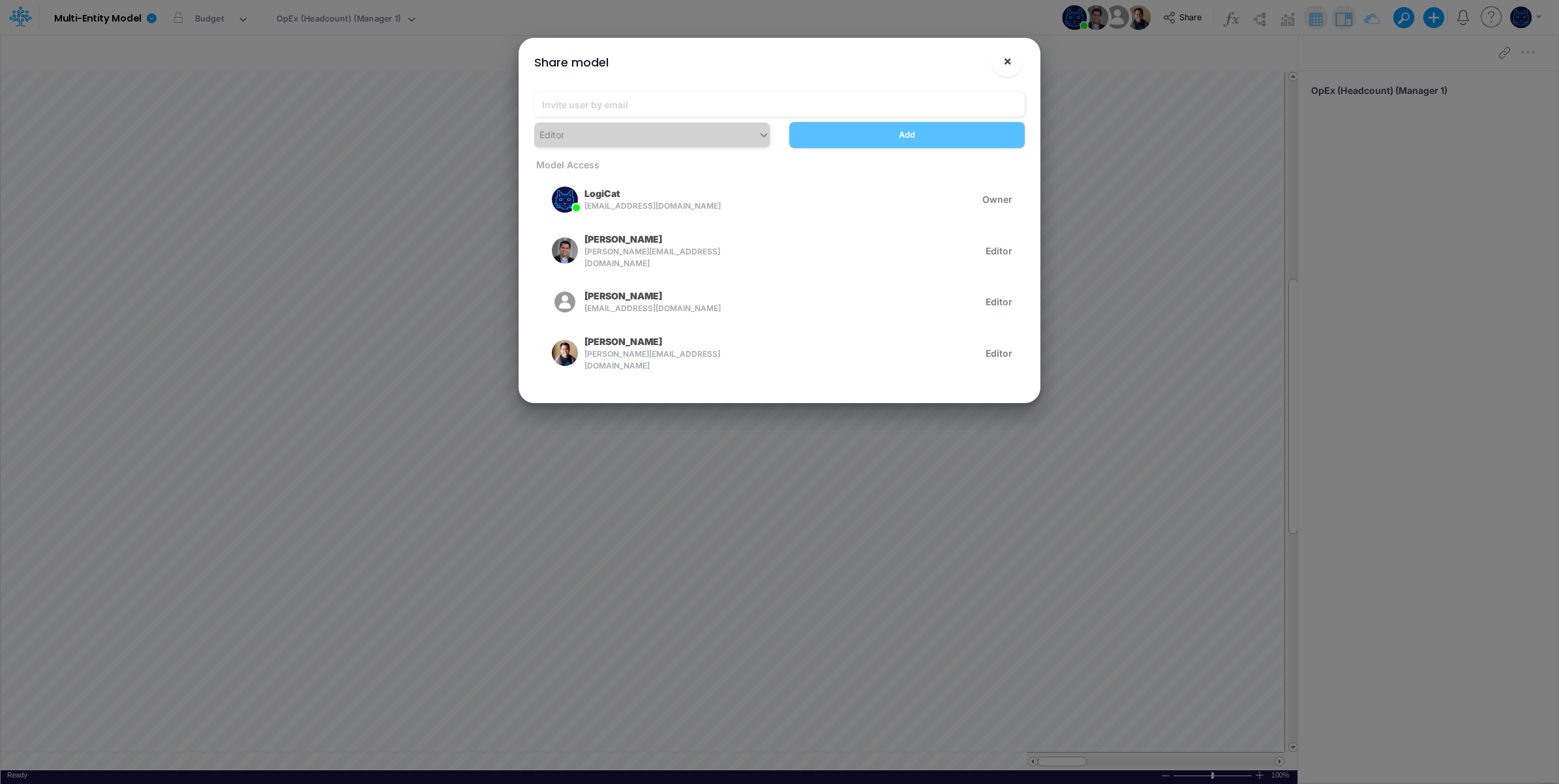
drag, startPoint x: 1020, startPoint y: 59, endPoint x: 1010, endPoint y: 59, distance: 10.0
click at [1018, 59] on button "×" at bounding box center [1008, 62] width 32 height 32
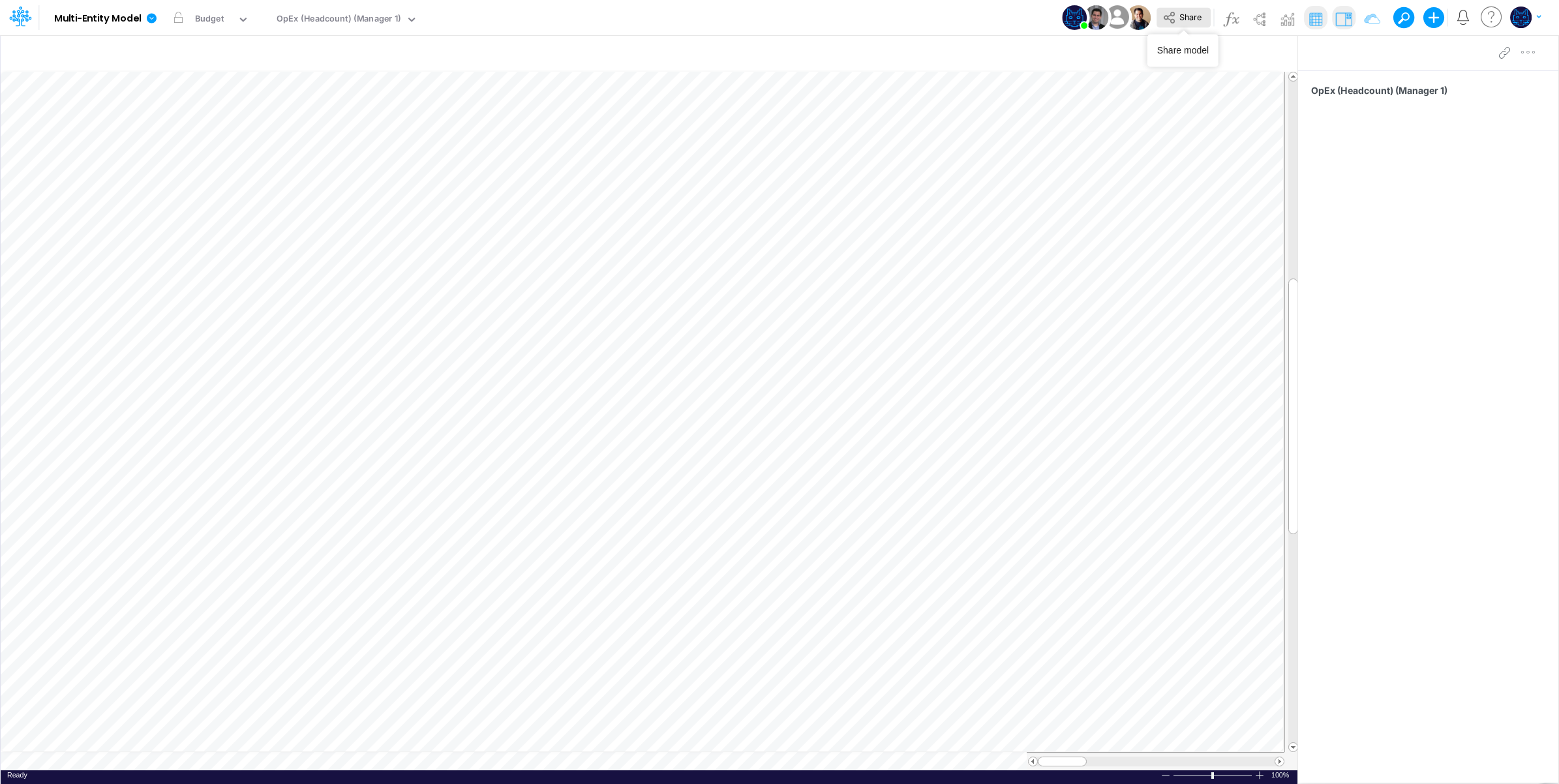
click at [1187, 17] on span "Share" at bounding box center [1190, 17] width 22 height 10
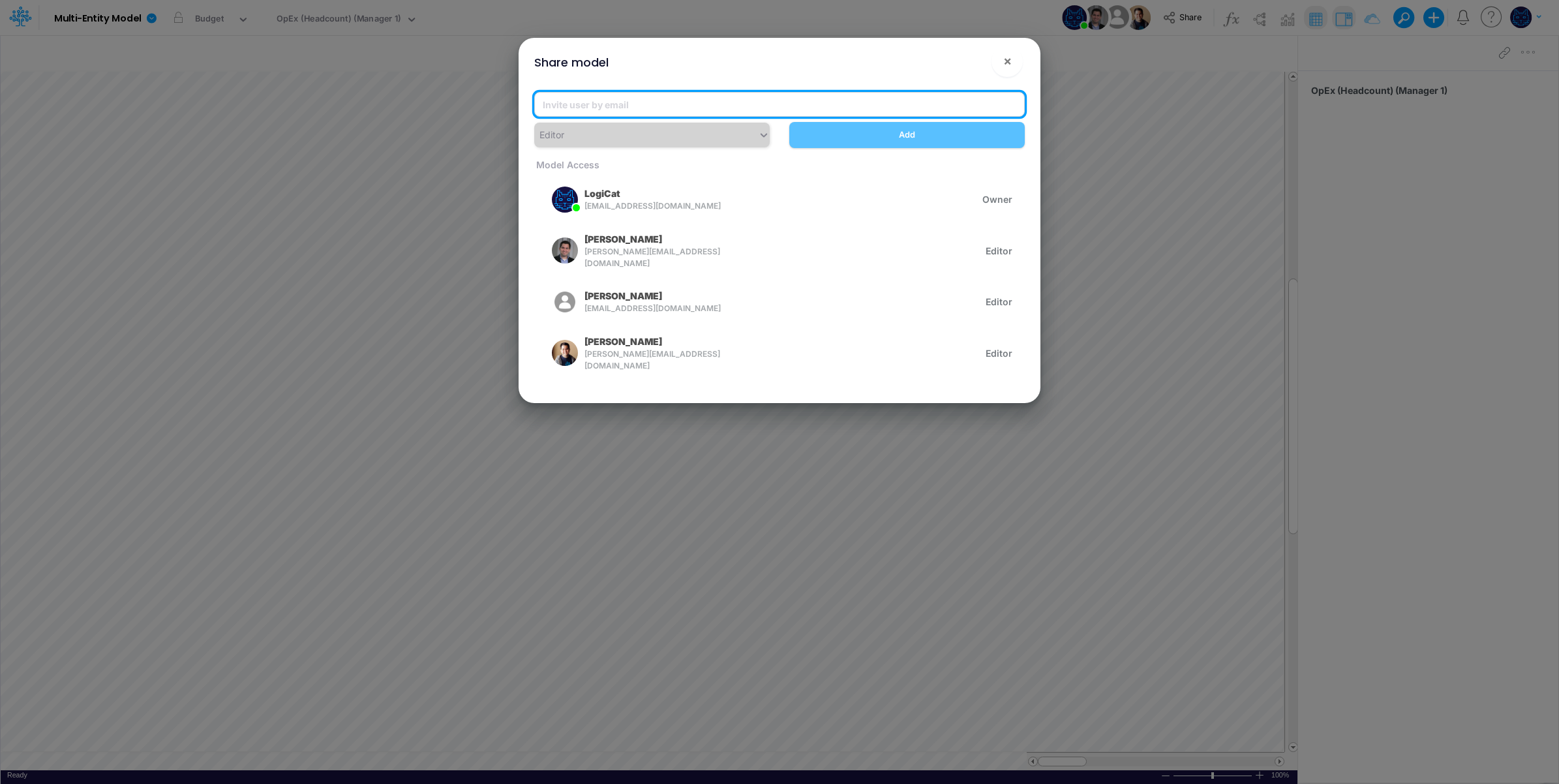
click at [687, 103] on input "email" at bounding box center [779, 104] width 490 height 25
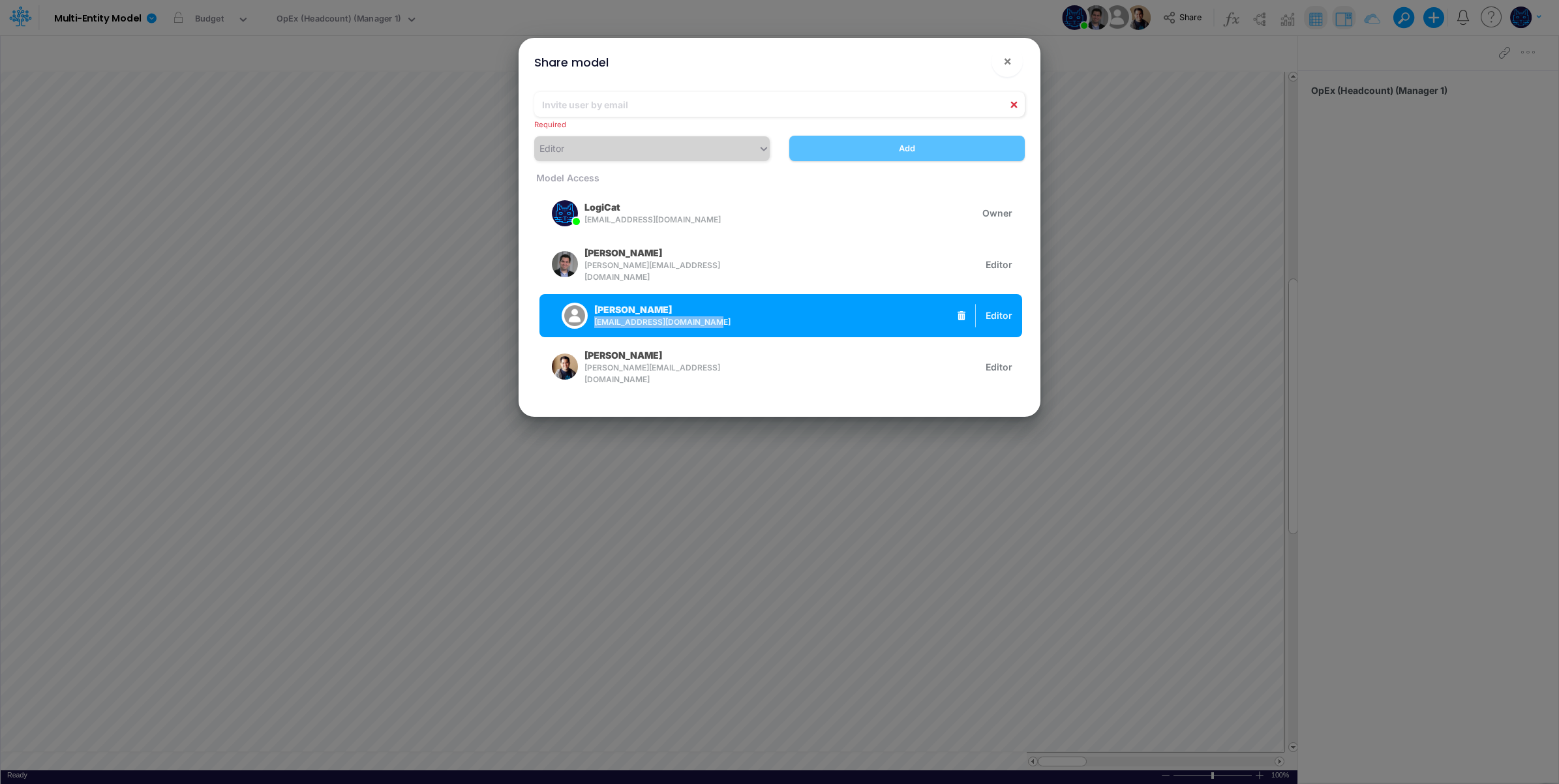
drag, startPoint x: 711, startPoint y: 304, endPoint x: 593, endPoint y: 322, distance: 119.4
click at [593, 322] on div "Leandro Castro leandrosdecastro@gmail.com" at bounding box center [644, 315] width 190 height 32
copy span "leandrosdecastro@gmail.com"
click at [689, 318] on span "leandrosdecastro@gmail.com" at bounding box center [662, 322] width 136 height 12
drag, startPoint x: 709, startPoint y: 317, endPoint x: 591, endPoint y: 326, distance: 118.3
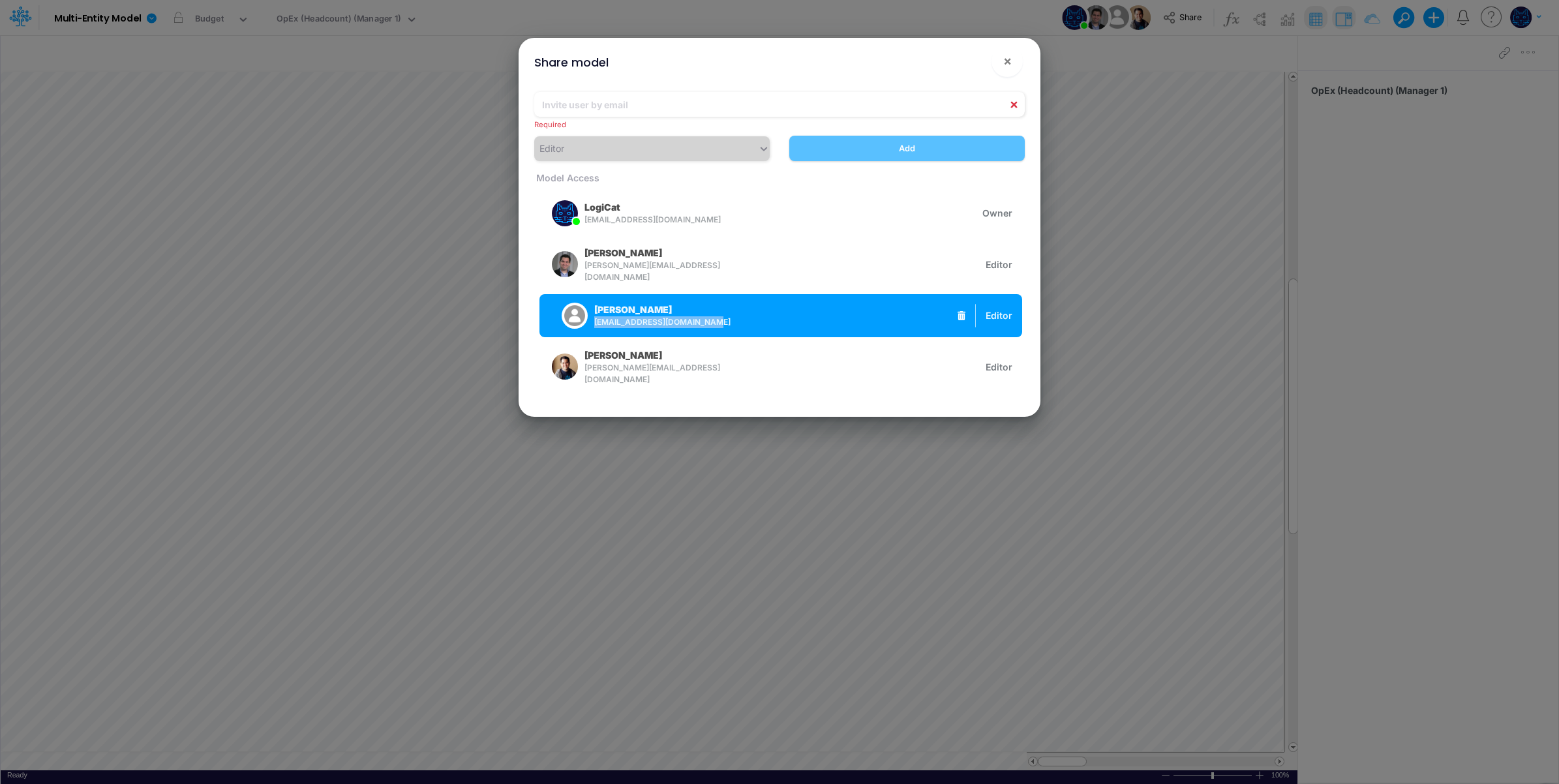
click at [591, 326] on div "Leandro Castro leandrosdecastro@gmail.com" at bounding box center [644, 315] width 190 height 32
copy span "leandrosdecastro@gmail.com"
click at [729, 317] on div "Leandro Castro leandrosdecastro@gmail.com" at bounding box center [644, 315] width 190 height 32
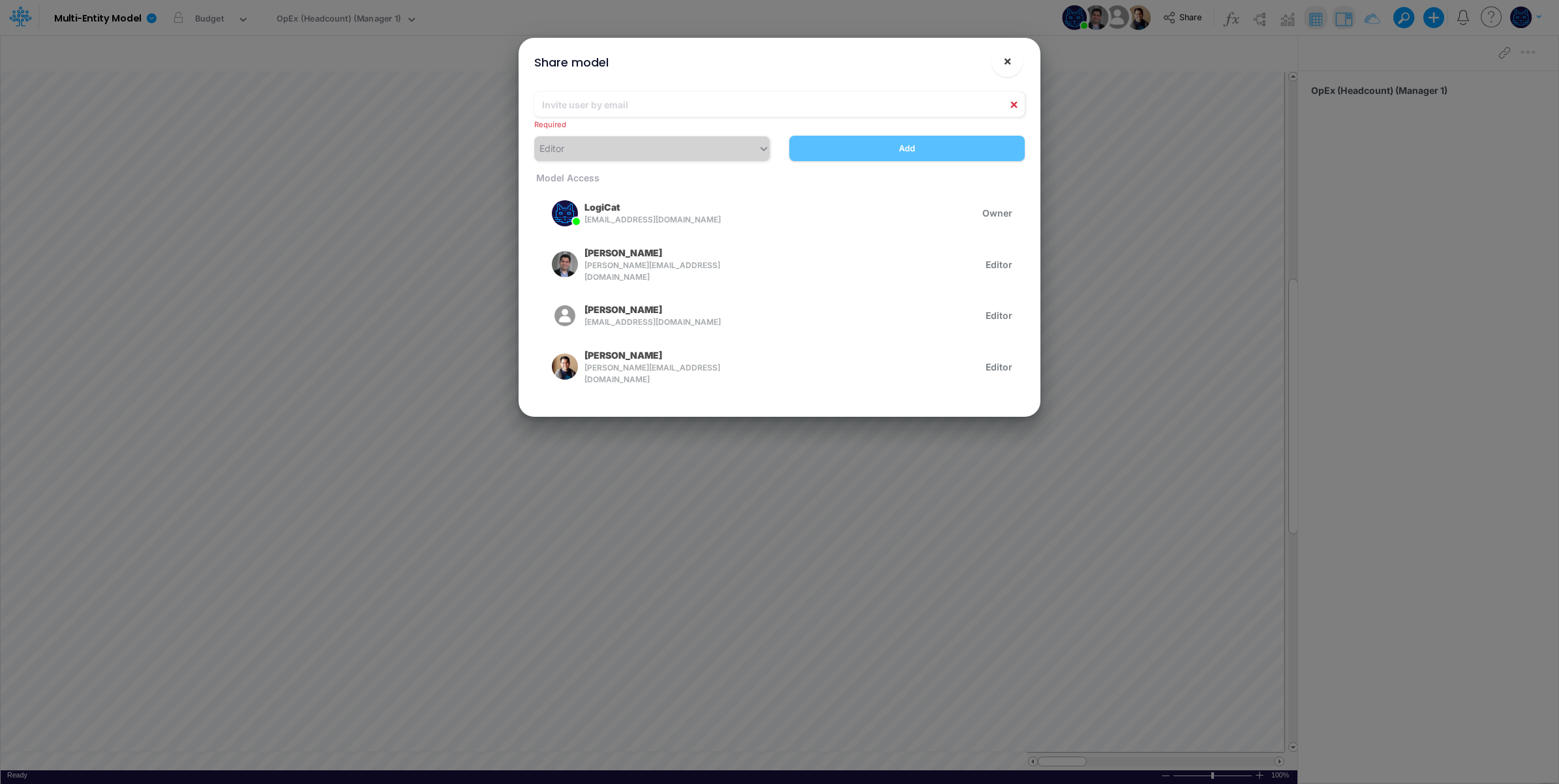
click at [1010, 71] on button "×" at bounding box center [1008, 62] width 32 height 32
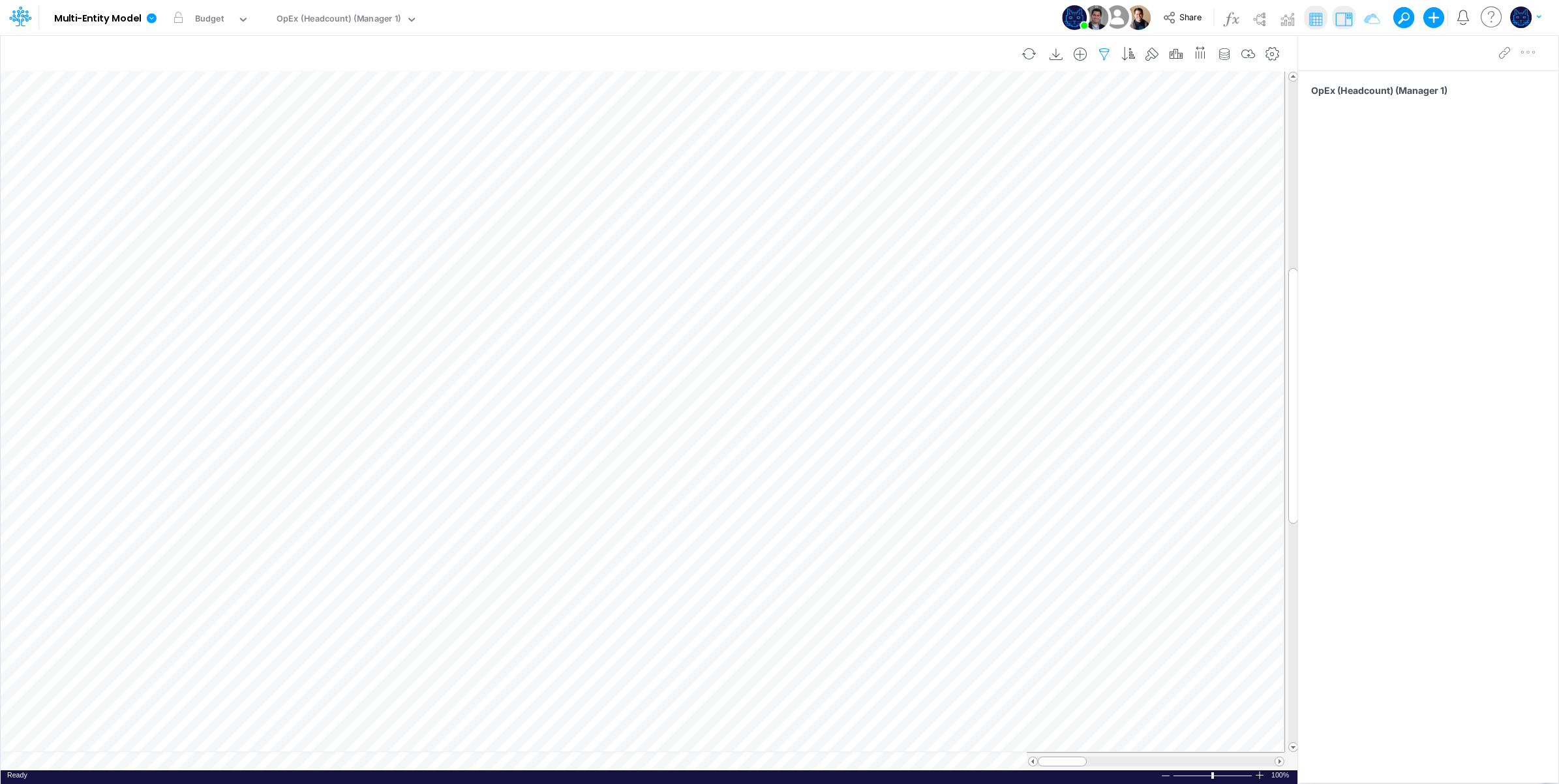
click at [1103, 53] on icon "button" at bounding box center [1105, 54] width 20 height 14
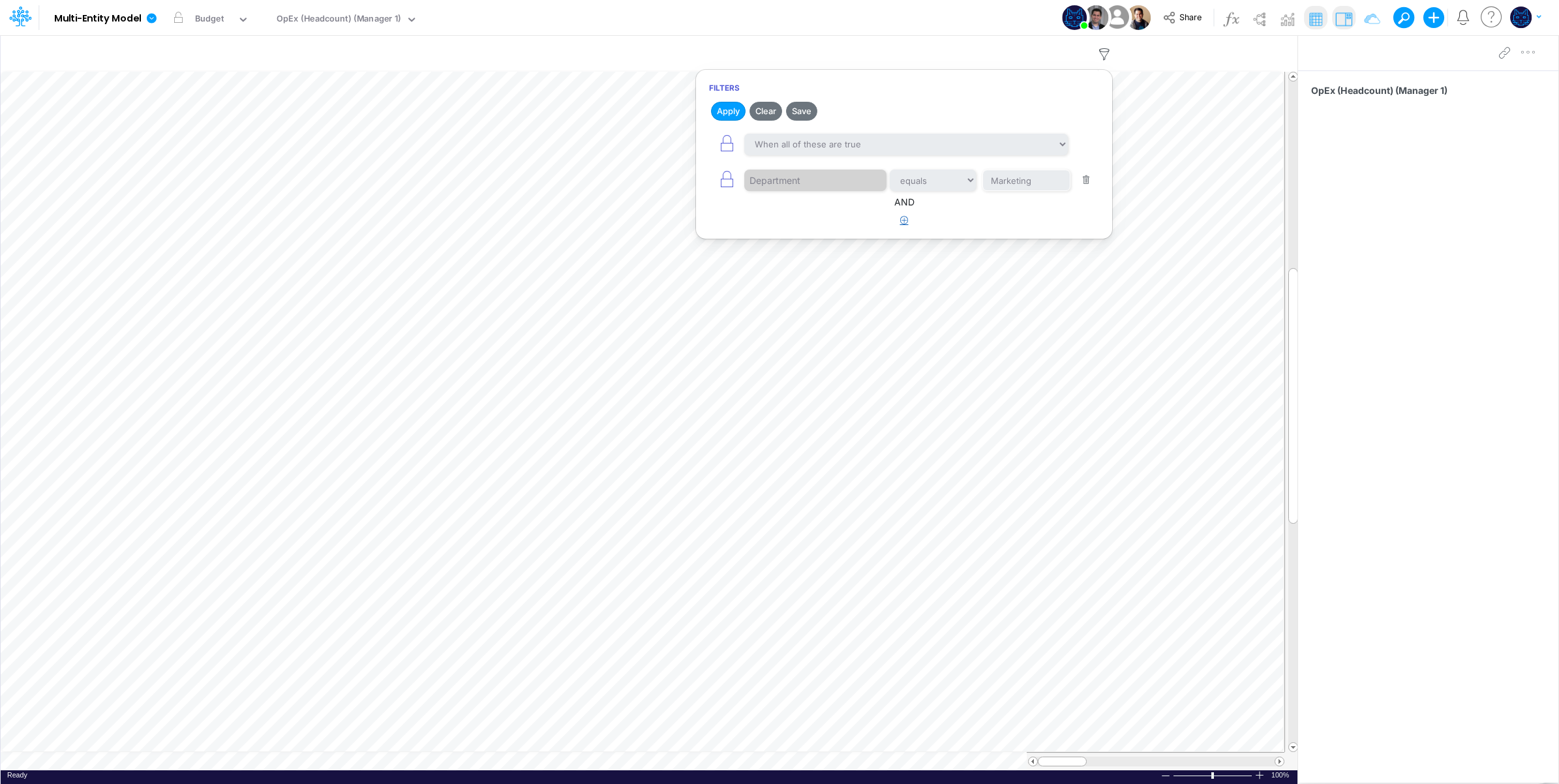
click at [904, 222] on icon "button" at bounding box center [904, 219] width 8 height 8
select select "tableSearchOR"
drag, startPoint x: 1151, startPoint y: 54, endPoint x: 1057, endPoint y: 77, distance: 96.8
click at [1151, 54] on icon "button" at bounding box center [1153, 54] width 20 height 14
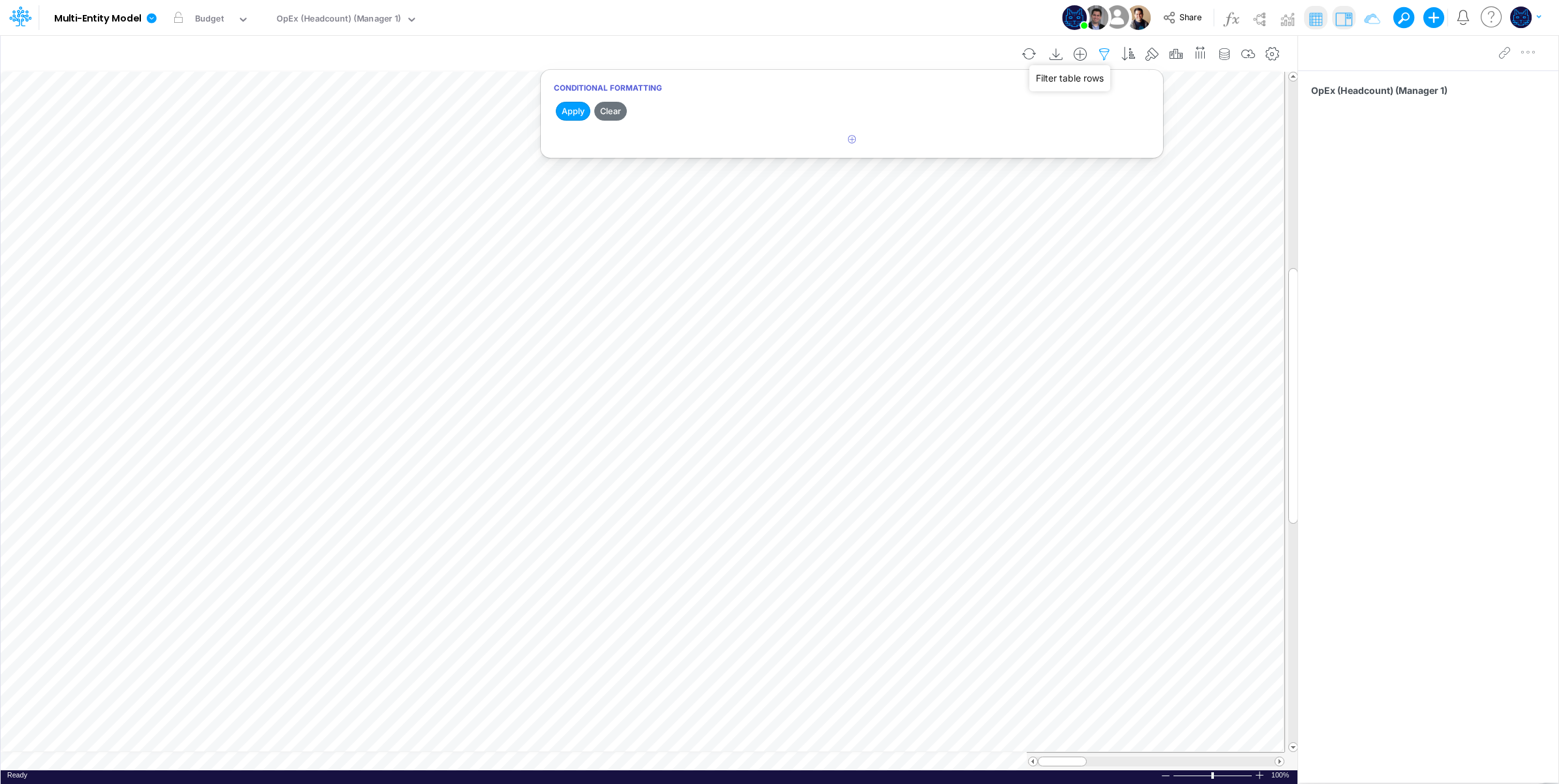
click at [1103, 56] on icon "button" at bounding box center [1105, 54] width 20 height 14
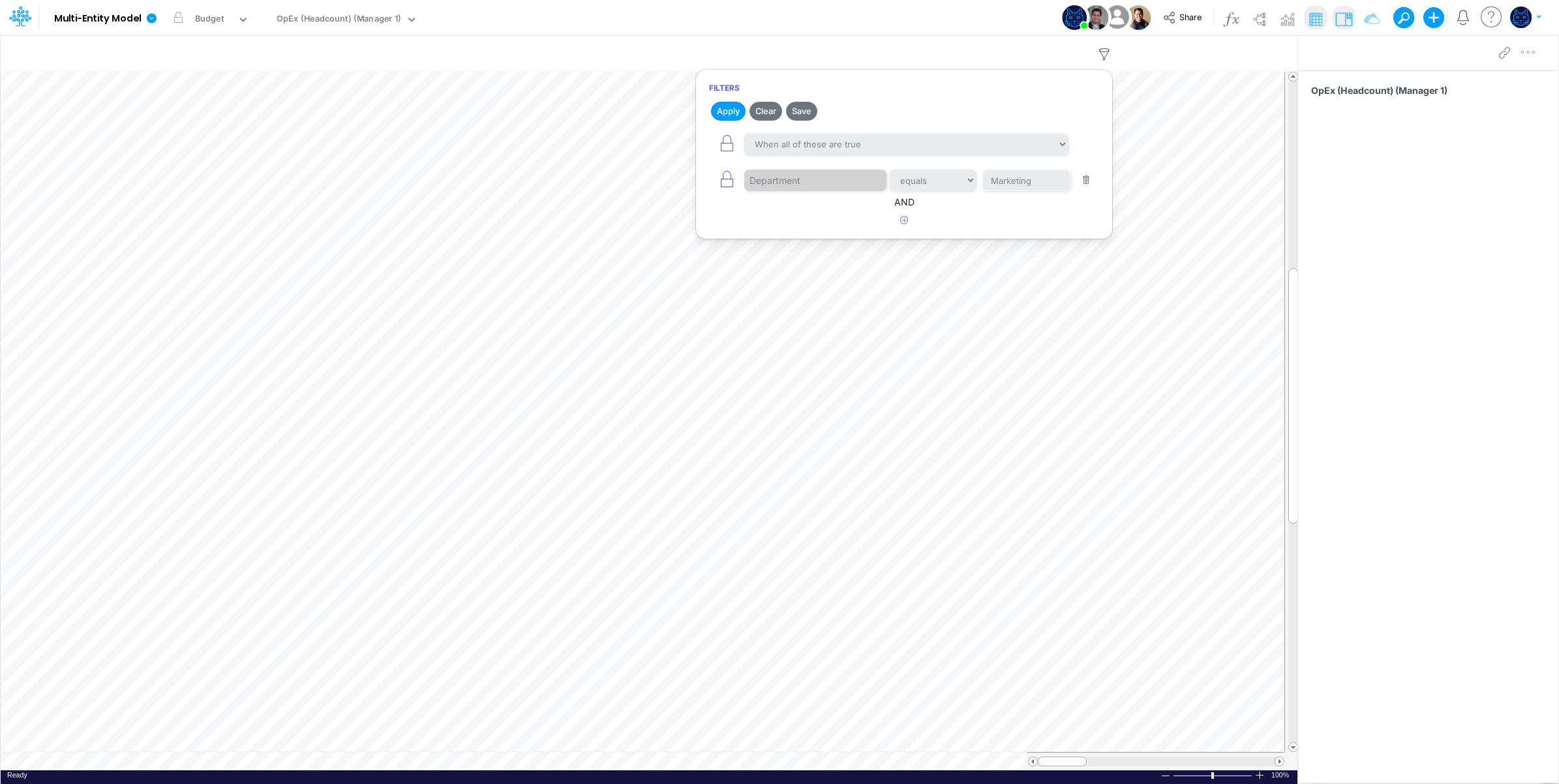
click at [930, 18] on div "Model Multi-Entity Model Edit model settings Duplicate Import QuickBooks QuickB…" at bounding box center [780, 17] width 1403 height 35
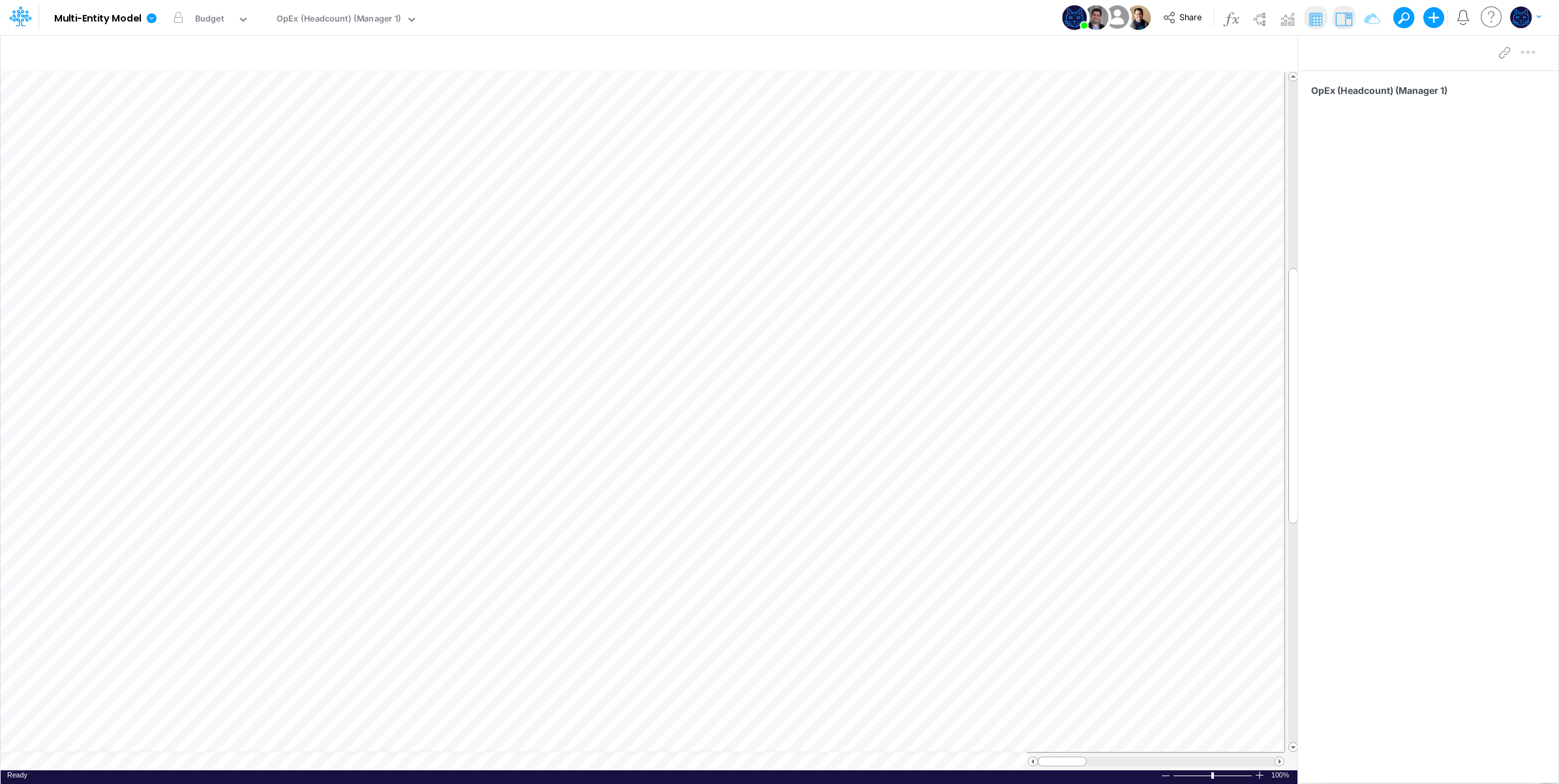
click at [834, 17] on div "Model Multi-Entity Model Edit model settings Duplicate Import QuickBooks QuickB…" at bounding box center [780, 17] width 1403 height 35
click at [153, 20] on icon at bounding box center [151, 18] width 12 height 12
click at [222, 131] on button "View model info" at bounding box center [217, 135] width 140 height 20
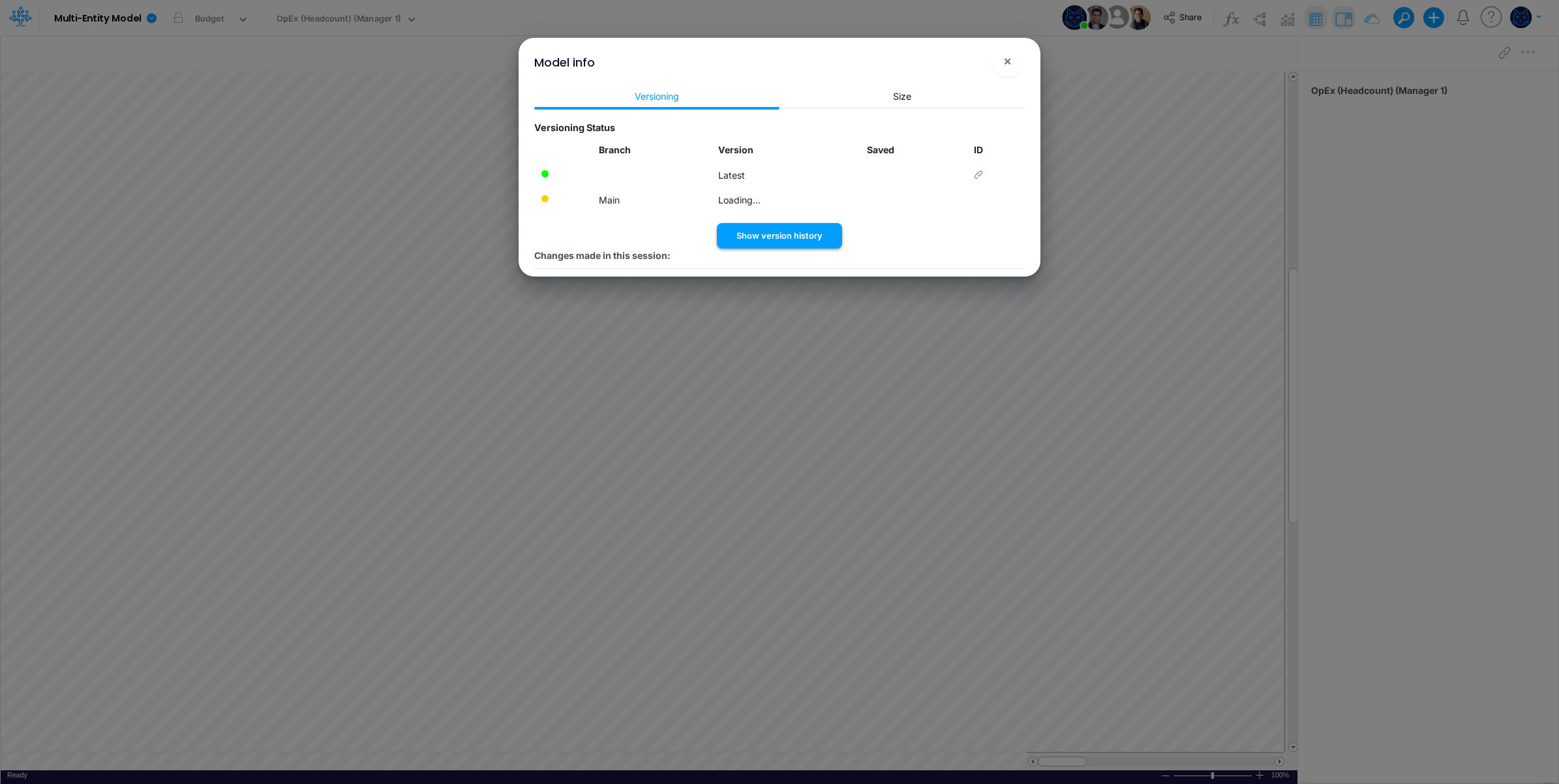
click at [790, 233] on button "Show version history" at bounding box center [779, 236] width 126 height 26
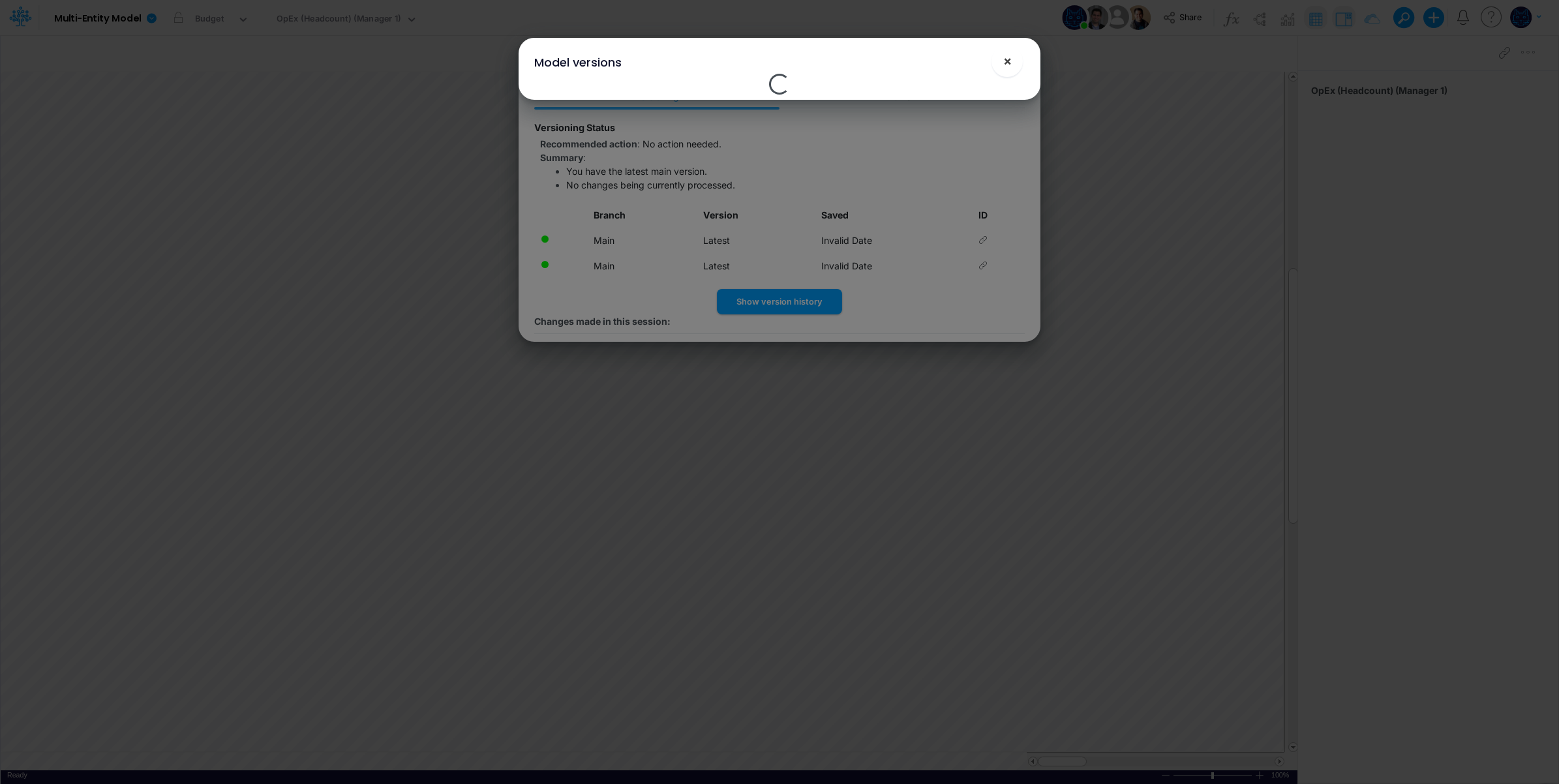
click at [1010, 57] on span "×" at bounding box center [1007, 60] width 8 height 16
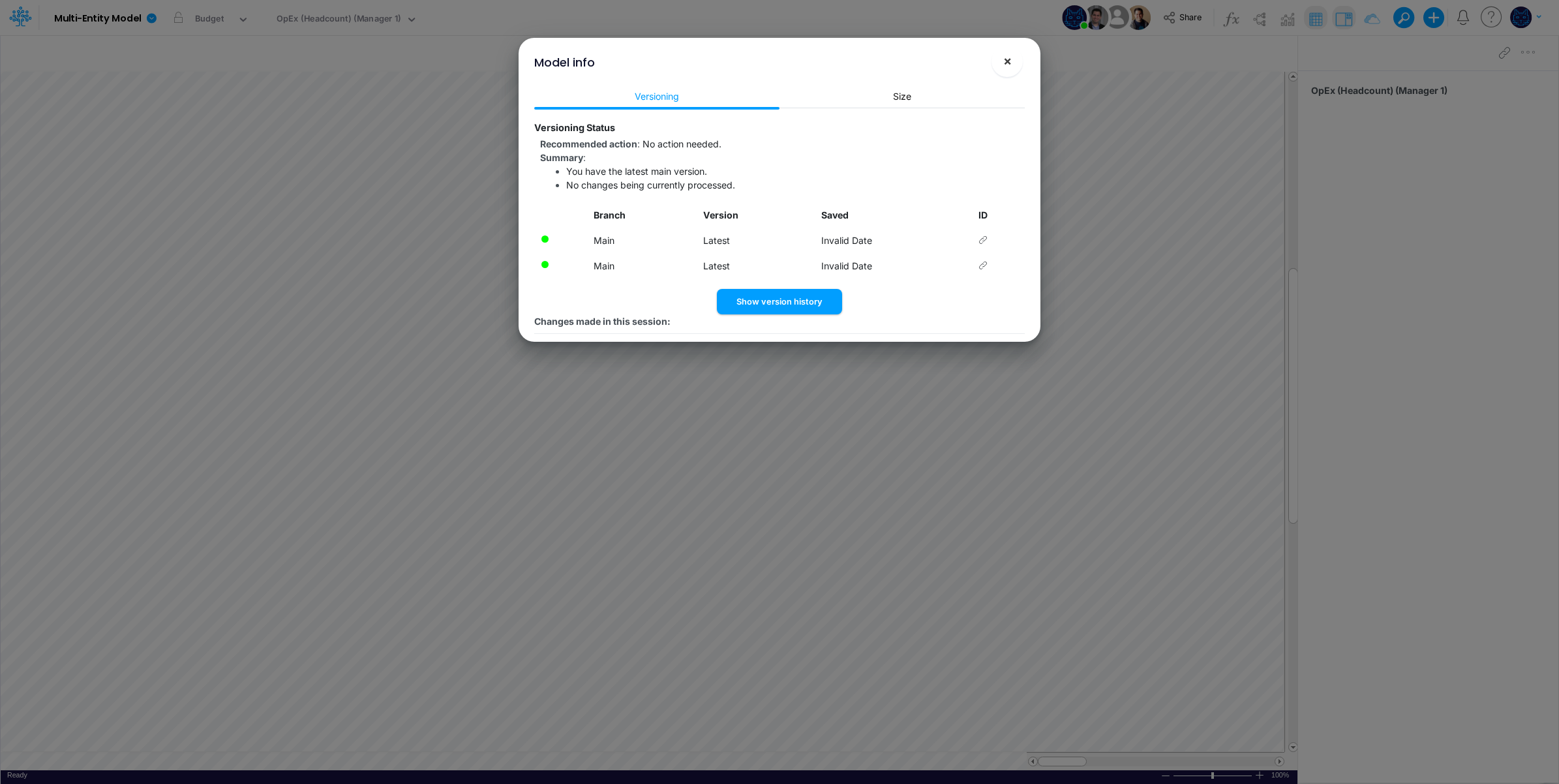
click at [1005, 56] on span "×" at bounding box center [1007, 60] width 8 height 16
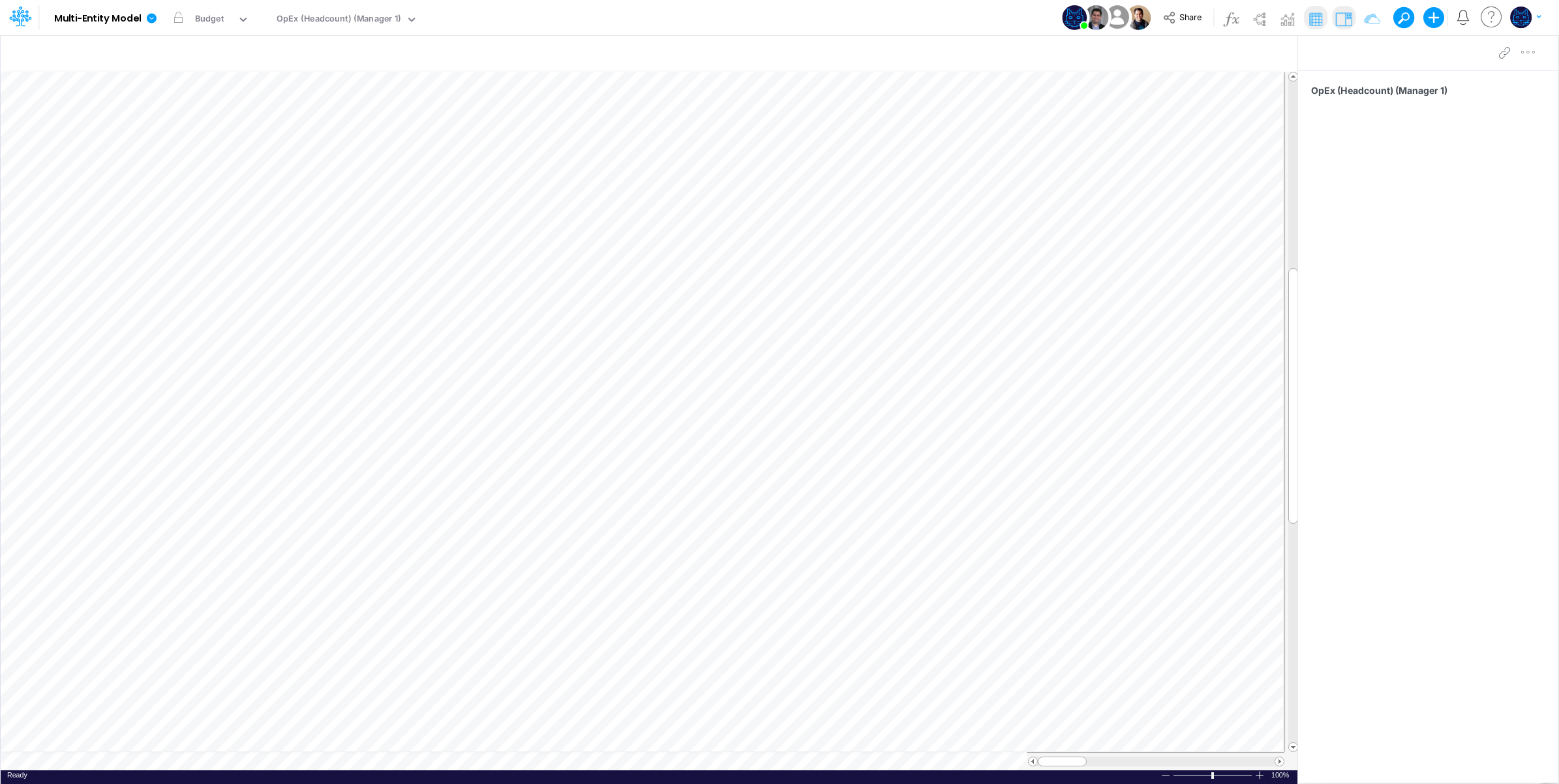
click at [800, 18] on div "Model Multi-Entity Model Edit model settings Duplicate Import QuickBooks QuickB…" at bounding box center [780, 17] width 1403 height 35
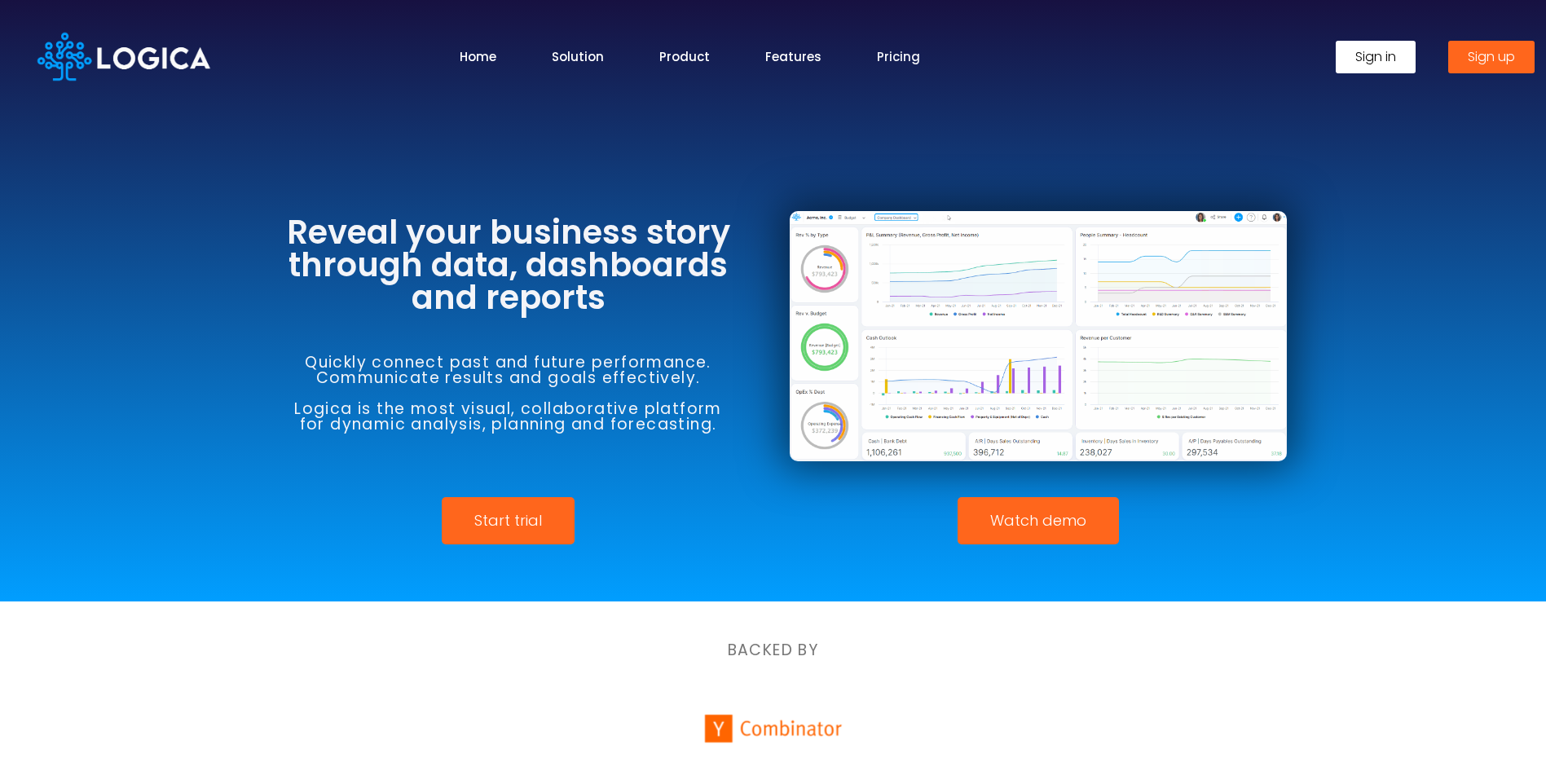
click at [885, 58] on link "Pricing" at bounding box center [898, 56] width 43 height 19
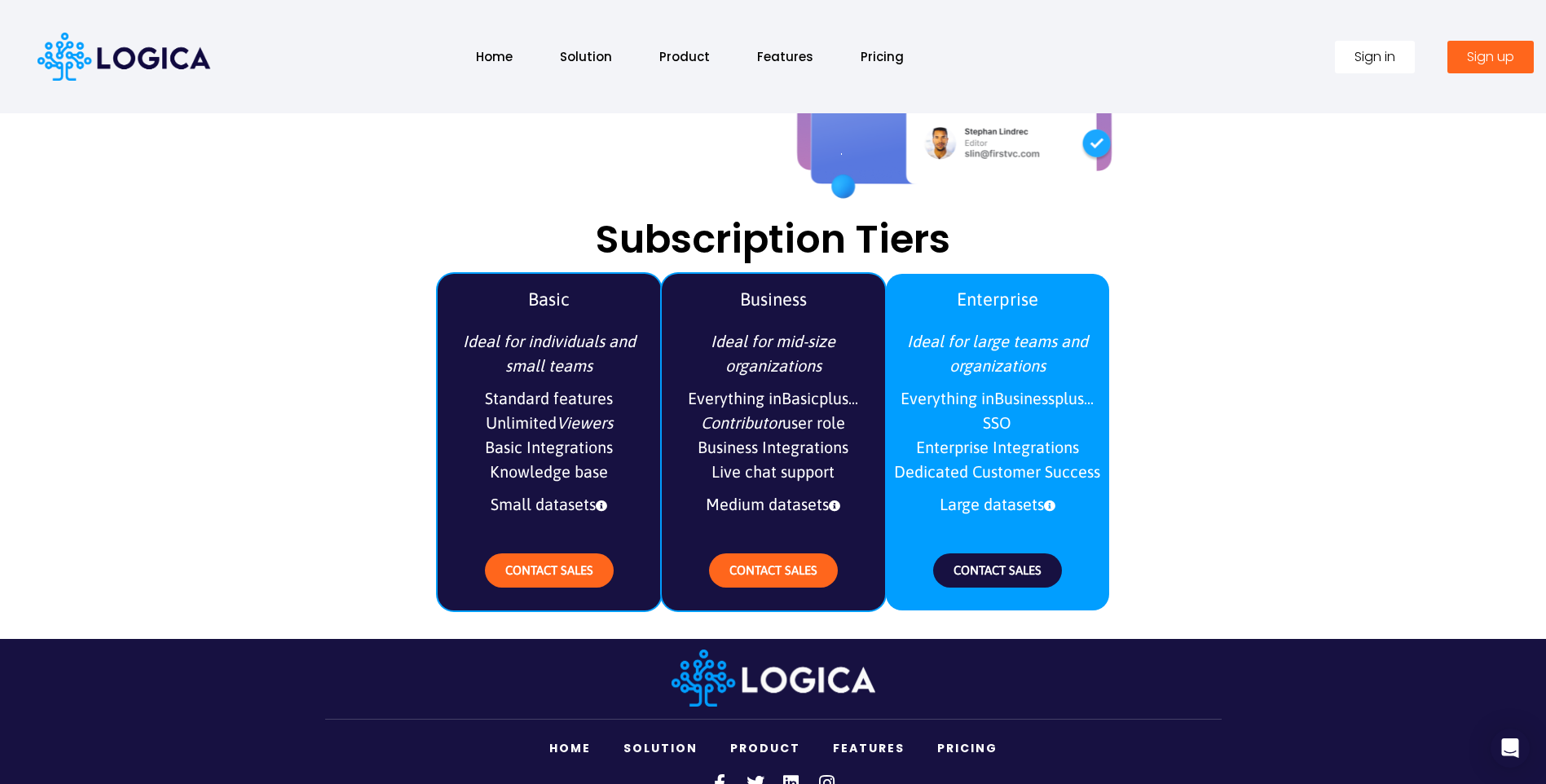
scroll to position [1888, 0]
